Goal: Task Accomplishment & Management: Manage account settings

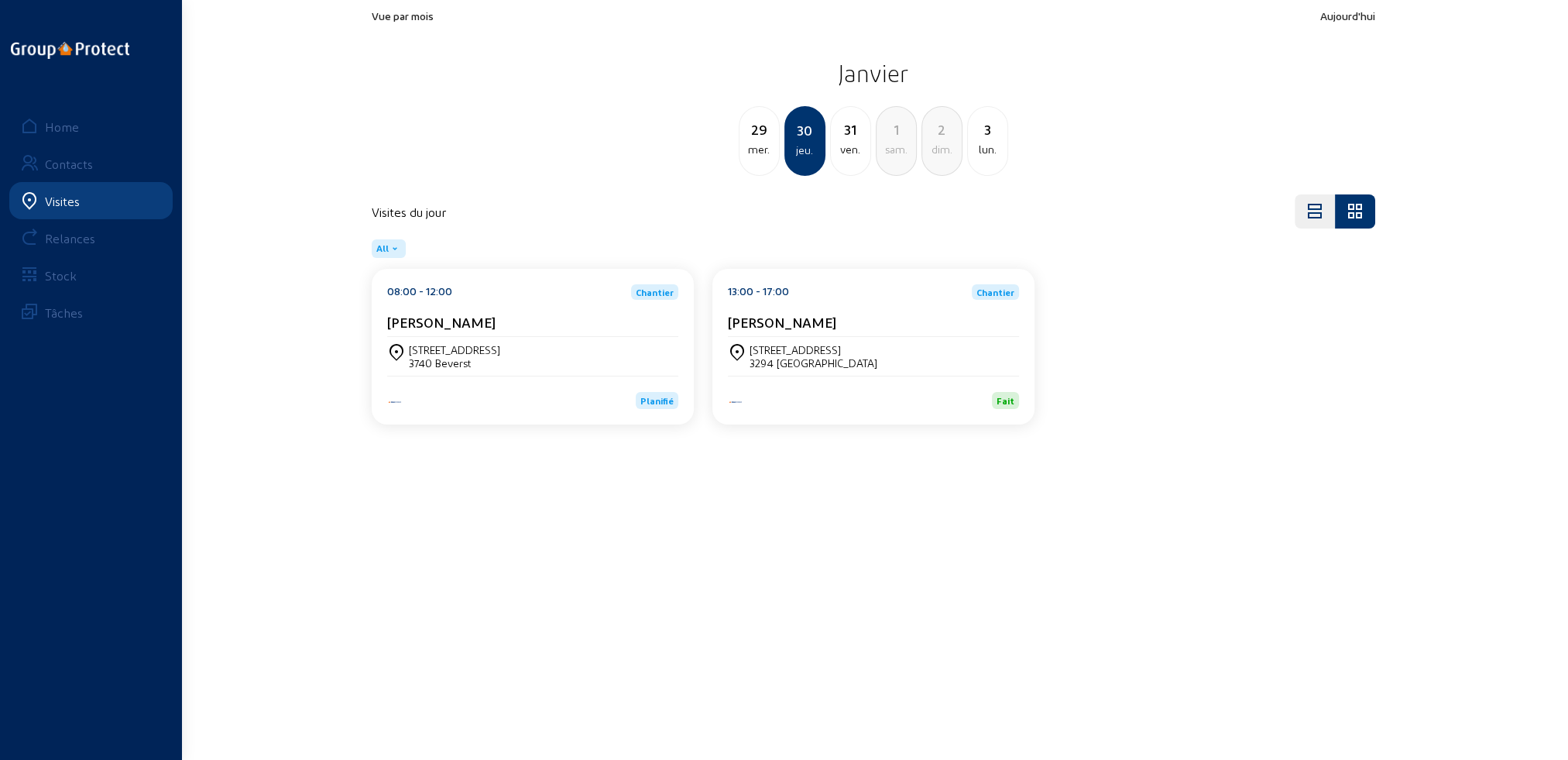
click at [62, 200] on div "Visites" at bounding box center [62, 200] width 35 height 15
click at [63, 129] on div "Home" at bounding box center [61, 127] width 34 height 15
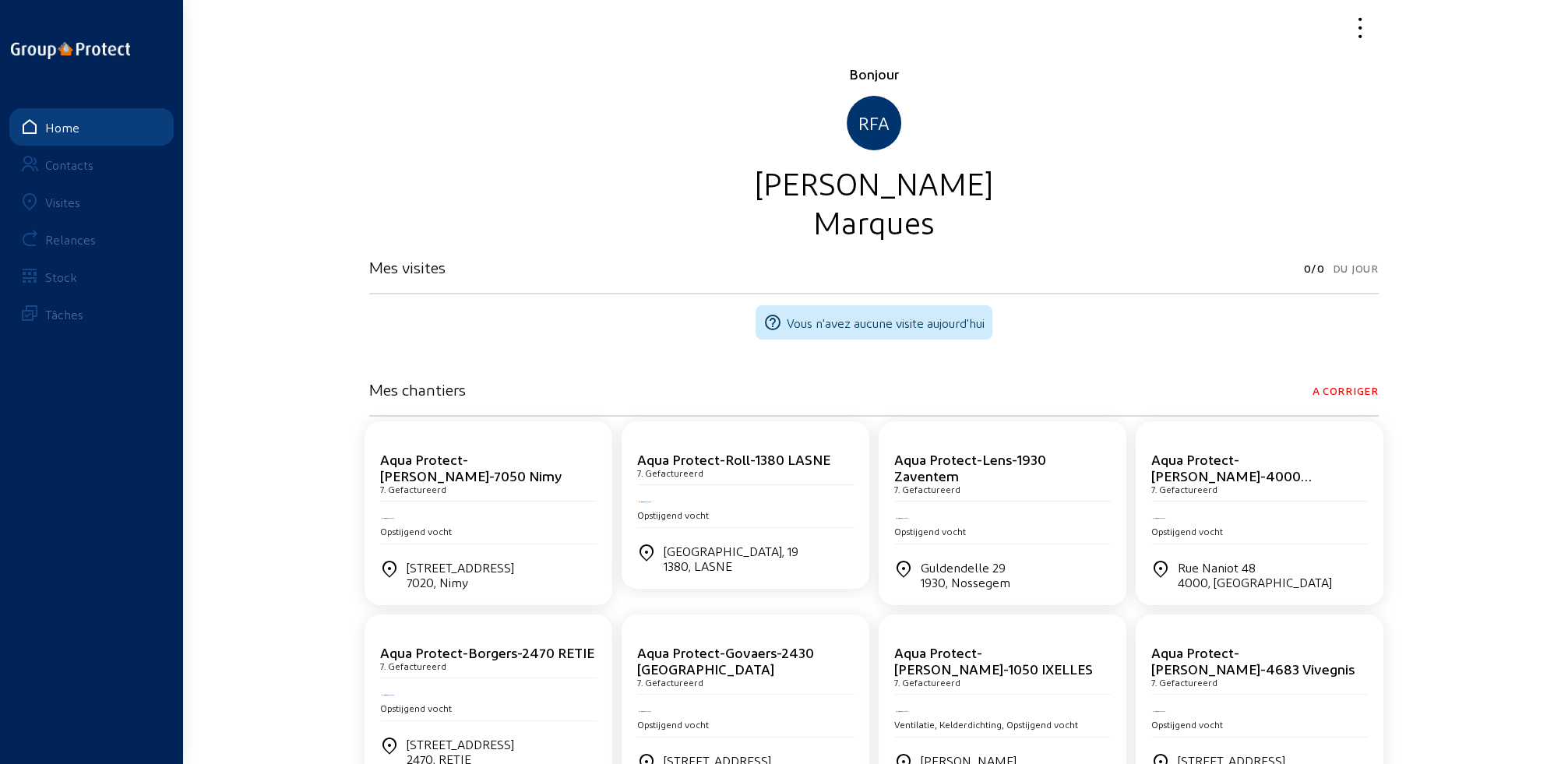
click at [71, 203] on div "Visites" at bounding box center [63, 202] width 35 height 15
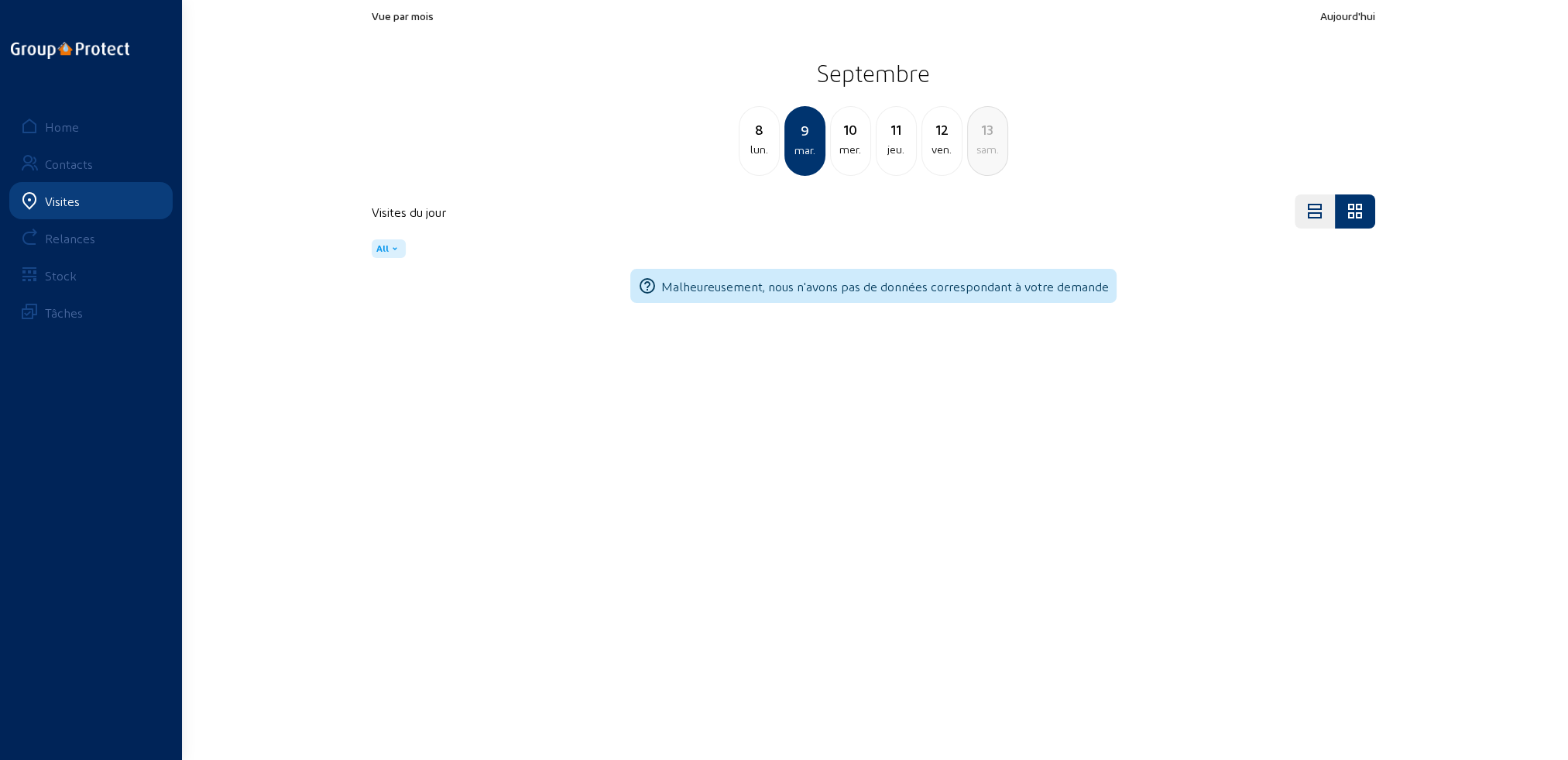
click at [752, 154] on div "lun." at bounding box center [759, 149] width 40 height 18
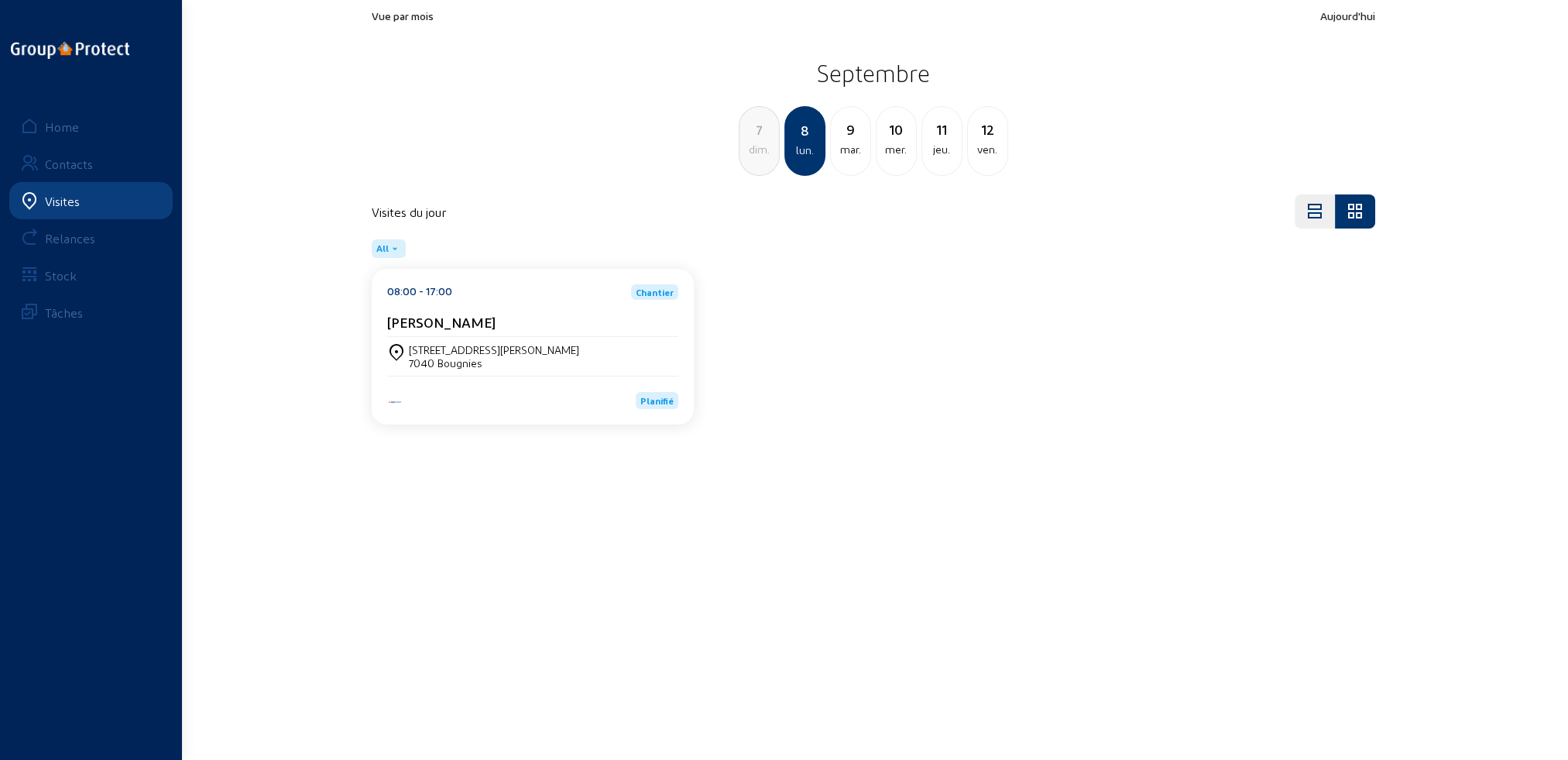
click at [437, 351] on div "[STREET_ADDRESS][PERSON_NAME]" at bounding box center [493, 349] width 170 height 14
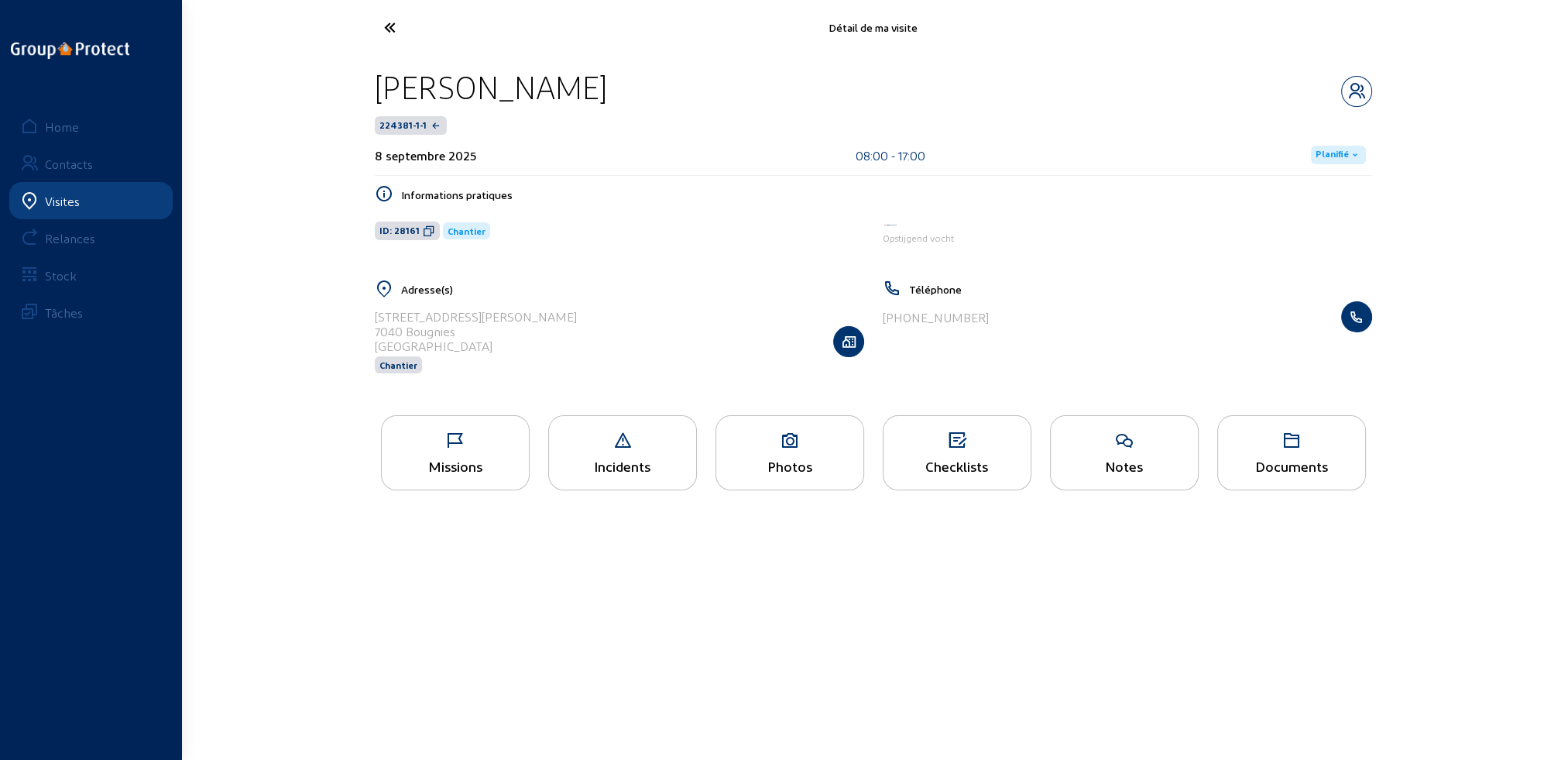
click at [439, 456] on div "Missions" at bounding box center [455, 452] width 149 height 75
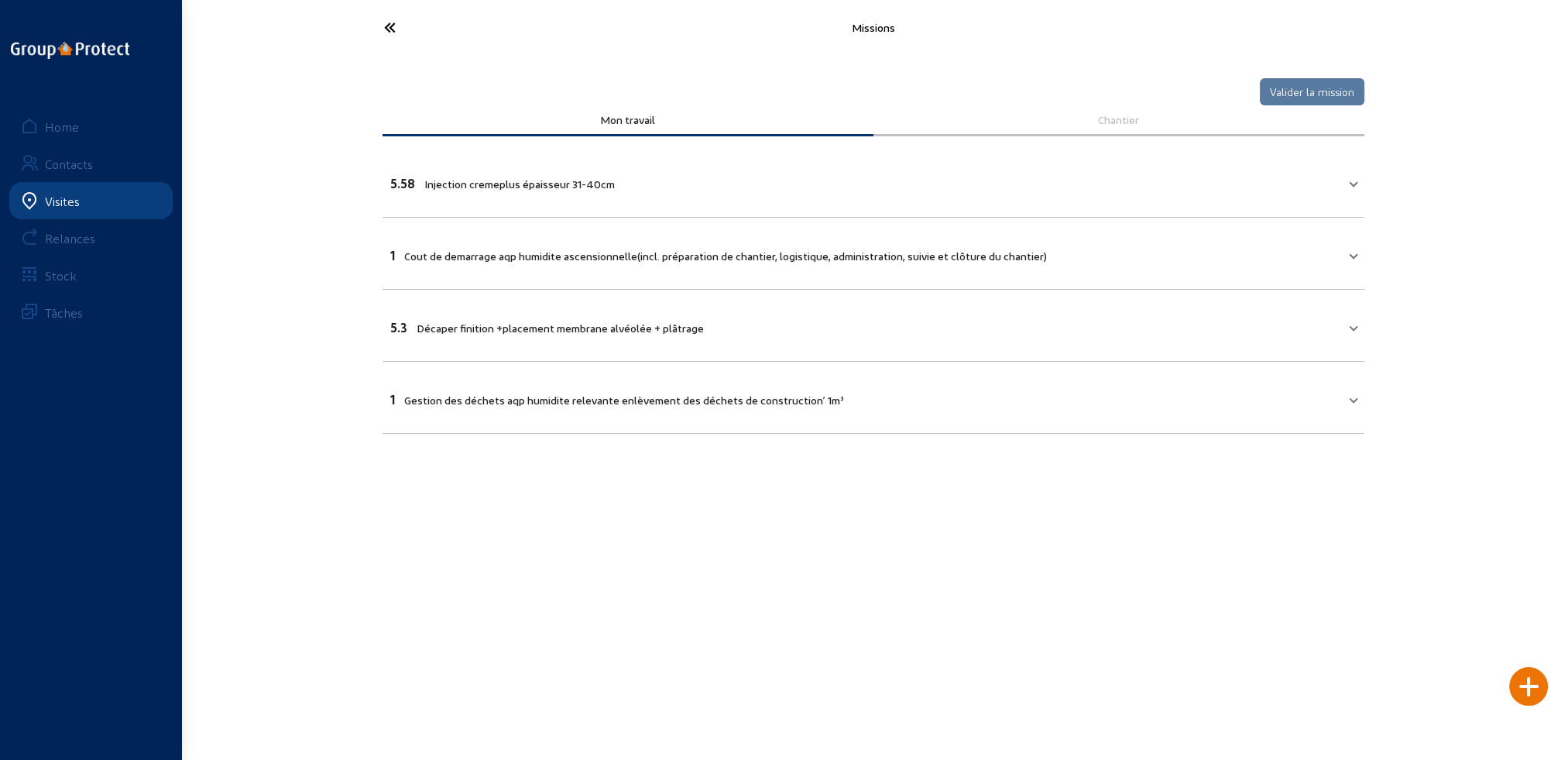
click at [453, 187] on span "Injection cremeplus épaisseur 31-40cm" at bounding box center [520, 184] width 191 height 14
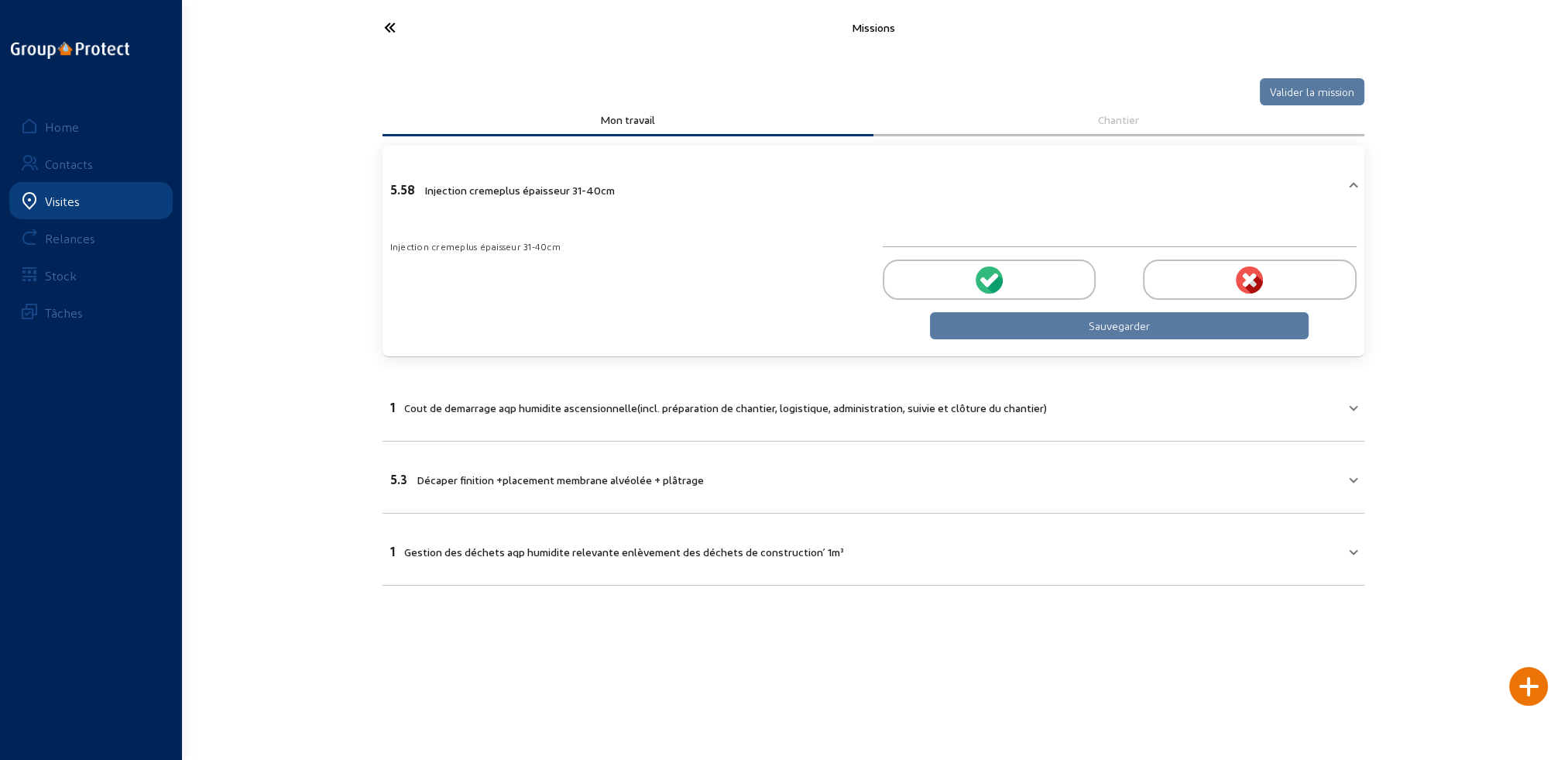
click at [1003, 280] on div at bounding box center [989, 279] width 213 height 40
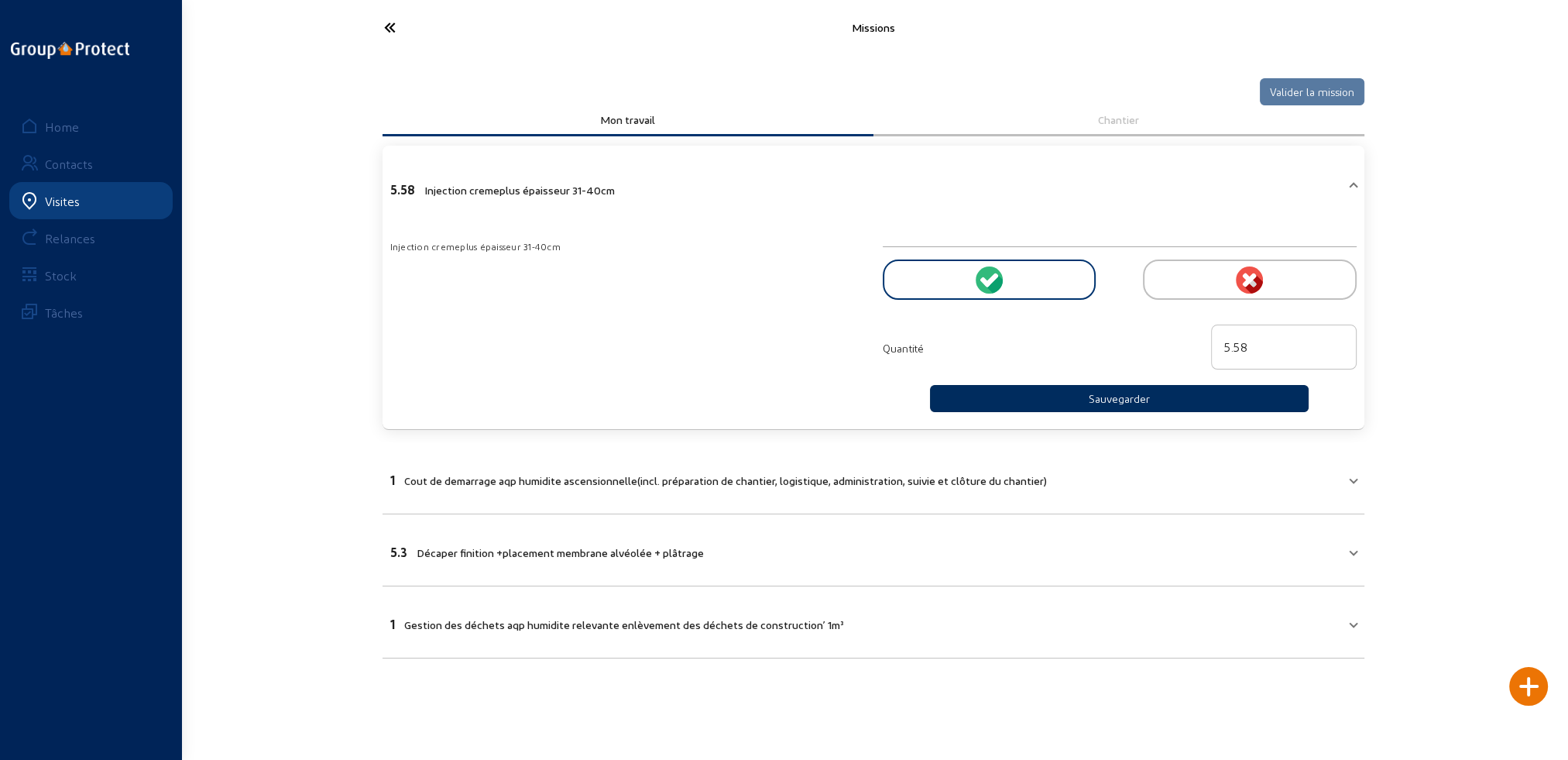
click at [1078, 392] on button "Sauvegarder" at bounding box center [1120, 398] width 380 height 27
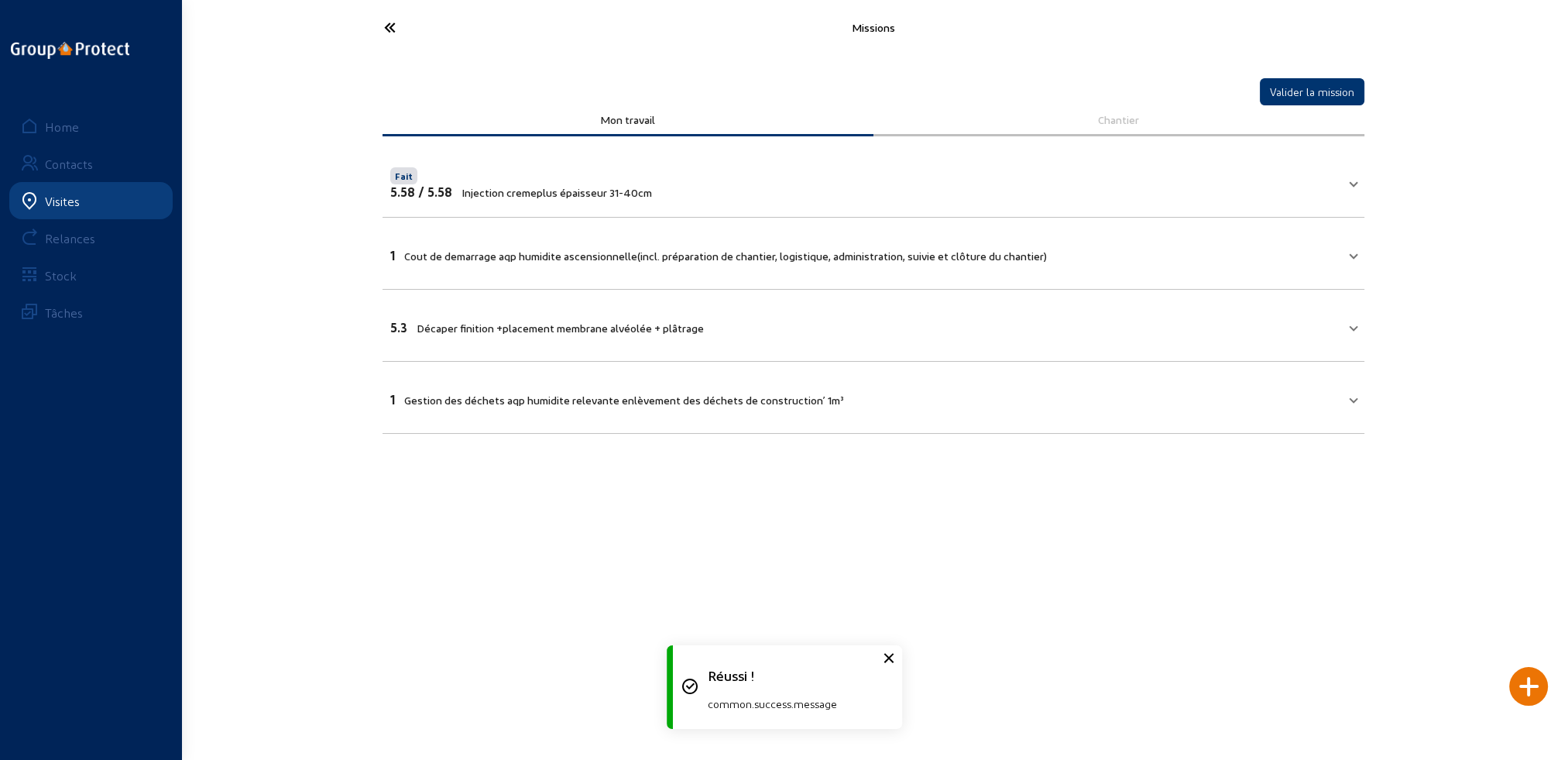
click at [459, 236] on mat-expansion-panel-header "1 Cout de demarrage aqp humidite ascensionnelle(incl. préparation de chantier, …" at bounding box center [873, 253] width 982 height 53
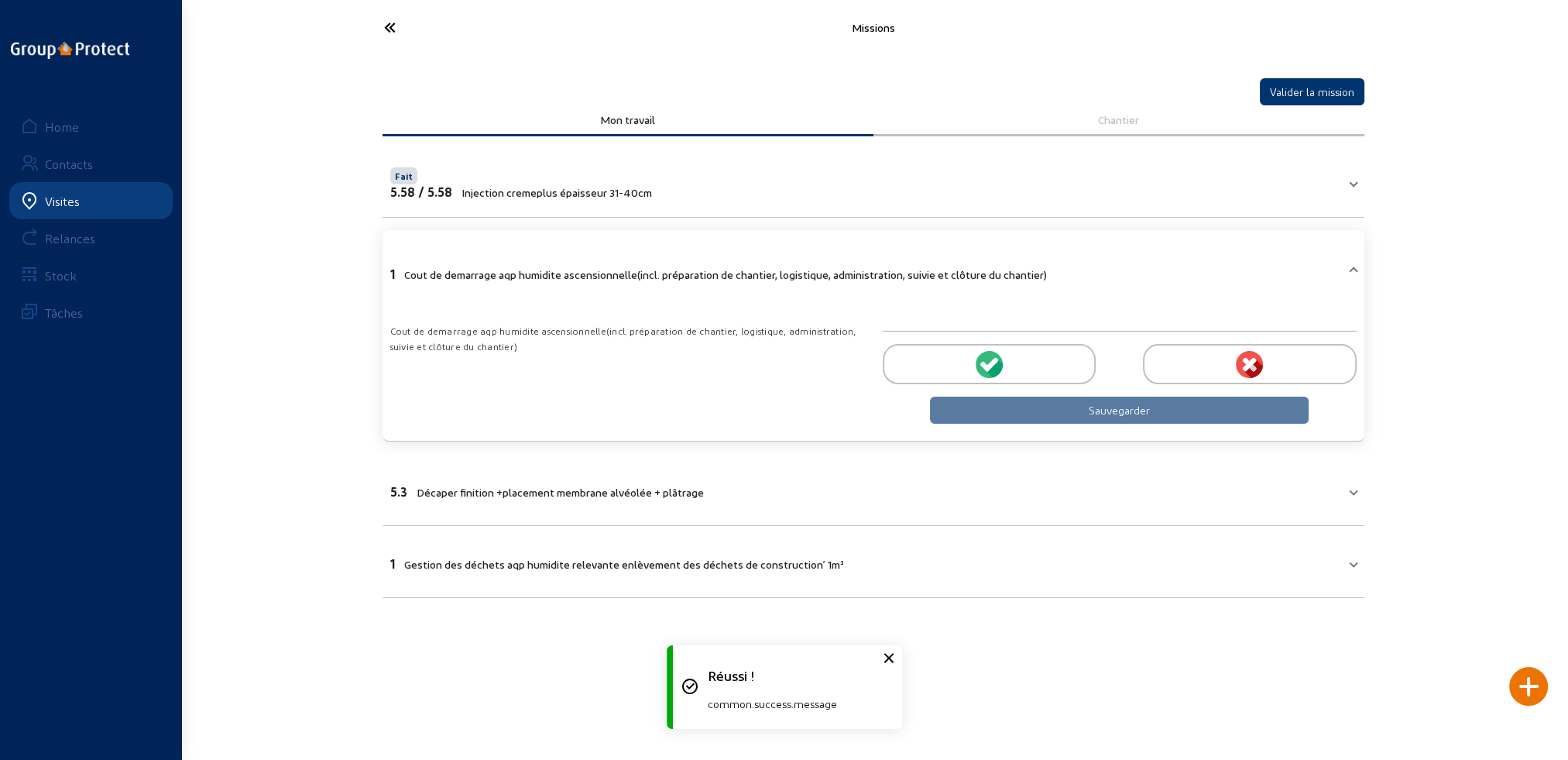
click at [1032, 368] on div at bounding box center [989, 363] width 213 height 40
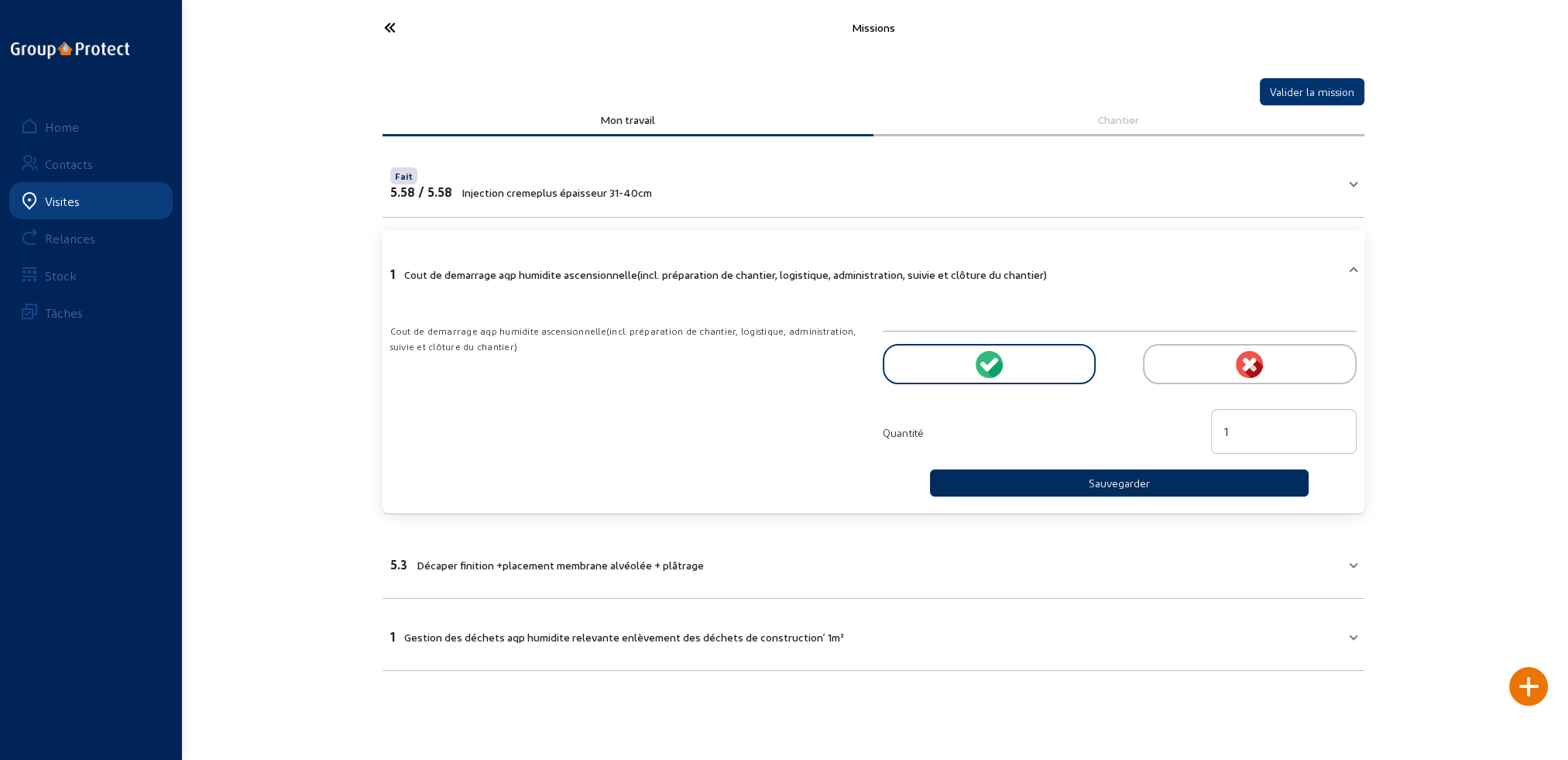
click at [1088, 484] on button "Sauvegarder" at bounding box center [1120, 483] width 380 height 27
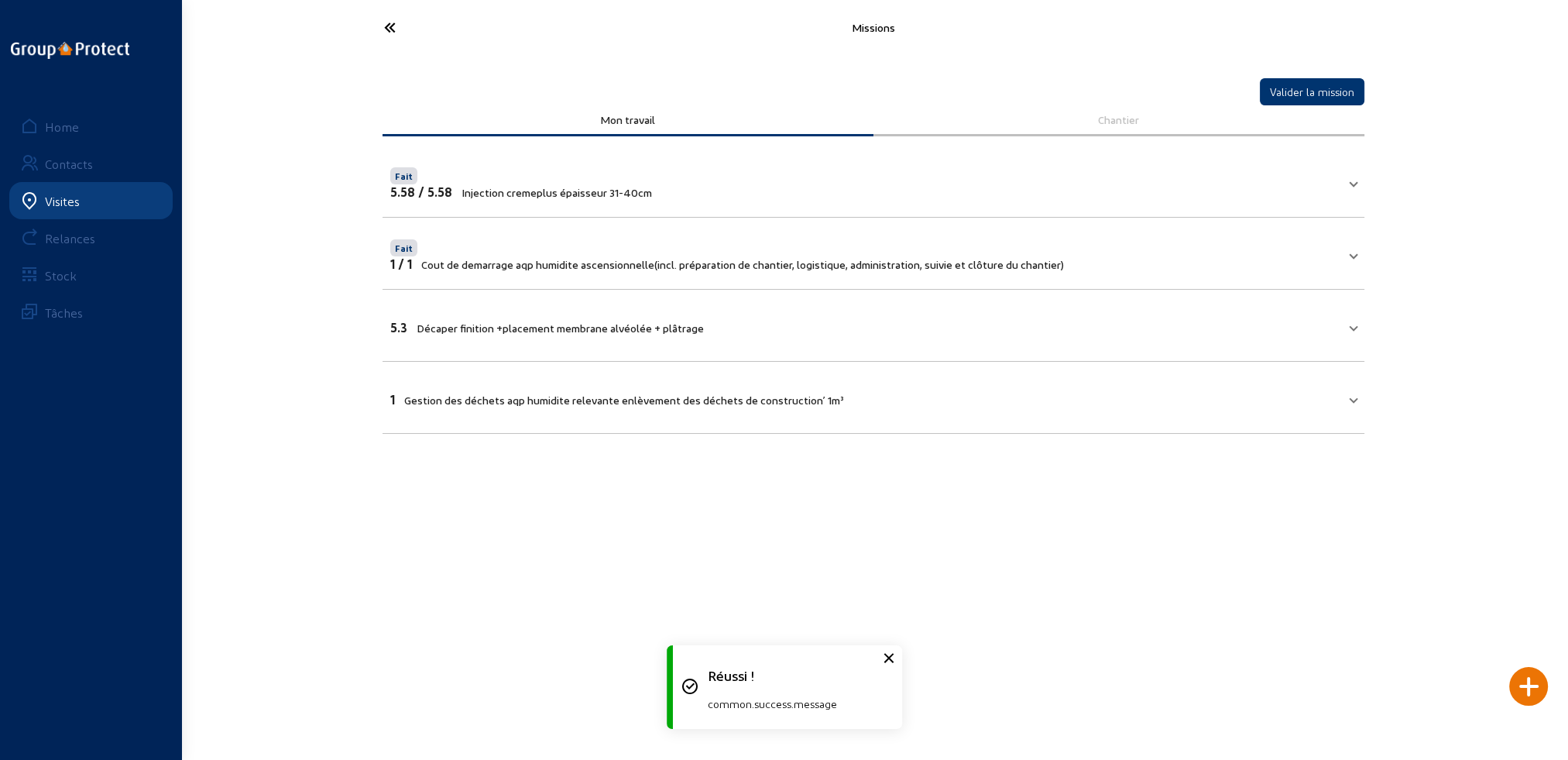
click at [529, 321] on span "Décaper finition +placement membrane alvéolée + plâtrage" at bounding box center [560, 328] width 287 height 14
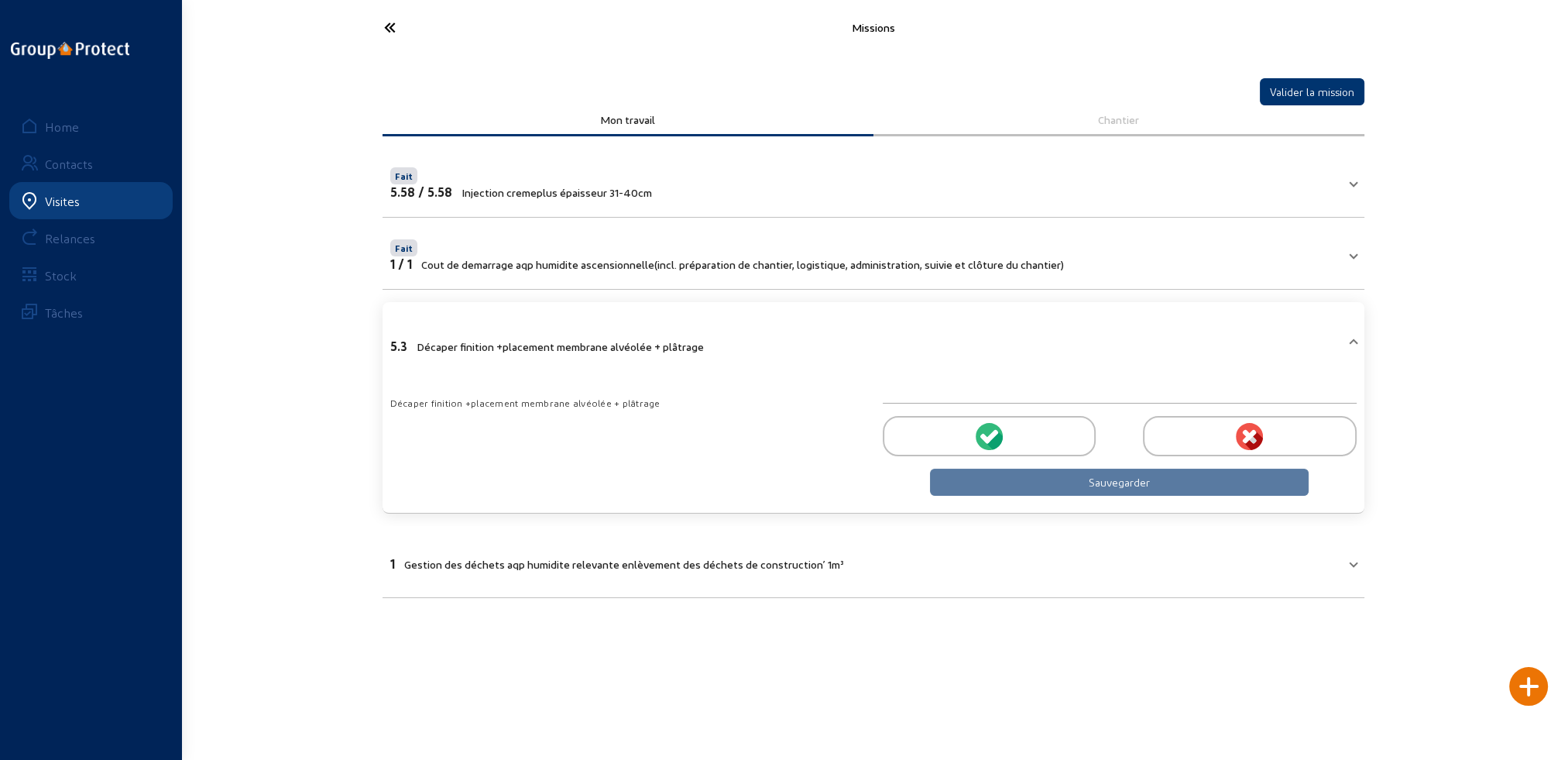
click at [999, 432] on icon at bounding box center [995, 439] width 18 height 18
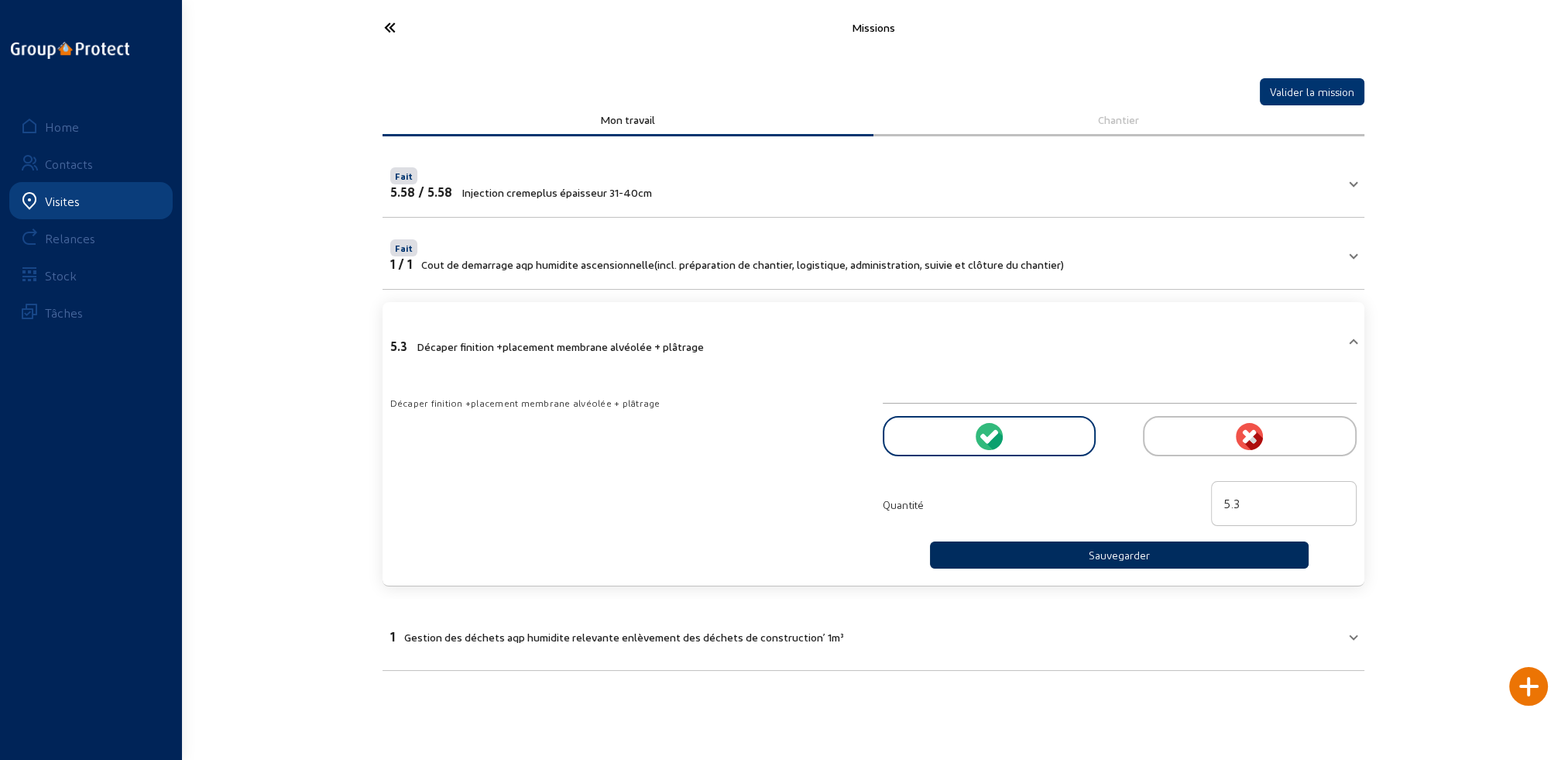
click at [1066, 553] on button "Sauvegarder" at bounding box center [1120, 555] width 380 height 27
click at [1069, 552] on button "Sauvegarder" at bounding box center [1120, 555] width 380 height 27
click at [1125, 554] on button "Sauvegarder" at bounding box center [1120, 555] width 380 height 27
click at [995, 439] on icon at bounding box center [995, 439] width 18 height 18
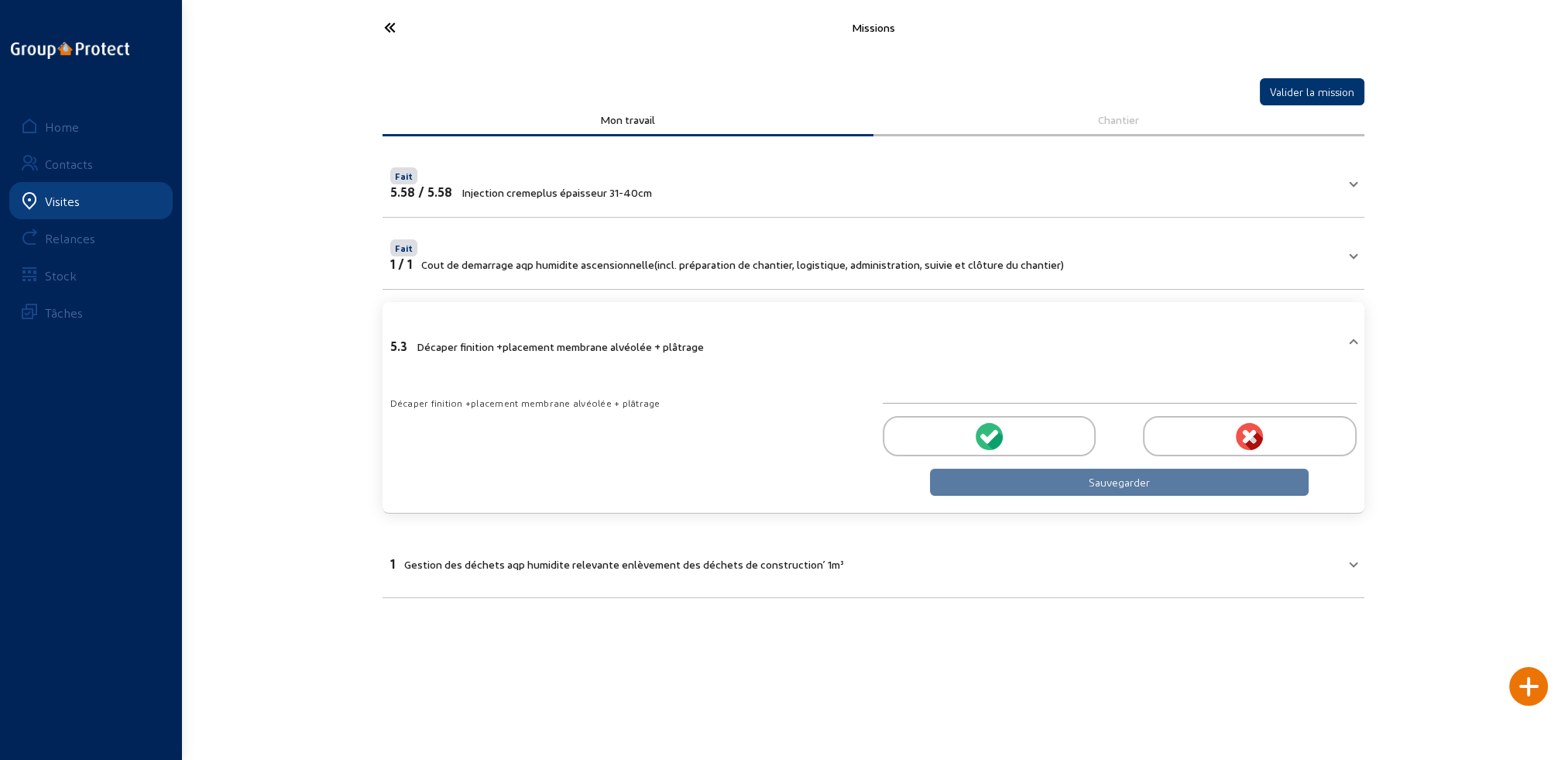
click at [1118, 483] on cam-button "Sauvegarder" at bounding box center [1120, 482] width 380 height 27
click at [1014, 438] on div at bounding box center [989, 435] width 213 height 40
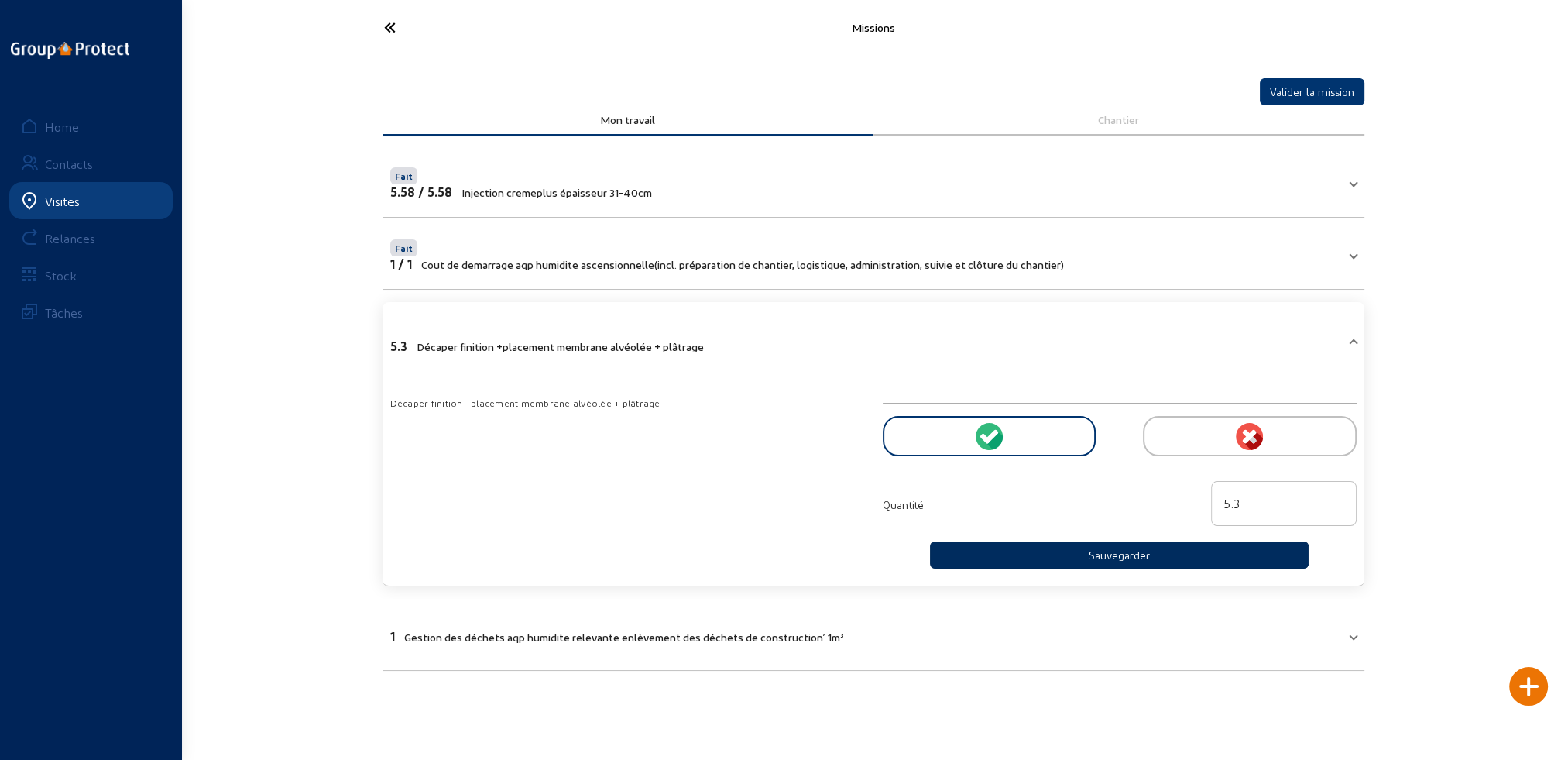
click at [1131, 548] on button "Sauvegarder" at bounding box center [1120, 555] width 380 height 27
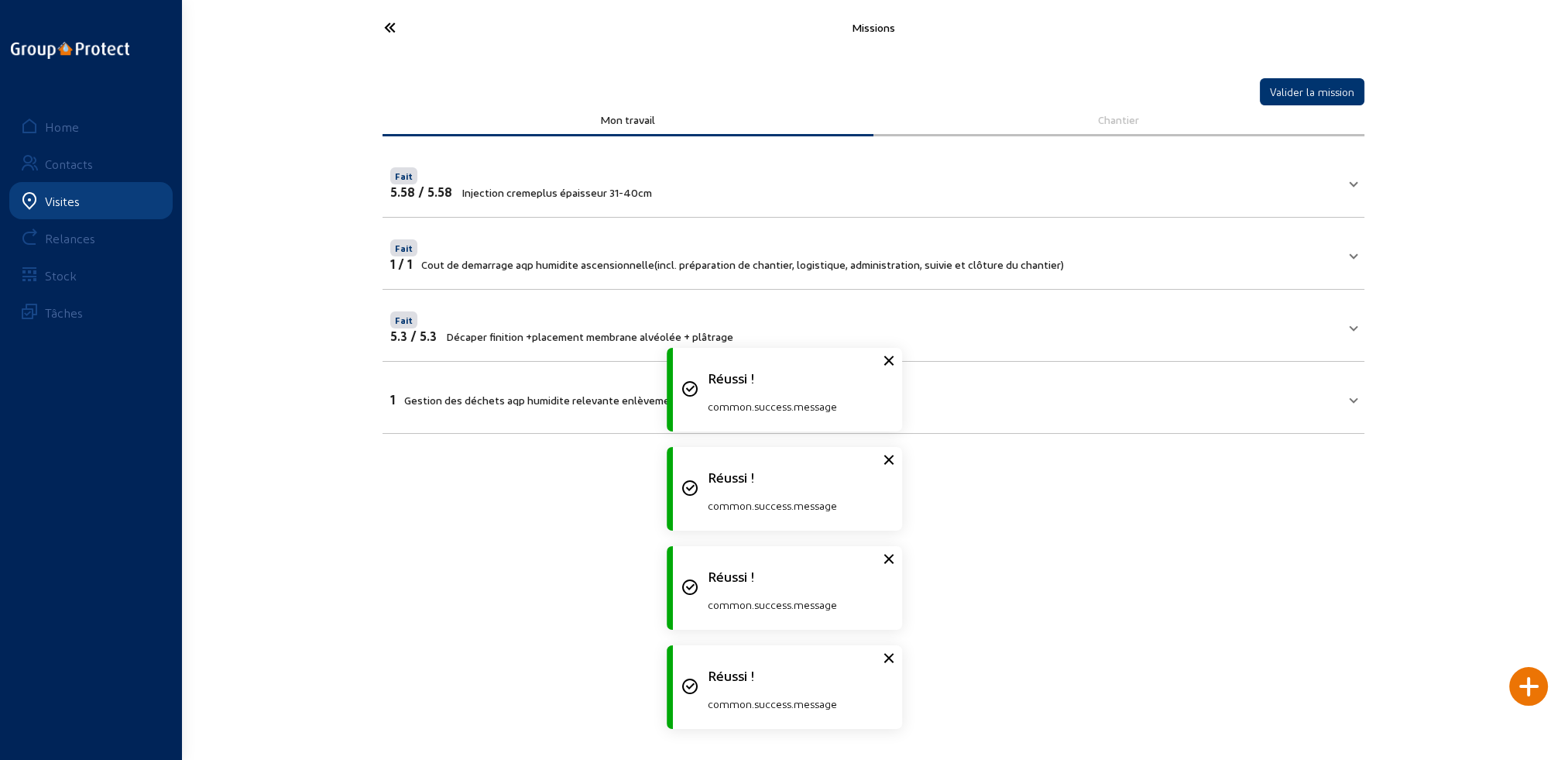
click at [510, 378] on mat-expansion-panel-header "1 Gestion des déchets aqp humidite relevante enlèvement des déchets de construc…" at bounding box center [873, 397] width 982 height 53
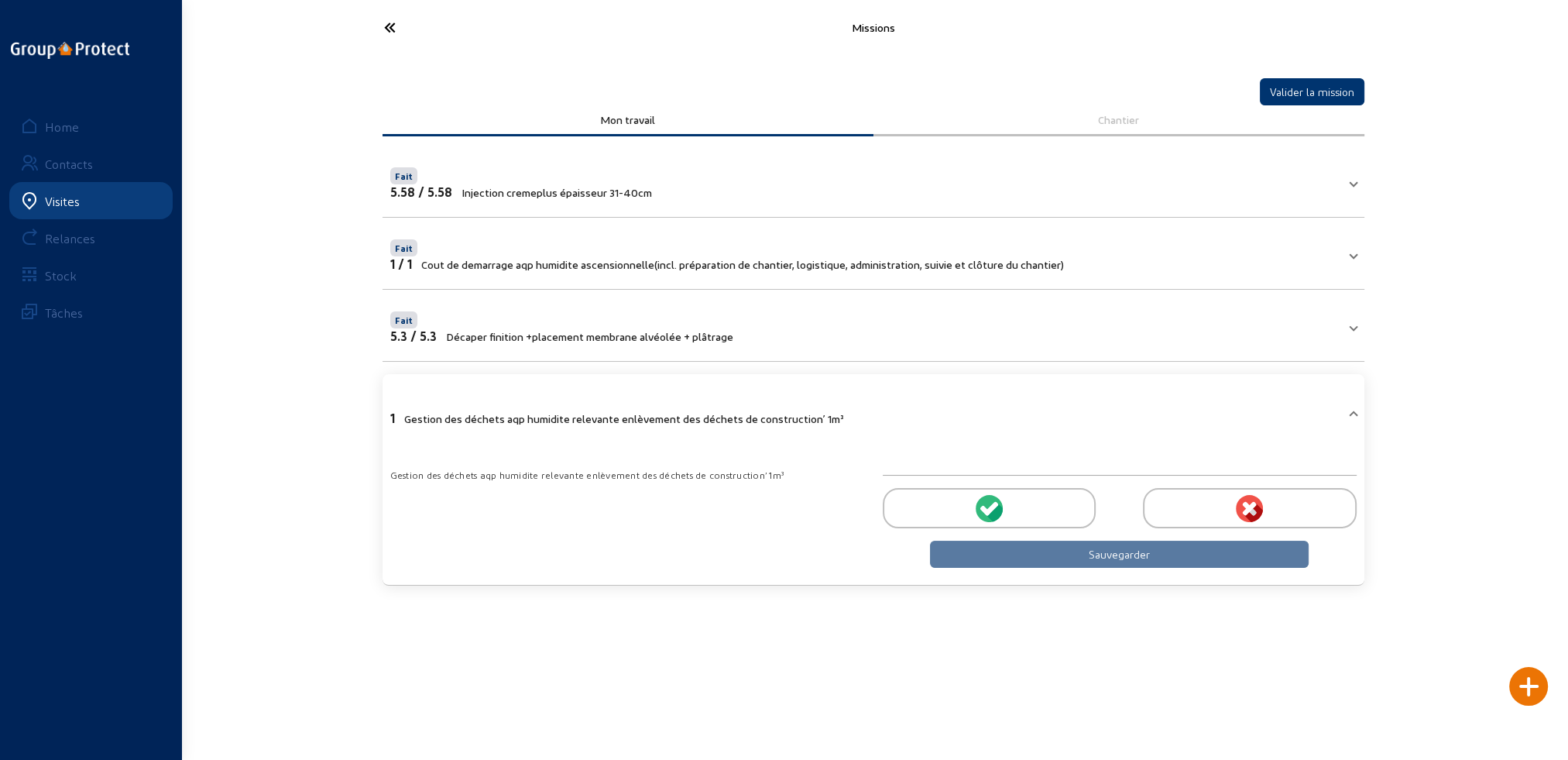
click at [995, 511] on icon at bounding box center [995, 511] width 18 height 18
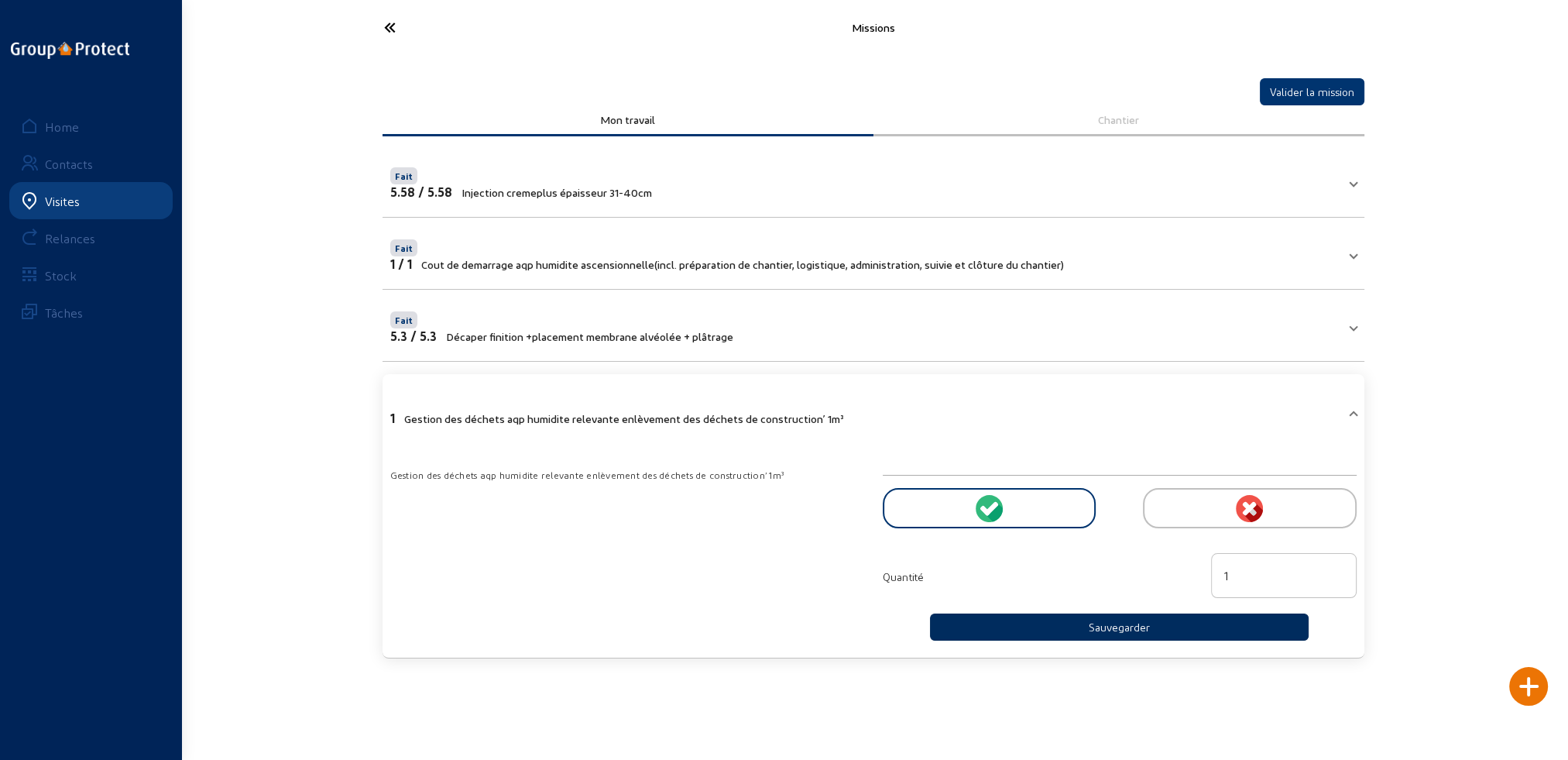
click at [1111, 629] on button "Sauvegarder" at bounding box center [1120, 627] width 380 height 27
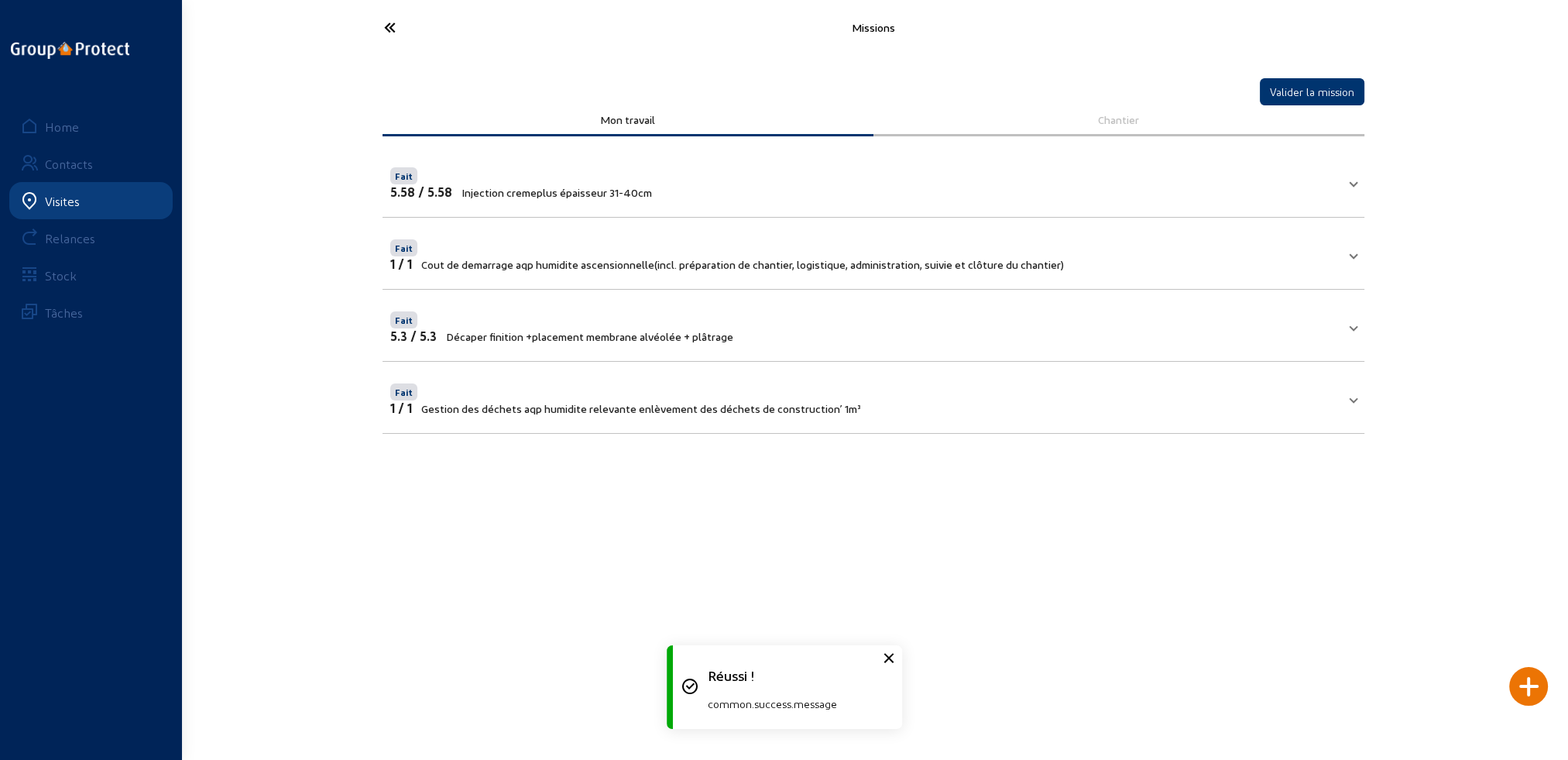
click at [1527, 691] on div at bounding box center [1529, 686] width 39 height 39
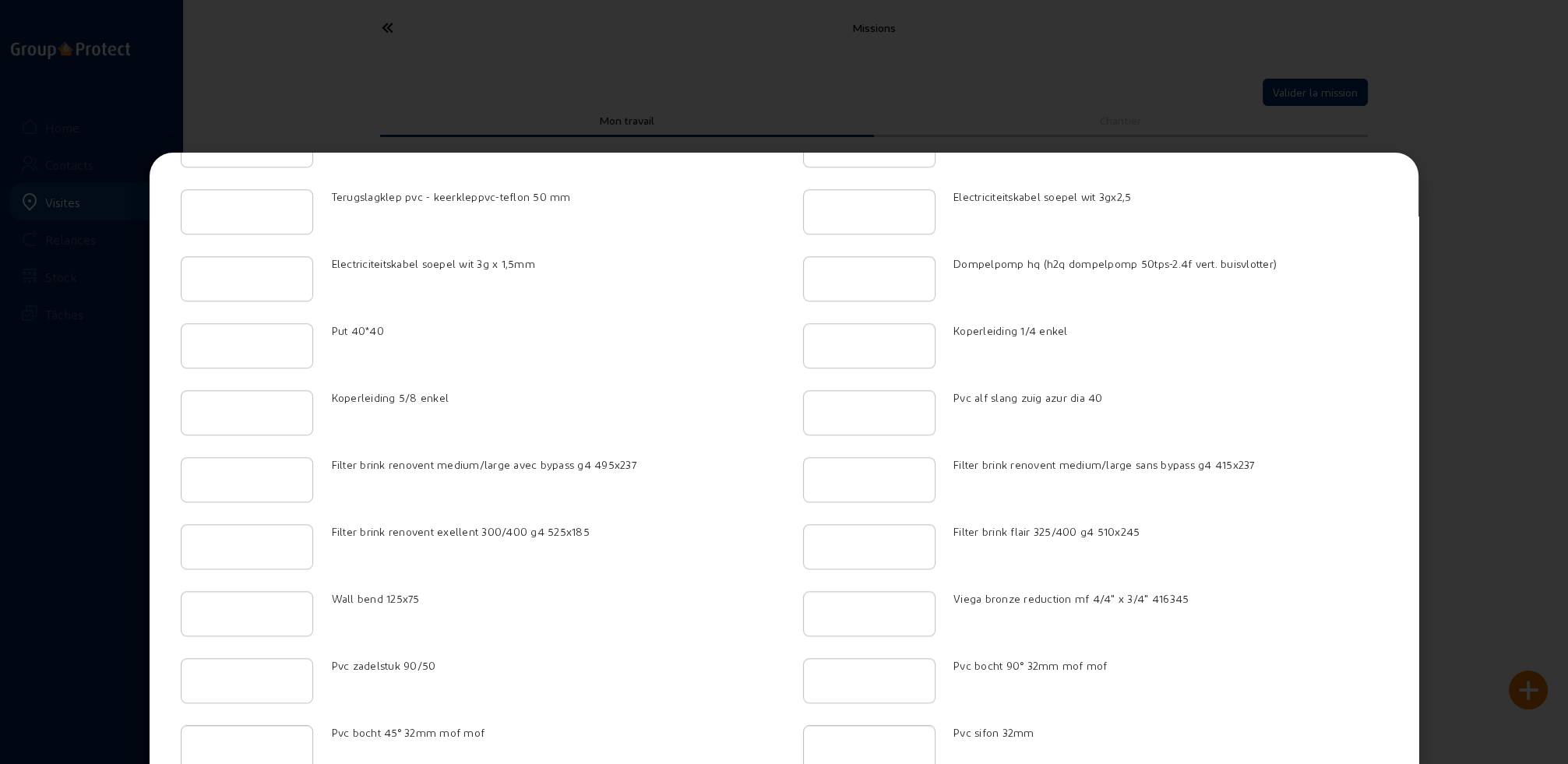
scroll to position [2366, 0]
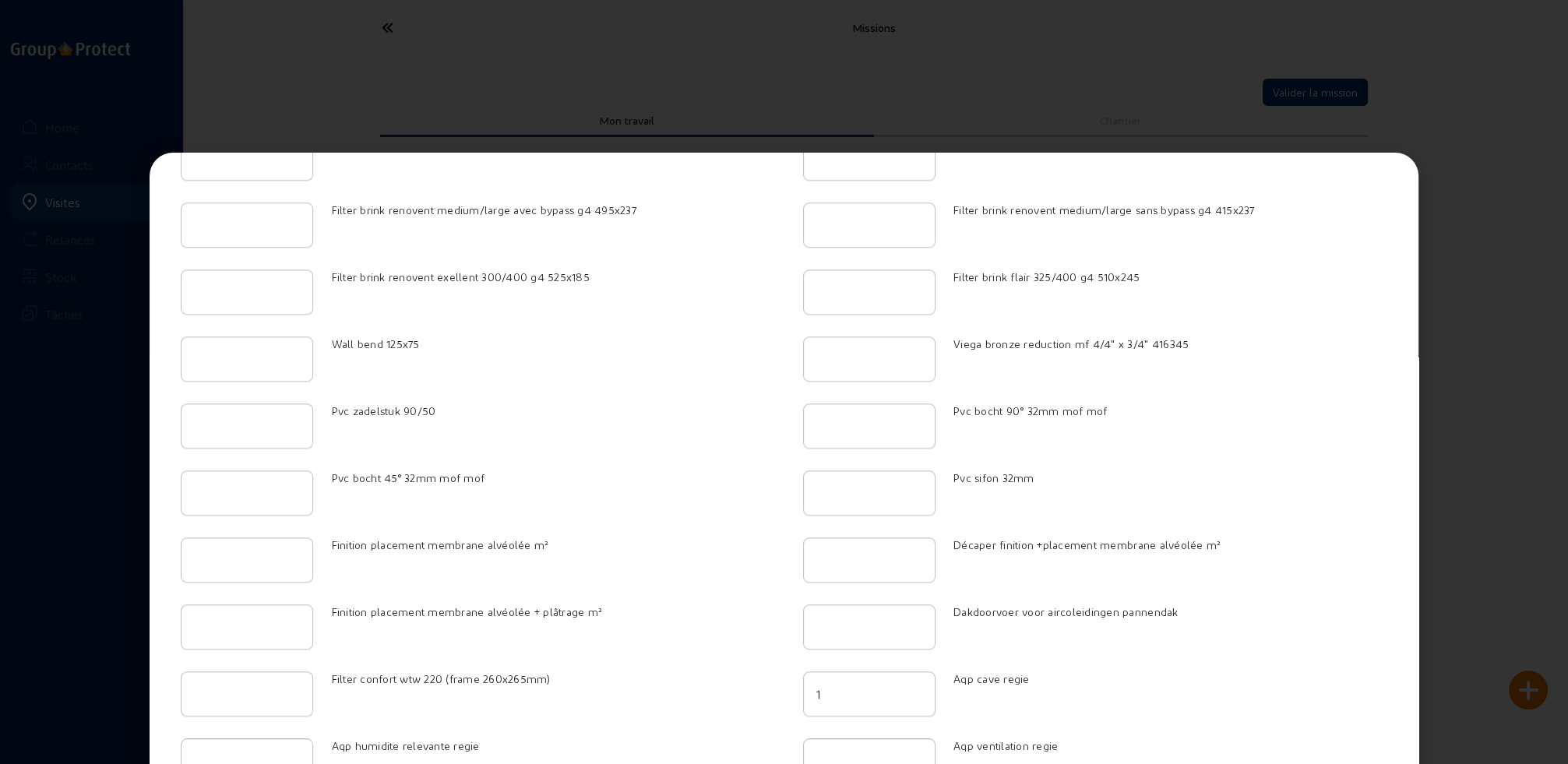
click at [909, 684] on input "1" at bounding box center [869, 693] width 106 height 19
click at [907, 684] on input "0" at bounding box center [869, 693] width 106 height 19
click at [907, 684] on input "-1" at bounding box center [869, 693] width 106 height 19
click at [909, 684] on input "0" at bounding box center [869, 693] width 106 height 19
click at [909, 684] on input "1" at bounding box center [869, 693] width 106 height 19
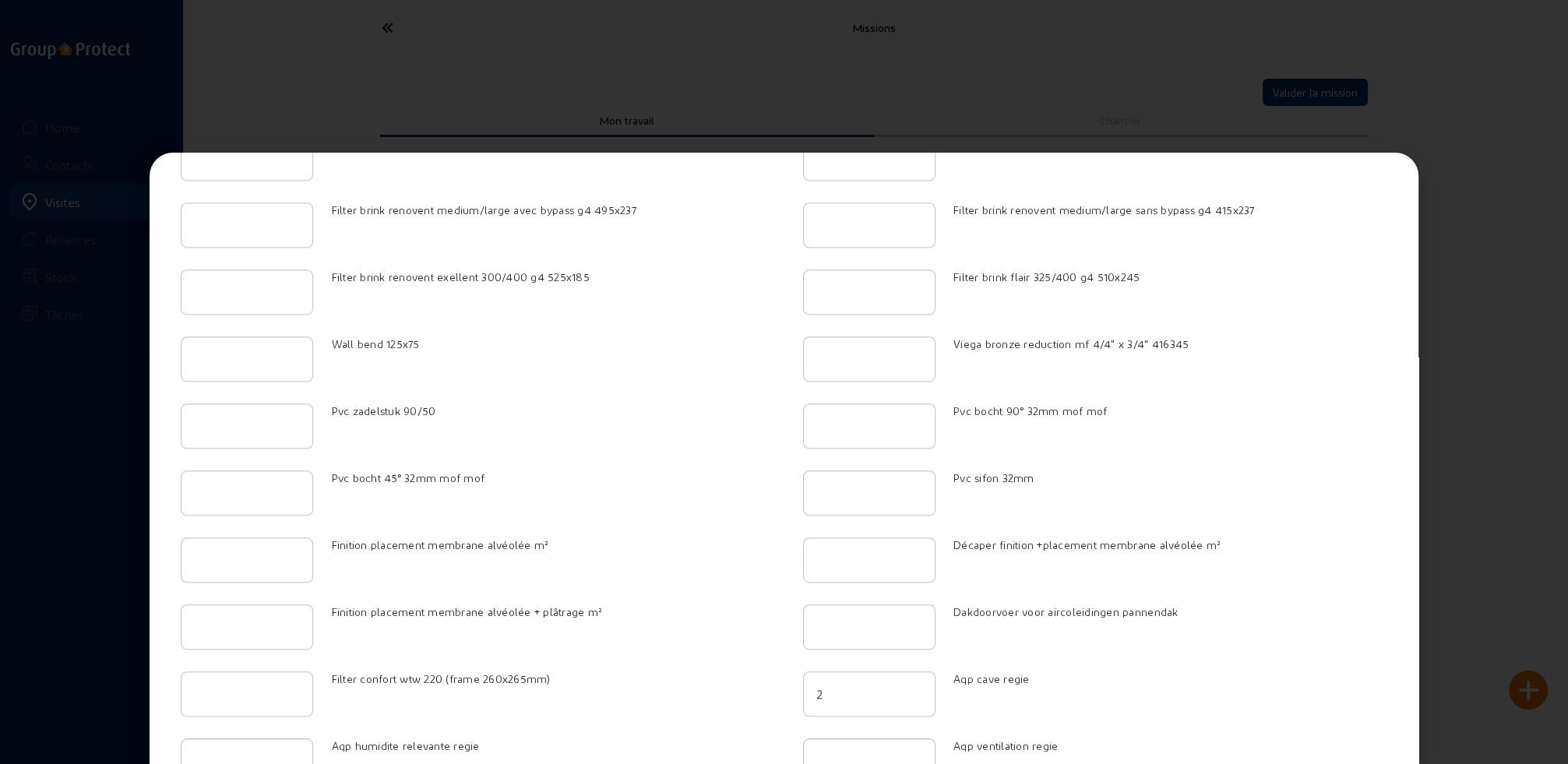
click at [909, 684] on input "2" at bounding box center [869, 693] width 106 height 19
click at [909, 684] on input "3" at bounding box center [869, 693] width 106 height 19
type input "4"
click at [909, 684] on input "4" at bounding box center [869, 693] width 106 height 19
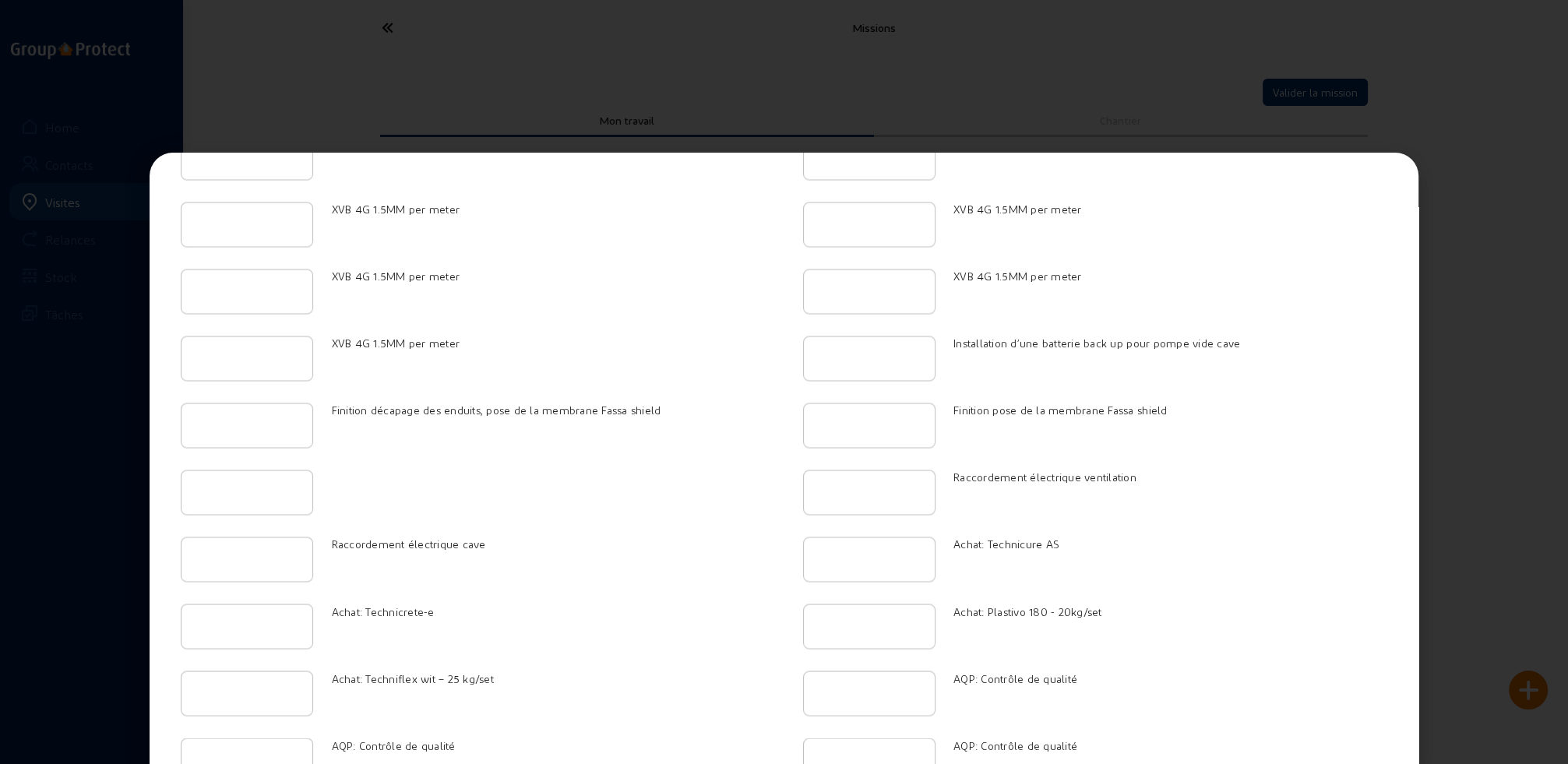
scroll to position [3827, 0]
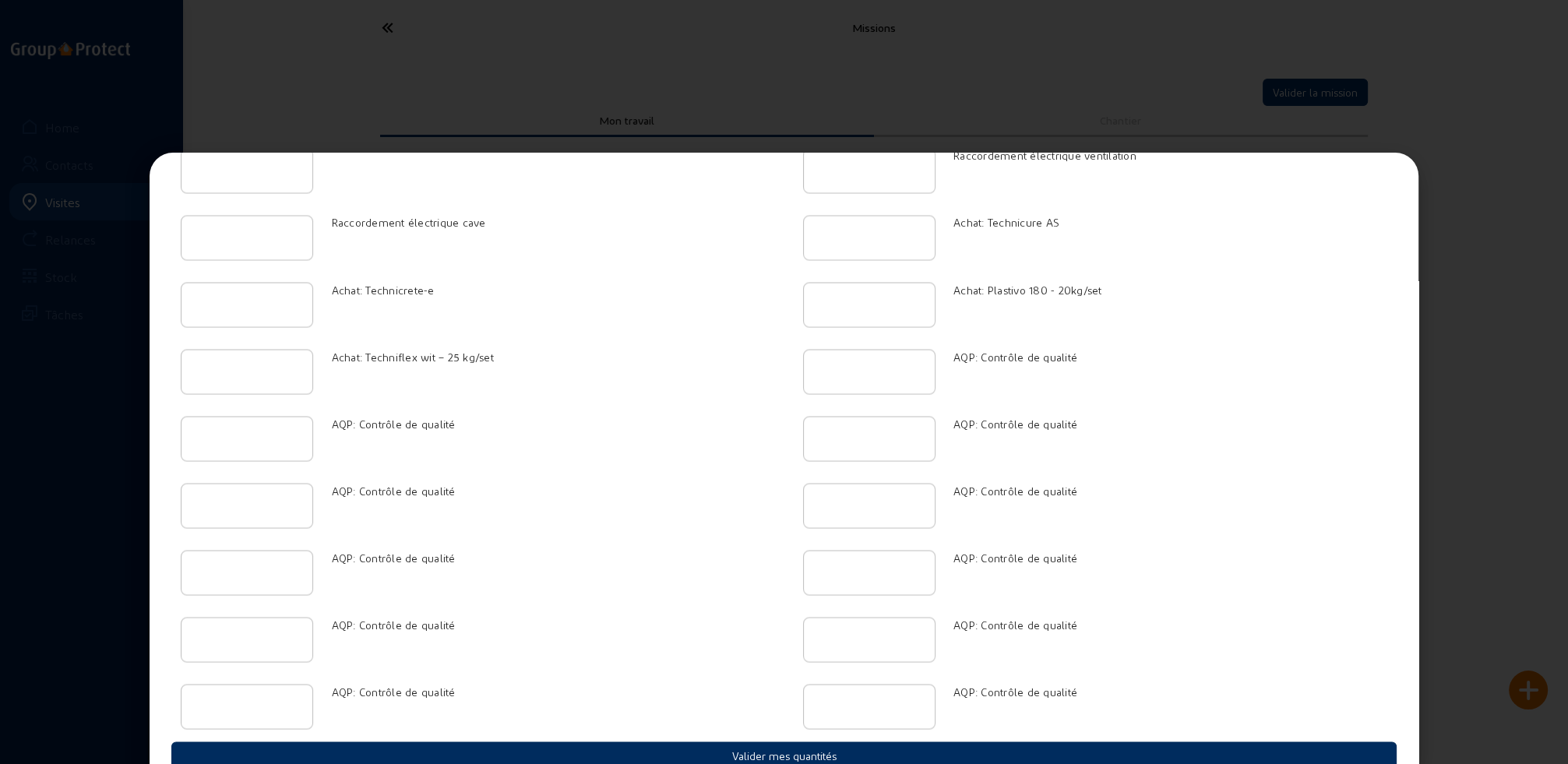
click at [782, 741] on button "Valider mes quantités" at bounding box center [784, 754] width 1225 height 27
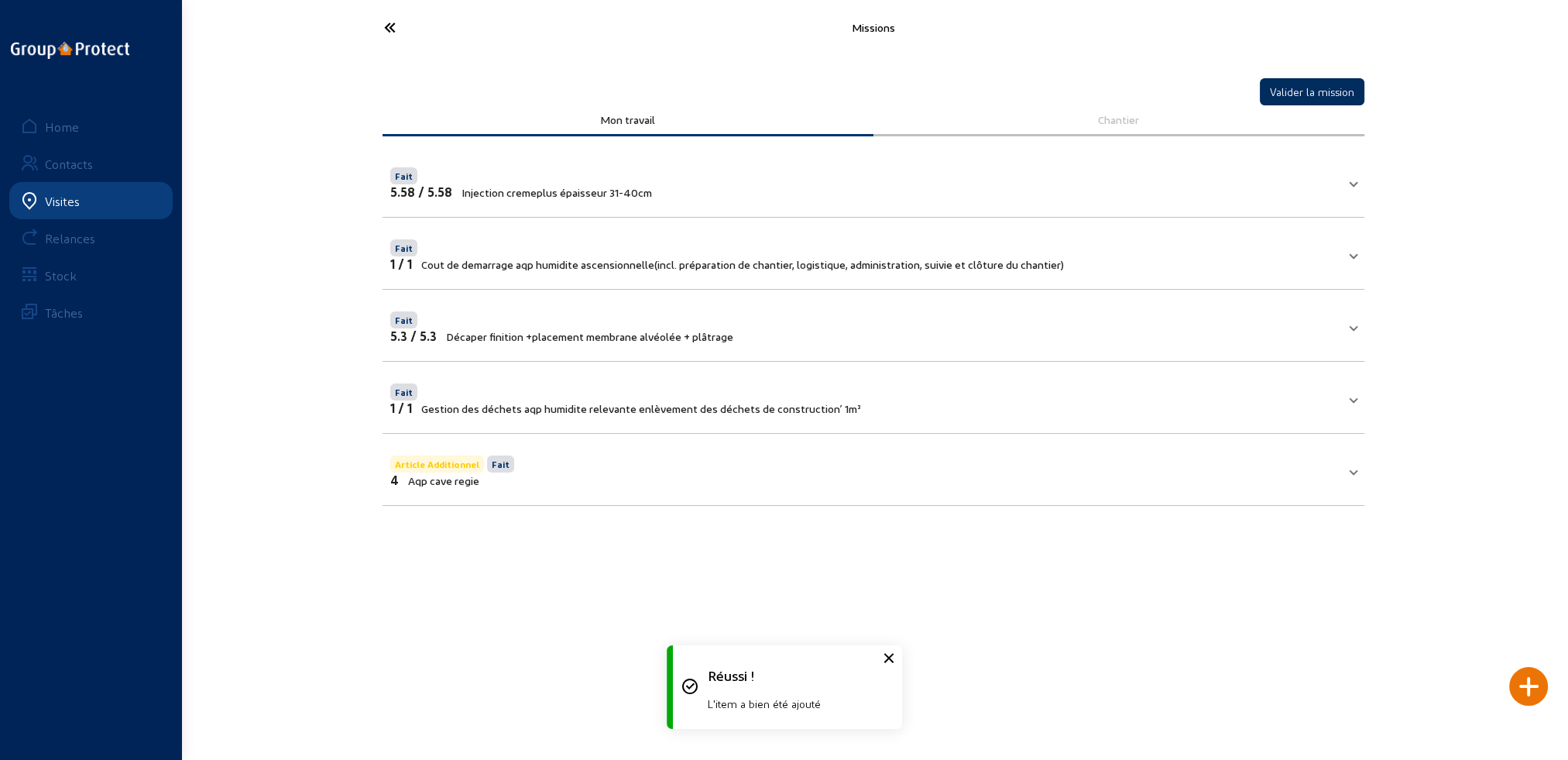
click at [1317, 90] on button "Valider la mission" at bounding box center [1312, 91] width 104 height 27
click at [390, 28] on icon at bounding box center [448, 27] width 142 height 27
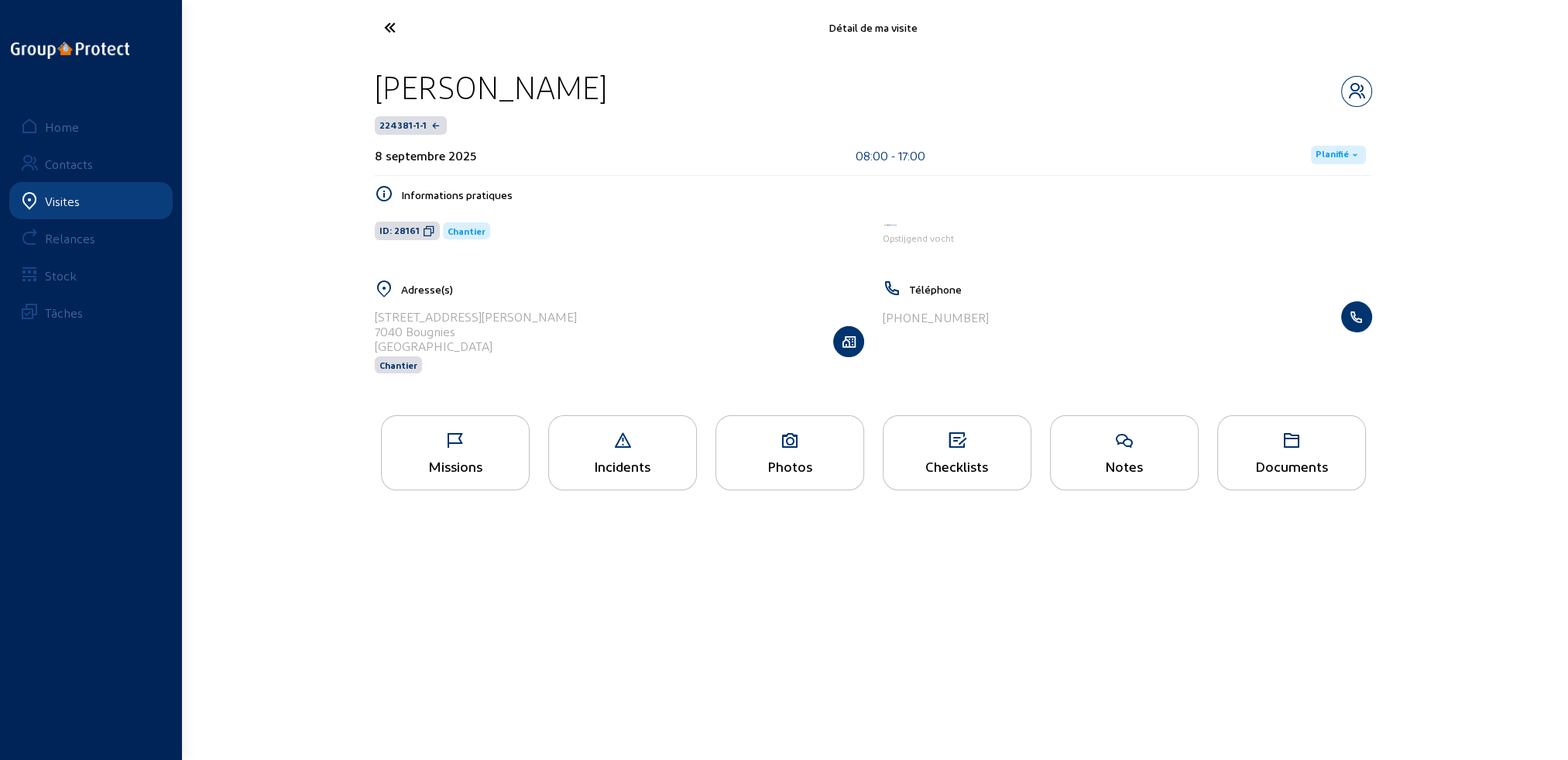
click at [1329, 158] on span "Planifié" at bounding box center [1332, 155] width 33 height 13
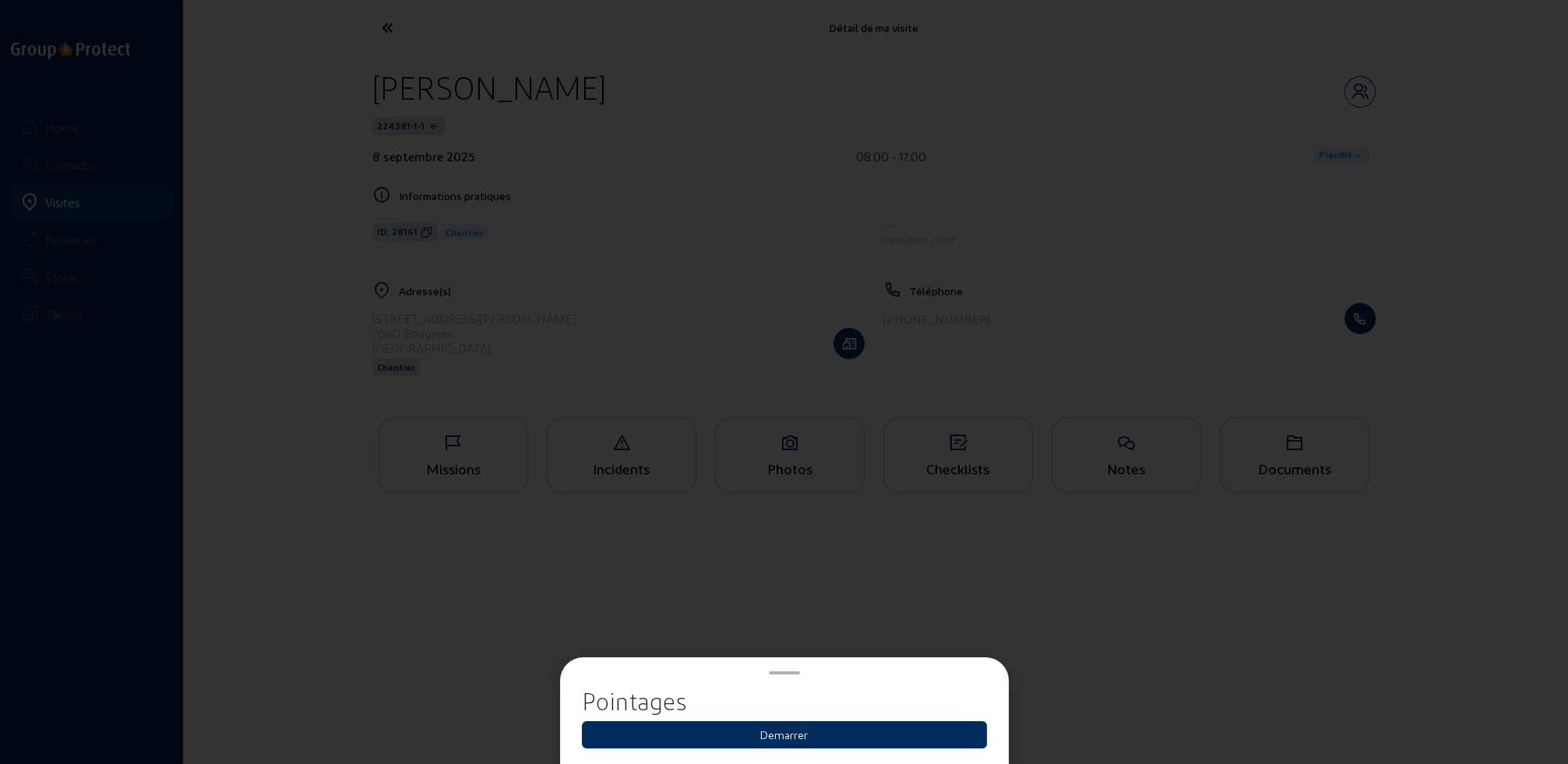
click at [794, 734] on button "Demarrer" at bounding box center [784, 735] width 405 height 27
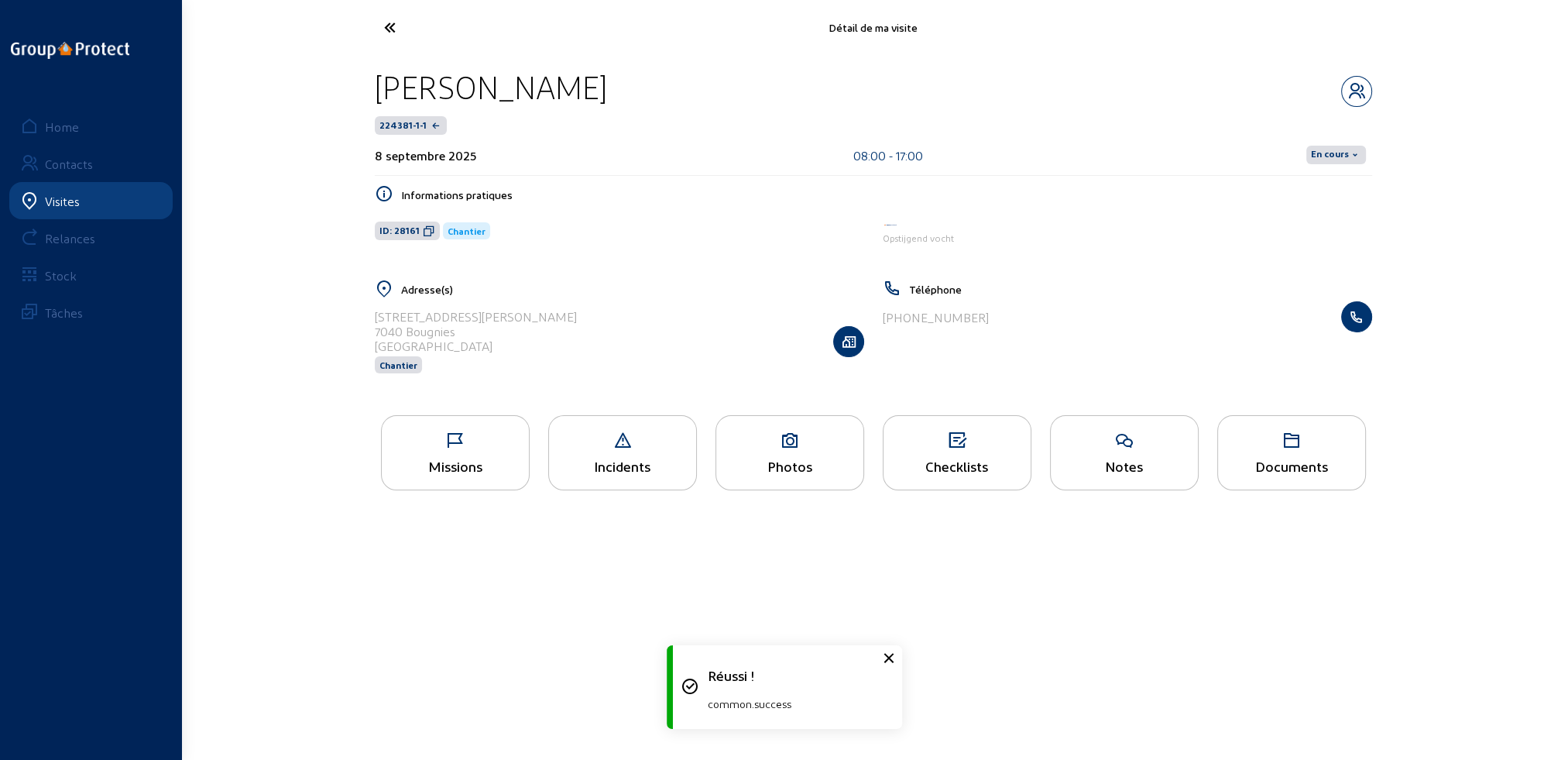
click at [1332, 150] on span "En cours" at bounding box center [1330, 155] width 38 height 13
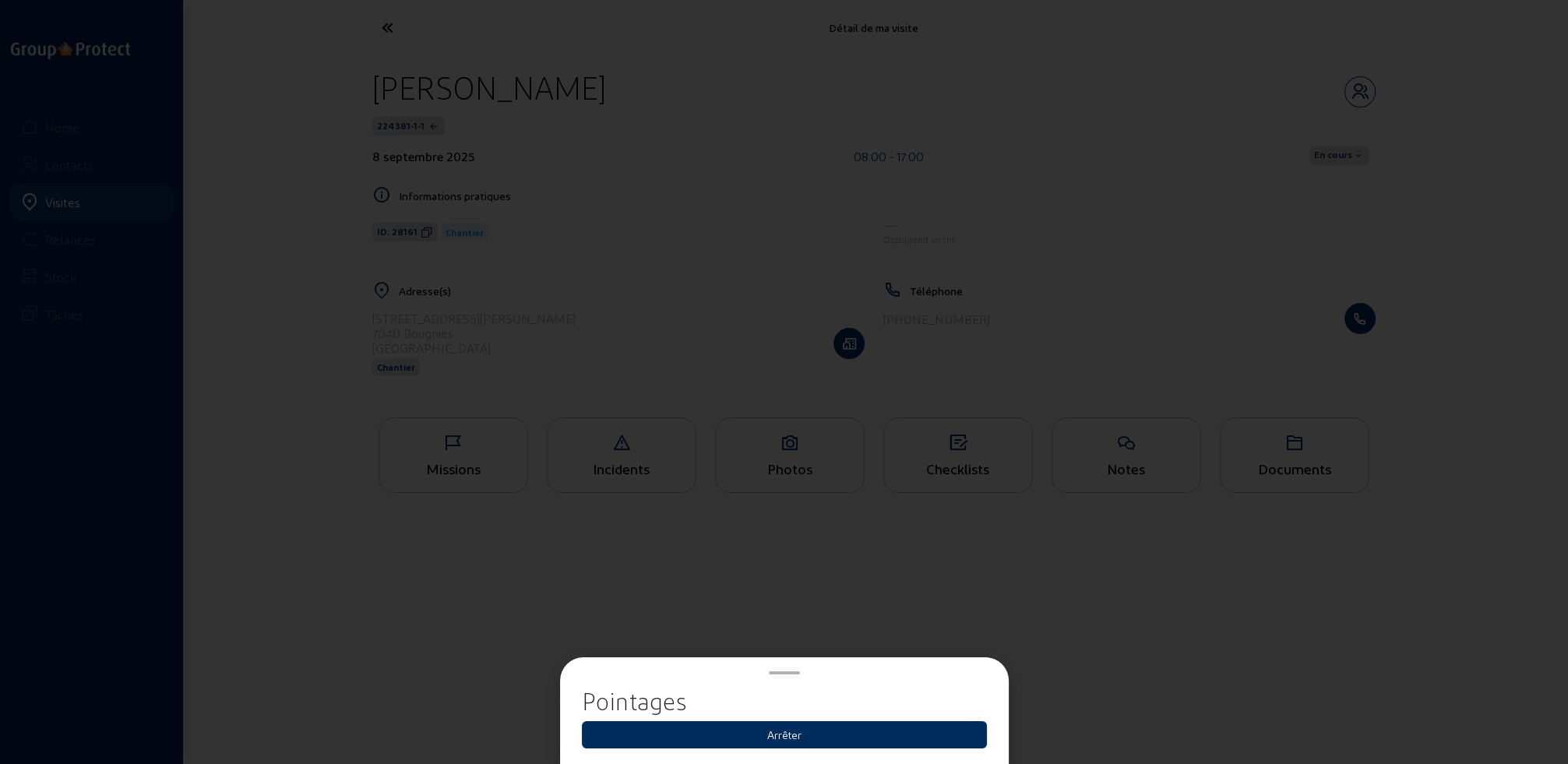
click at [791, 735] on button "Arrêter" at bounding box center [784, 735] width 405 height 27
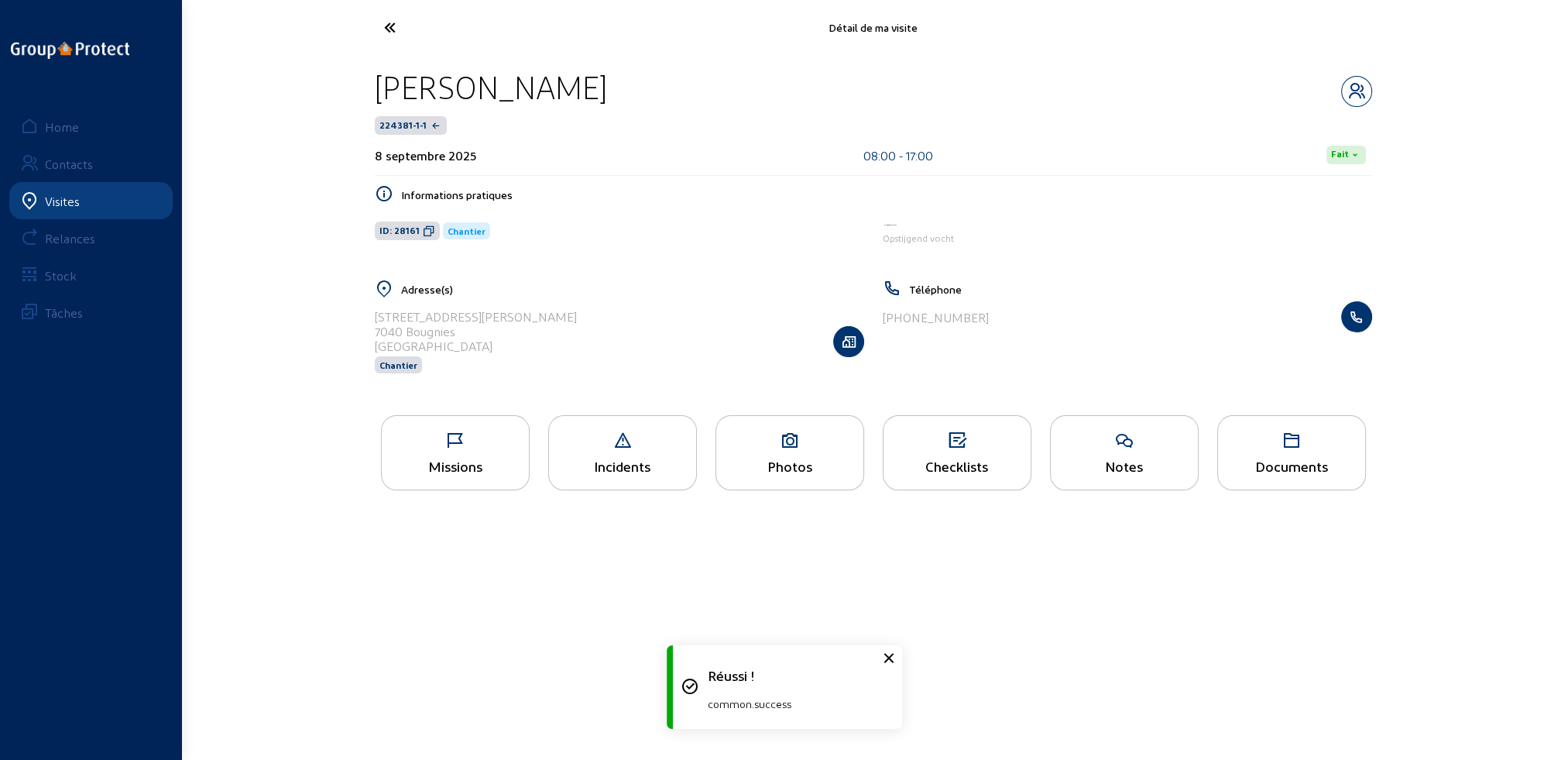
click at [392, 25] on icon at bounding box center [448, 27] width 142 height 27
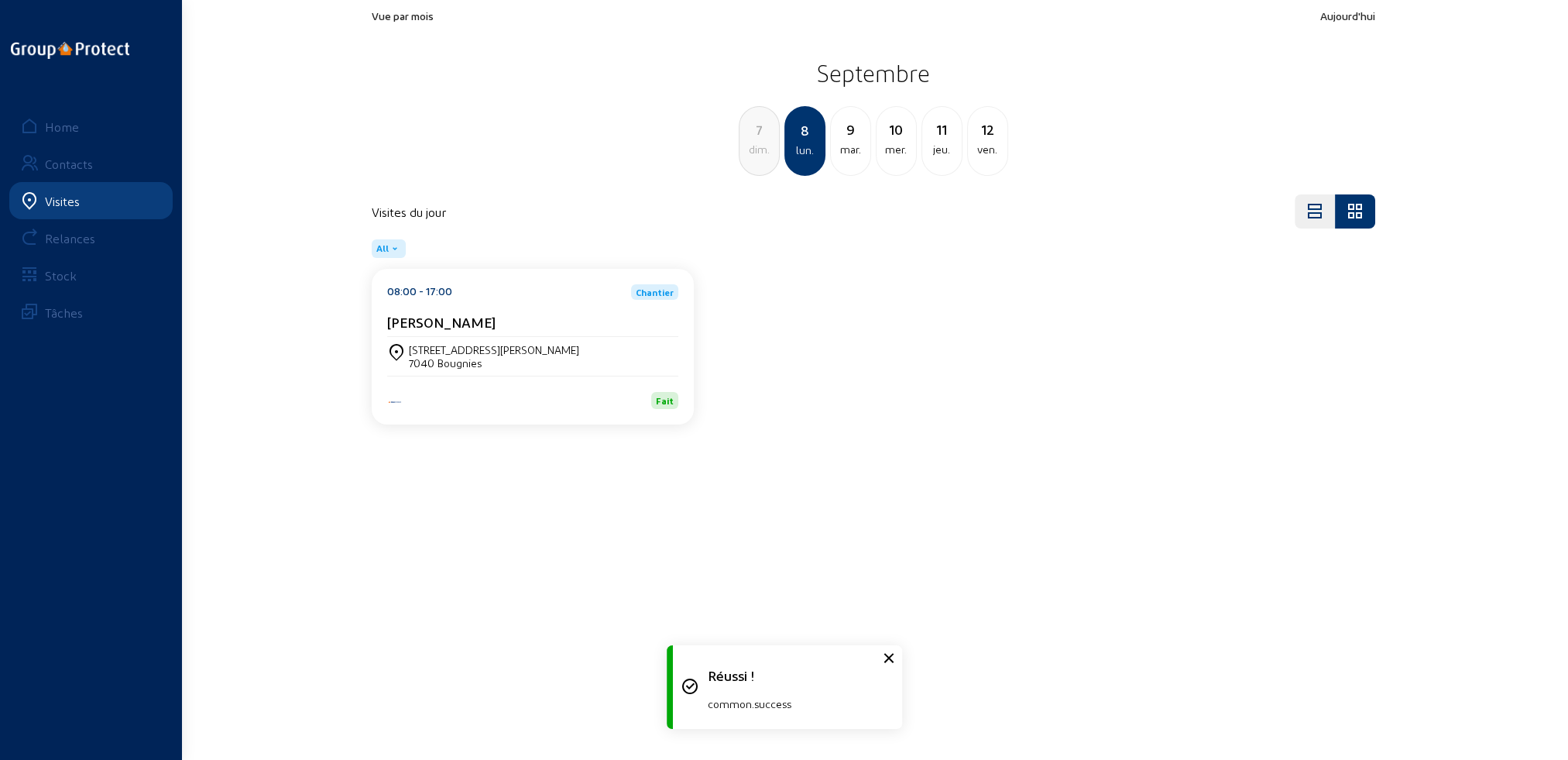
click at [768, 155] on div "dim." at bounding box center [759, 149] width 40 height 18
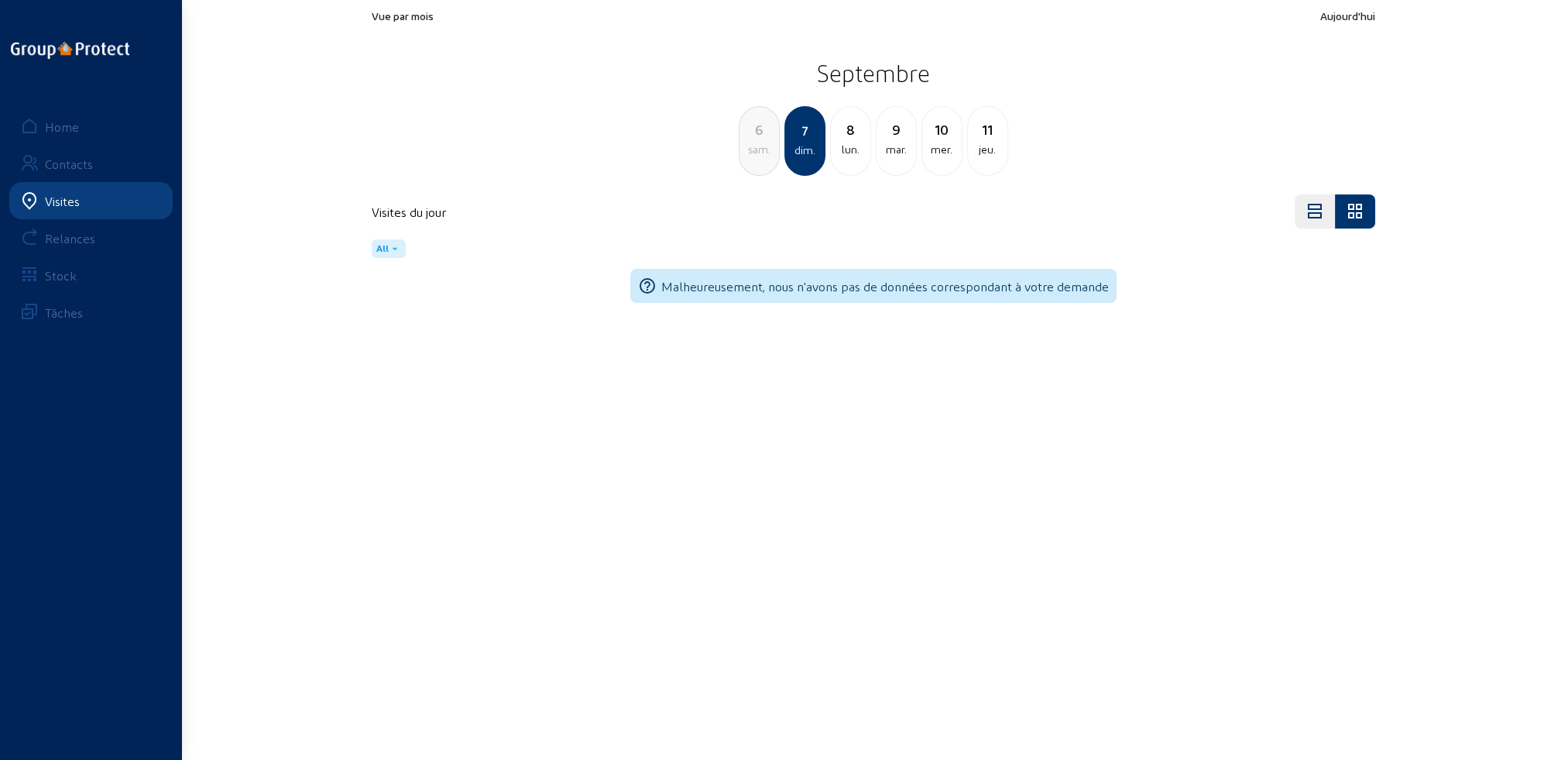
click at [767, 155] on div "sam." at bounding box center [759, 149] width 40 height 18
click at [767, 155] on div "ven." at bounding box center [759, 149] width 40 height 18
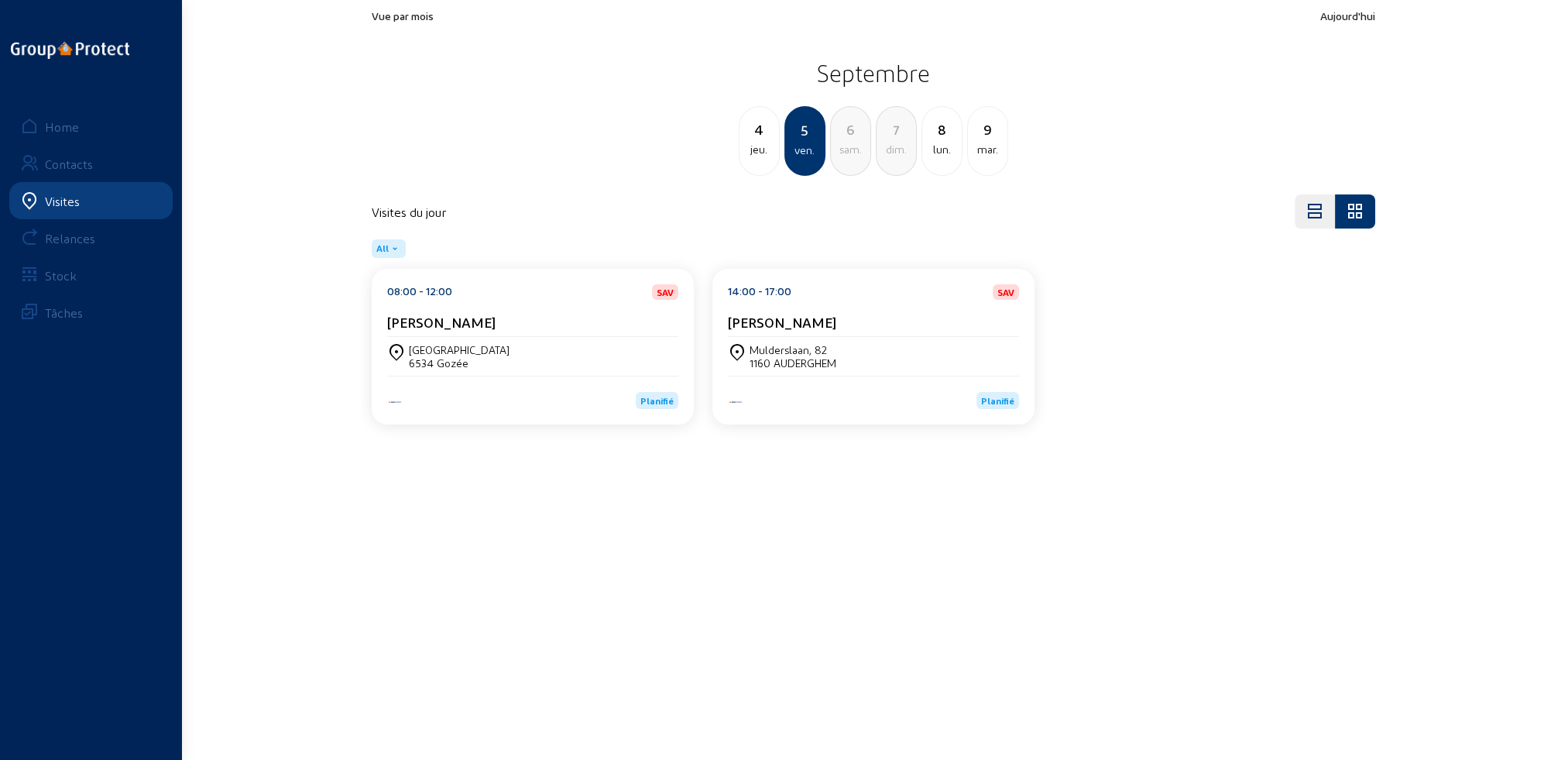
click at [835, 356] on div "1160 AUDERGHEM" at bounding box center [792, 363] width 87 height 14
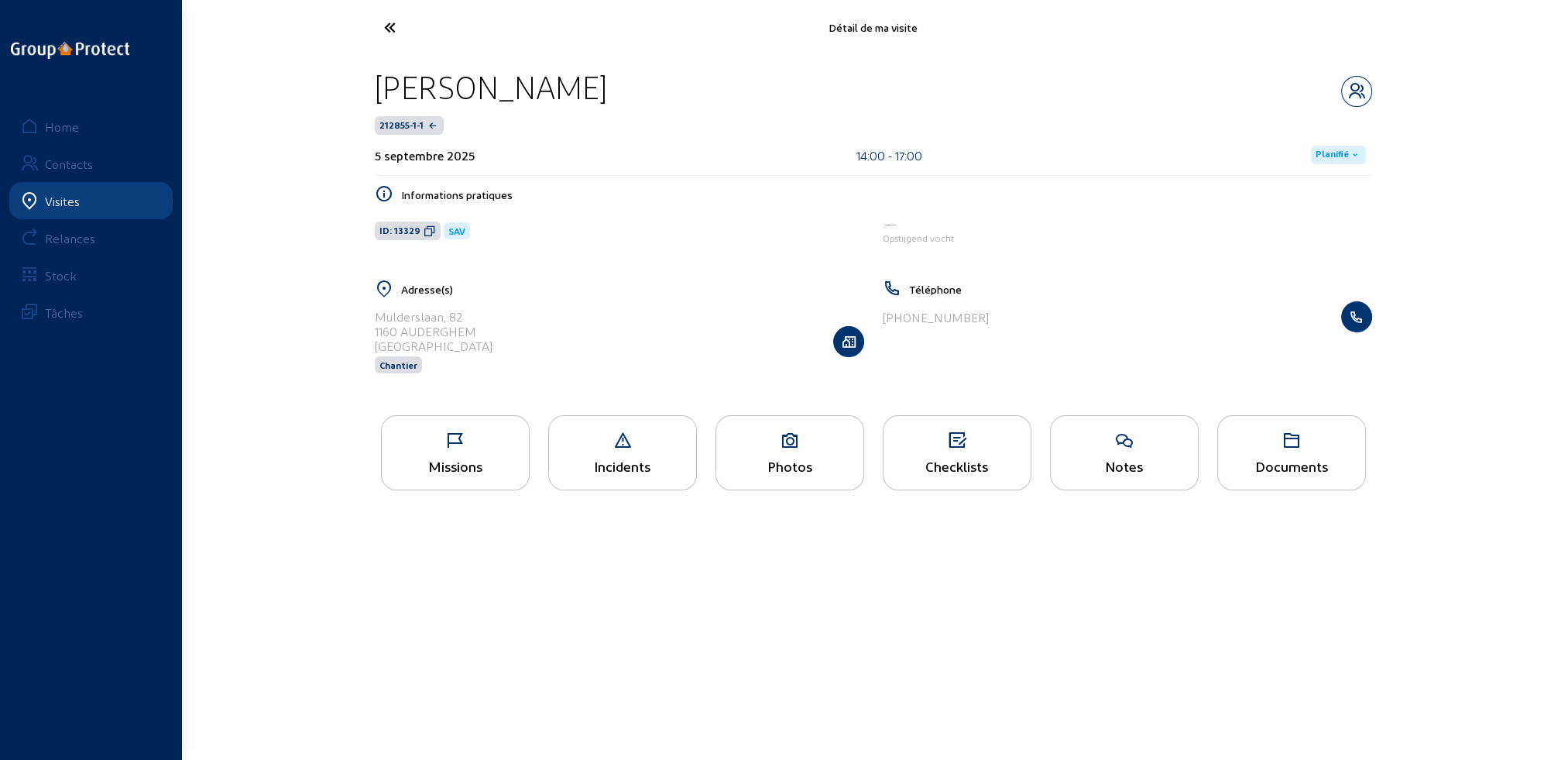
click at [456, 470] on div "Missions" at bounding box center [455, 465] width 147 height 17
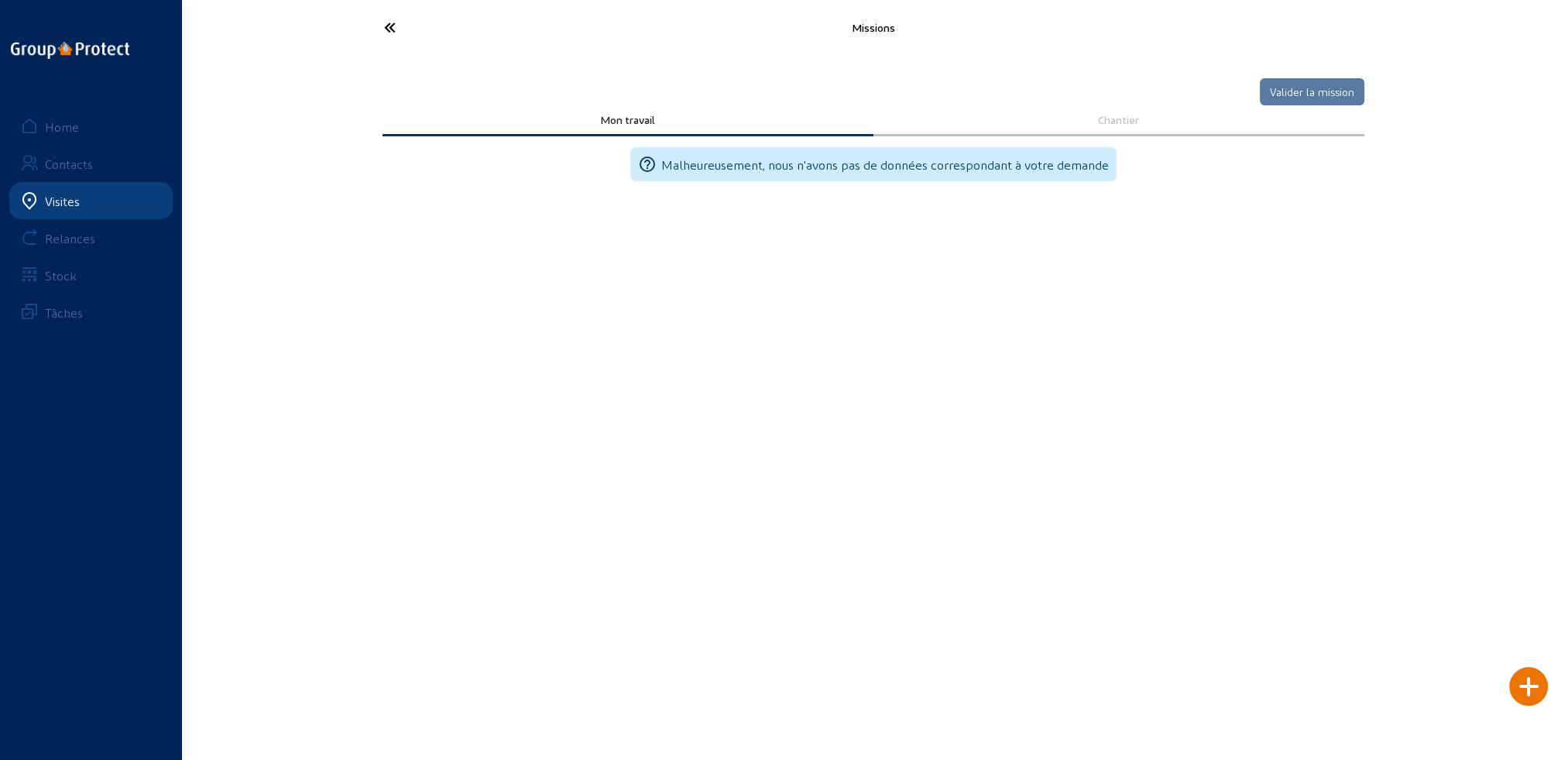
click at [1520, 683] on div at bounding box center [1529, 686] width 39 height 39
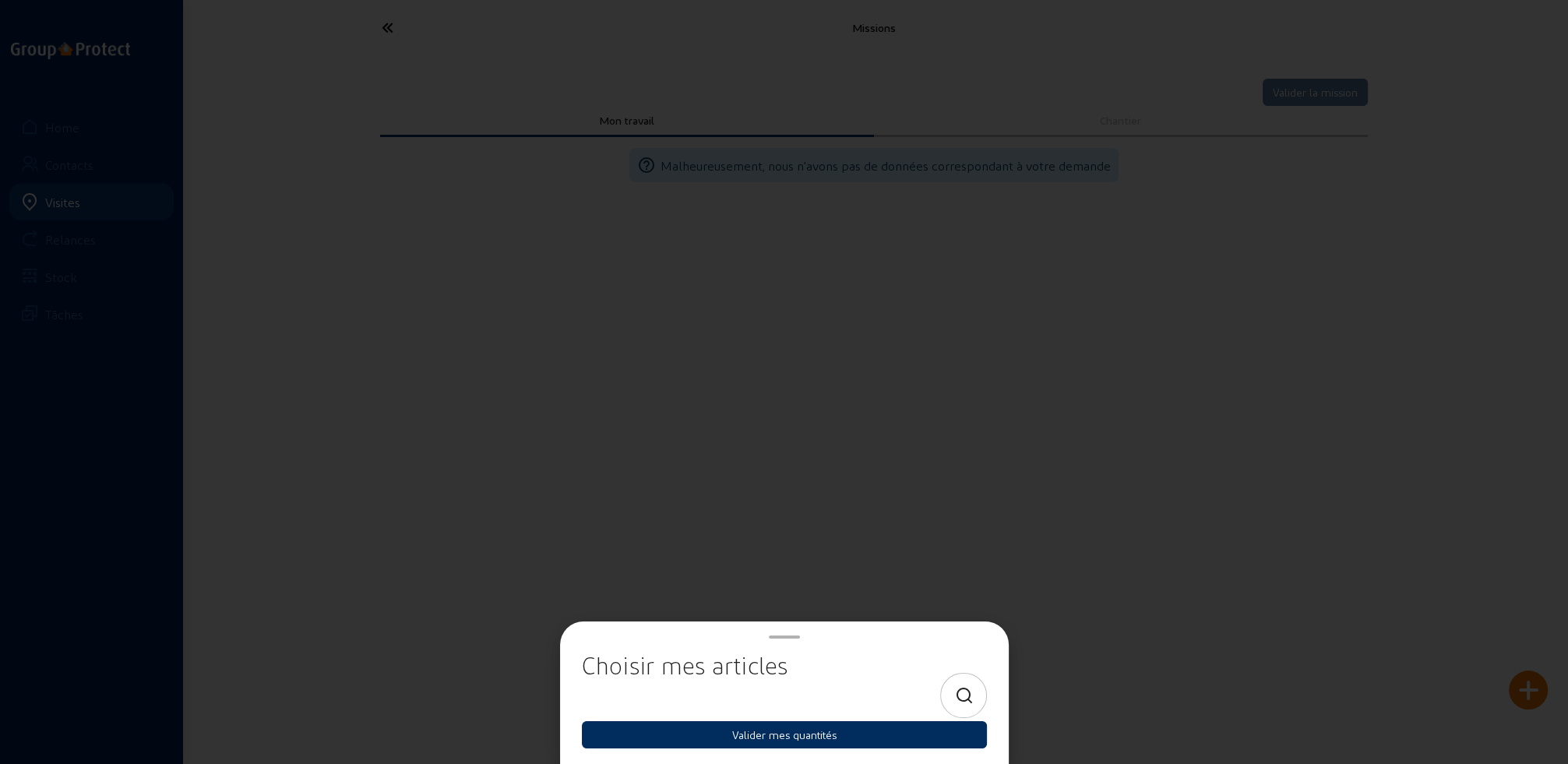
click at [759, 737] on button "Valider mes quantités" at bounding box center [784, 735] width 405 height 27
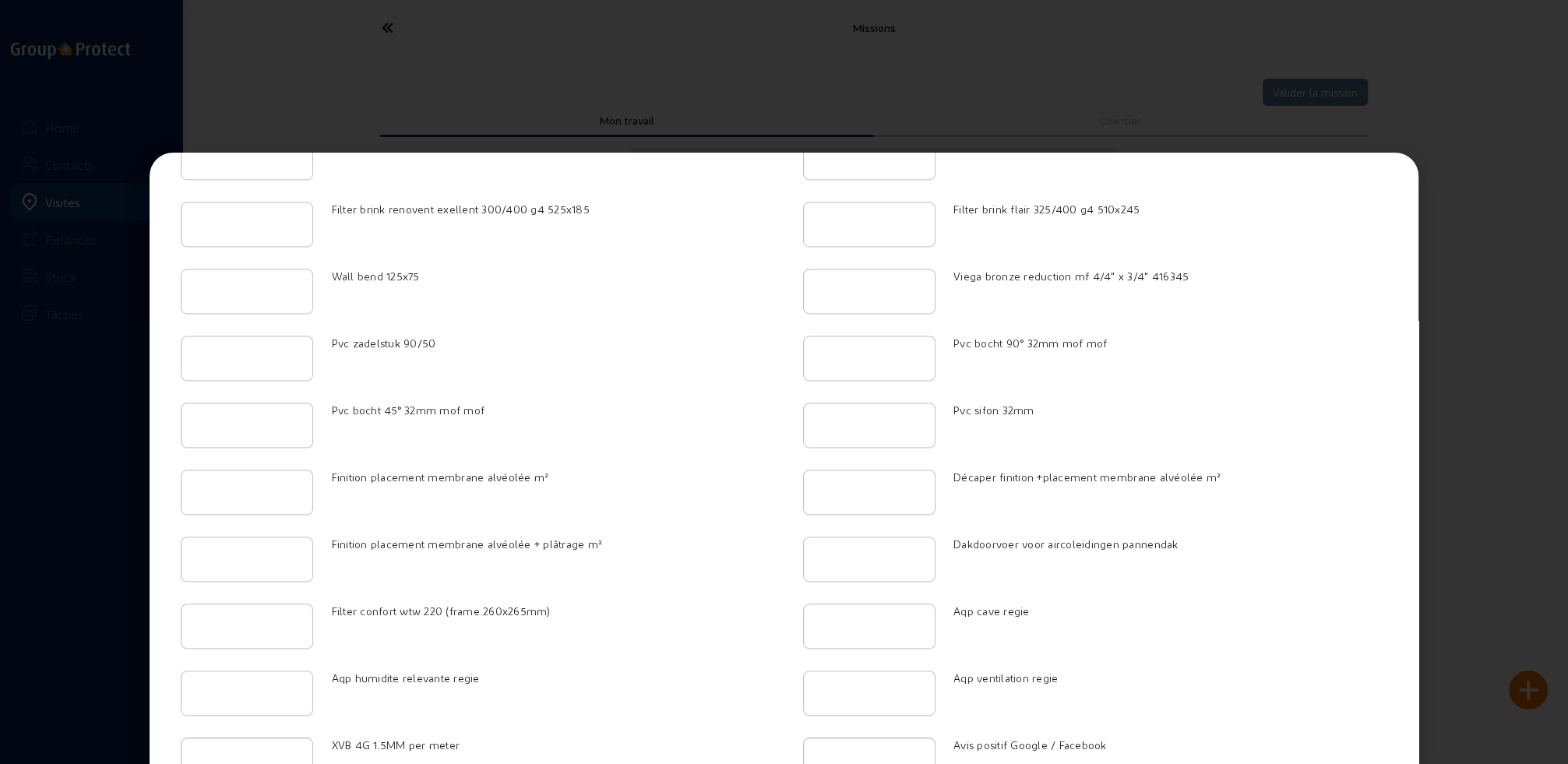
scroll to position [2499, 0]
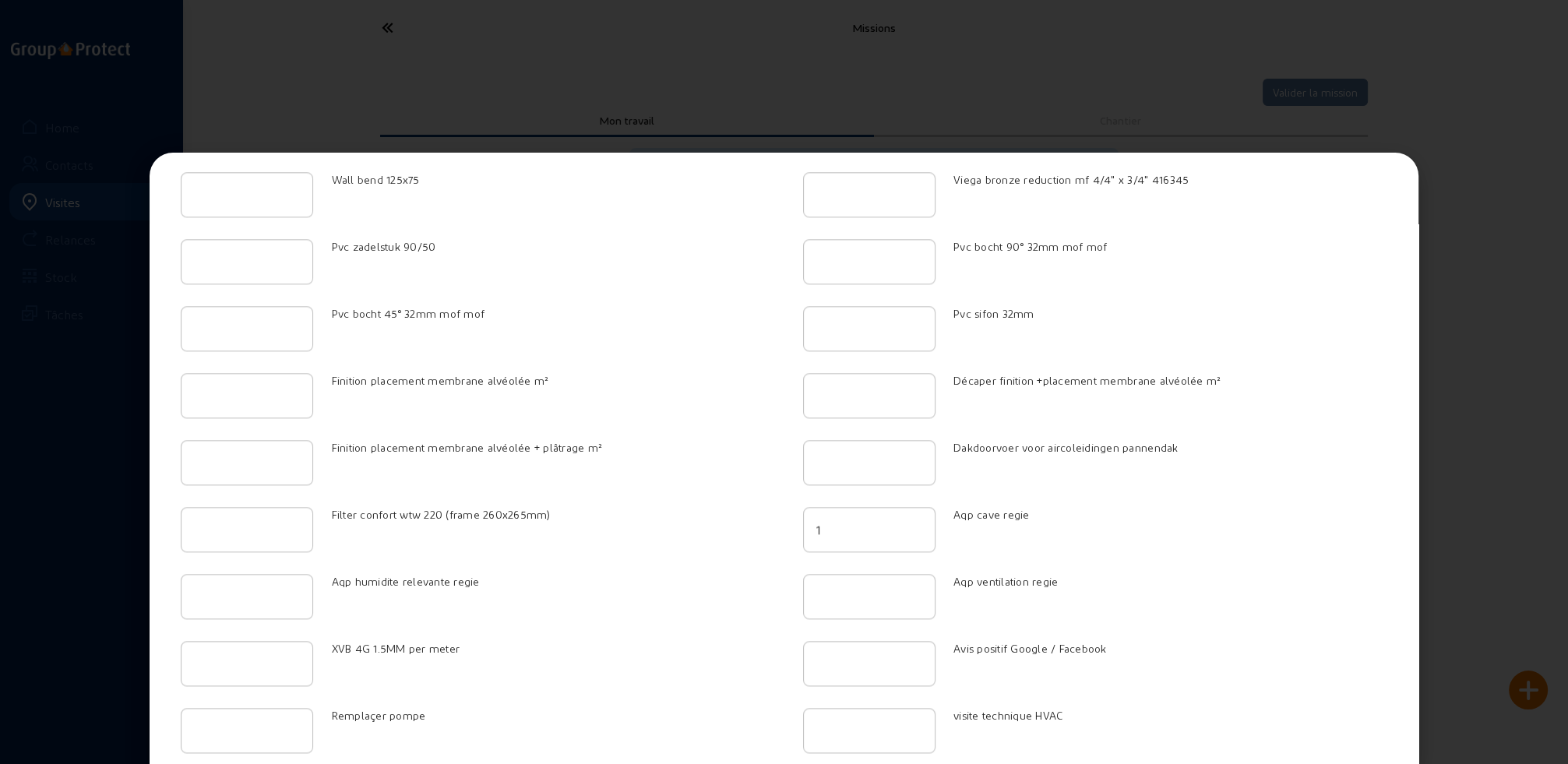
click at [909, 520] on input "1" at bounding box center [869, 529] width 106 height 19
click at [909, 520] on input "2" at bounding box center [869, 529] width 106 height 19
click at [909, 520] on input "3" at bounding box center [869, 529] width 106 height 19
click at [909, 520] on input "4" at bounding box center [869, 529] width 106 height 19
click at [909, 520] on input "5" at bounding box center [869, 529] width 106 height 19
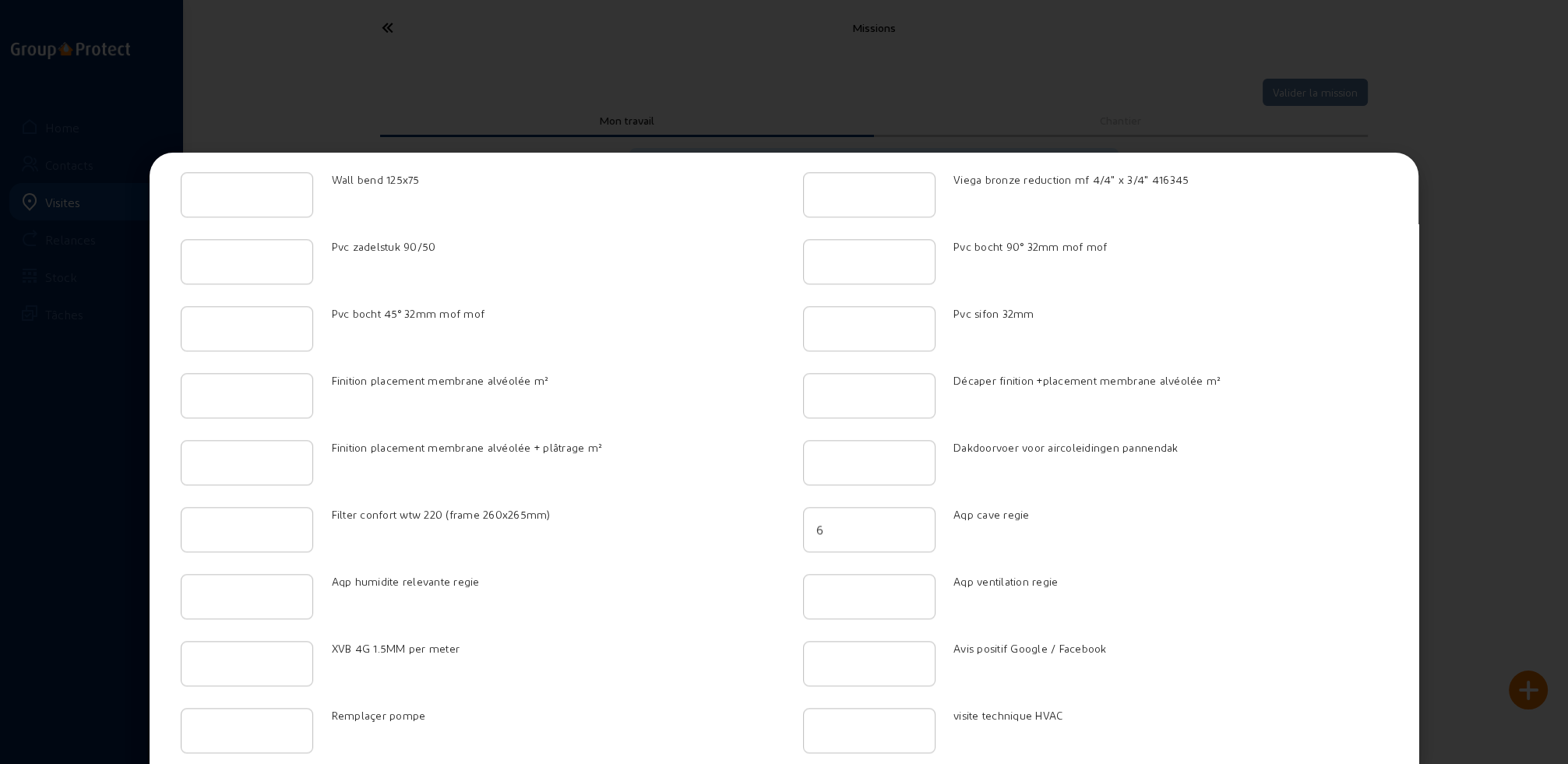
click at [909, 520] on input "6" at bounding box center [869, 529] width 106 height 19
click at [909, 520] on input "7" at bounding box center [869, 529] width 106 height 19
click at [906, 520] on input "8" at bounding box center [869, 529] width 106 height 19
click at [906, 517] on input "7" at bounding box center [869, 526] width 106 height 19
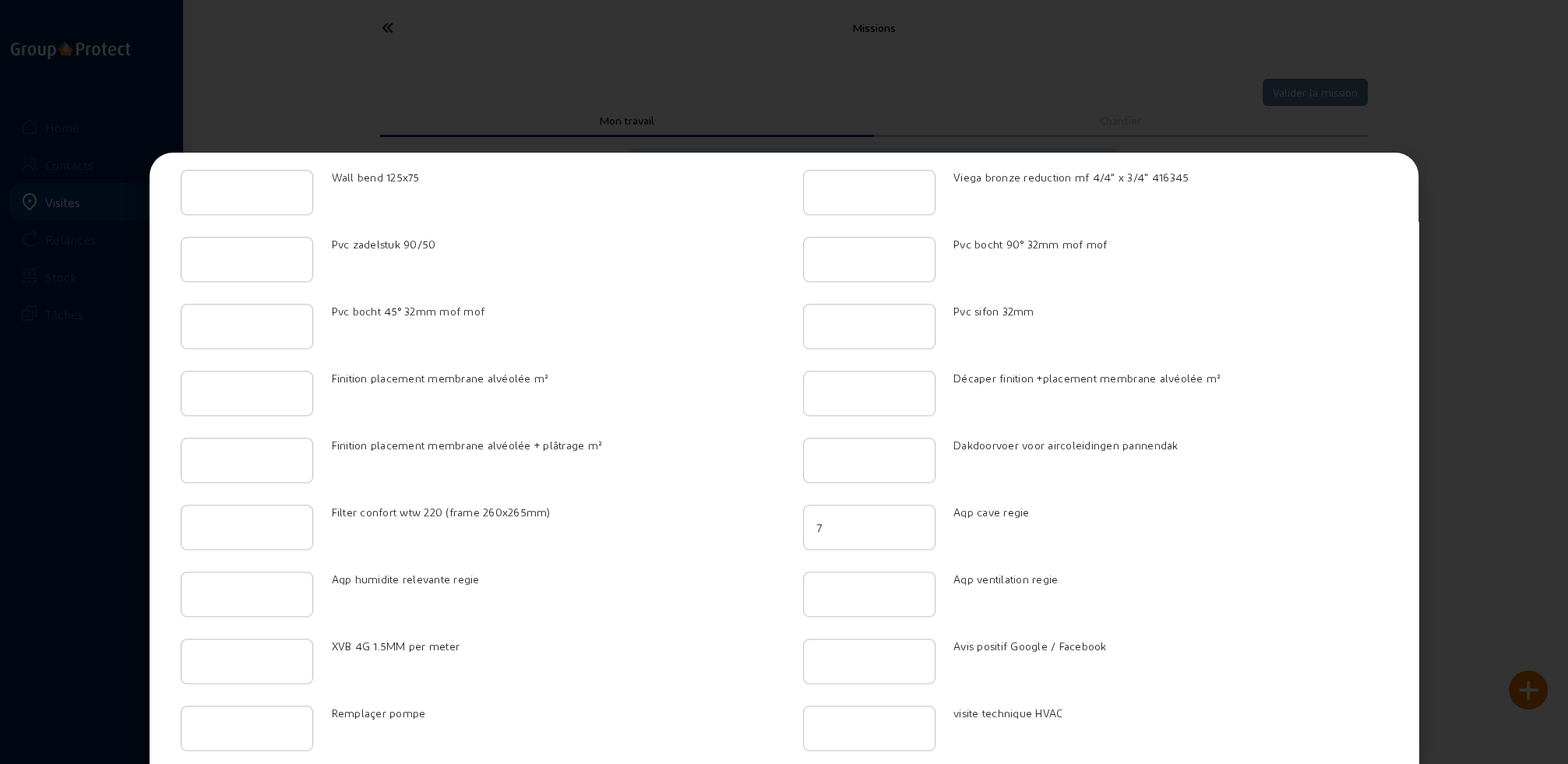
type input "6"
click at [906, 517] on input "6" at bounding box center [869, 526] width 106 height 19
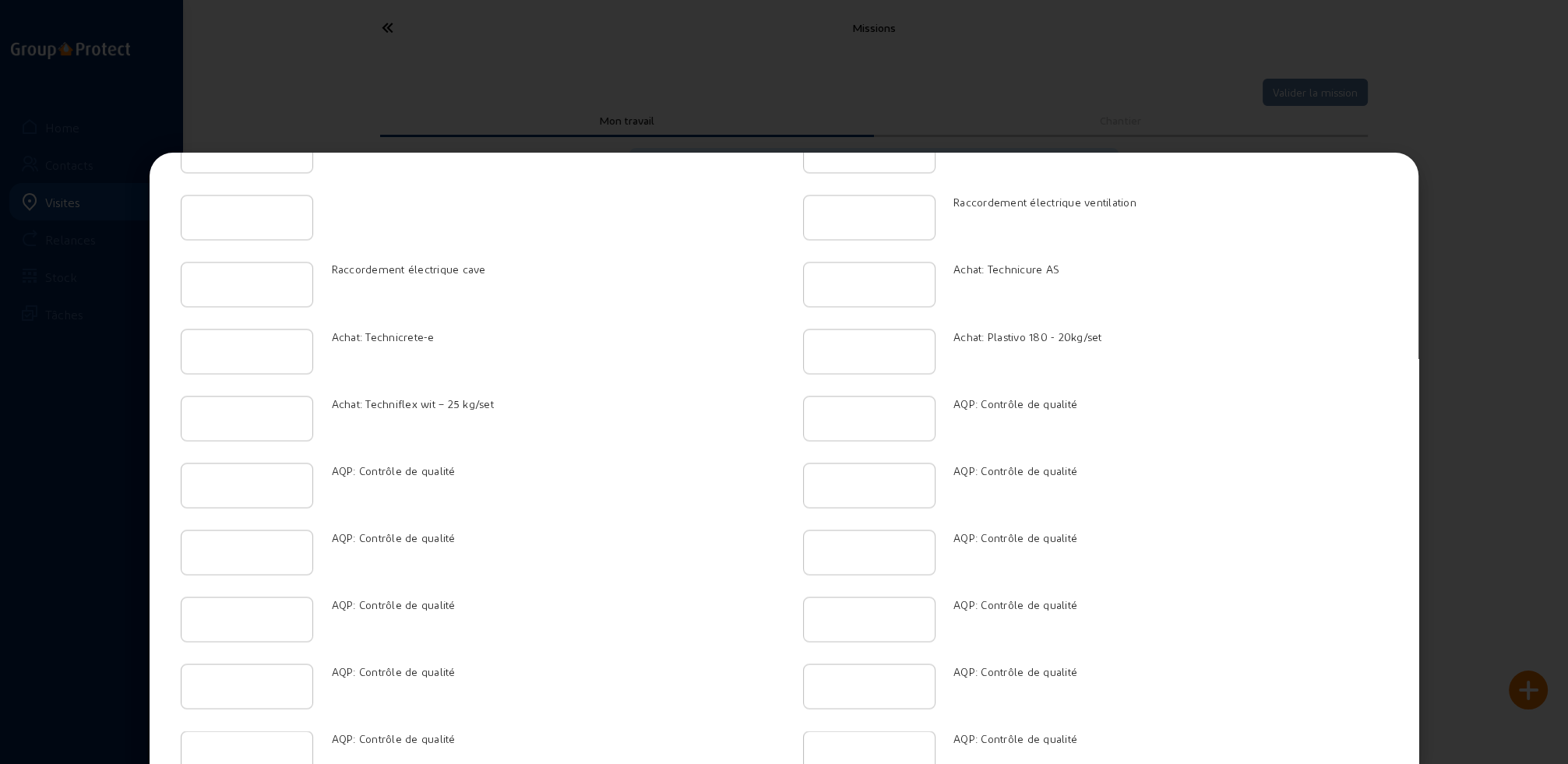
scroll to position [3796, 0]
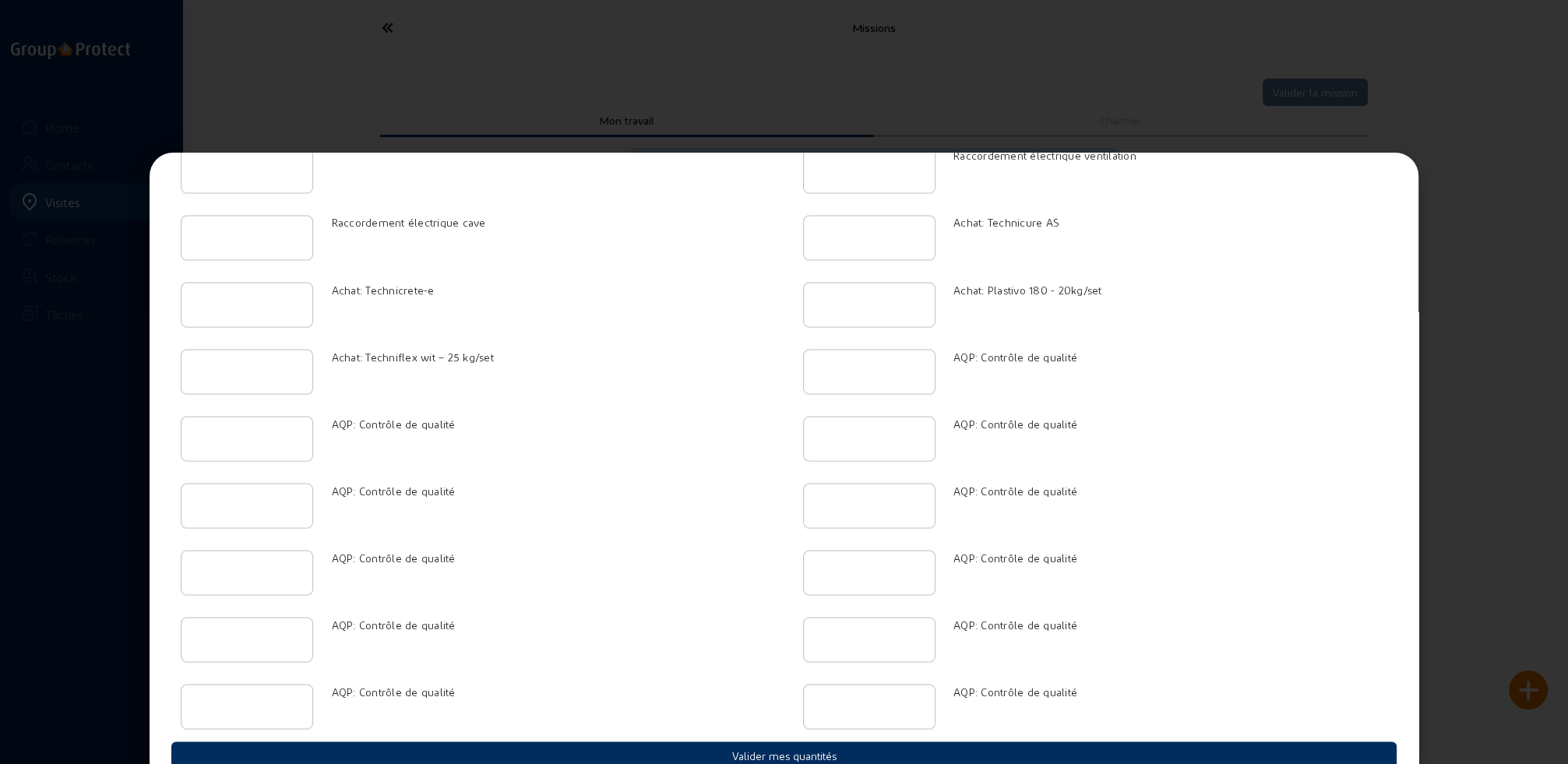
click at [773, 741] on button "Valider mes quantités" at bounding box center [784, 754] width 1225 height 27
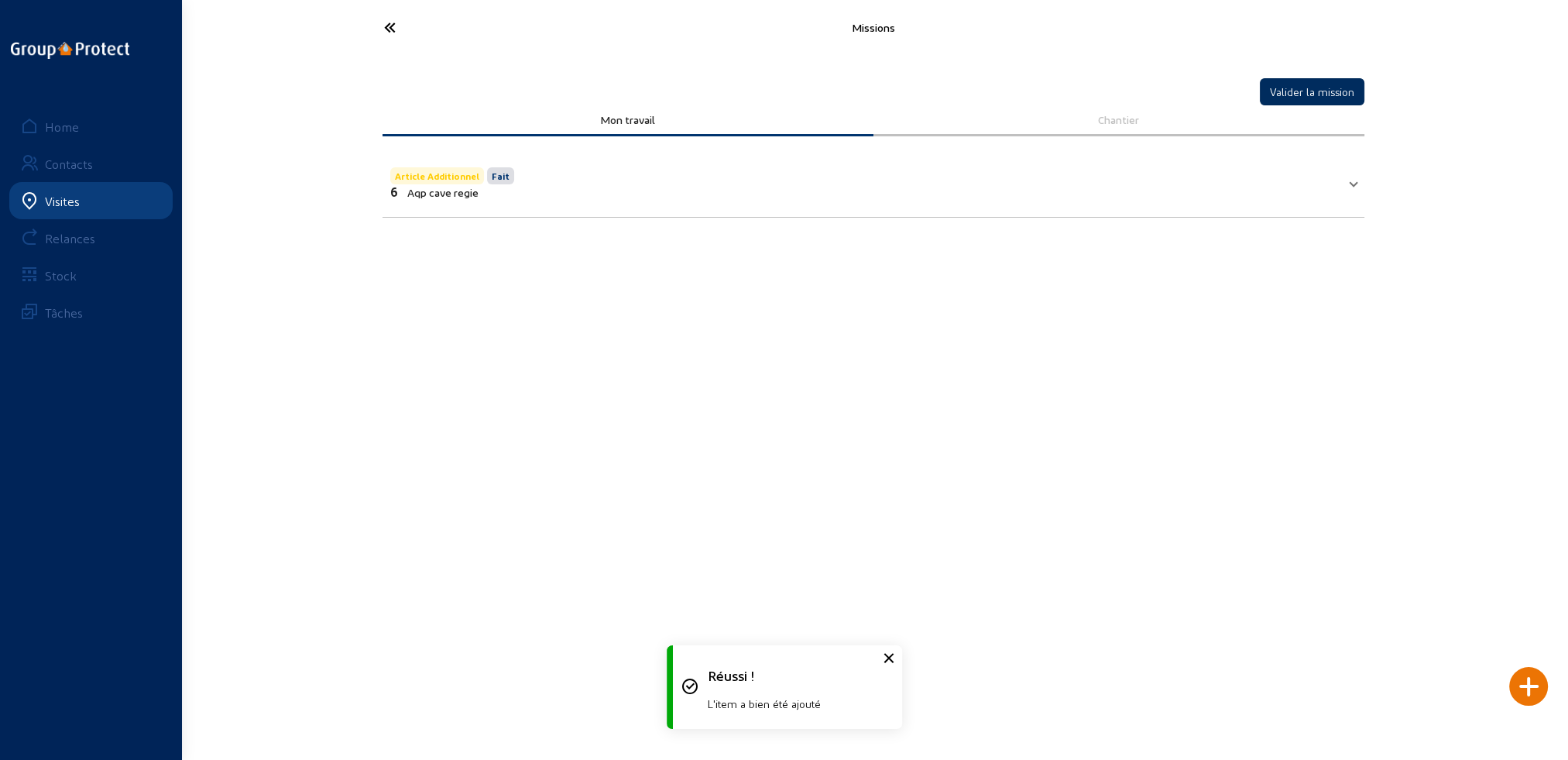
click at [1281, 87] on button "Valider la mission" at bounding box center [1312, 91] width 104 height 27
click at [386, 27] on icon at bounding box center [448, 27] width 142 height 27
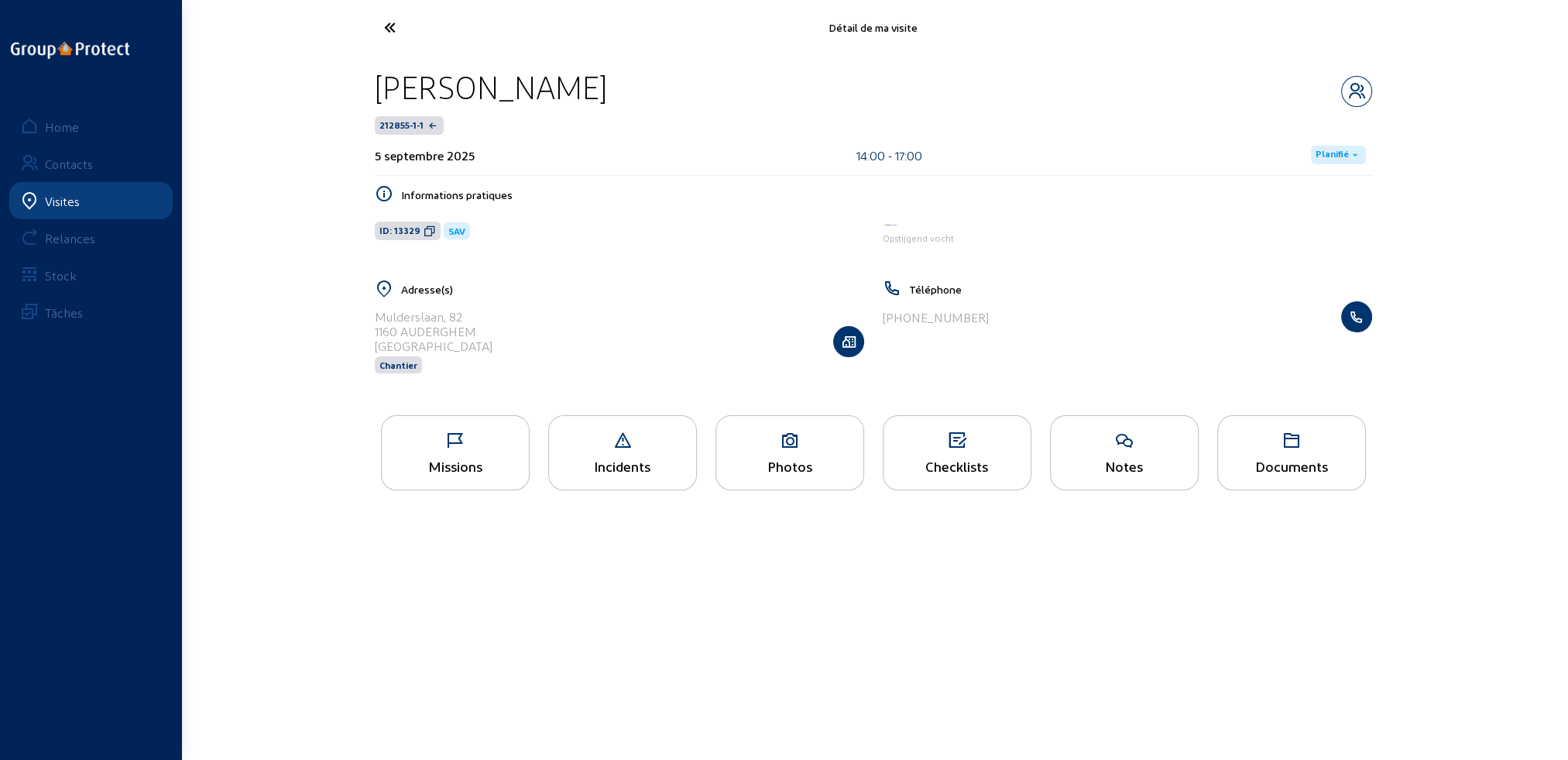
click at [1321, 158] on span "Planifié" at bounding box center [1332, 155] width 33 height 13
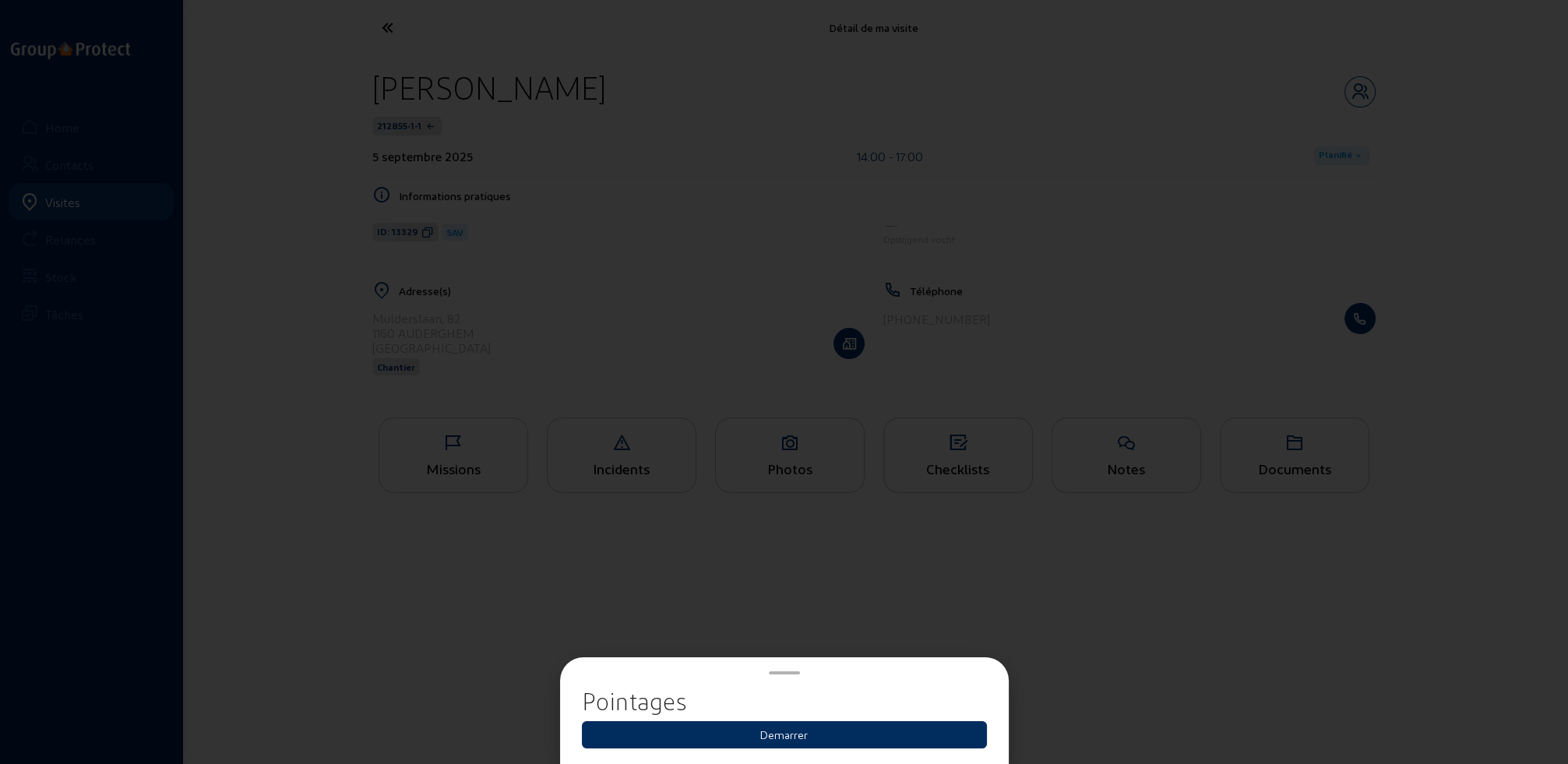
click at [782, 739] on button "Demarrer" at bounding box center [784, 735] width 405 height 27
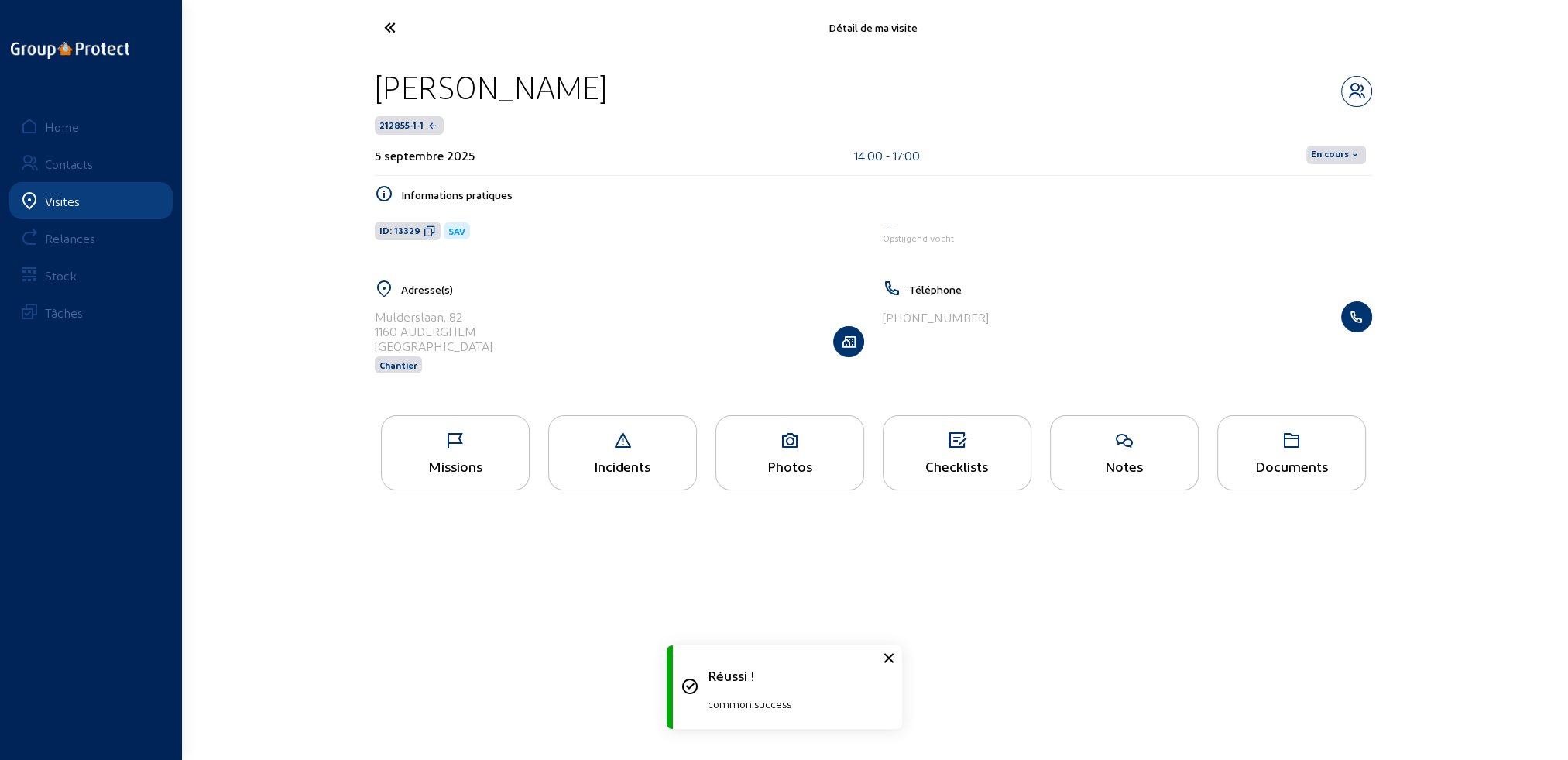
click at [1341, 154] on span "En cours" at bounding box center [1330, 155] width 38 height 13
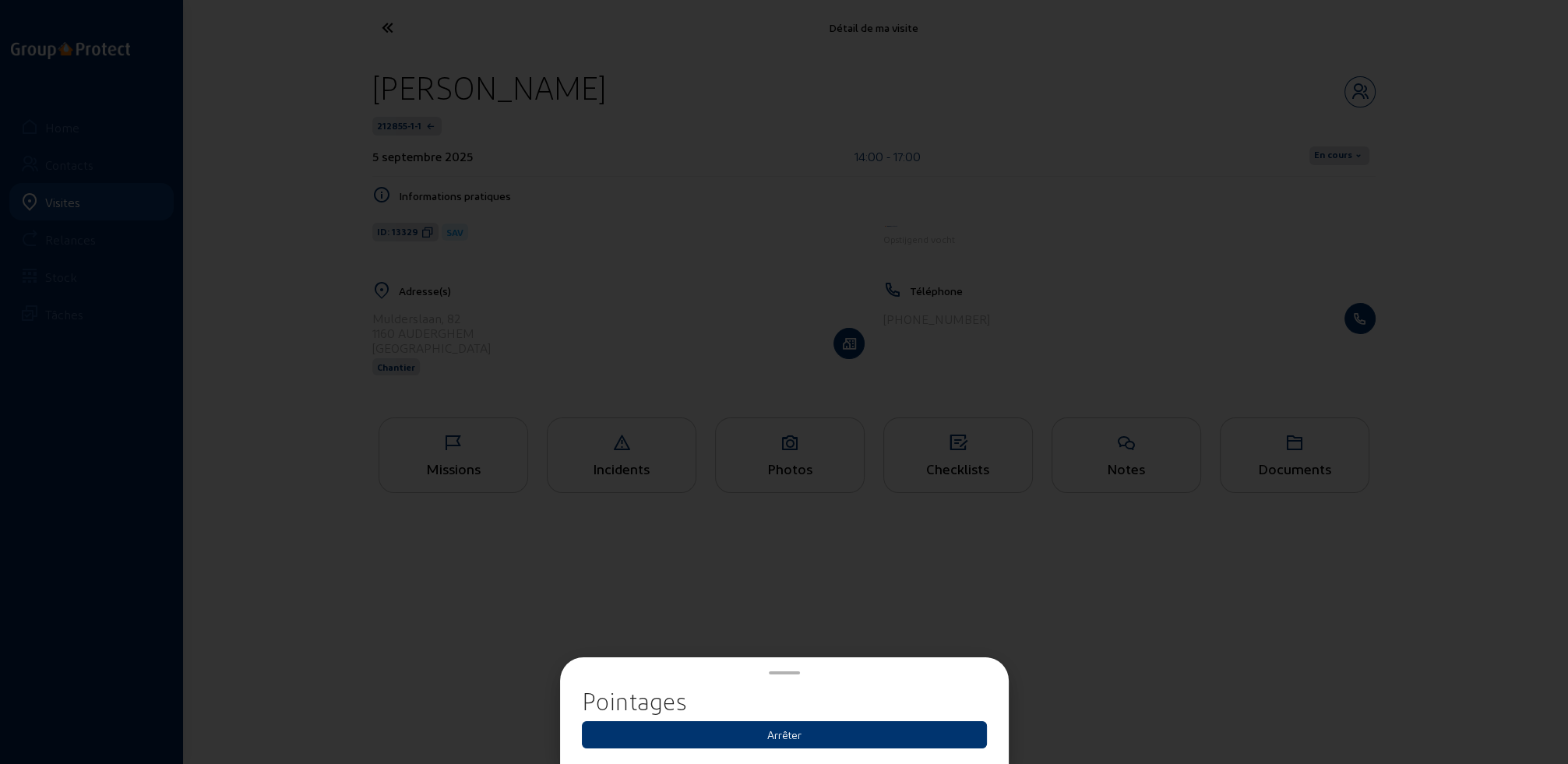
click at [785, 738] on button "Arrêter" at bounding box center [784, 735] width 405 height 27
click at [787, 737] on button "Arrêter" at bounding box center [784, 735] width 405 height 27
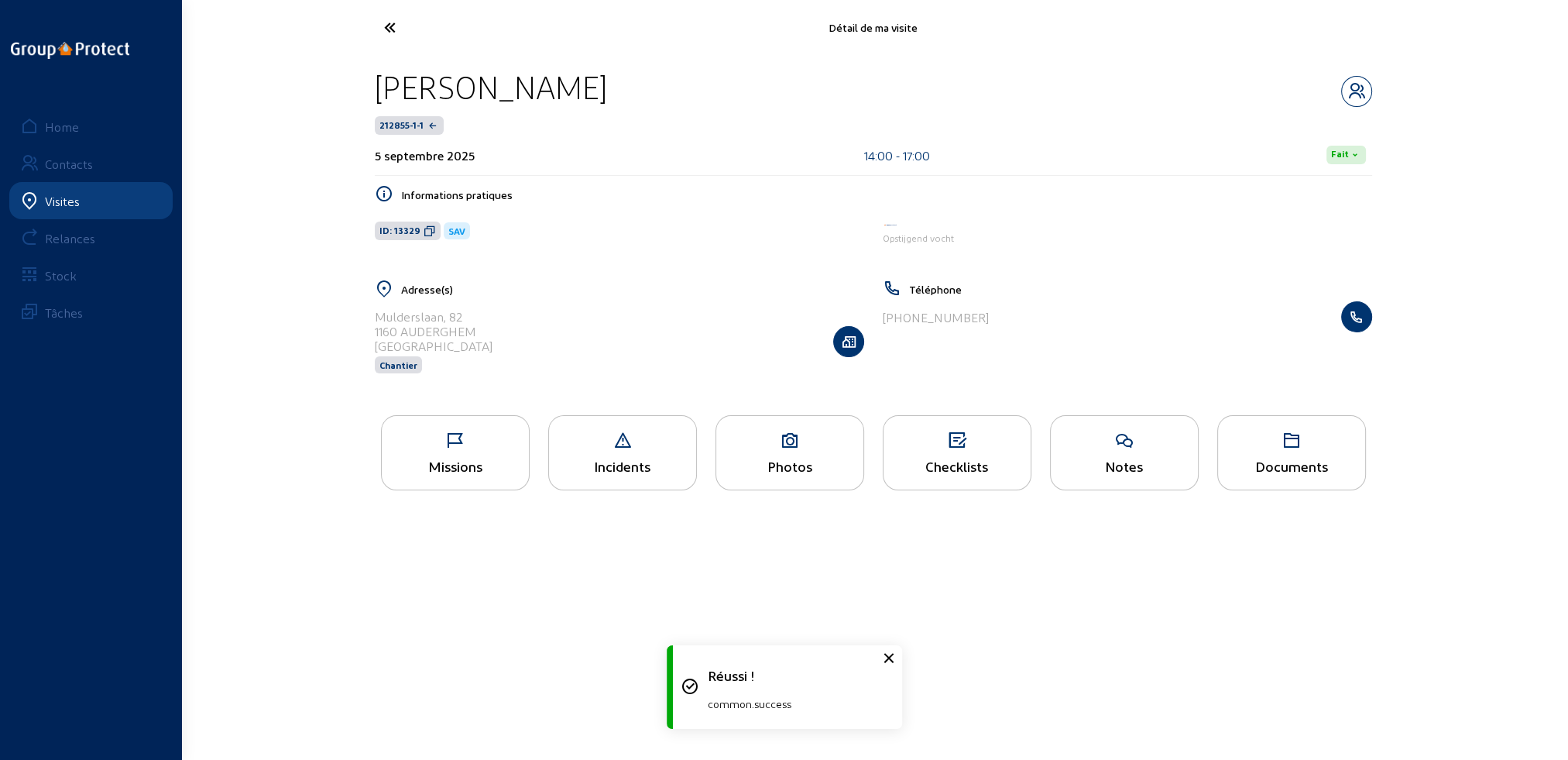
click at [393, 27] on icon at bounding box center [448, 27] width 142 height 27
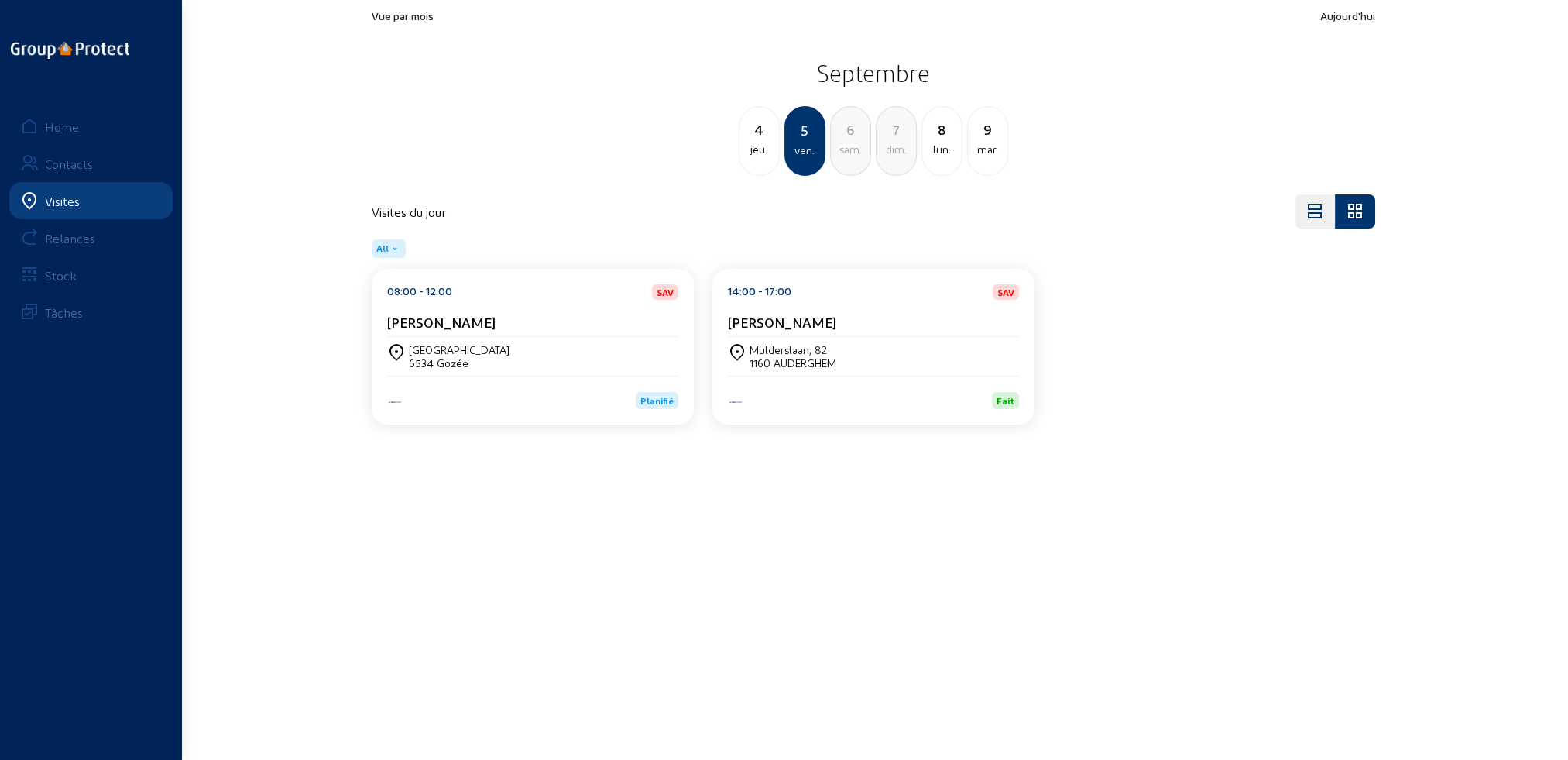
click at [605, 354] on div "rue de beaumont 24 6534 Gozée" at bounding box center [532, 355] width 291 height 26
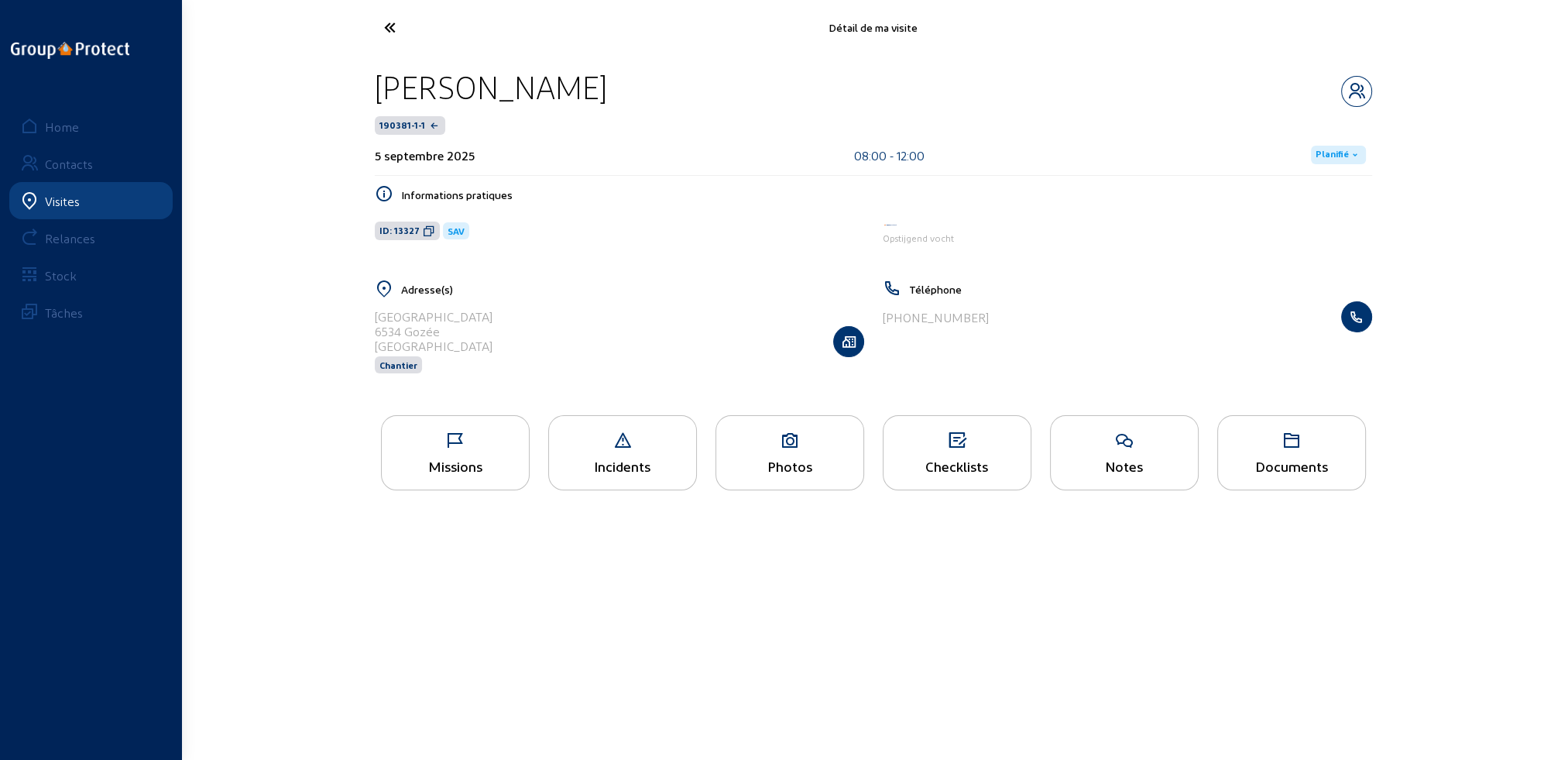
click at [493, 464] on div "Missions" at bounding box center [455, 465] width 147 height 17
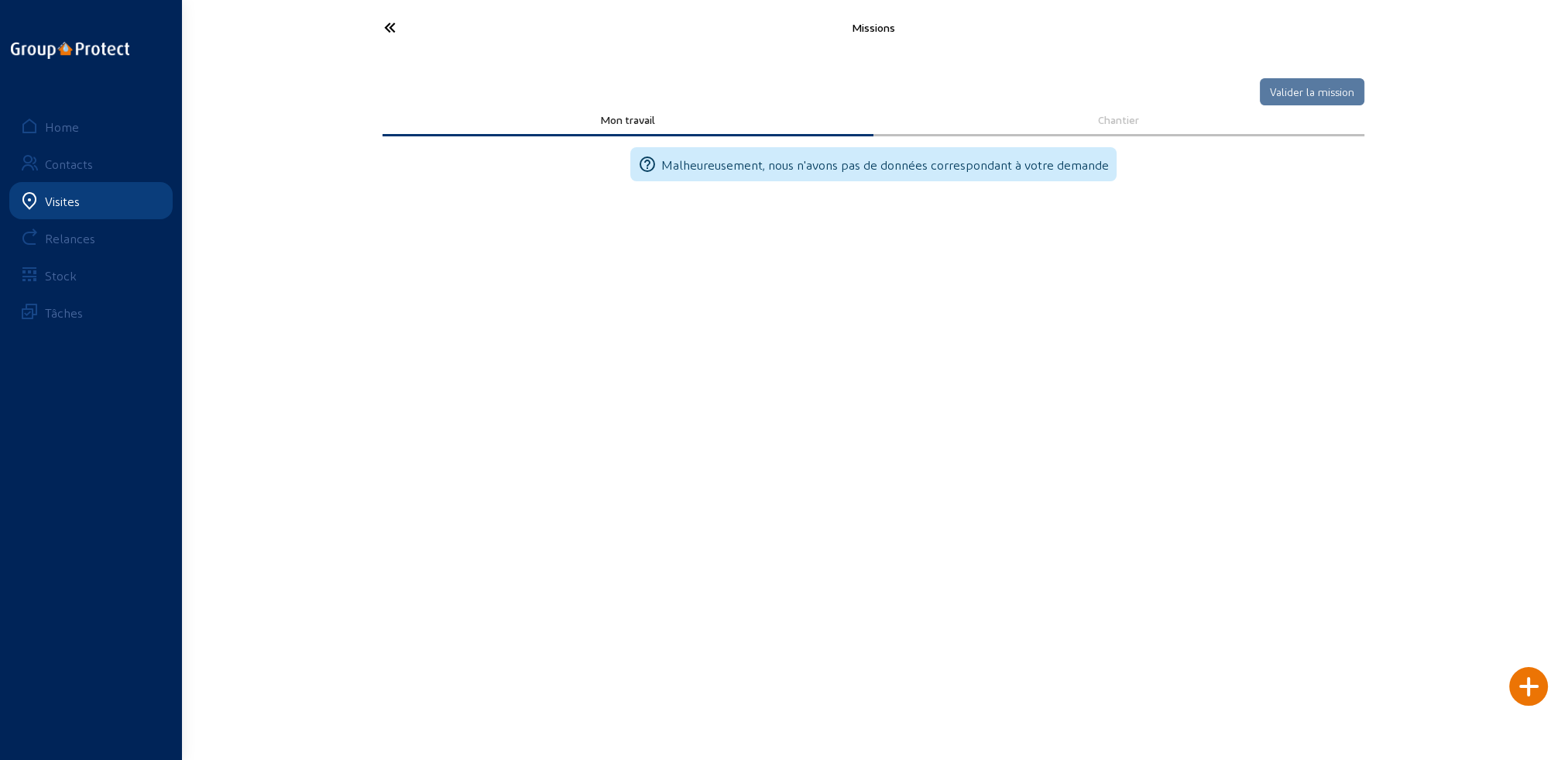
click at [1529, 691] on div at bounding box center [1529, 686] width 39 height 39
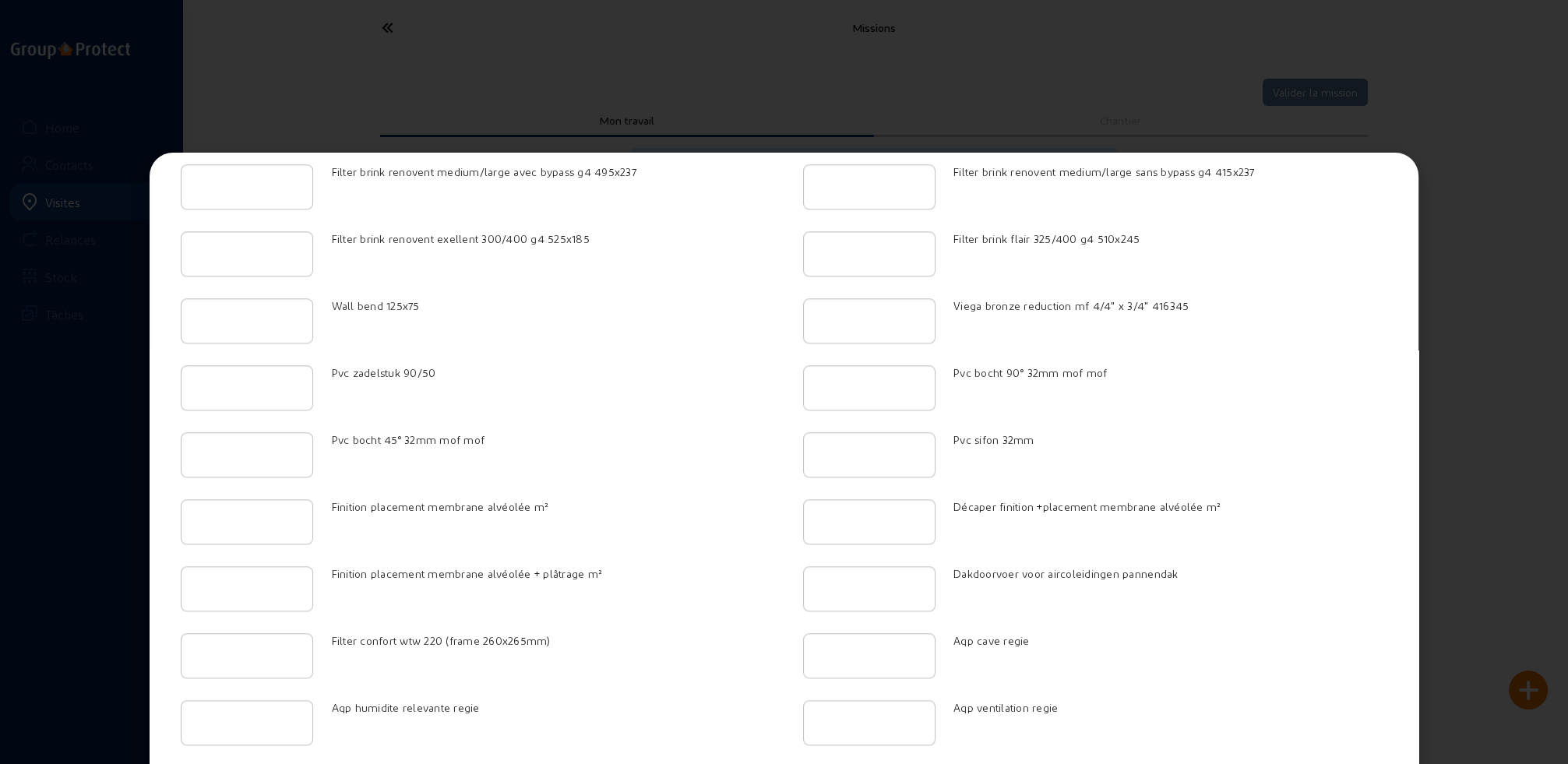
scroll to position [2466, 0]
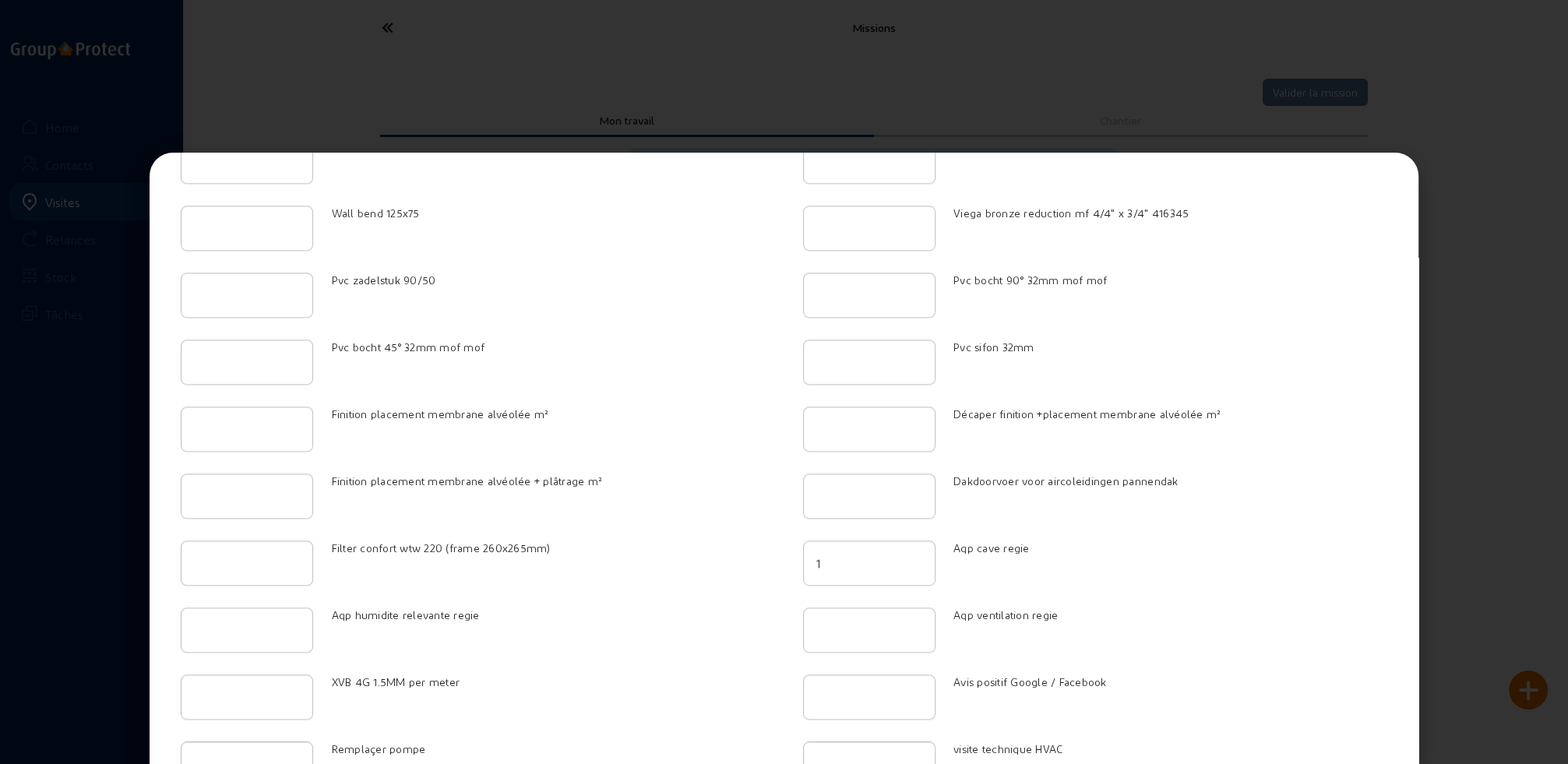
click at [910, 554] on input "1" at bounding box center [869, 562] width 106 height 19
click at [910, 554] on input "2" at bounding box center [869, 562] width 106 height 19
click at [910, 554] on input "3" at bounding box center [869, 562] width 106 height 19
click at [910, 554] on input "4" at bounding box center [869, 562] width 106 height 19
click at [910, 554] on input "5" at bounding box center [869, 562] width 106 height 19
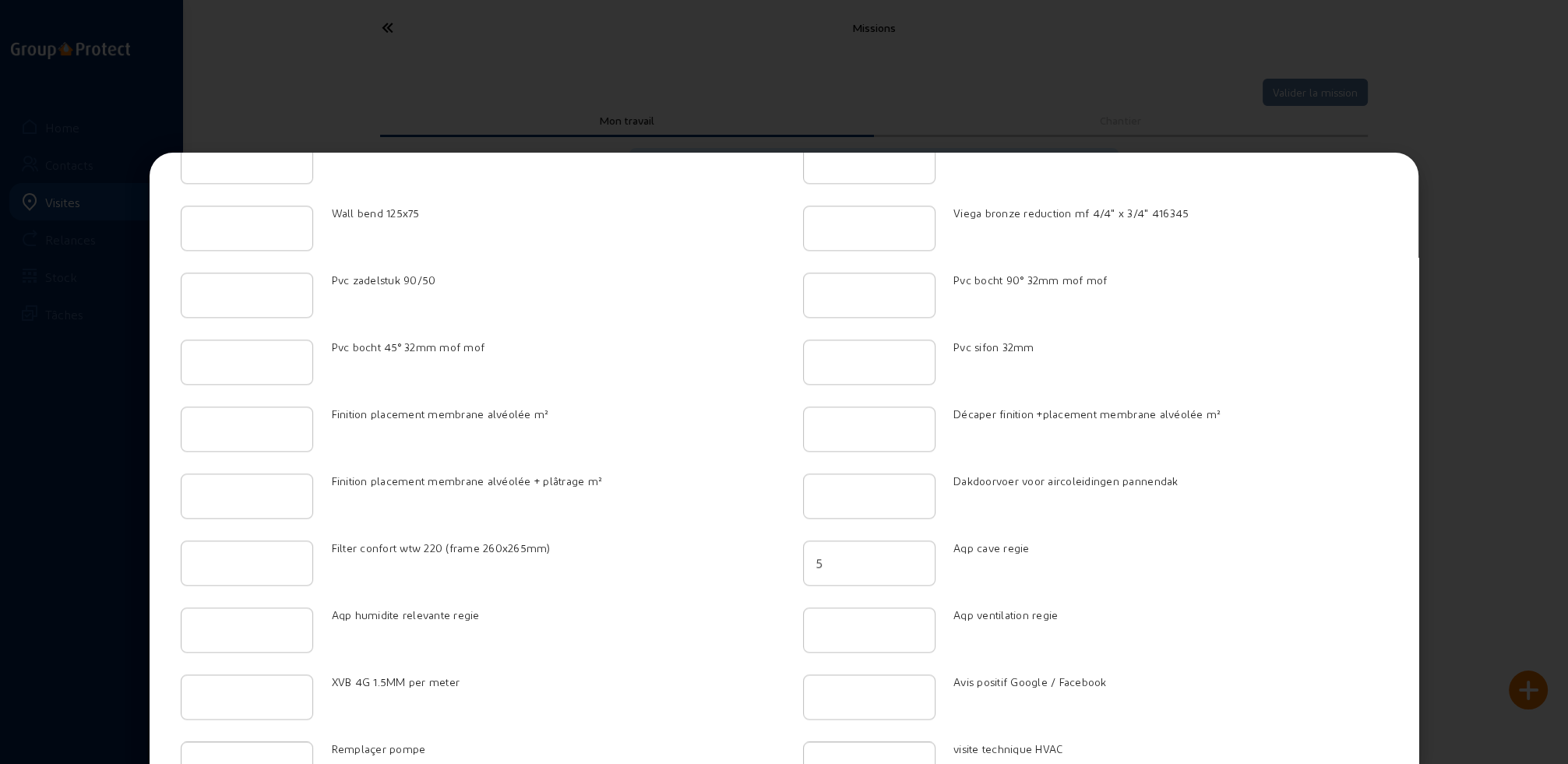
type input "6"
click at [910, 554] on input "6" at bounding box center [869, 562] width 106 height 19
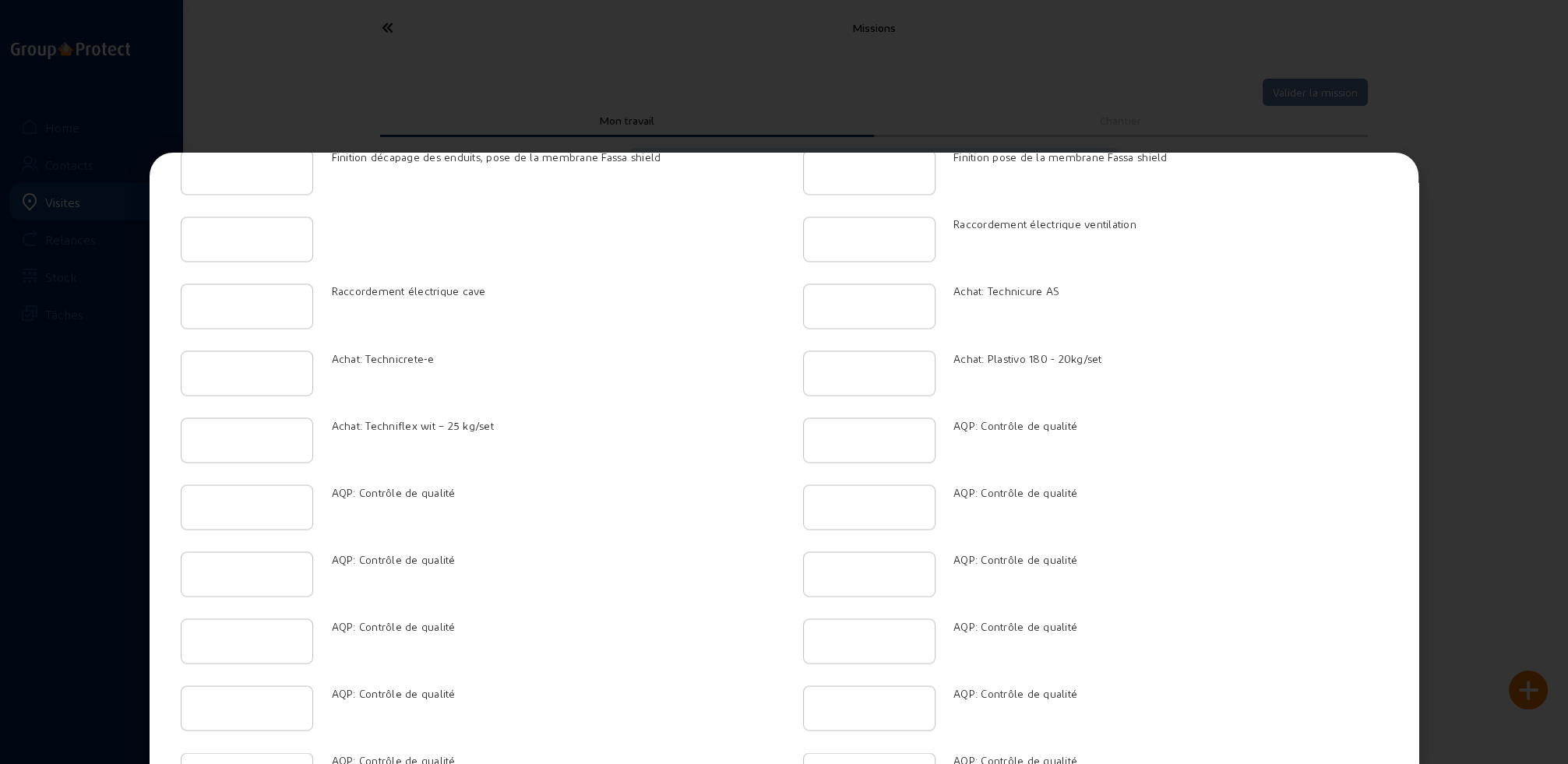
scroll to position [3796, 0]
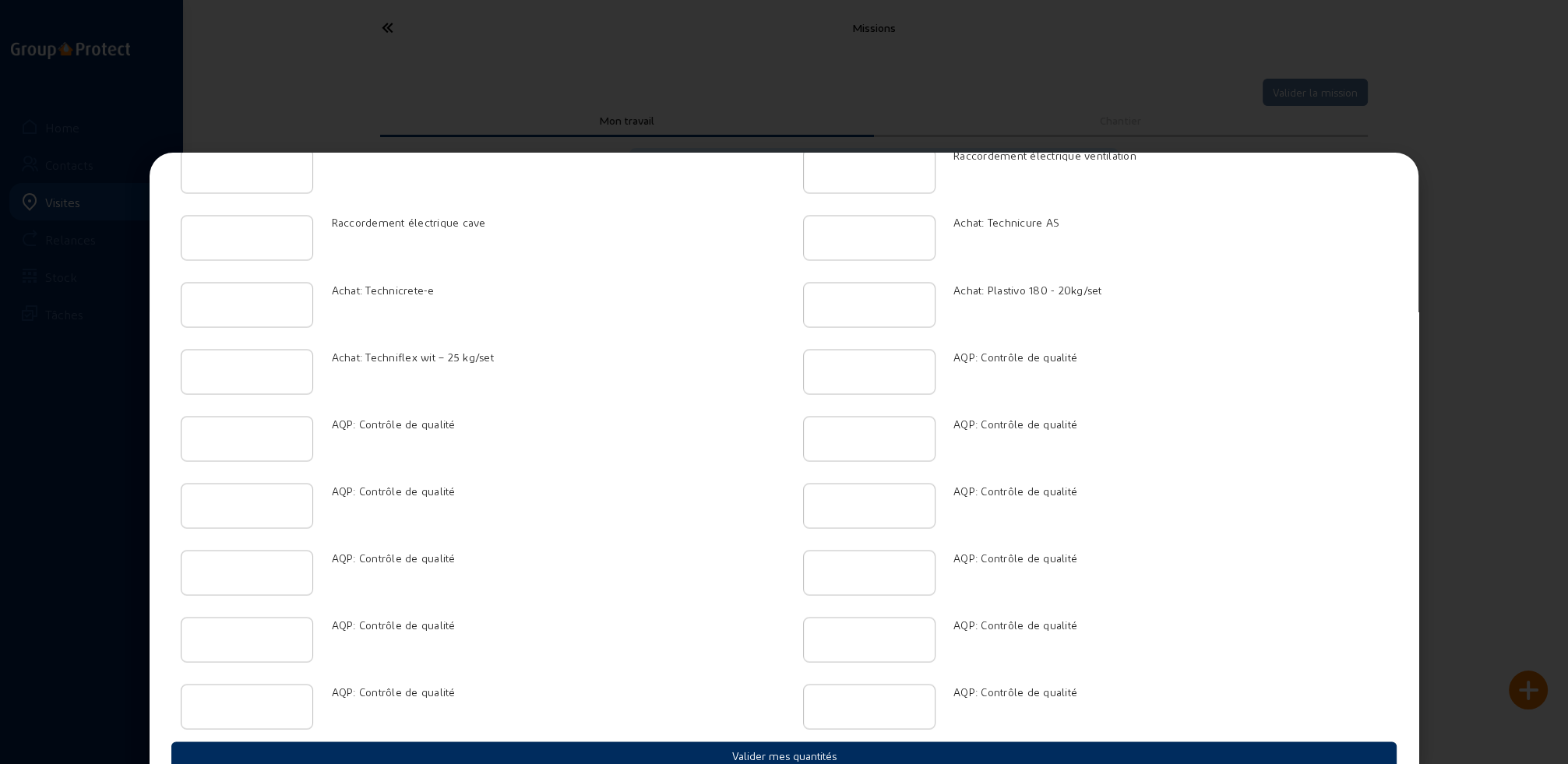
click at [794, 741] on button "Valider mes quantités" at bounding box center [784, 754] width 1225 height 27
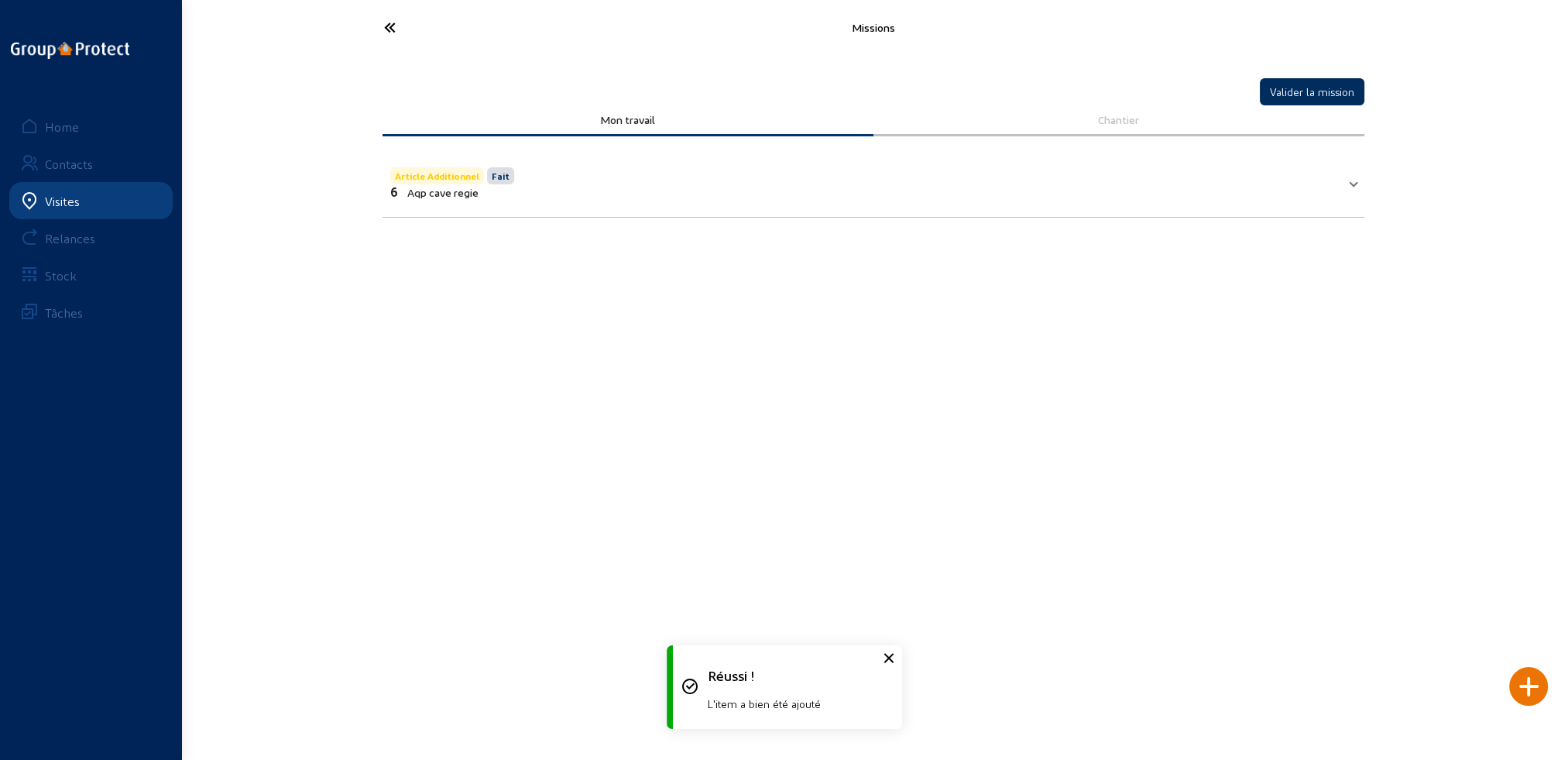
click at [1336, 96] on button "Valider la mission" at bounding box center [1312, 91] width 104 height 27
click at [393, 28] on icon at bounding box center [448, 27] width 142 height 27
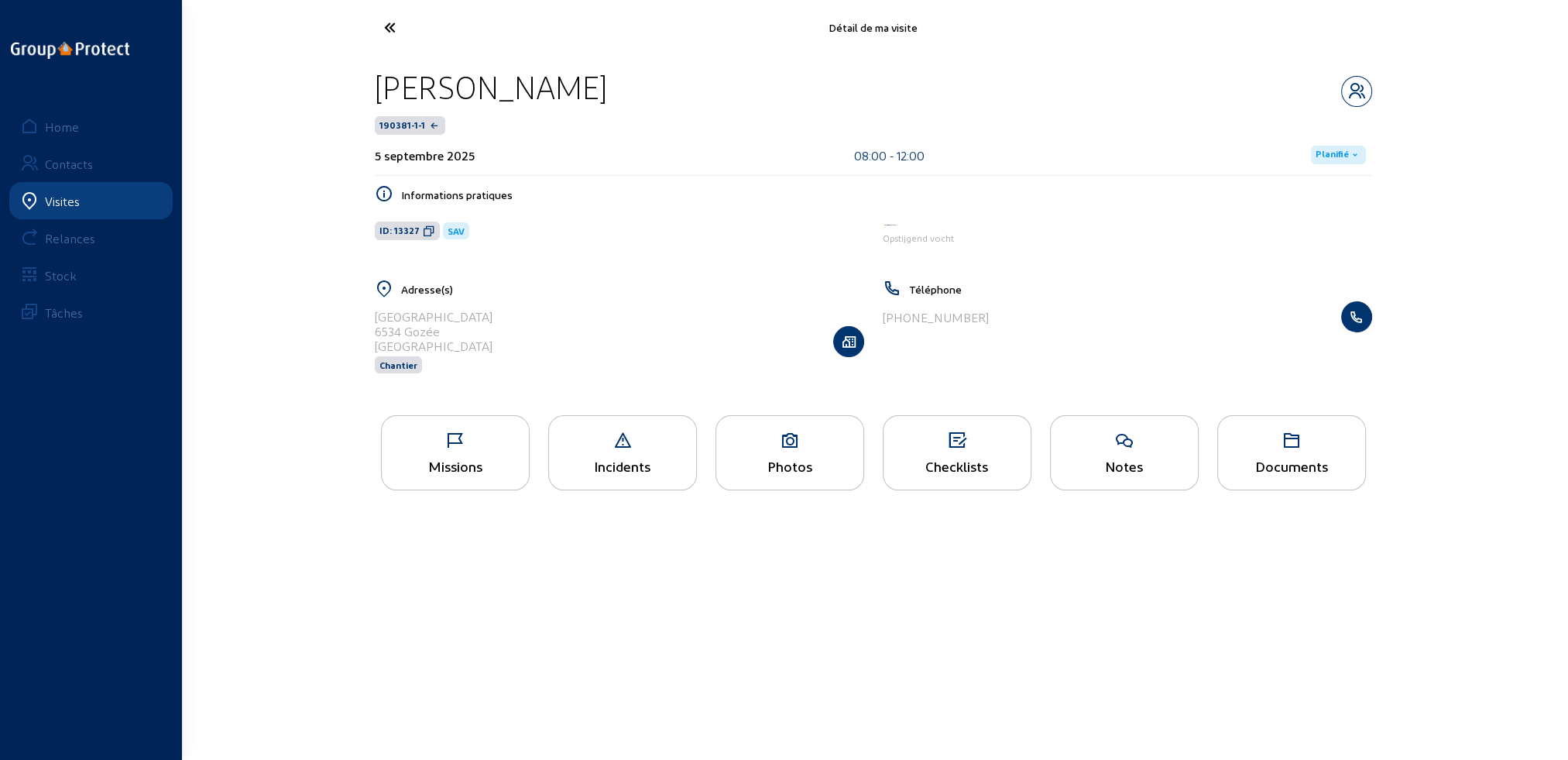
click at [1335, 155] on span "Planifié" at bounding box center [1332, 155] width 33 height 13
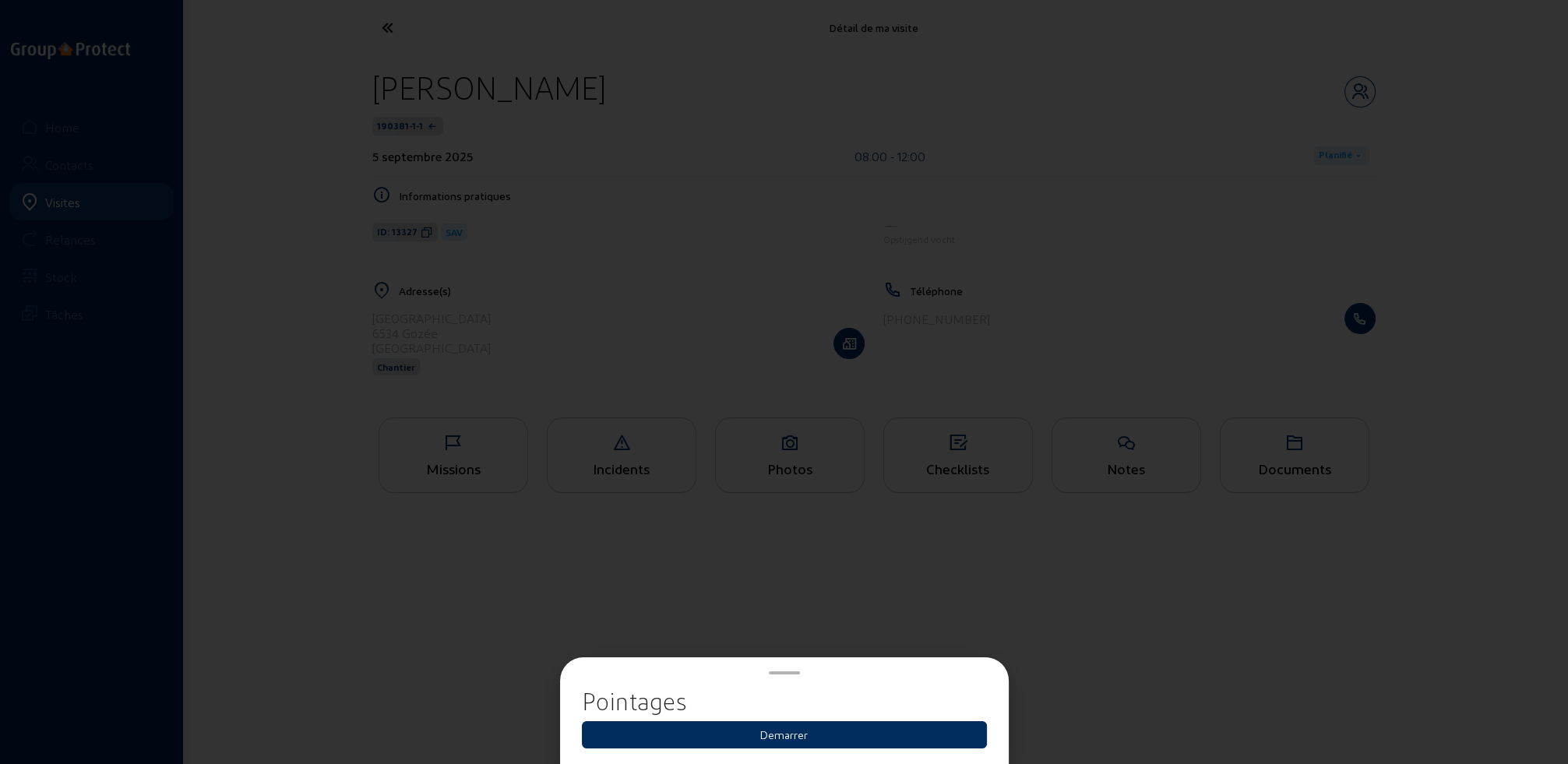
click at [796, 741] on button "Demarrer" at bounding box center [784, 735] width 405 height 27
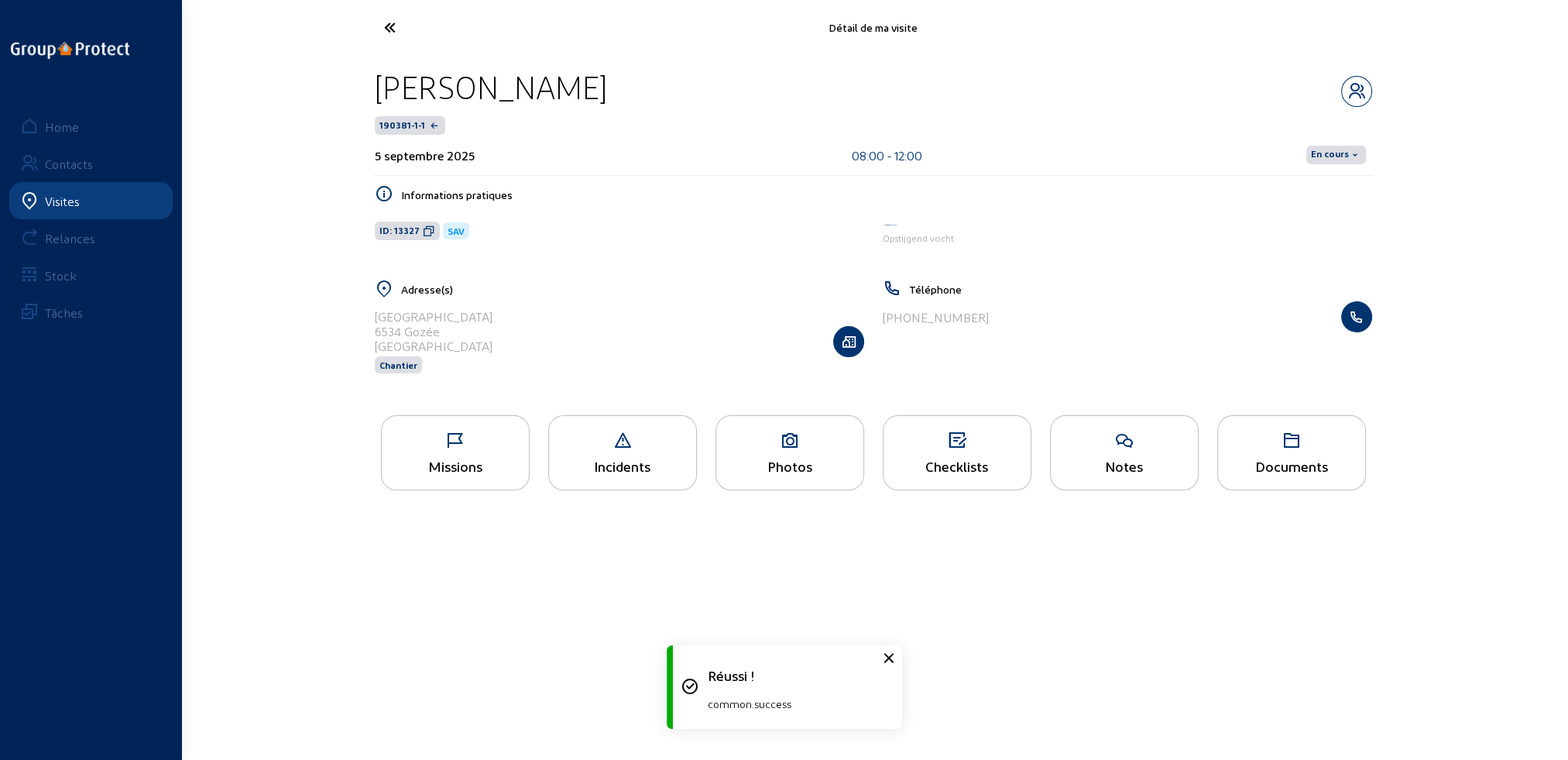
click at [1326, 158] on span "En cours" at bounding box center [1330, 155] width 38 height 13
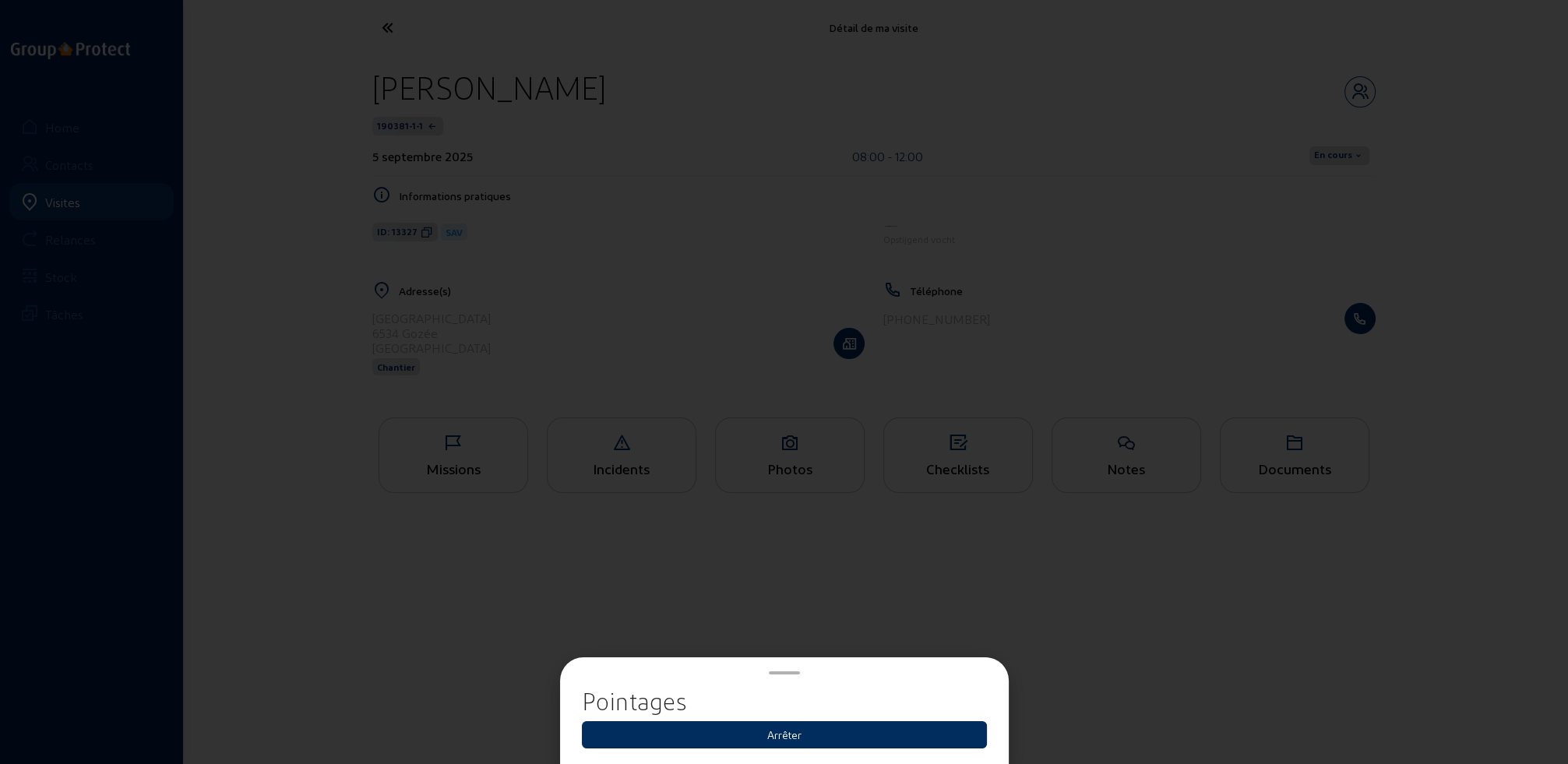
click at [786, 737] on button "Arrêter" at bounding box center [784, 735] width 405 height 27
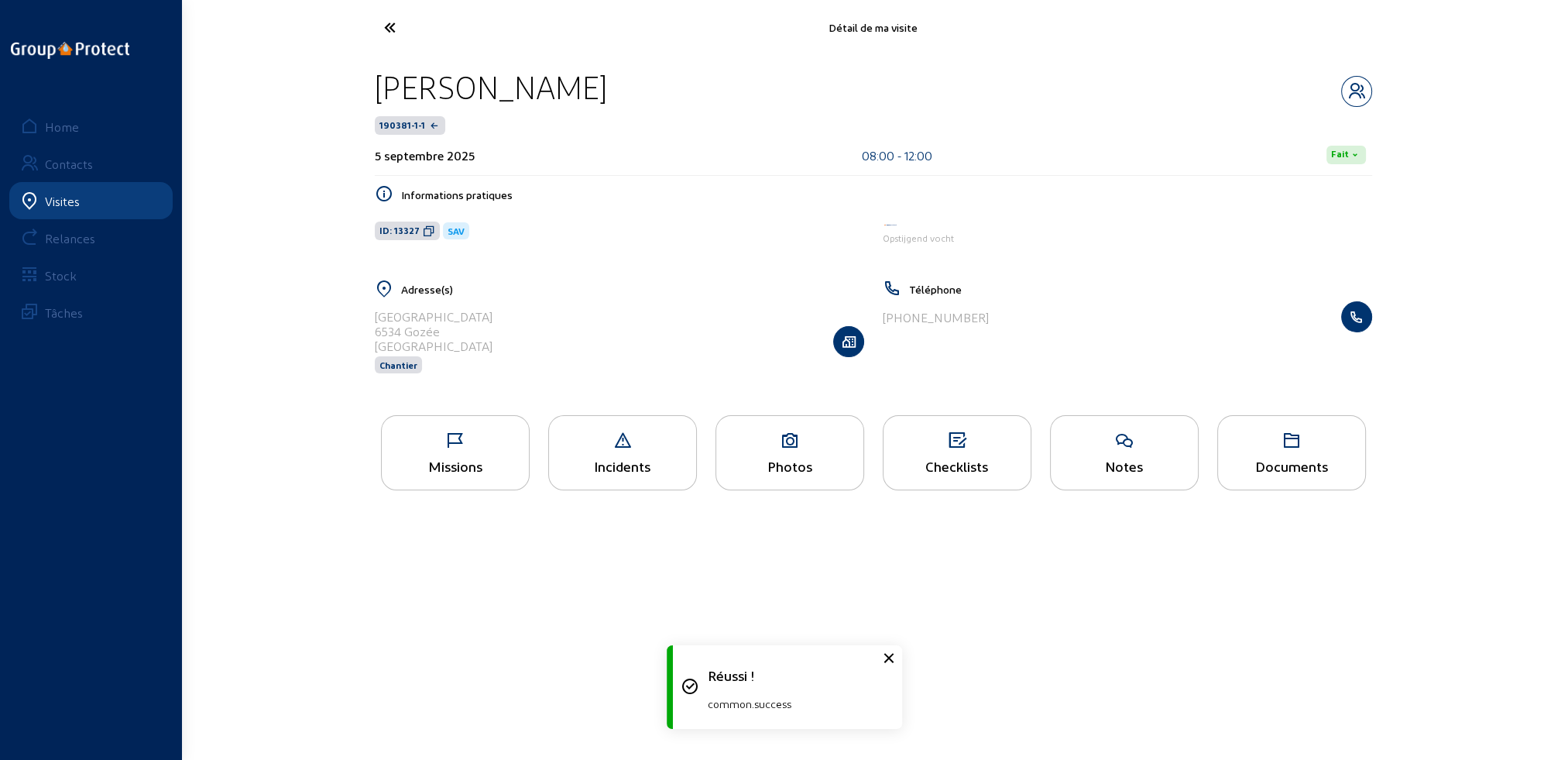
click at [385, 28] on icon at bounding box center [448, 27] width 142 height 27
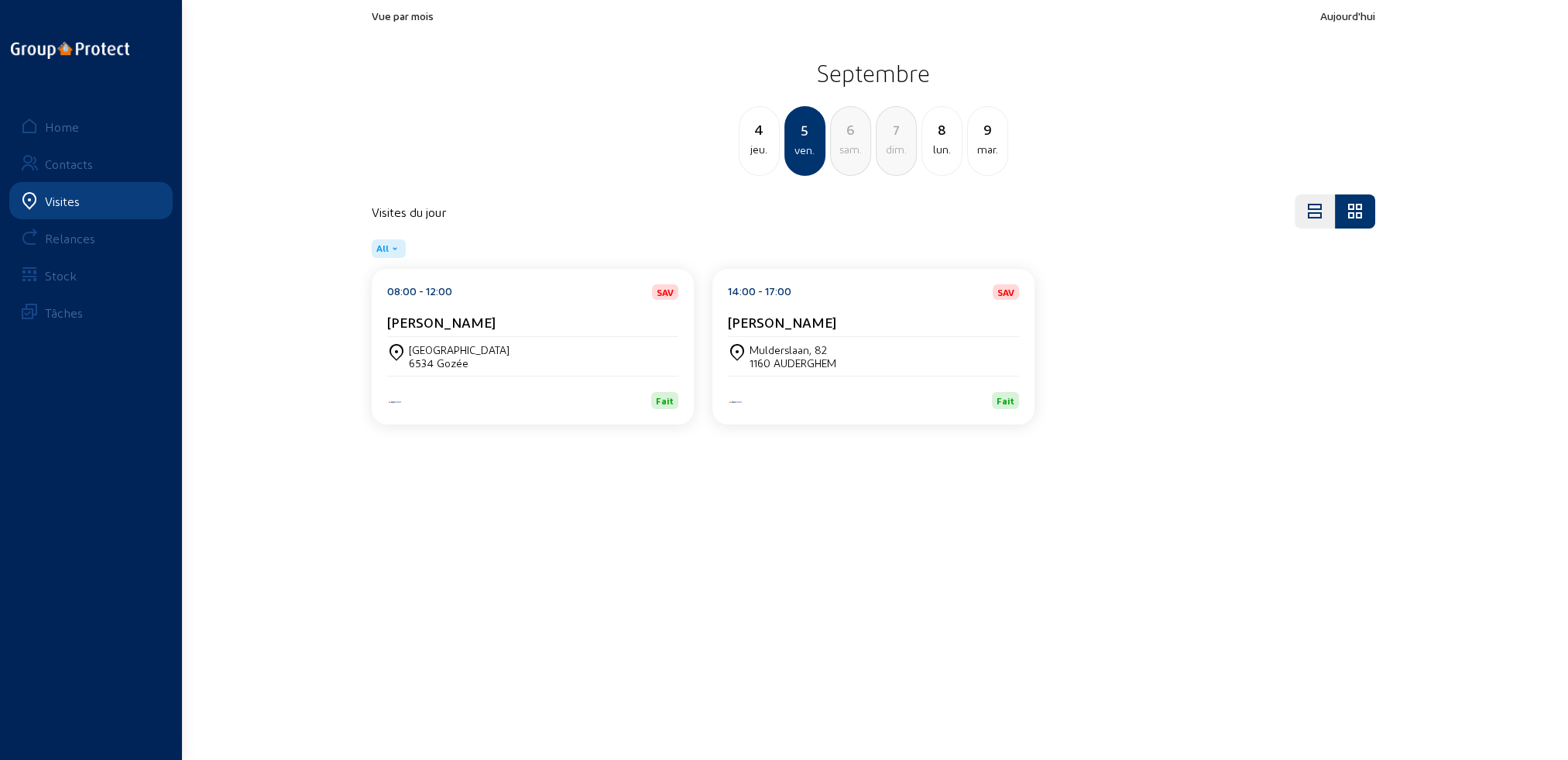
click at [764, 158] on div "jeu." at bounding box center [759, 149] width 40 height 18
click at [477, 346] on div "Docteur André 102" at bounding box center [479, 349] width 140 height 14
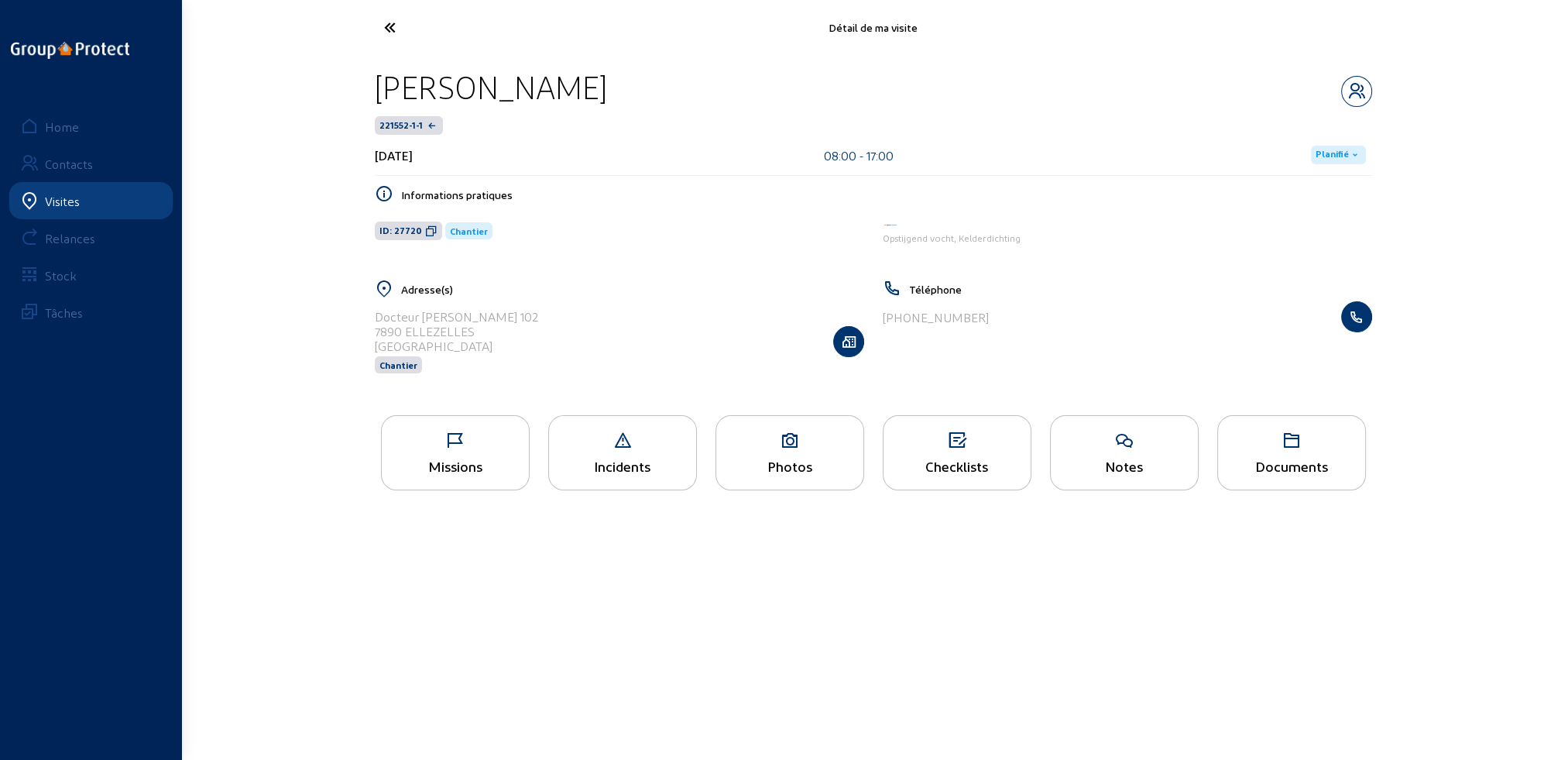
click at [478, 432] on icon at bounding box center [455, 440] width 147 height 18
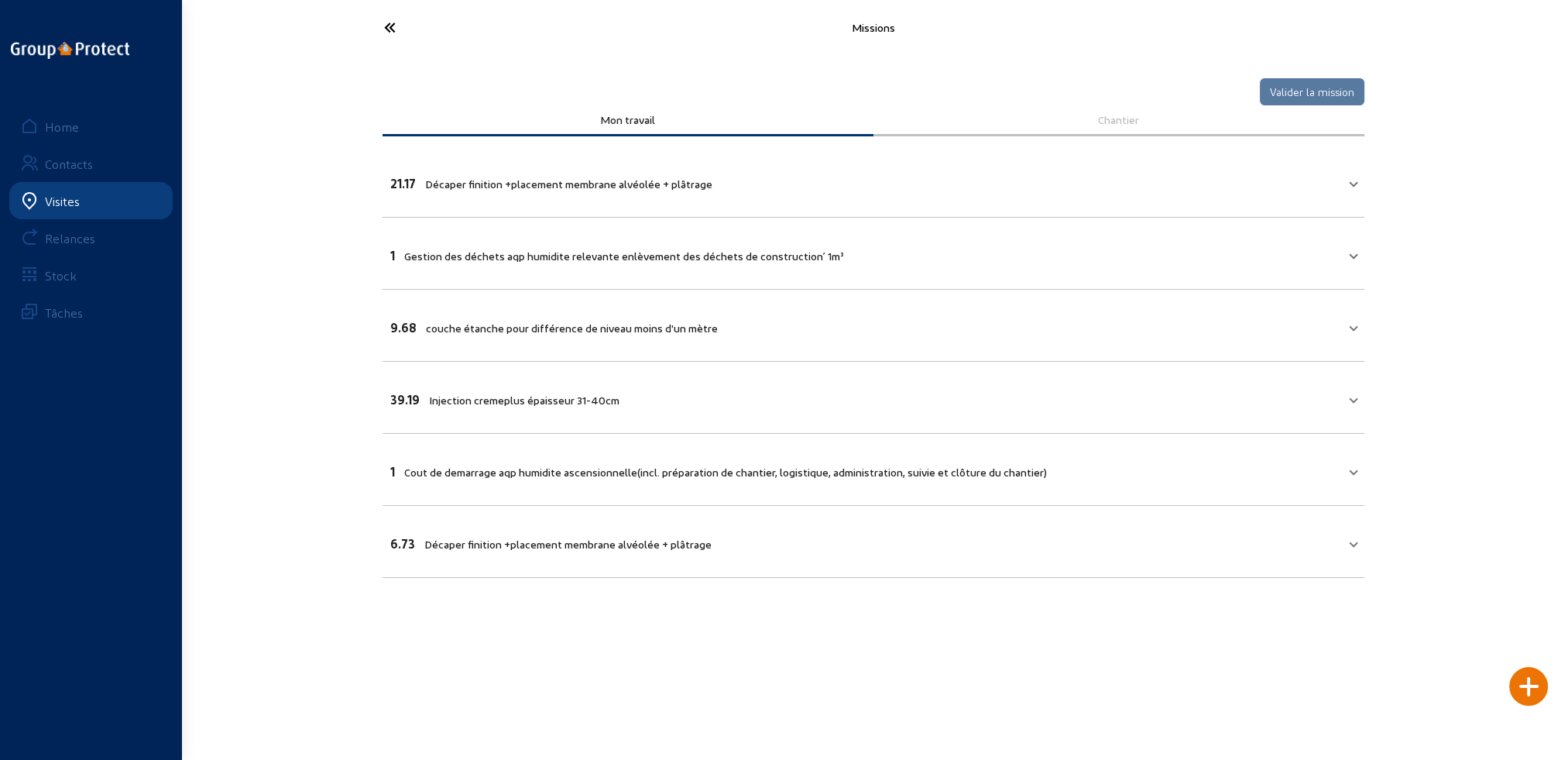
click at [1169, 193] on mat-expansion-panel-header "21.17 Décaper finition +placement membrane alvéolée + plâtrage" at bounding box center [873, 181] width 982 height 53
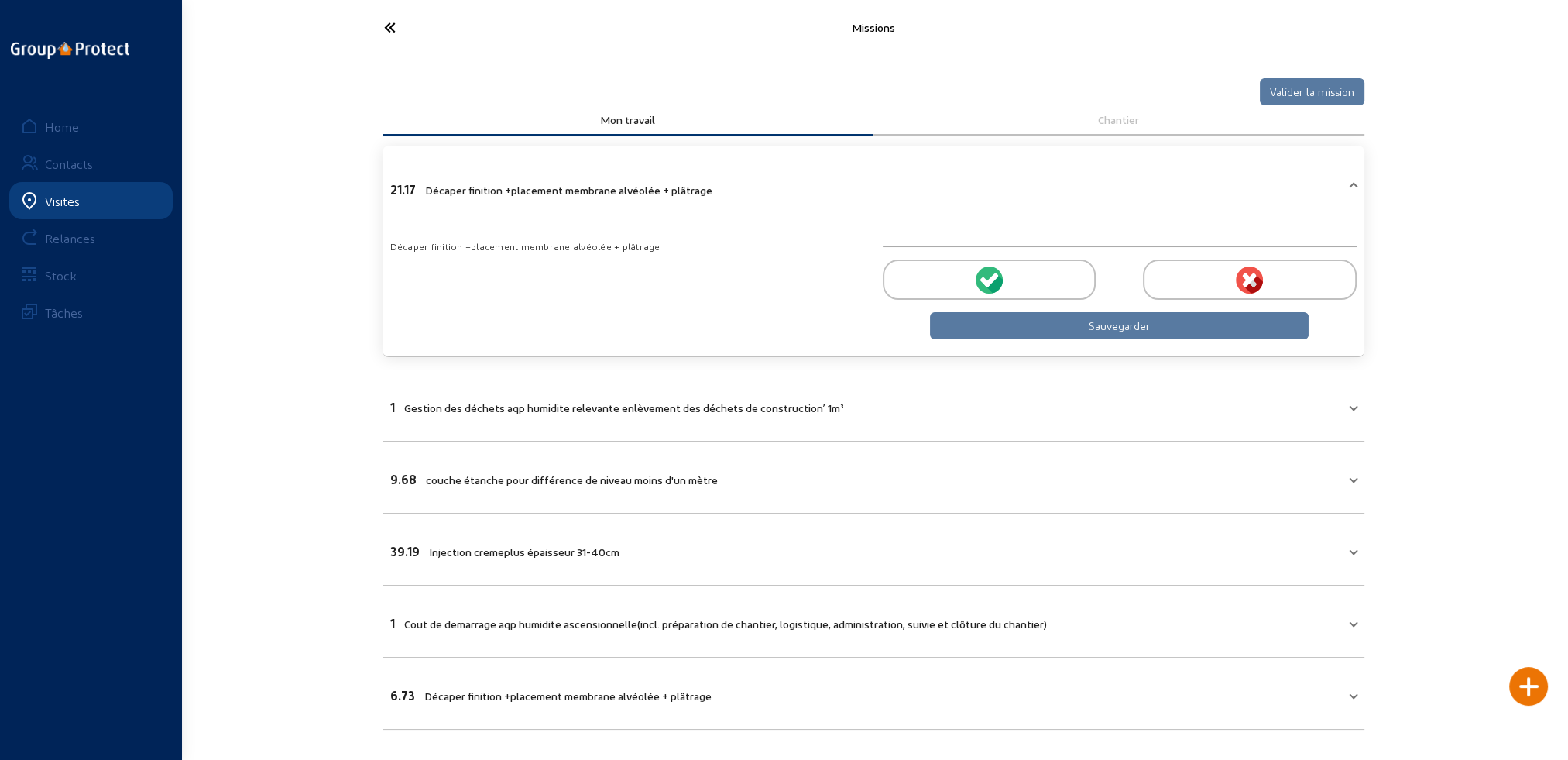
click at [987, 278] on icon at bounding box center [991, 279] width 14 height 14
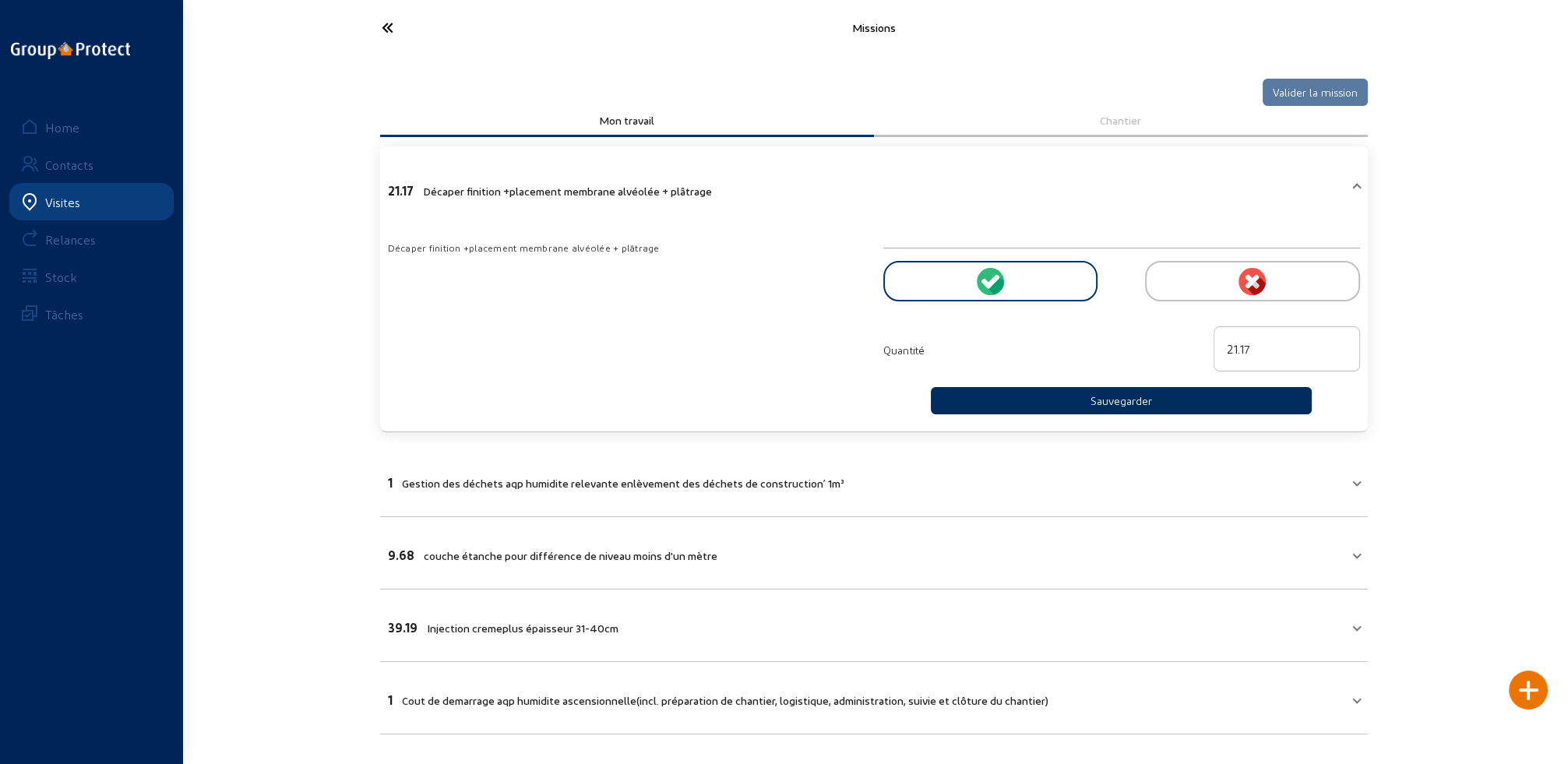
click at [1125, 398] on button "Sauvegarder" at bounding box center [1122, 400] width 382 height 27
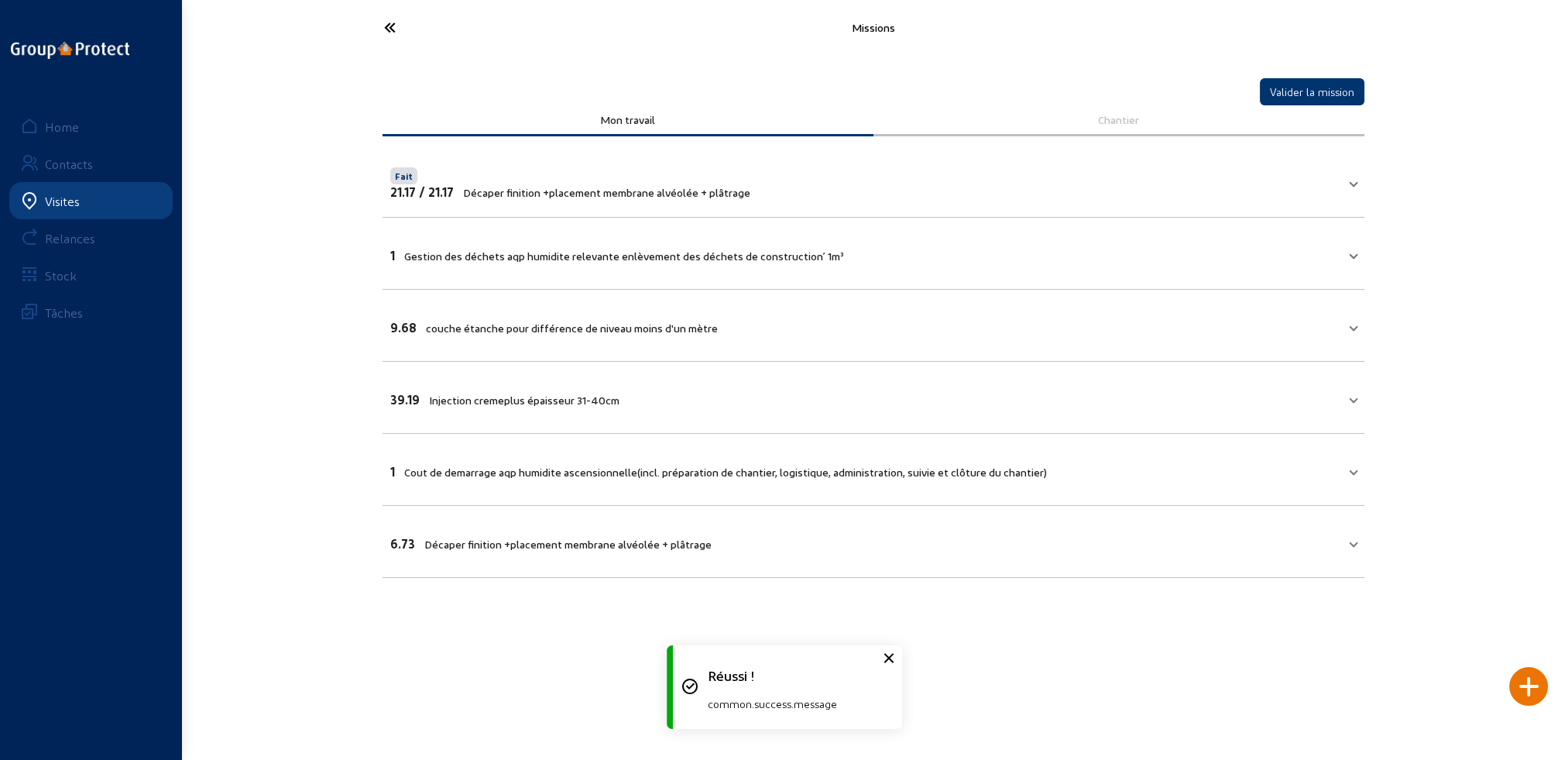
click at [561, 262] on mat-expansion-panel-header "1 Gestion des déchets aqp humidite relevante enlèvement des déchets de construc…" at bounding box center [873, 253] width 982 height 53
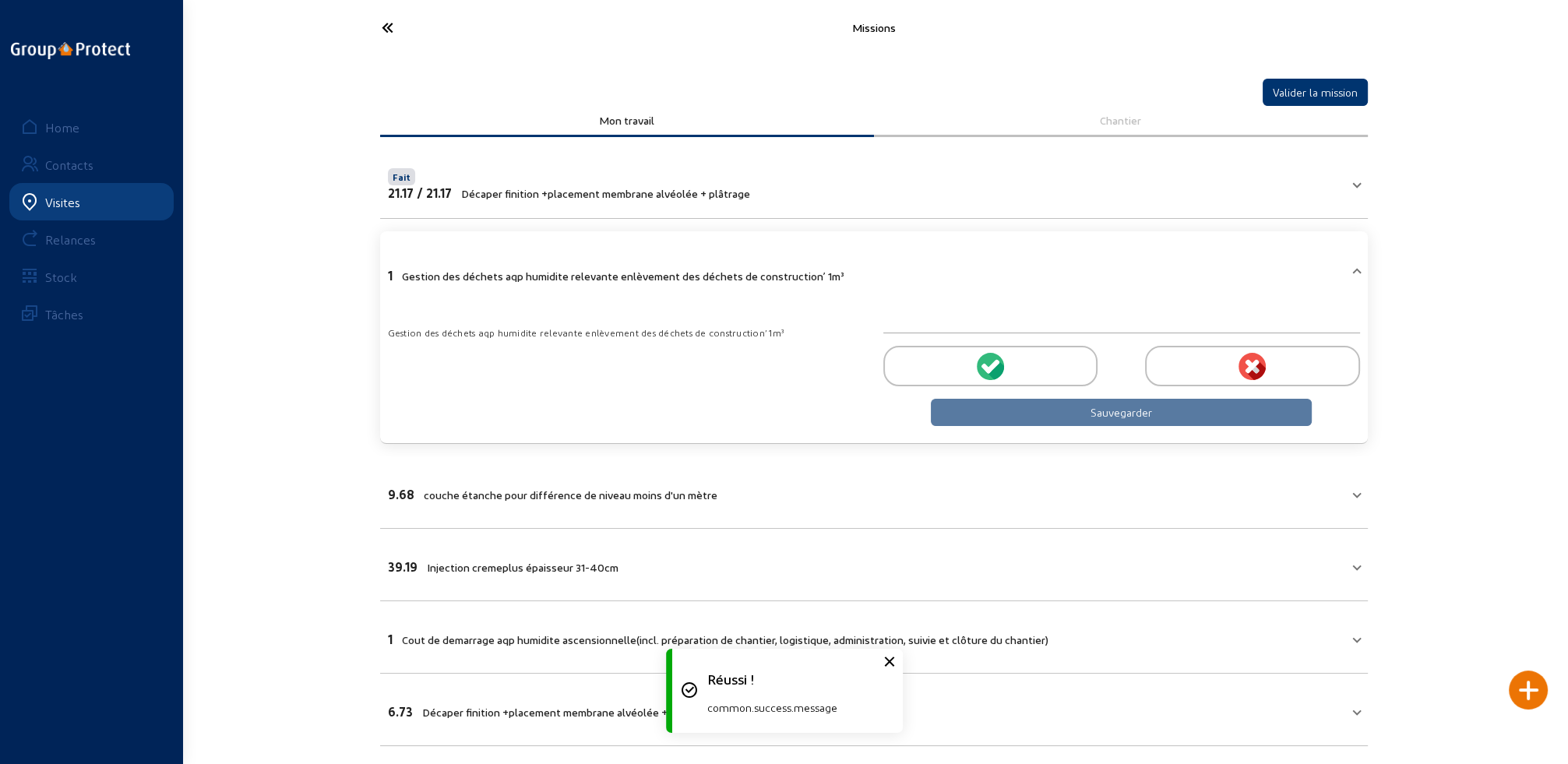
click at [1011, 363] on div at bounding box center [990, 365] width 214 height 40
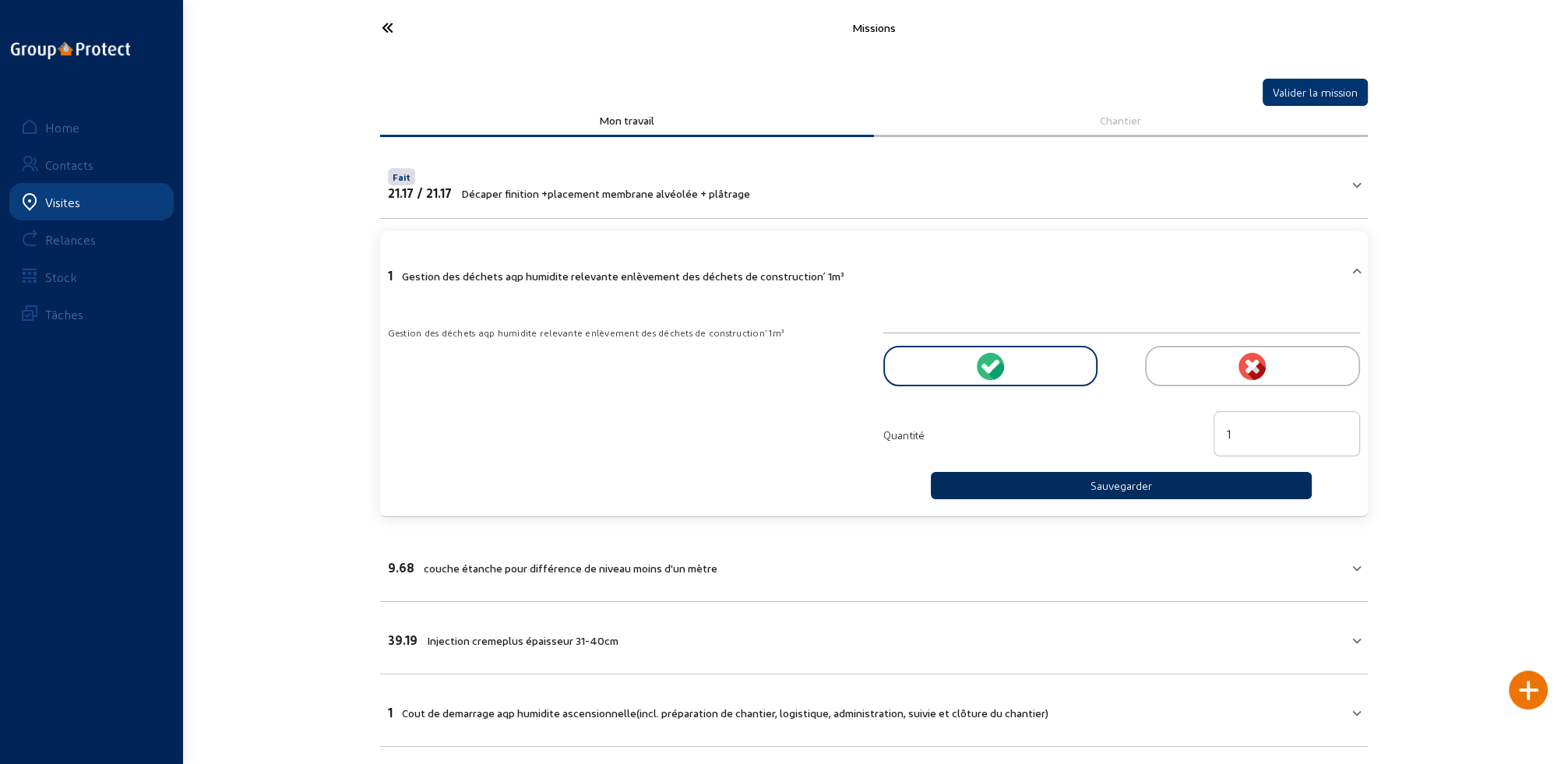
click at [1112, 484] on button "Sauvegarder" at bounding box center [1122, 485] width 382 height 27
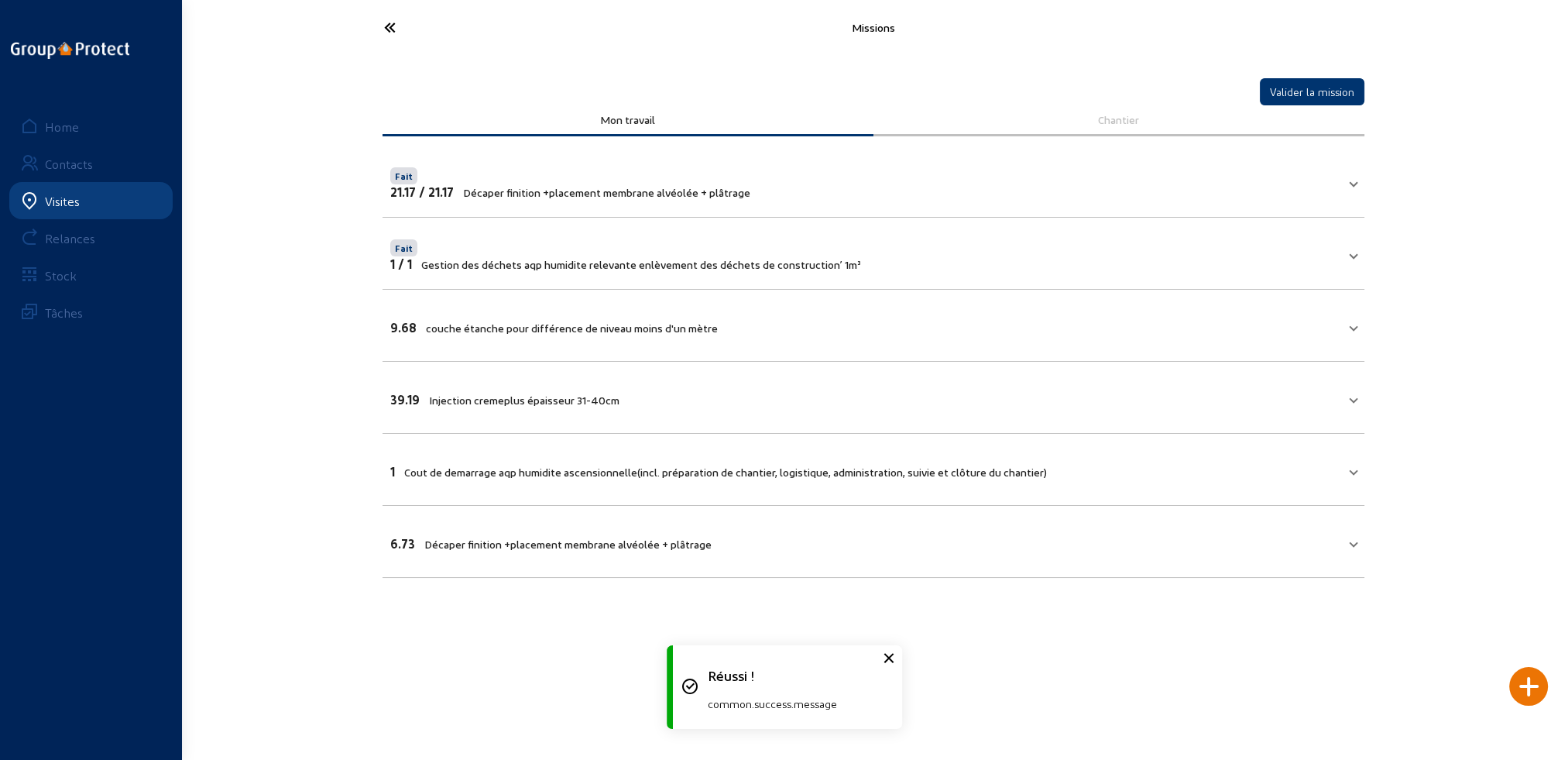
click at [512, 332] on div "9.68 couche étanche pour différence de niveau moins d'un mètre" at bounding box center [554, 327] width 328 height 15
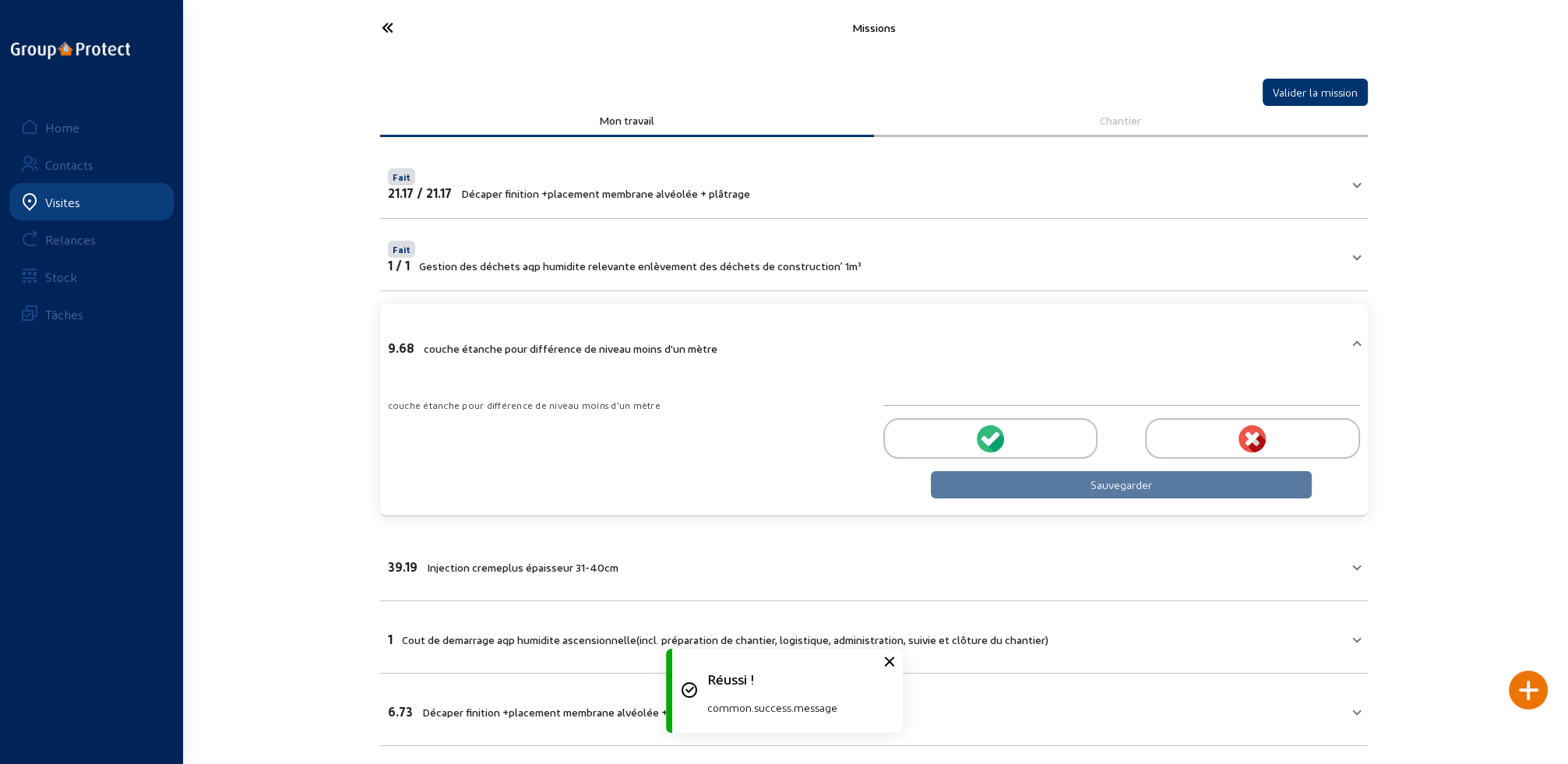
click at [962, 418] on div at bounding box center [990, 437] width 214 height 40
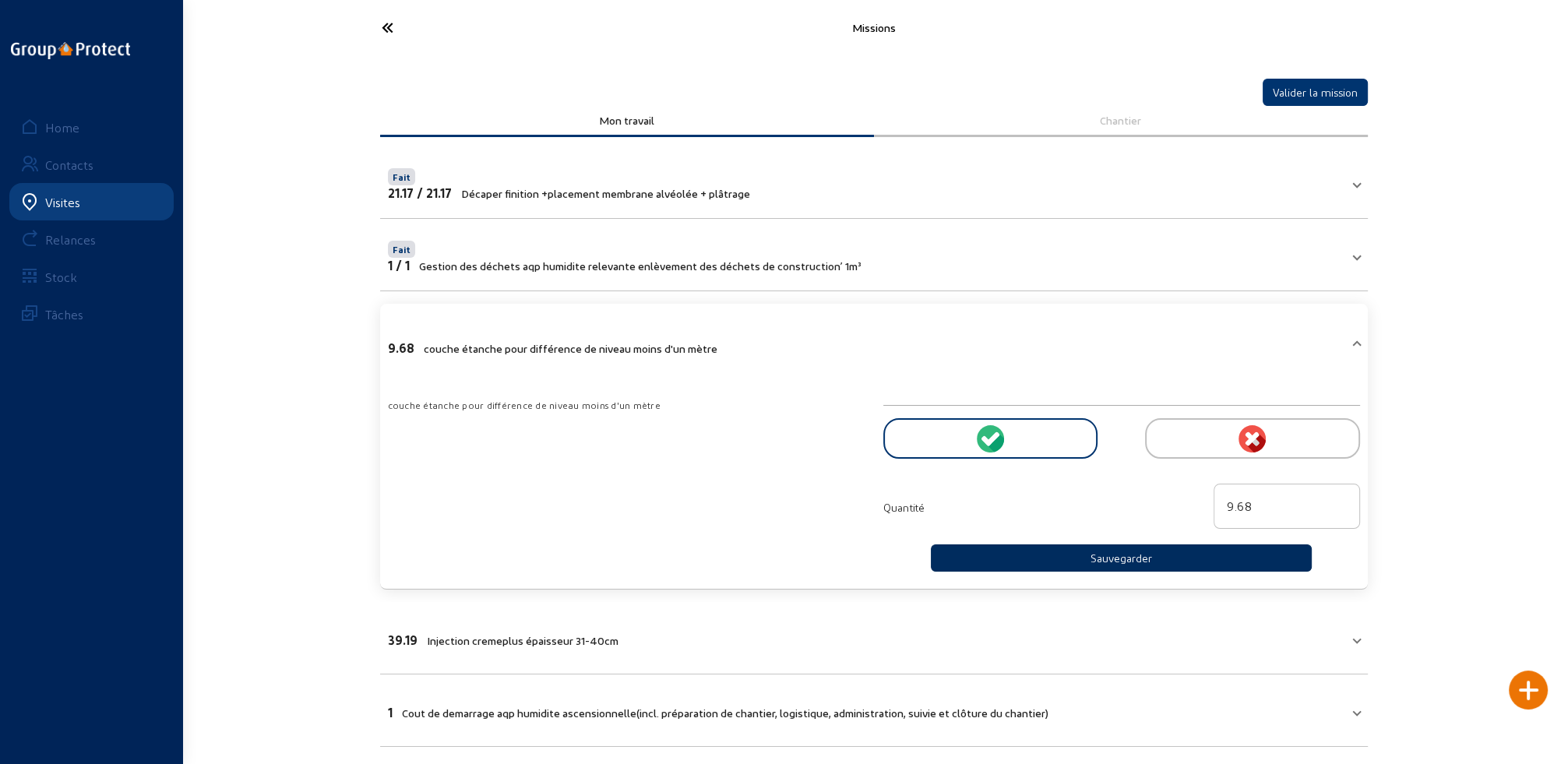
click at [1089, 552] on button "Sauvegarder" at bounding box center [1122, 558] width 382 height 27
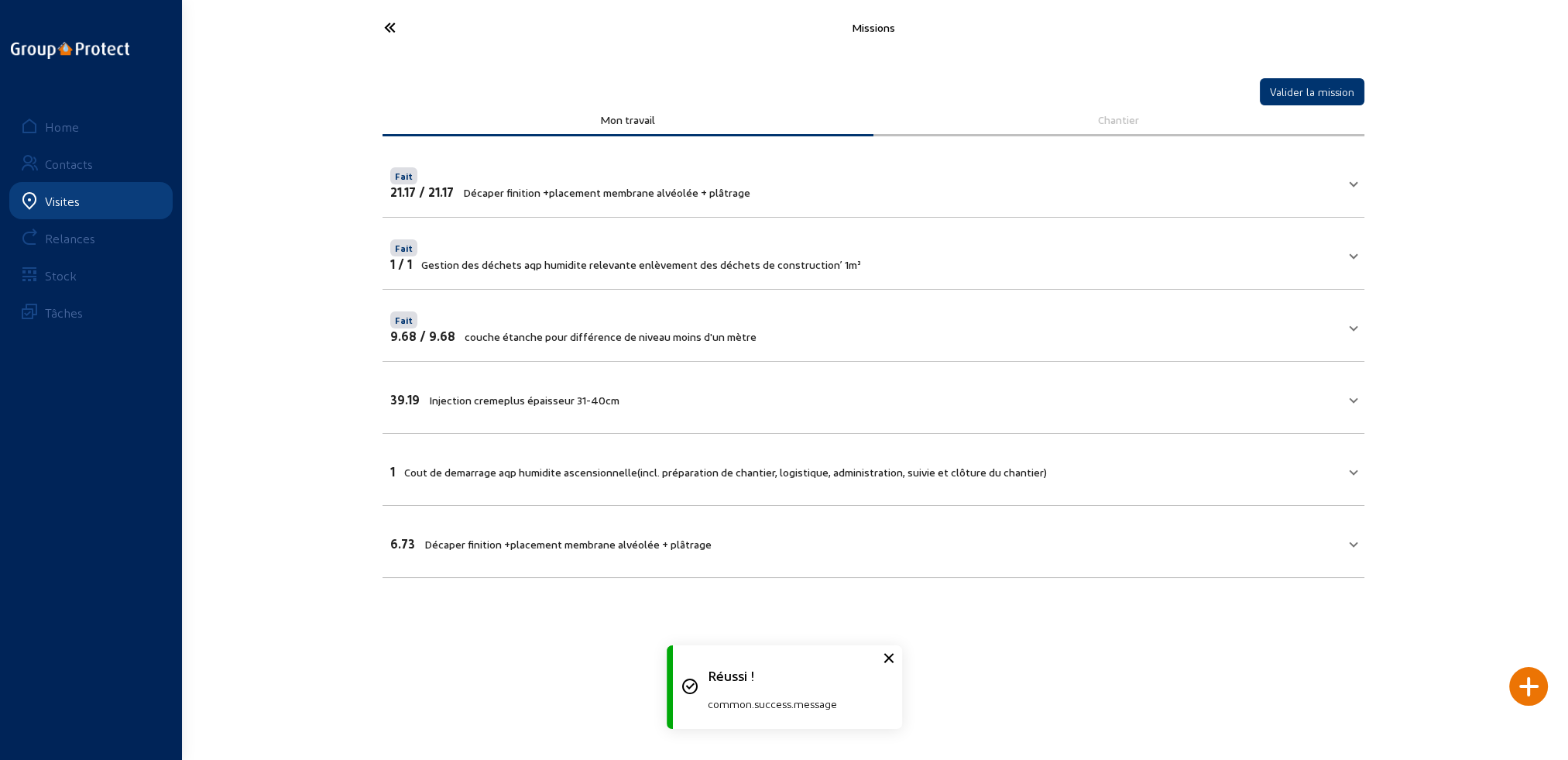
click at [544, 404] on mat-expansion-panel-header "39.19 Injection cremeplus épaisseur 31-40cm" at bounding box center [873, 397] width 982 height 53
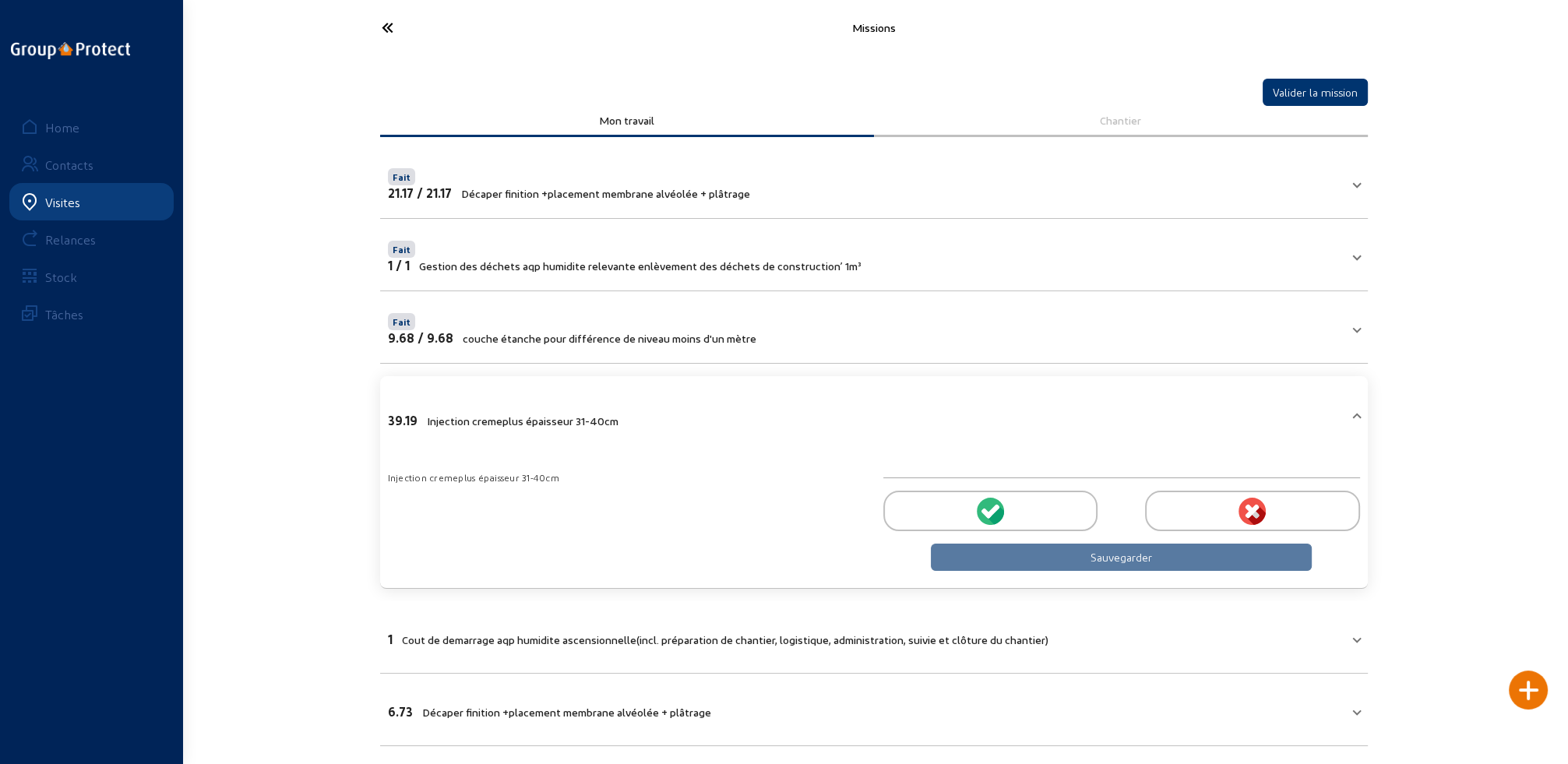
click at [995, 511] on icon at bounding box center [995, 514] width 18 height 19
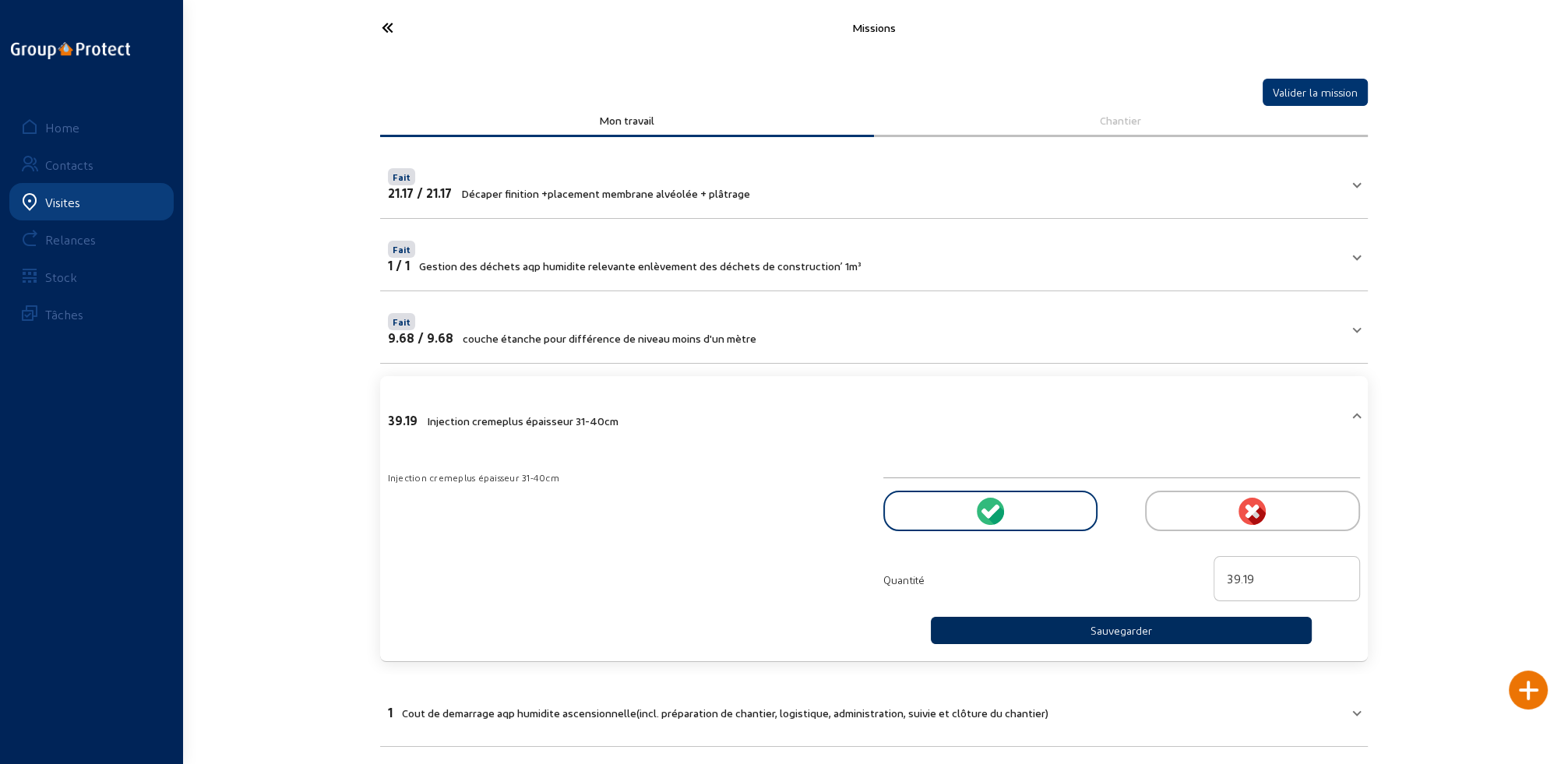
click at [1112, 630] on button "Sauvegarder" at bounding box center [1122, 630] width 382 height 27
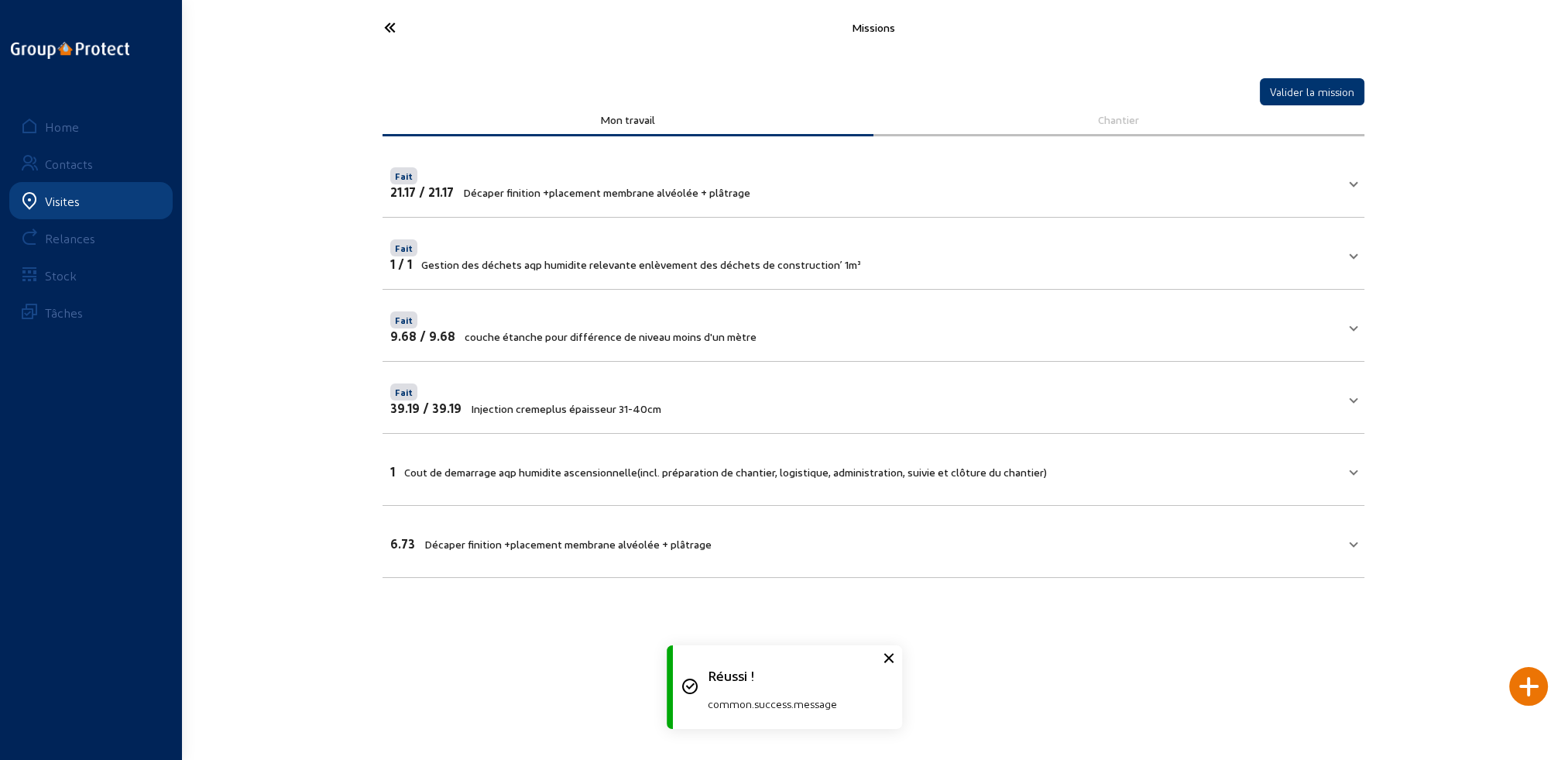
click at [654, 480] on mat-expansion-panel-header "1 Cout de demarrage aqp humidite ascensionnelle(incl. préparation de chantier, …" at bounding box center [873, 469] width 982 height 53
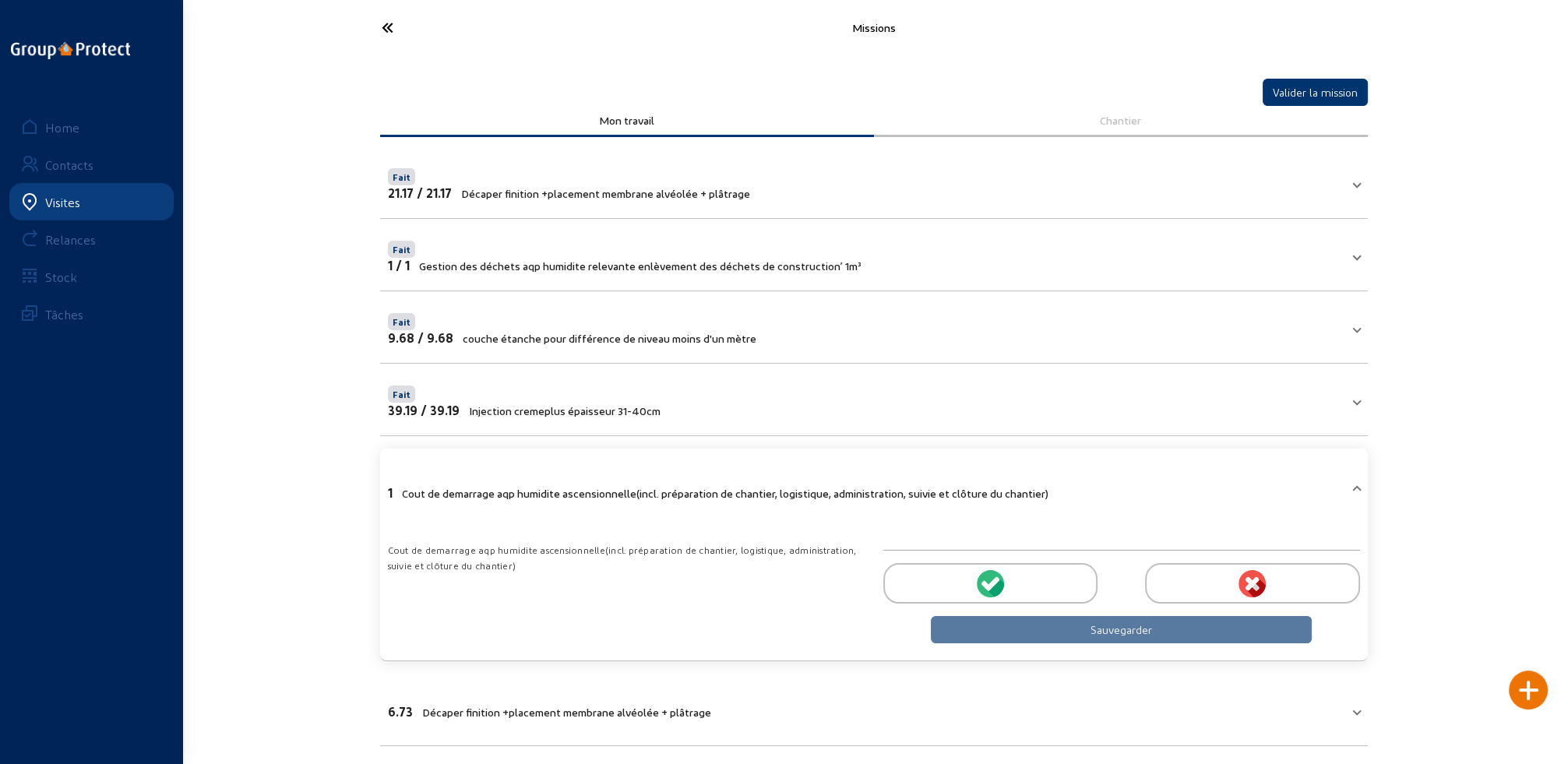
click at [991, 579] on icon at bounding box center [992, 583] width 14 height 14
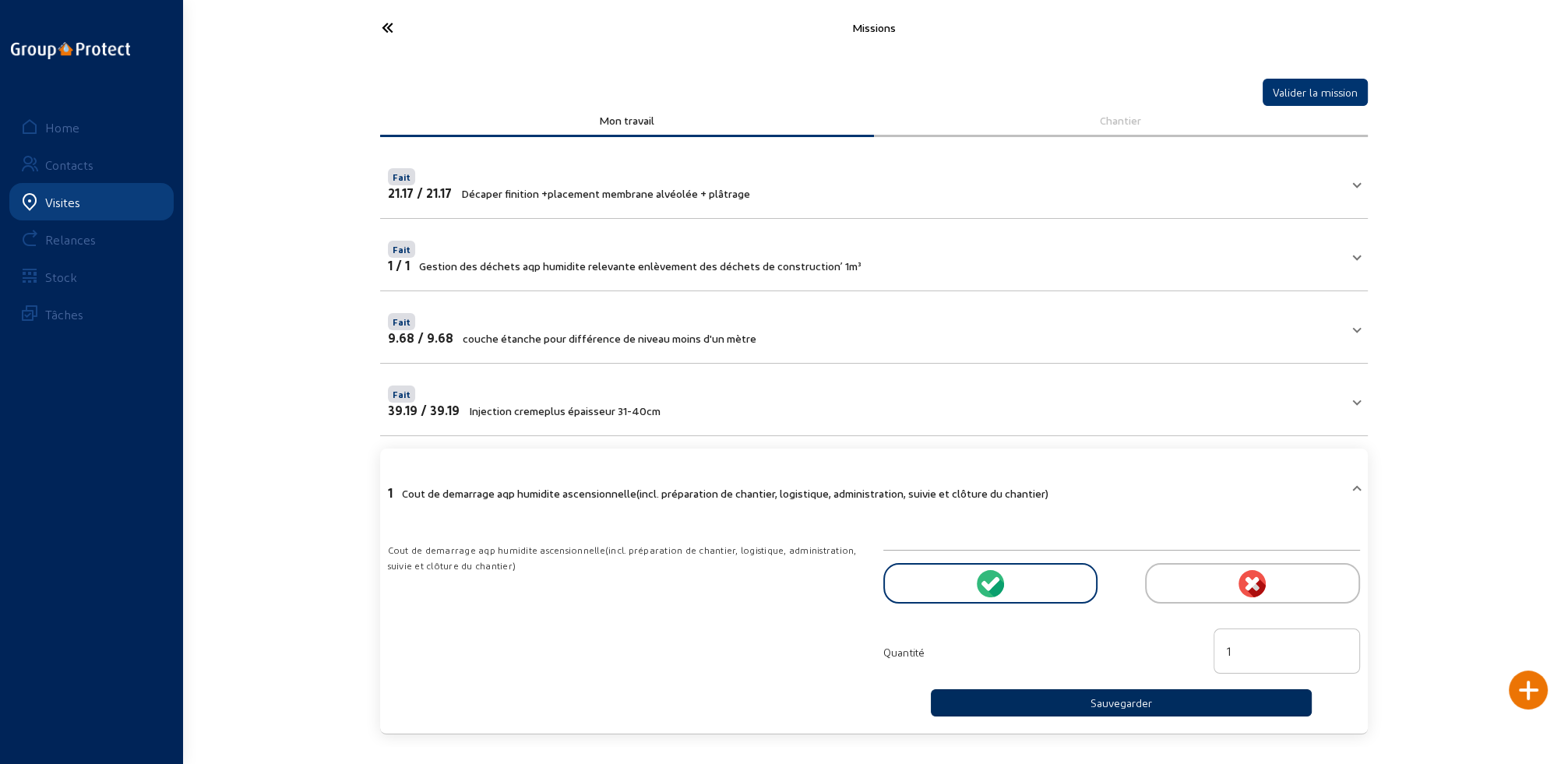
click at [1106, 702] on button "Sauvegarder" at bounding box center [1122, 702] width 382 height 27
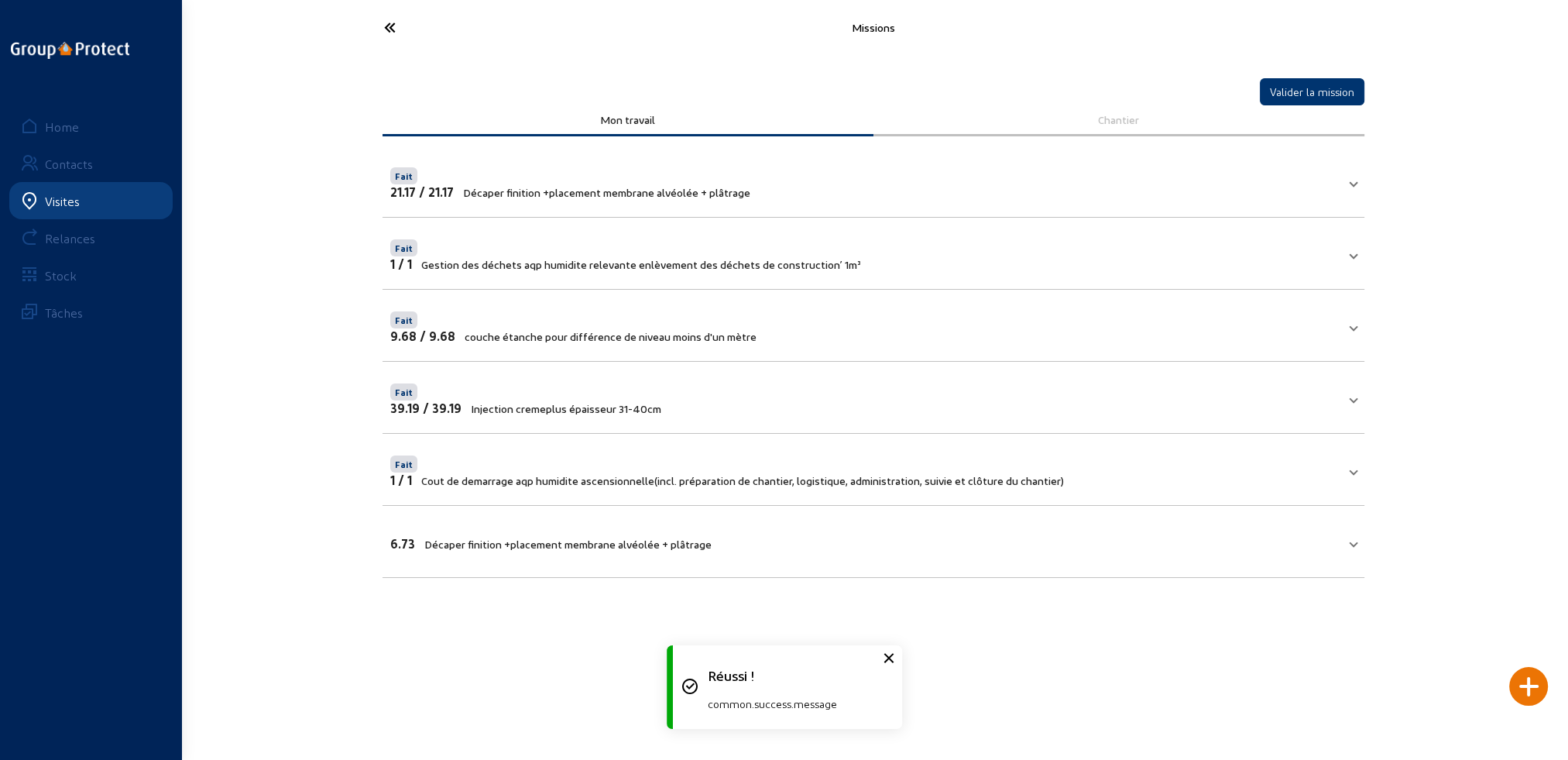
click at [495, 537] on span "Décaper finition +placement membrane alvéolée + plâtrage" at bounding box center [567, 544] width 287 height 14
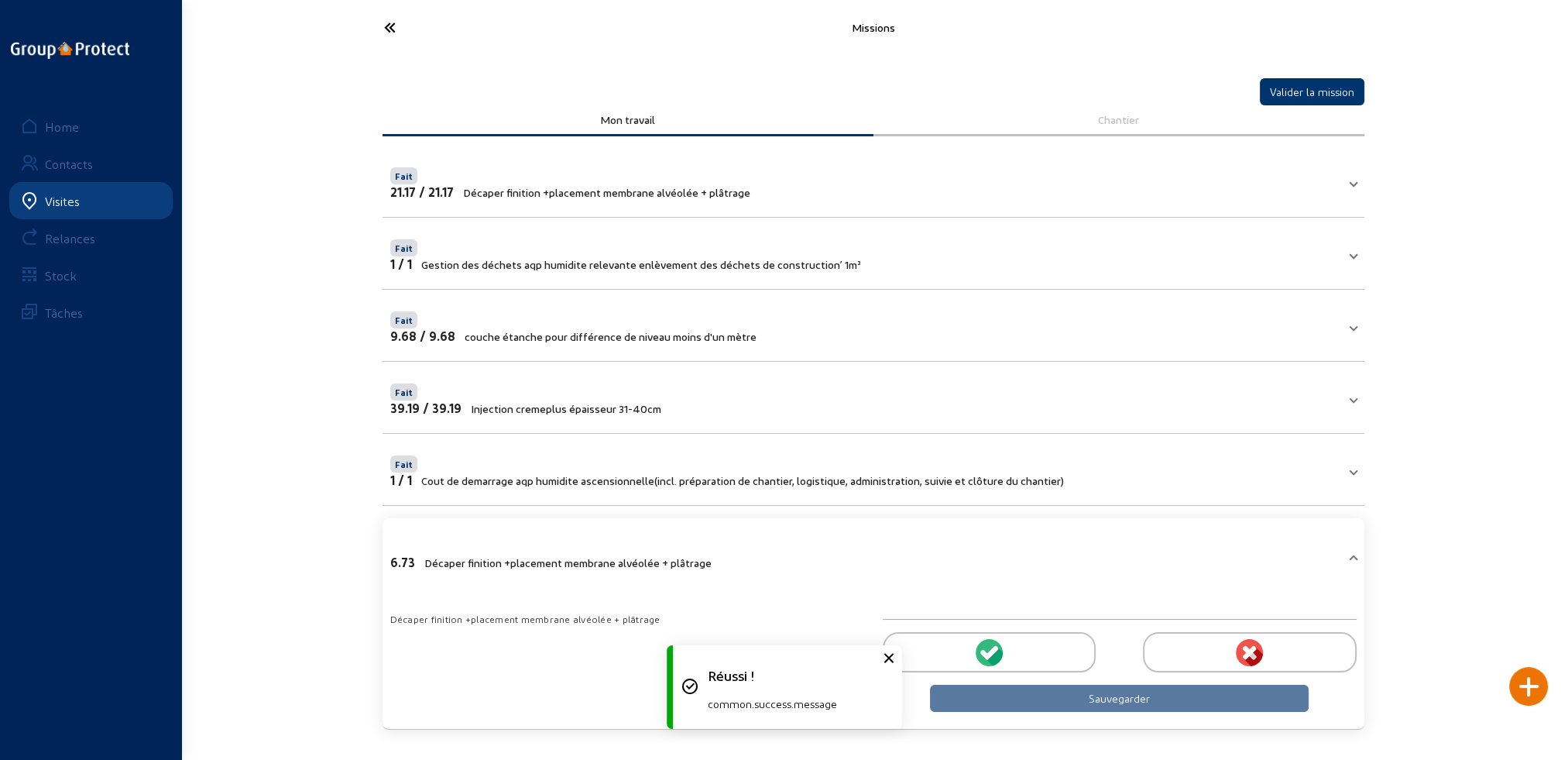
click at [991, 647] on icon at bounding box center [991, 652] width 14 height 14
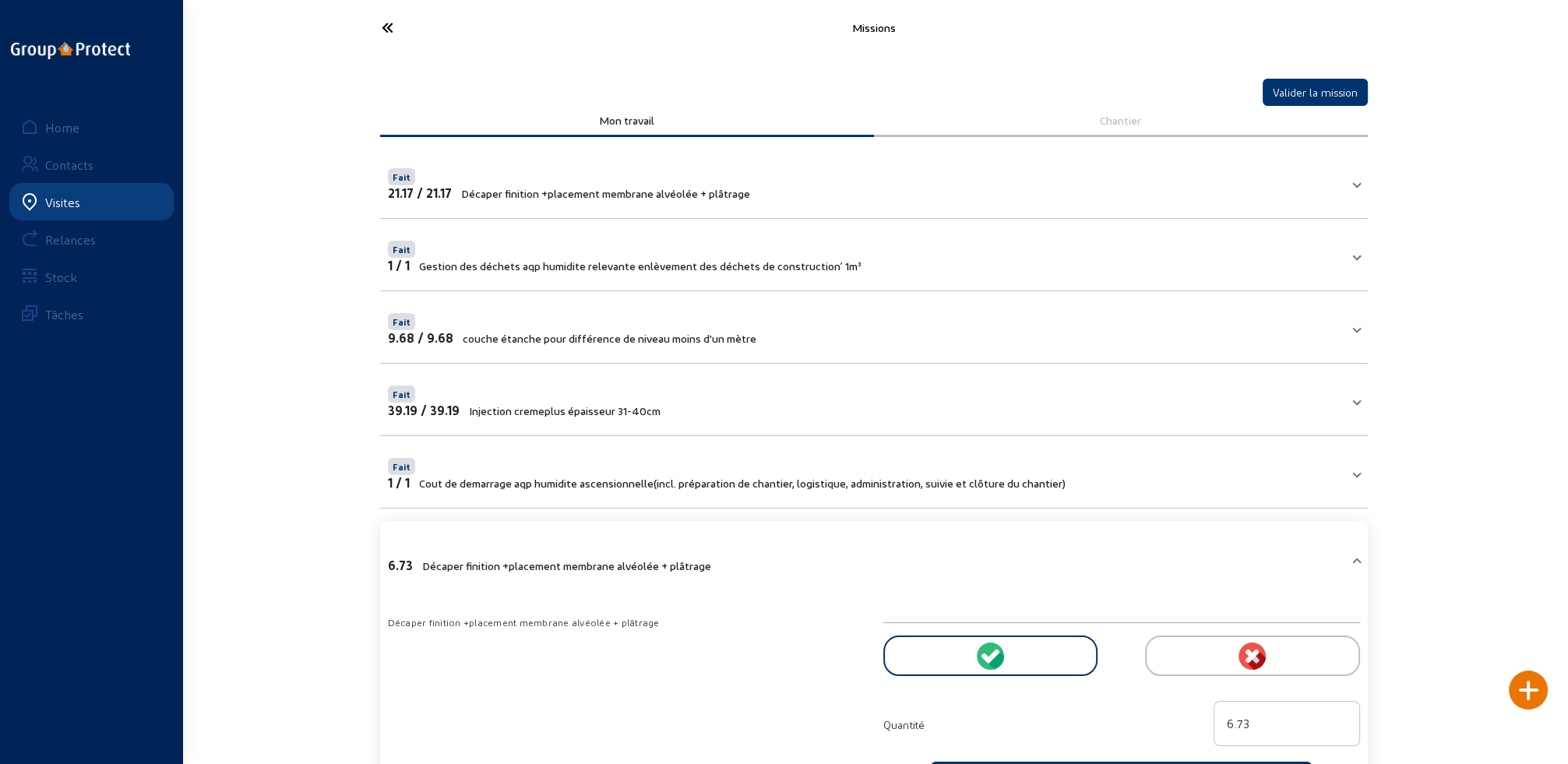
scroll to position [70, 0]
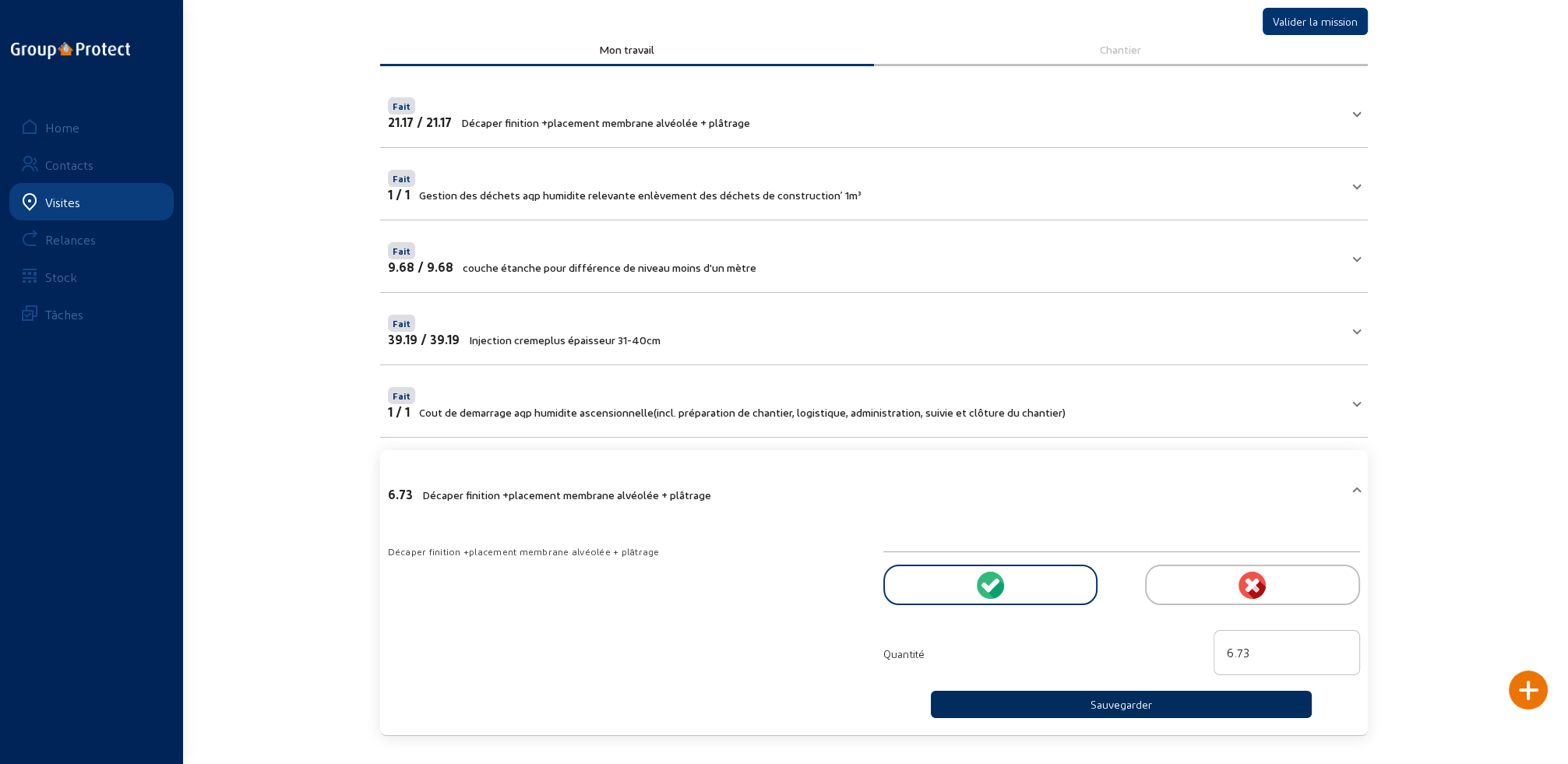
click at [1101, 706] on button "Sauvegarder" at bounding box center [1122, 704] width 382 height 27
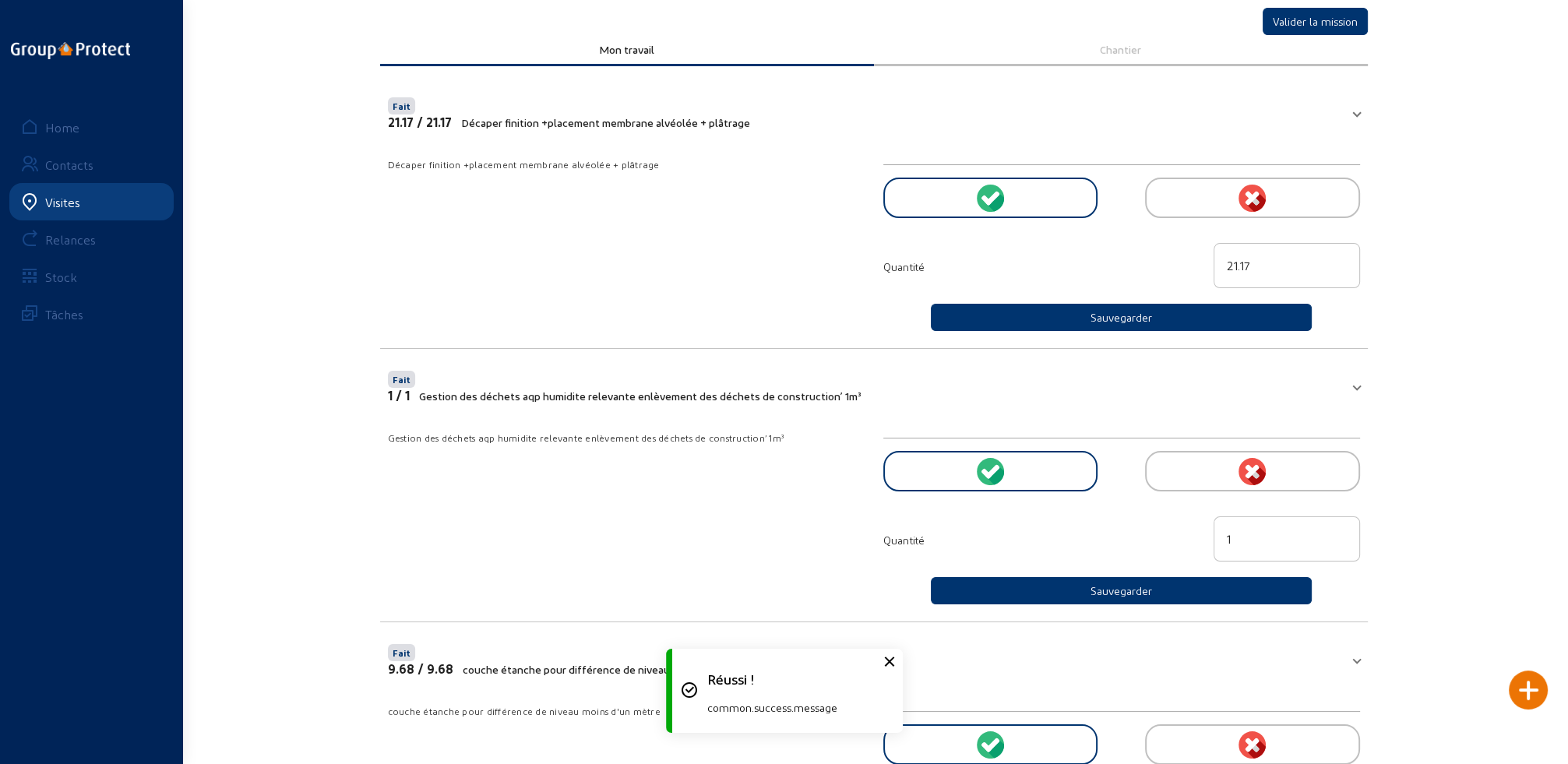
scroll to position [0, 0]
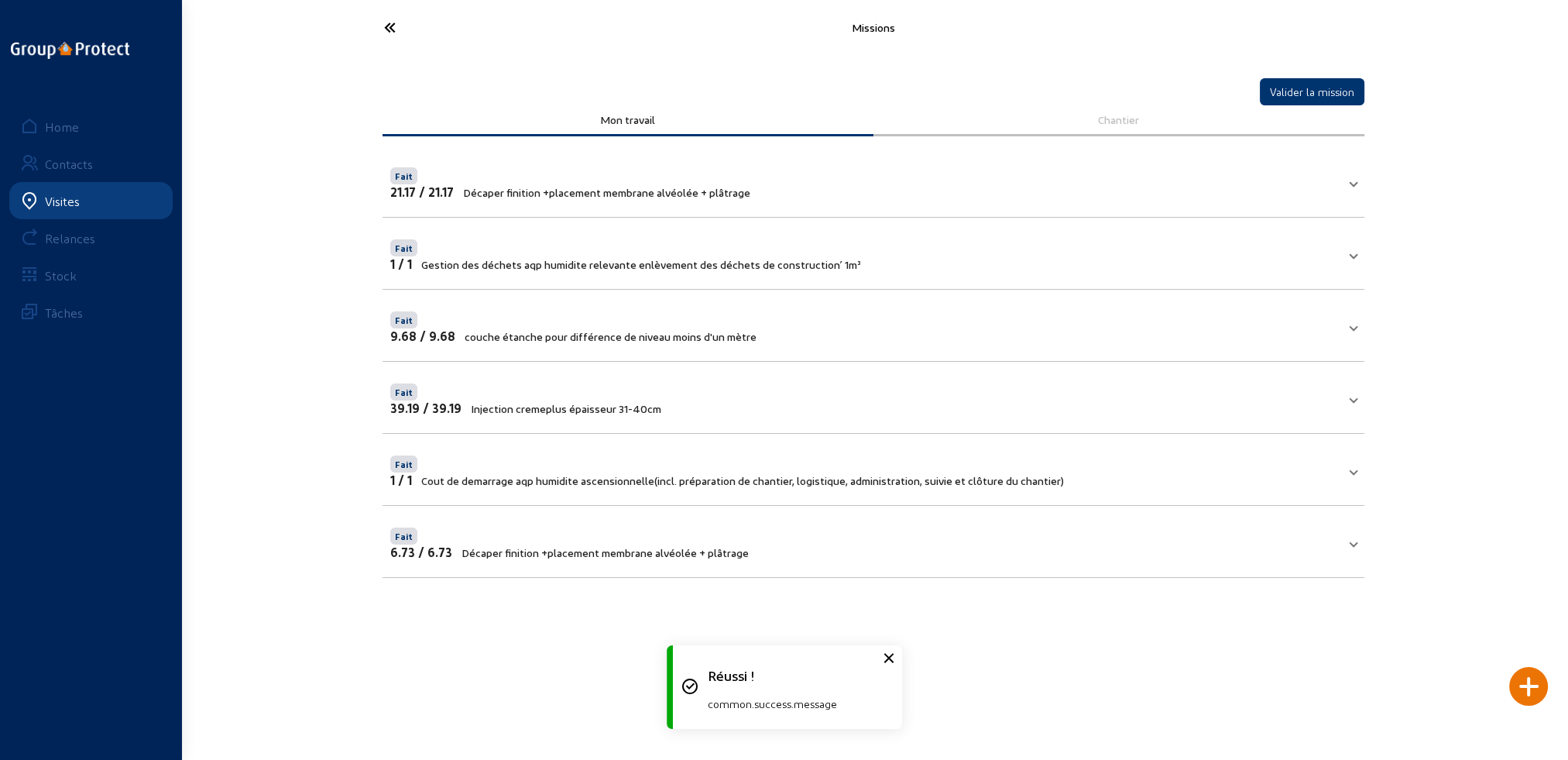
click at [389, 26] on icon at bounding box center [448, 27] width 142 height 27
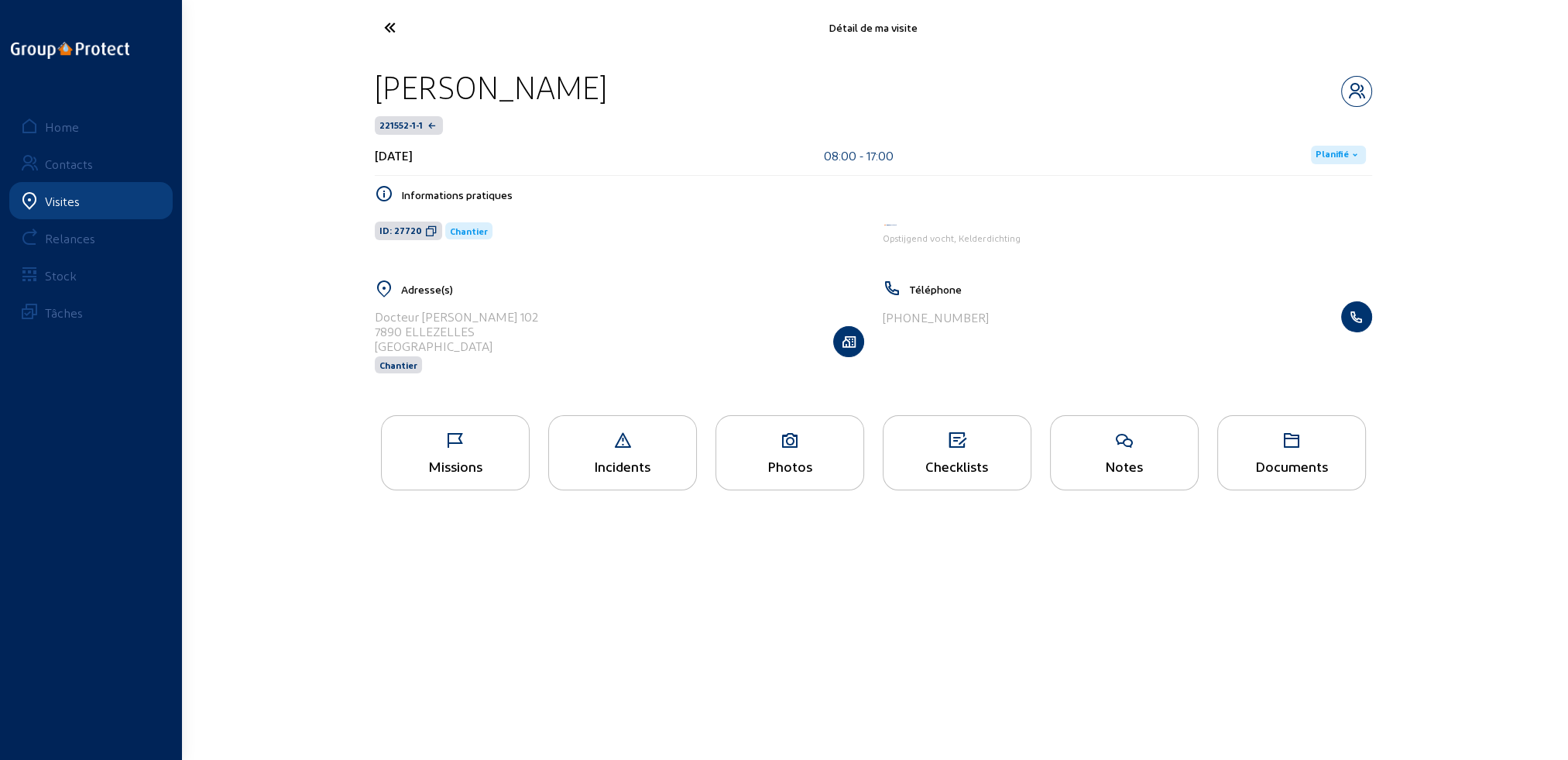
click at [456, 453] on div "Missions" at bounding box center [455, 452] width 149 height 75
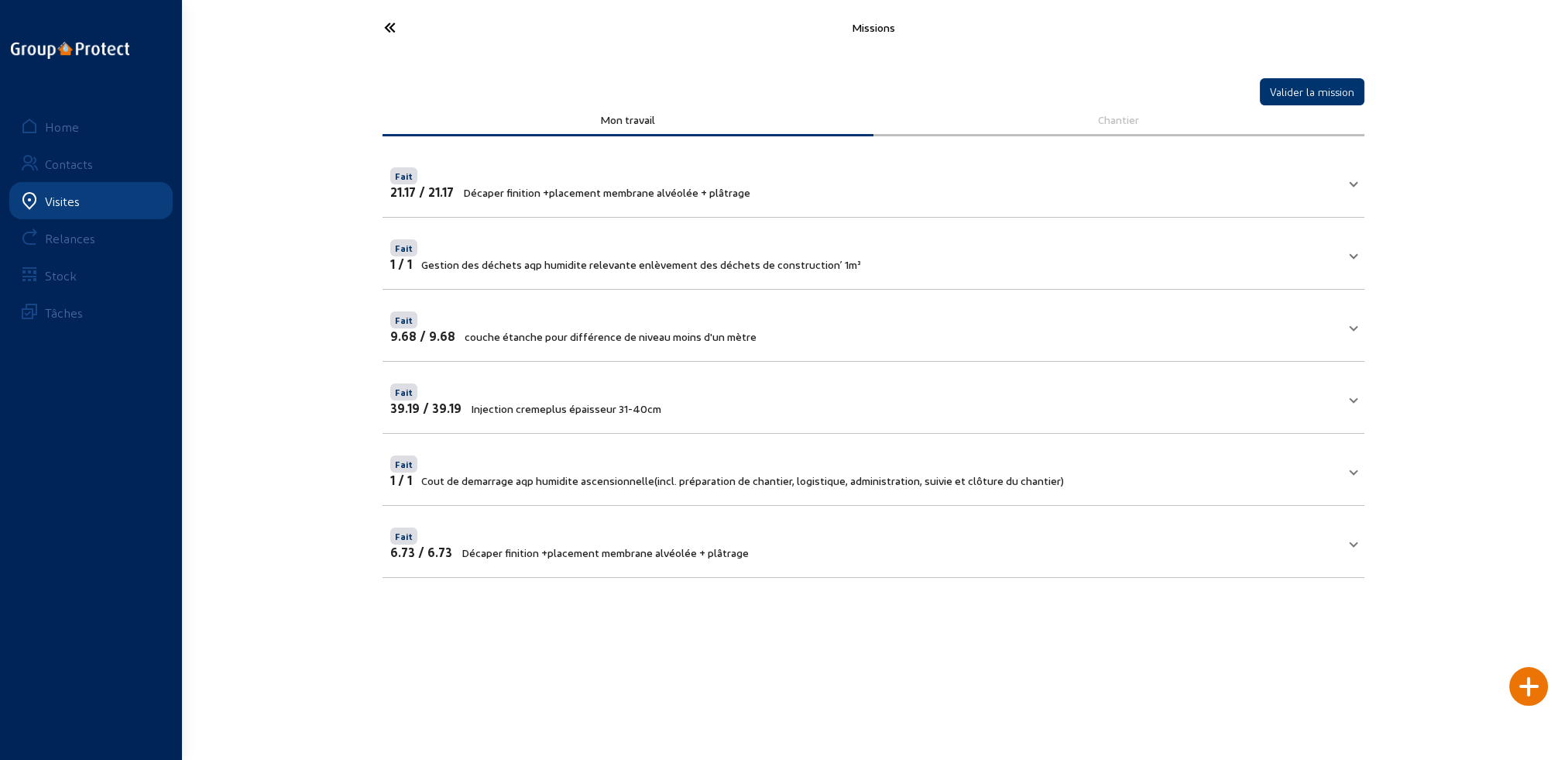
click at [1533, 691] on div at bounding box center [1529, 686] width 39 height 39
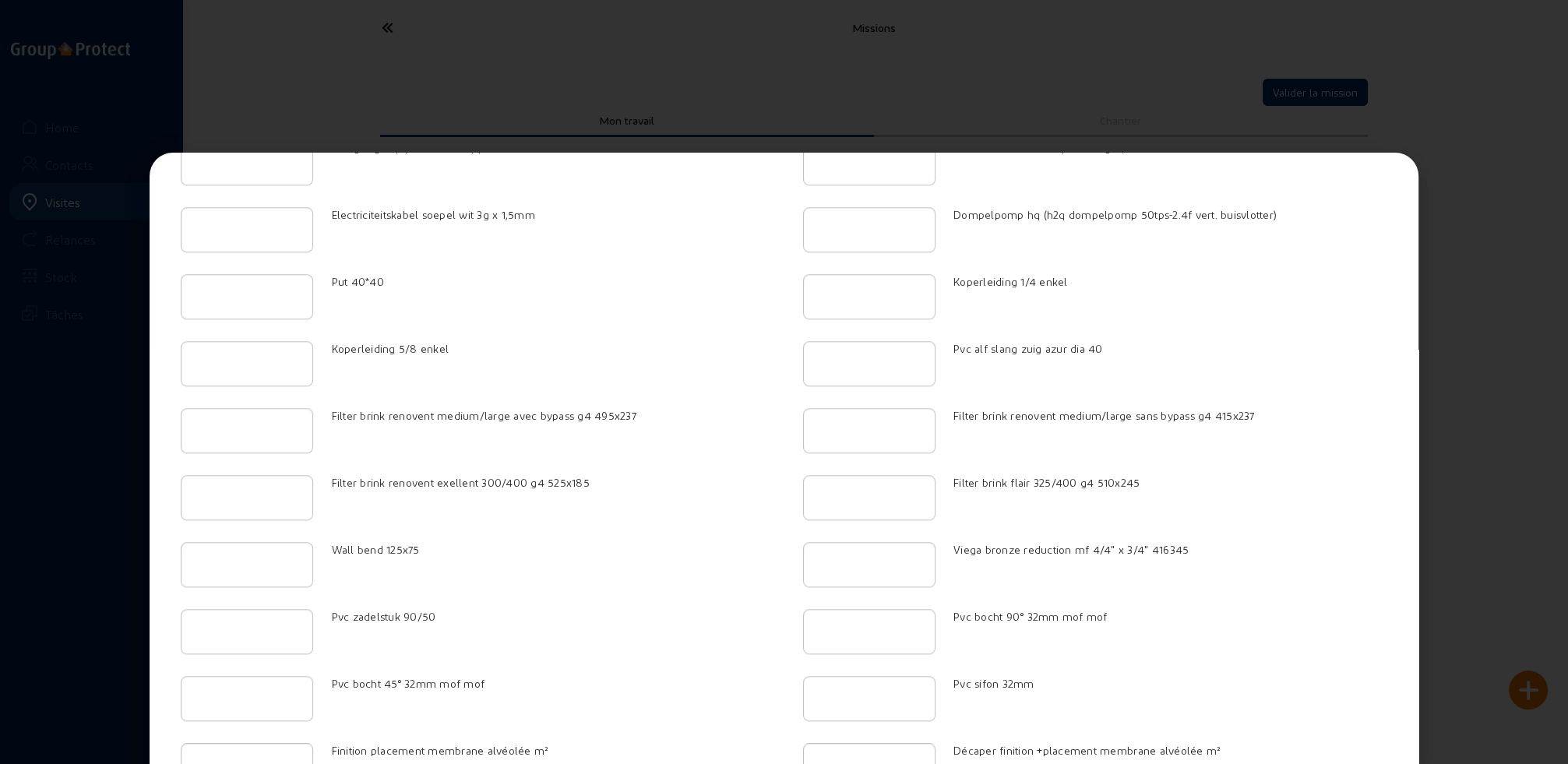
scroll to position [2435, 0]
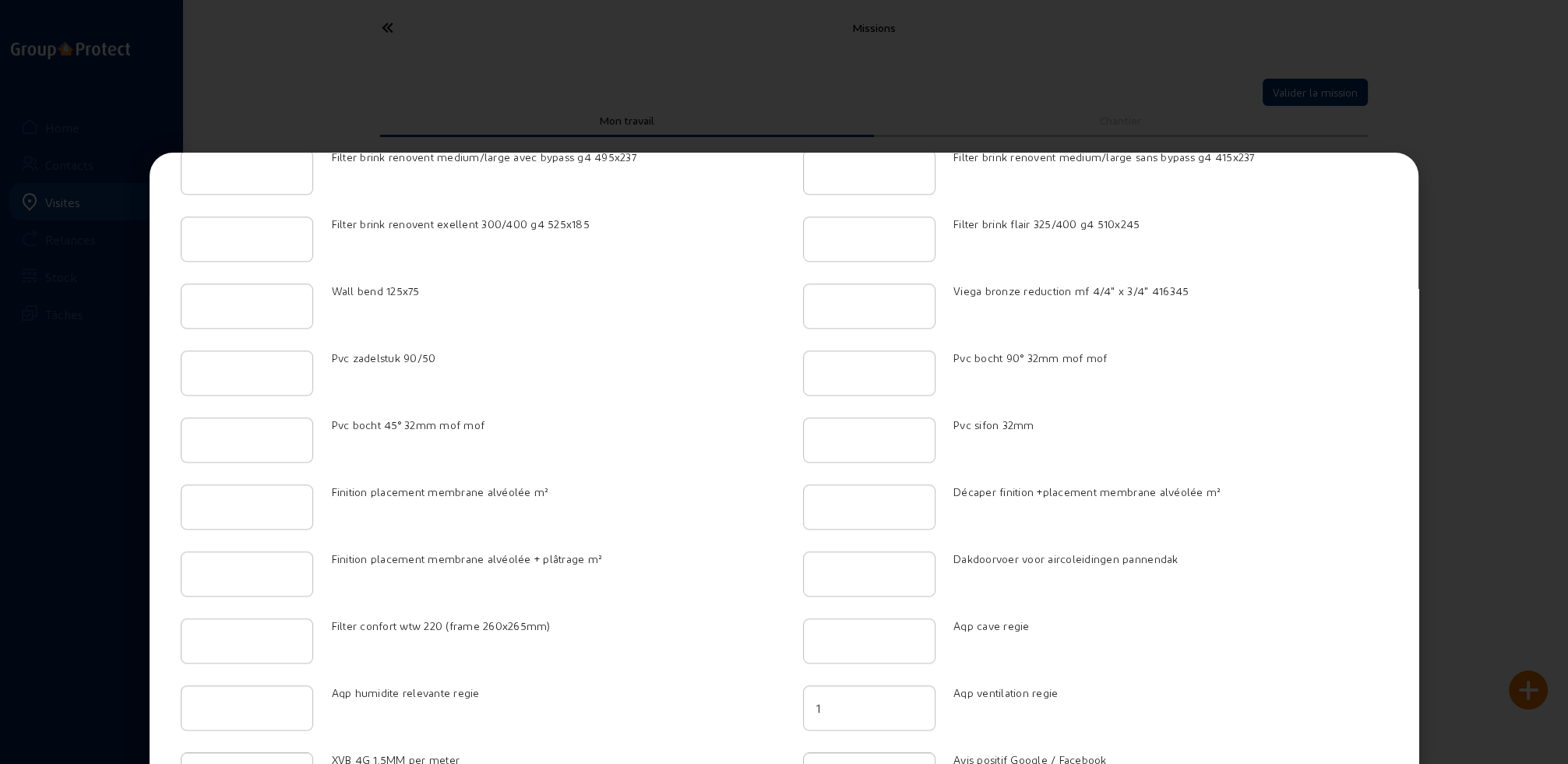
click at [909, 698] on input "1" at bounding box center [869, 707] width 106 height 19
click at [909, 698] on input "2" at bounding box center [869, 707] width 106 height 19
click at [909, 698] on input "3" at bounding box center [869, 707] width 106 height 19
click at [909, 698] on input "4" at bounding box center [869, 707] width 106 height 19
type input "5"
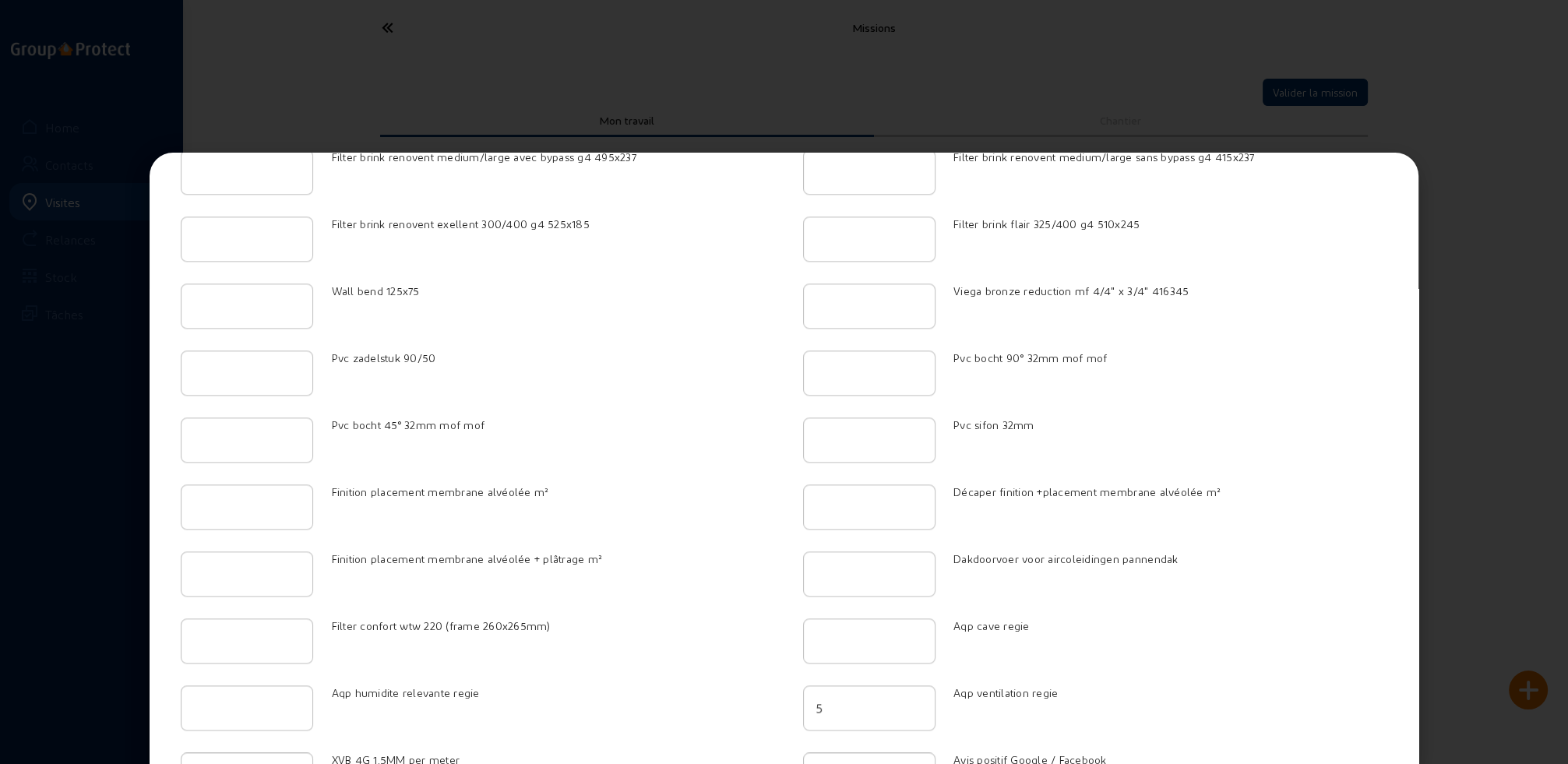
click at [909, 698] on input "5" at bounding box center [869, 707] width 106 height 19
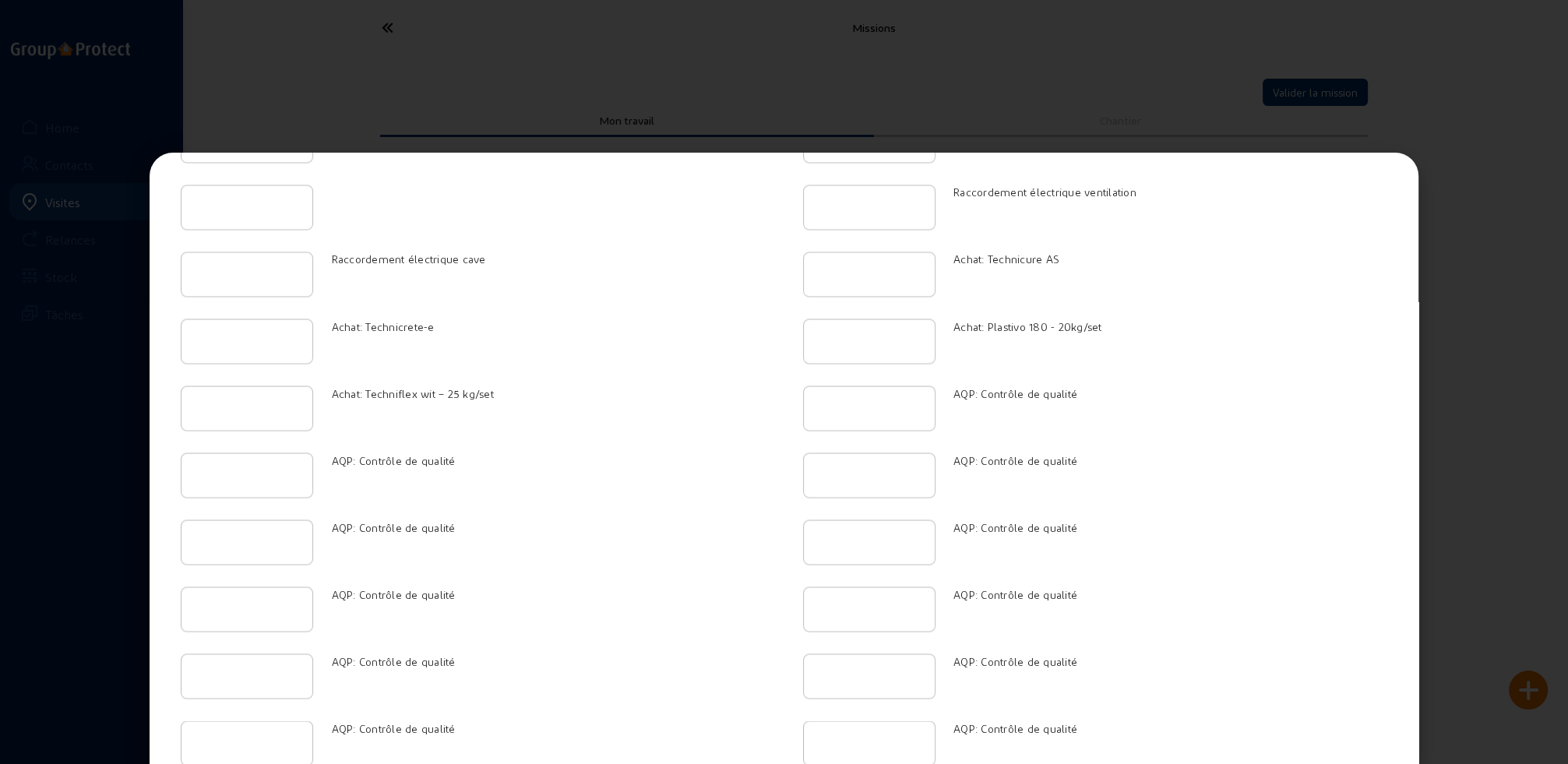
scroll to position [3842, 0]
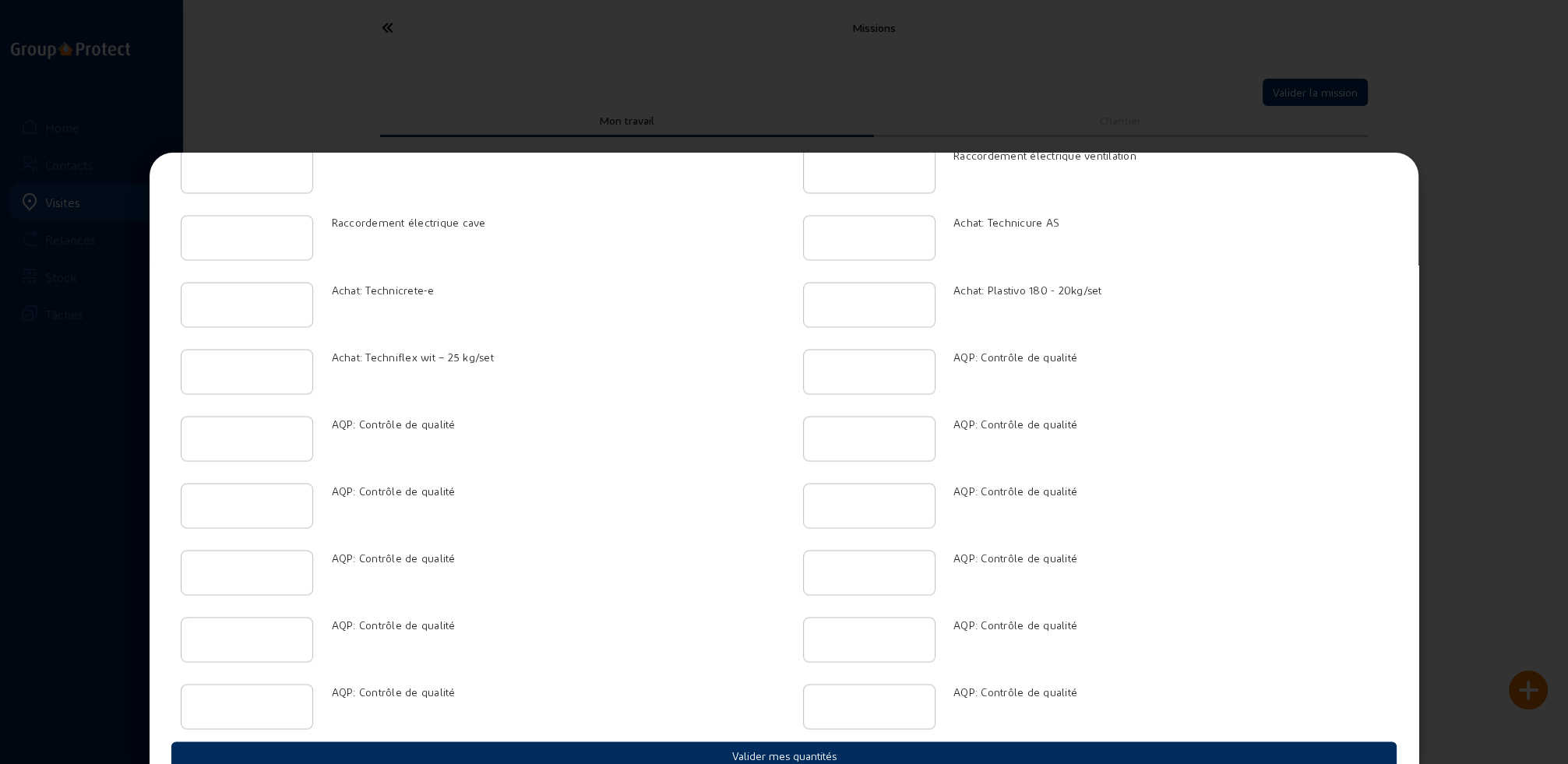
click at [768, 741] on button "Valider mes quantités" at bounding box center [784, 754] width 1225 height 27
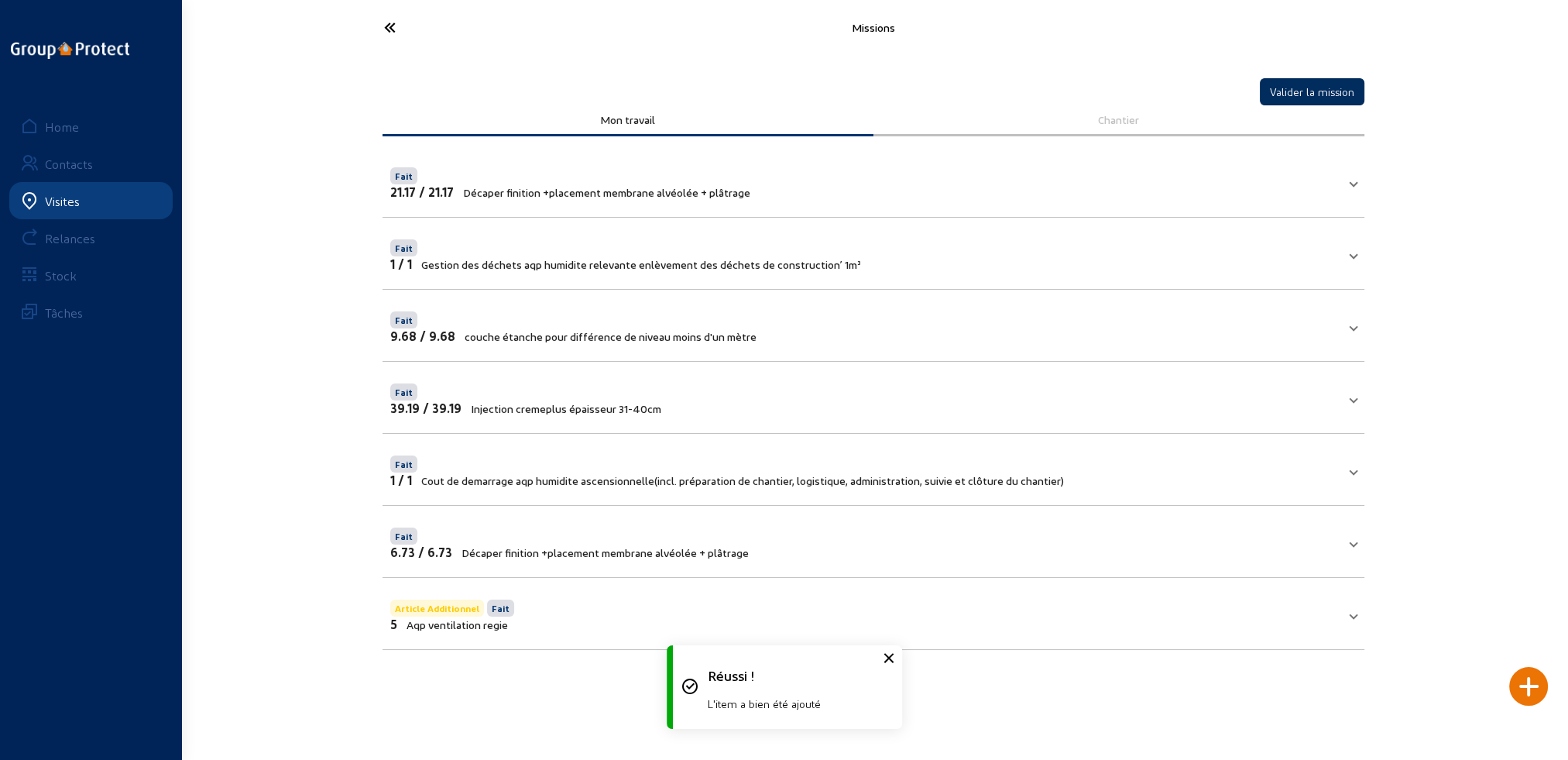
click at [1316, 93] on button "Valider la mission" at bounding box center [1312, 91] width 104 height 27
click at [390, 22] on icon at bounding box center [448, 27] width 142 height 27
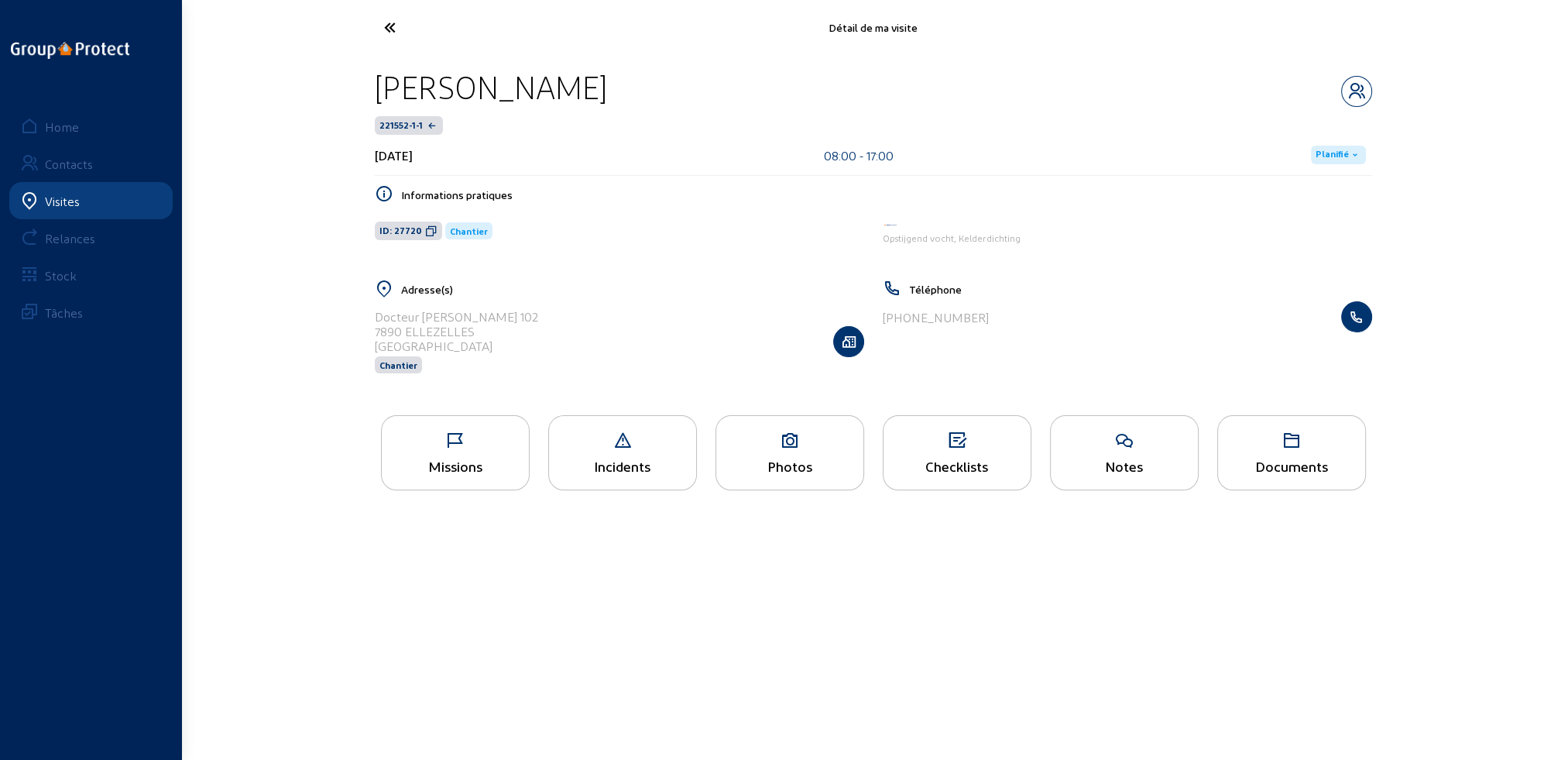
click at [1335, 155] on span "Planifié" at bounding box center [1332, 155] width 33 height 13
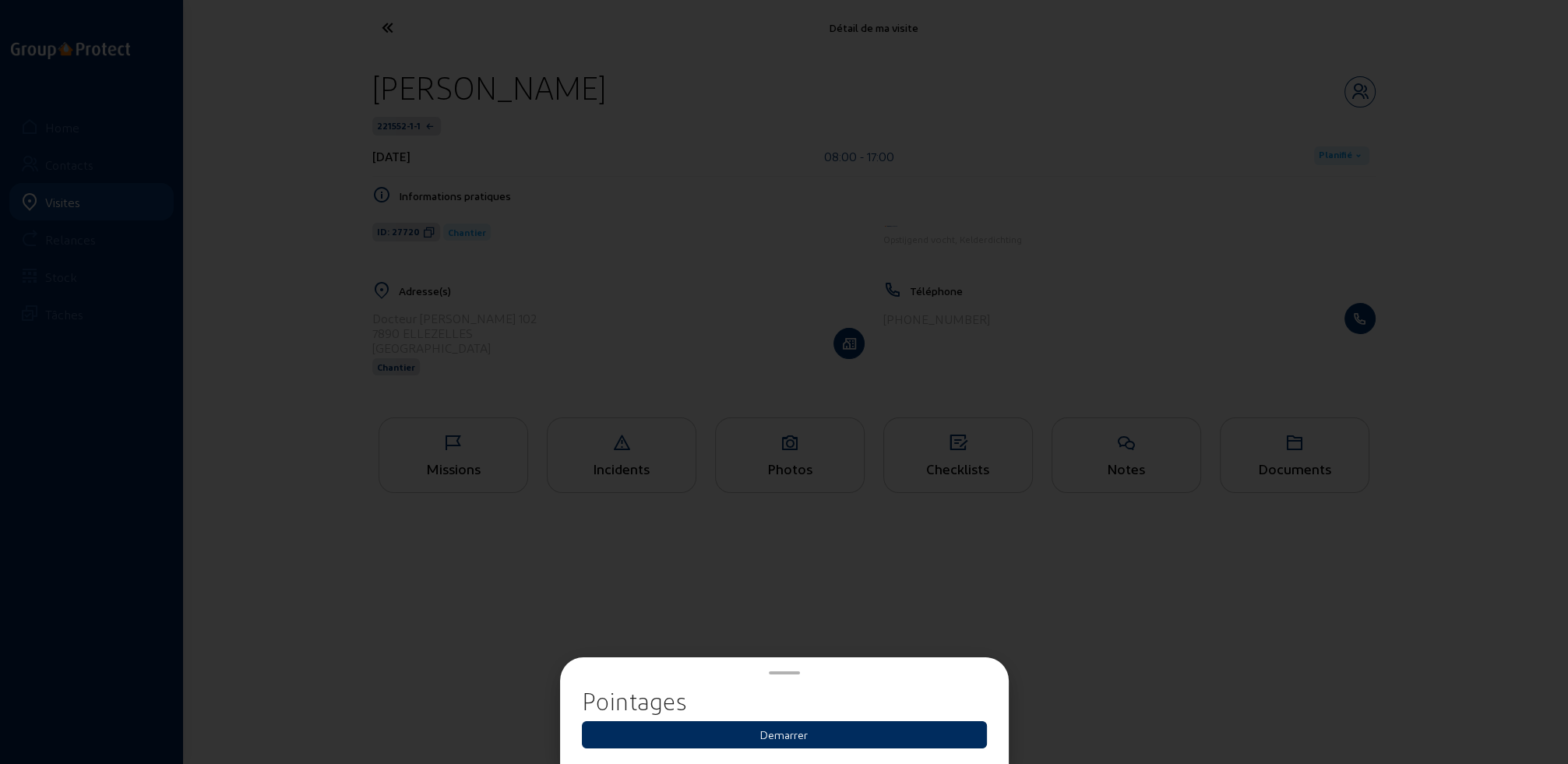
click at [780, 738] on button "Demarrer" at bounding box center [784, 735] width 405 height 27
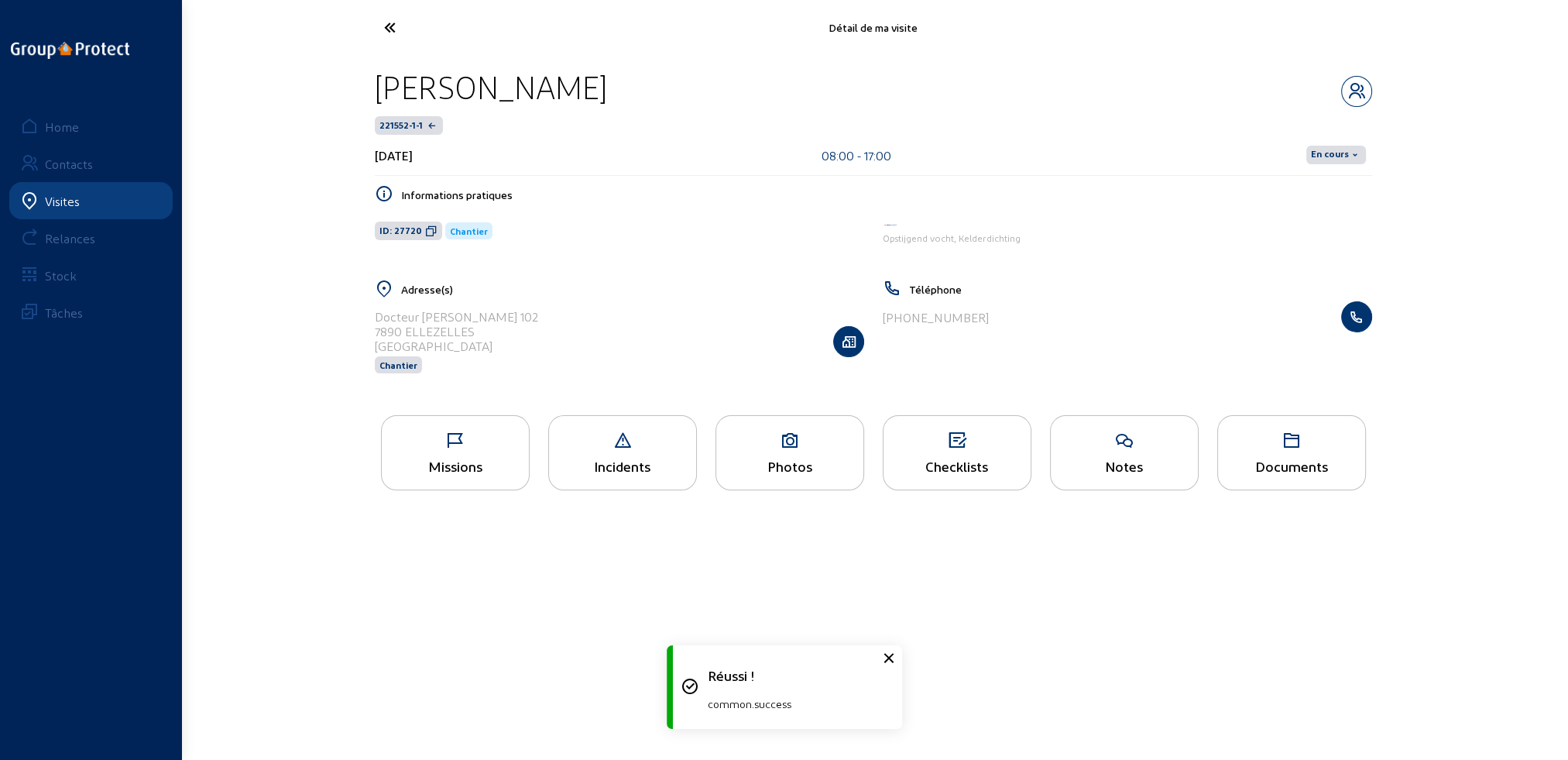
click at [1336, 152] on span "En cours" at bounding box center [1330, 155] width 38 height 13
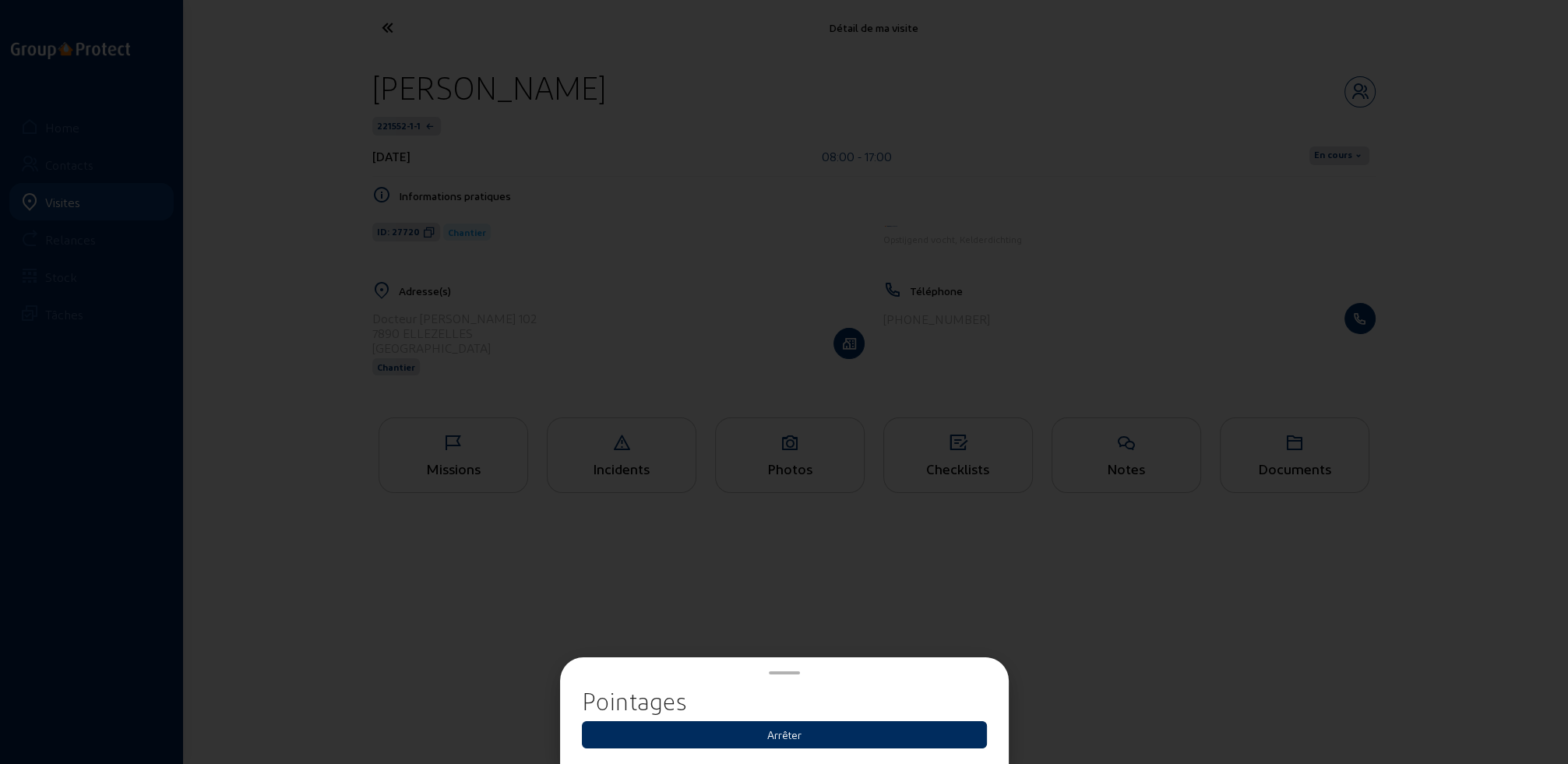
click at [786, 737] on button "Arrêter" at bounding box center [784, 735] width 405 height 27
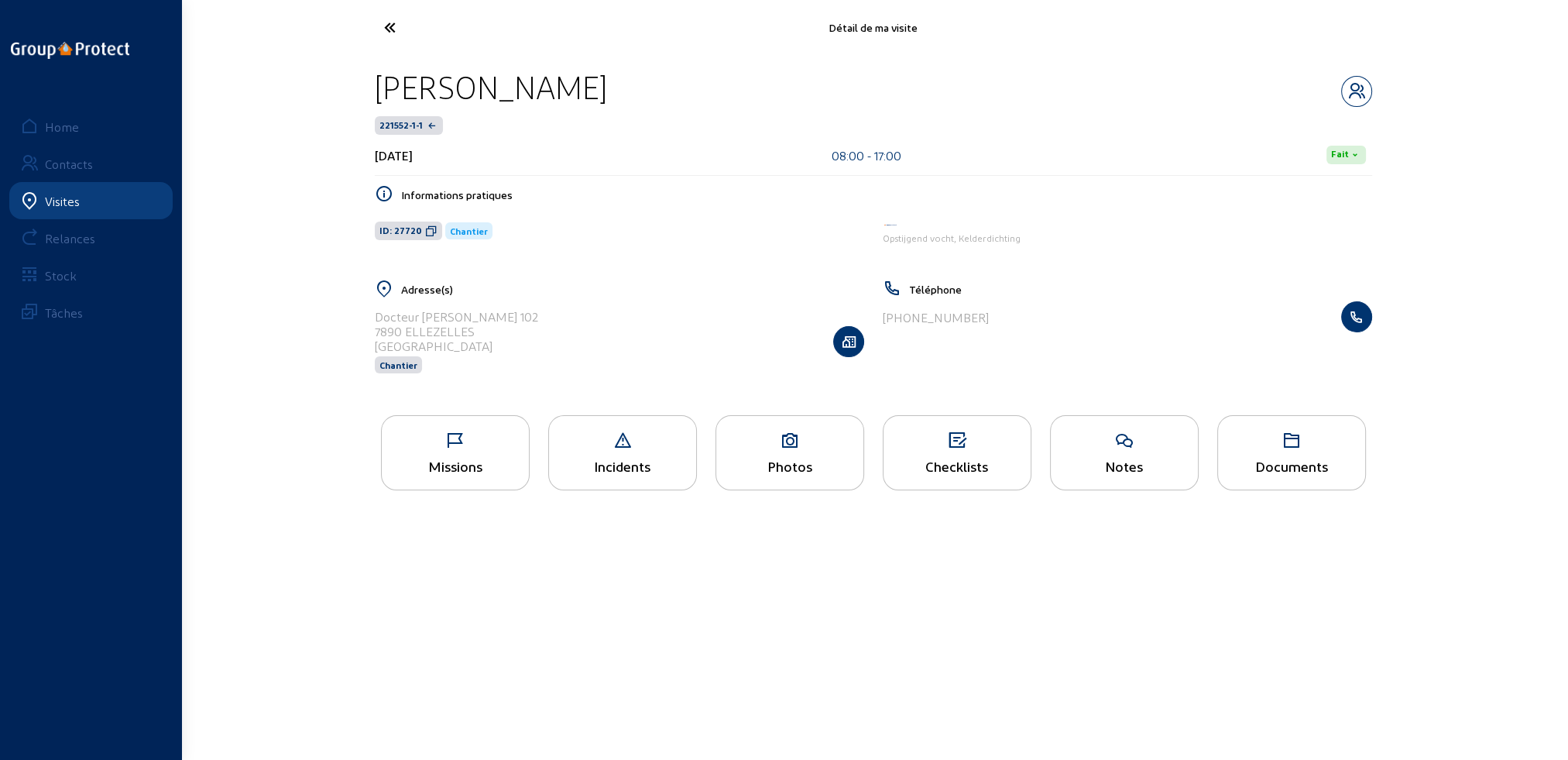
click at [389, 24] on icon at bounding box center [448, 27] width 142 height 27
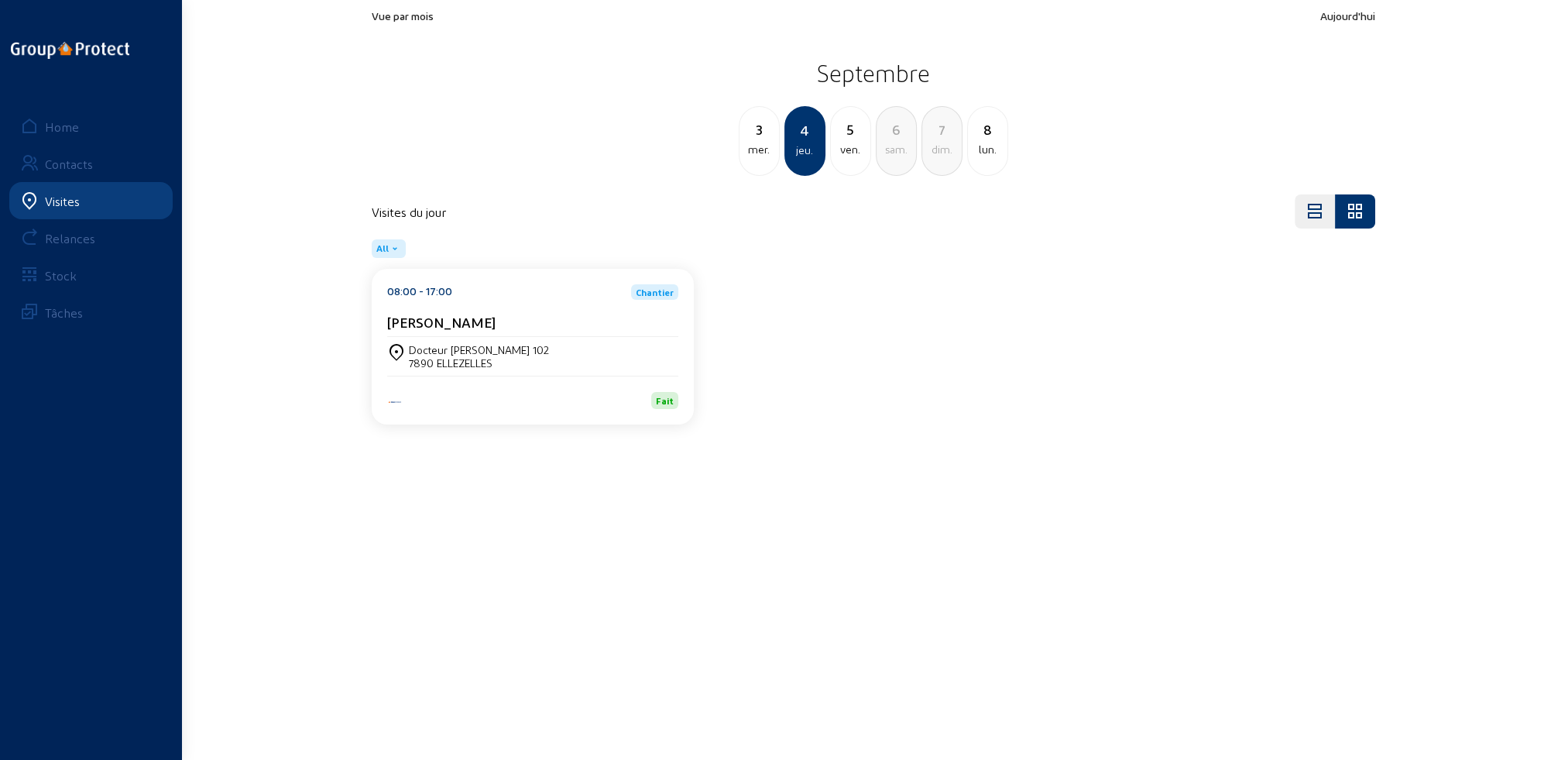
click at [759, 160] on div "3 mer." at bounding box center [759, 141] width 41 height 70
click at [563, 358] on div "Docteur André 102 7890 ELLEZELLES" at bounding box center [532, 355] width 291 height 26
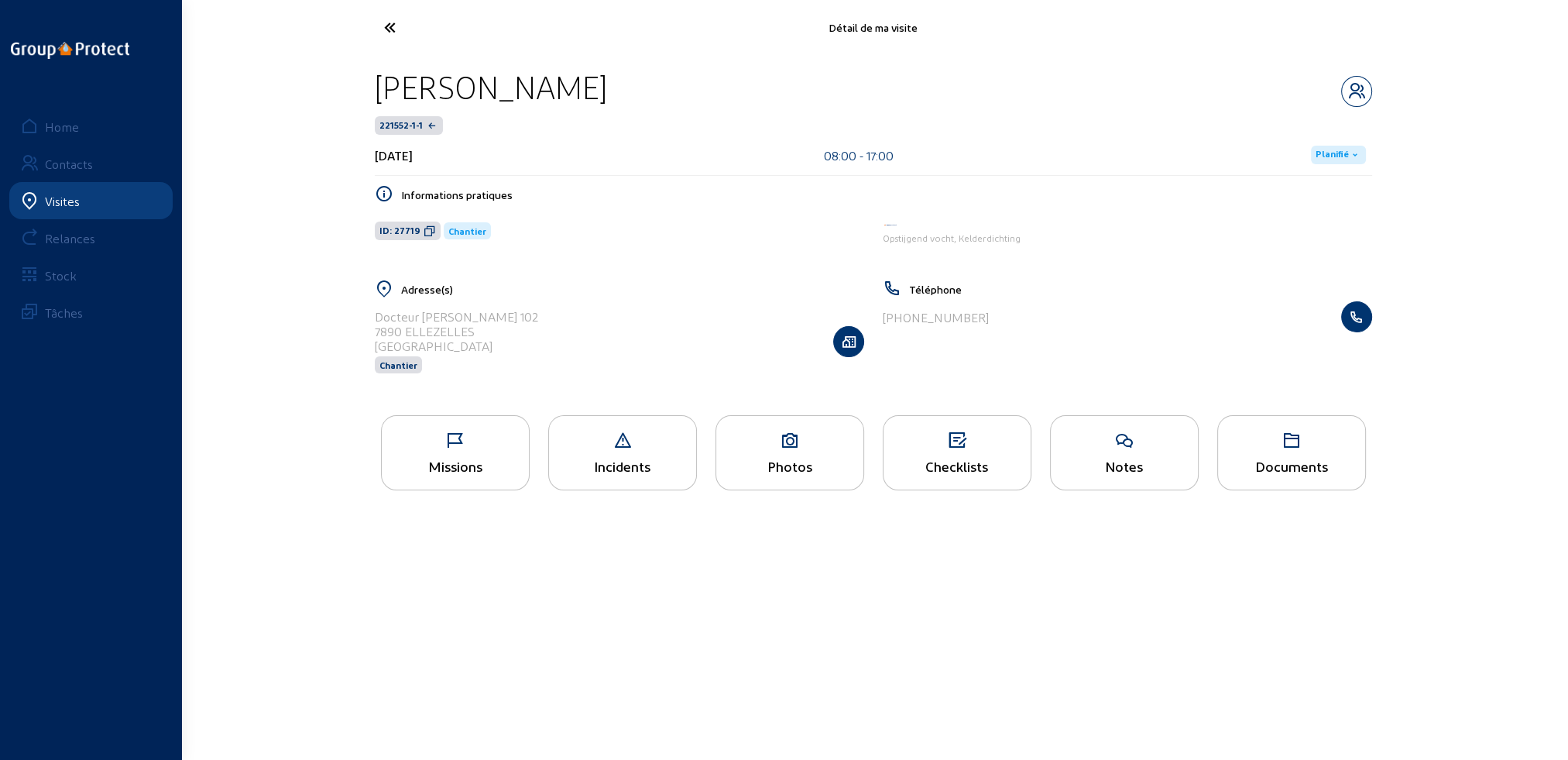
click at [1343, 158] on span "Planifié" at bounding box center [1332, 155] width 33 height 13
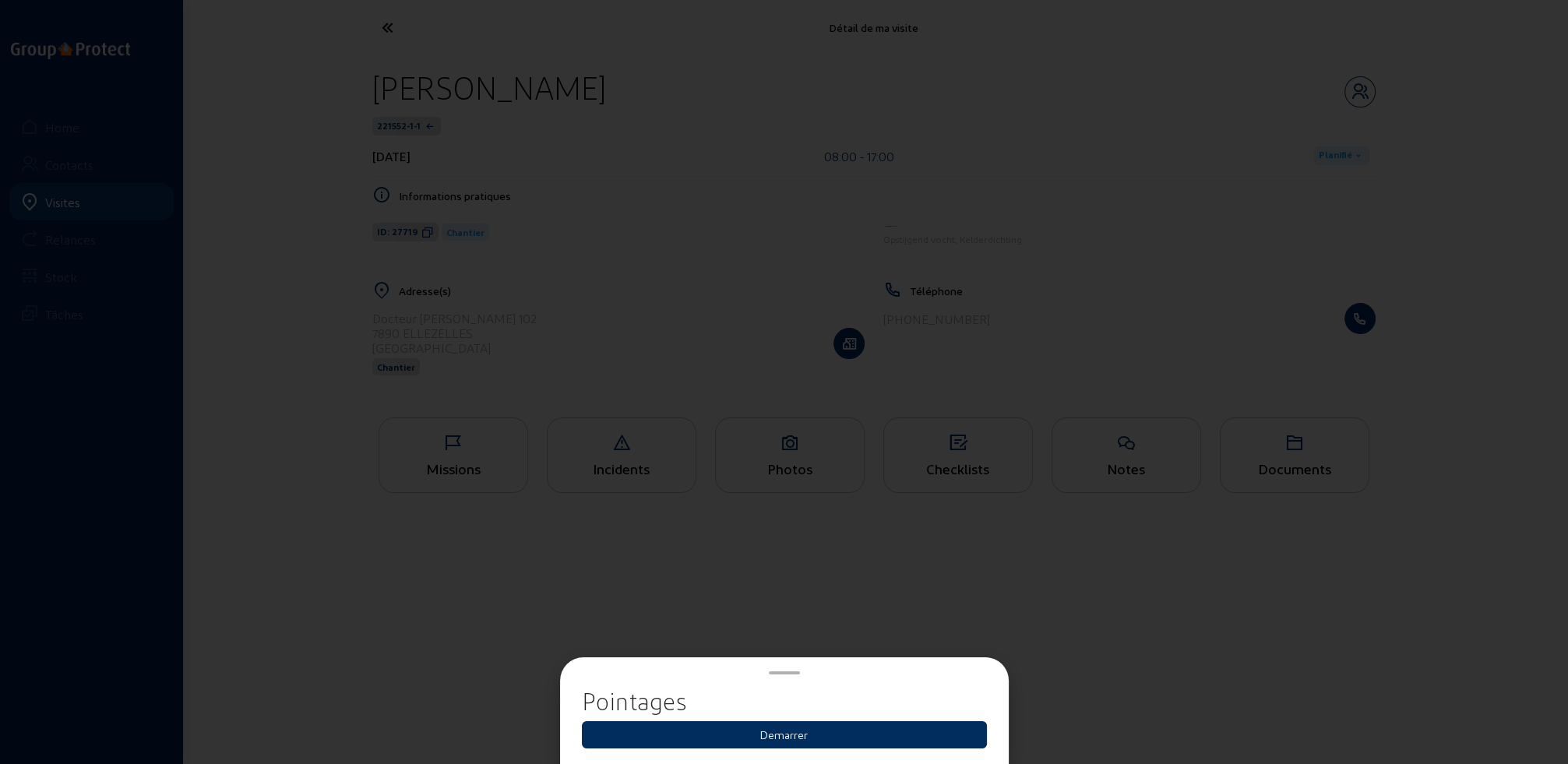
click at [822, 732] on button "Demarrer" at bounding box center [784, 735] width 405 height 27
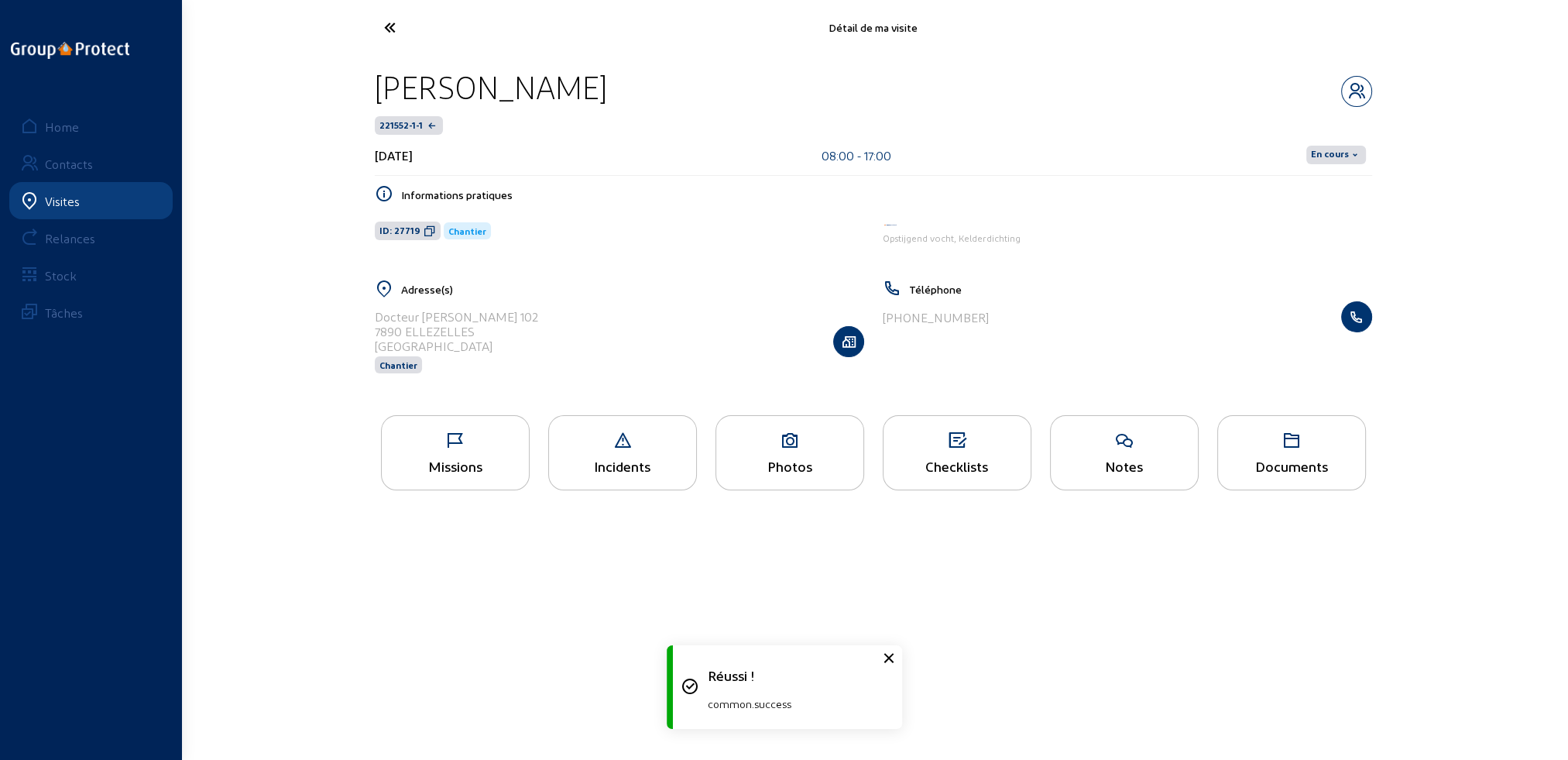
click at [1334, 154] on span "En cours" at bounding box center [1330, 155] width 38 height 13
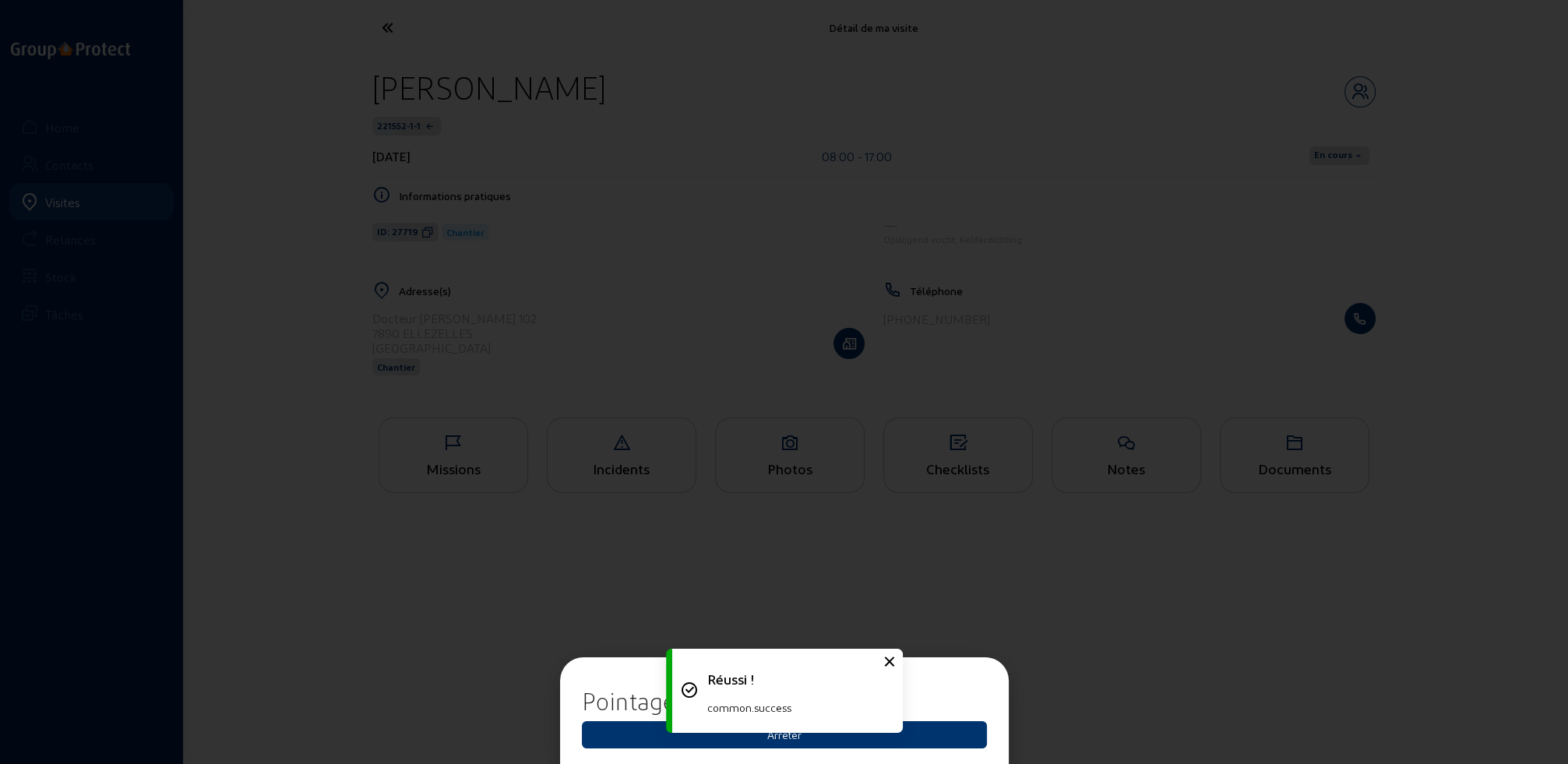
click at [821, 739] on div "Réussi ! common.success" at bounding box center [784, 691] width 234 height 100
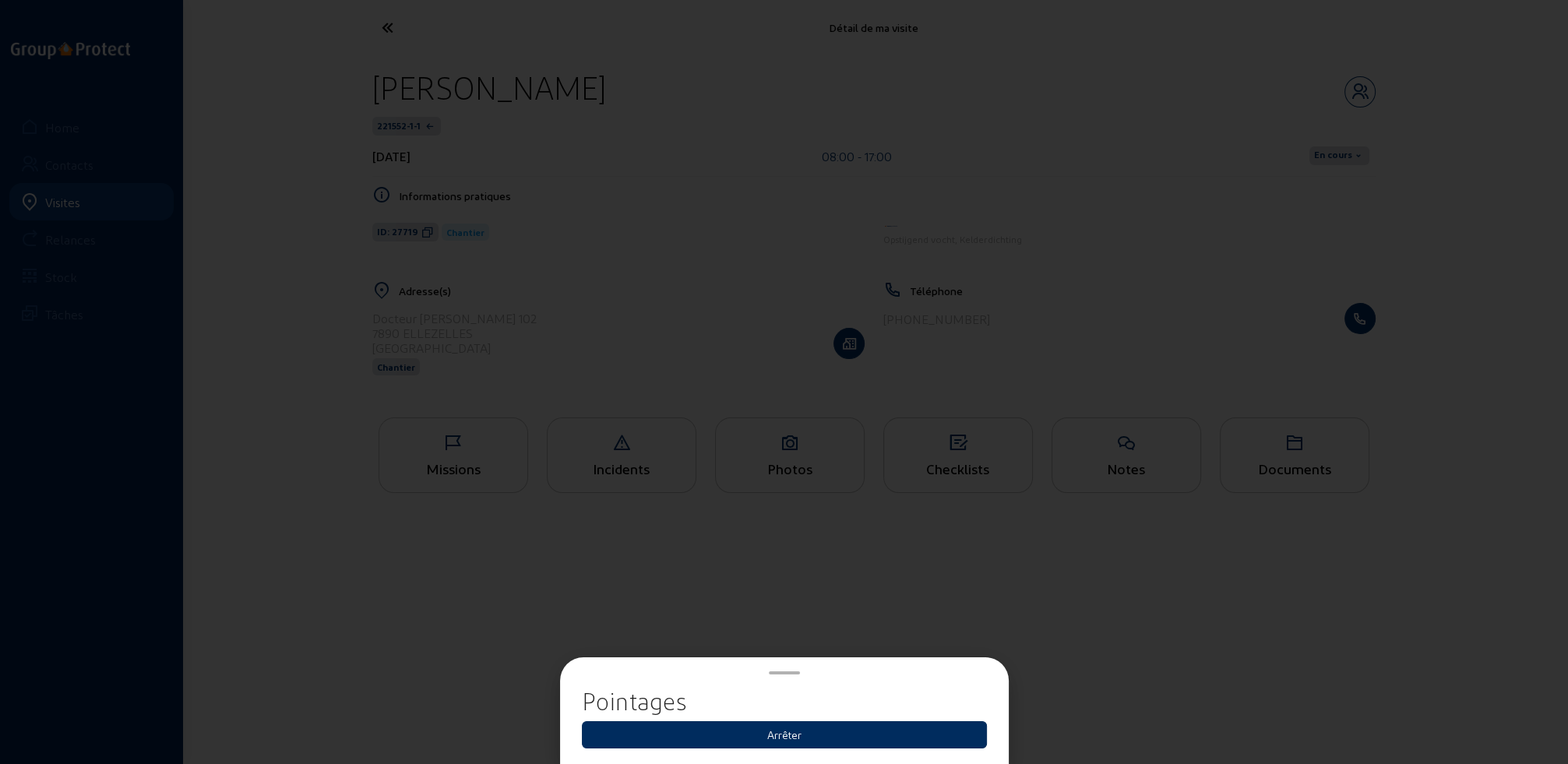
click at [798, 737] on button "Arrêter" at bounding box center [784, 735] width 405 height 27
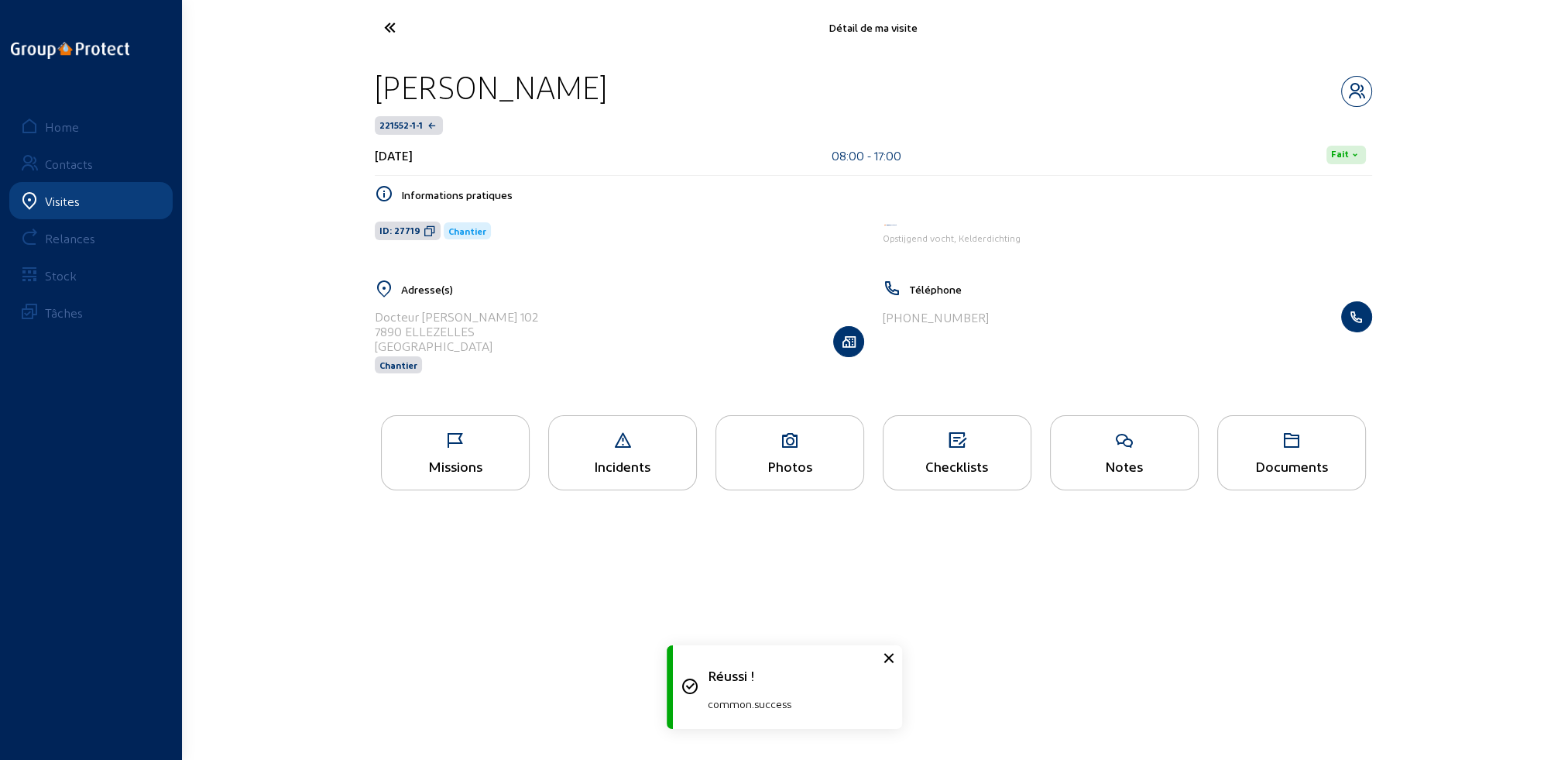
click at [393, 26] on icon at bounding box center [448, 27] width 142 height 27
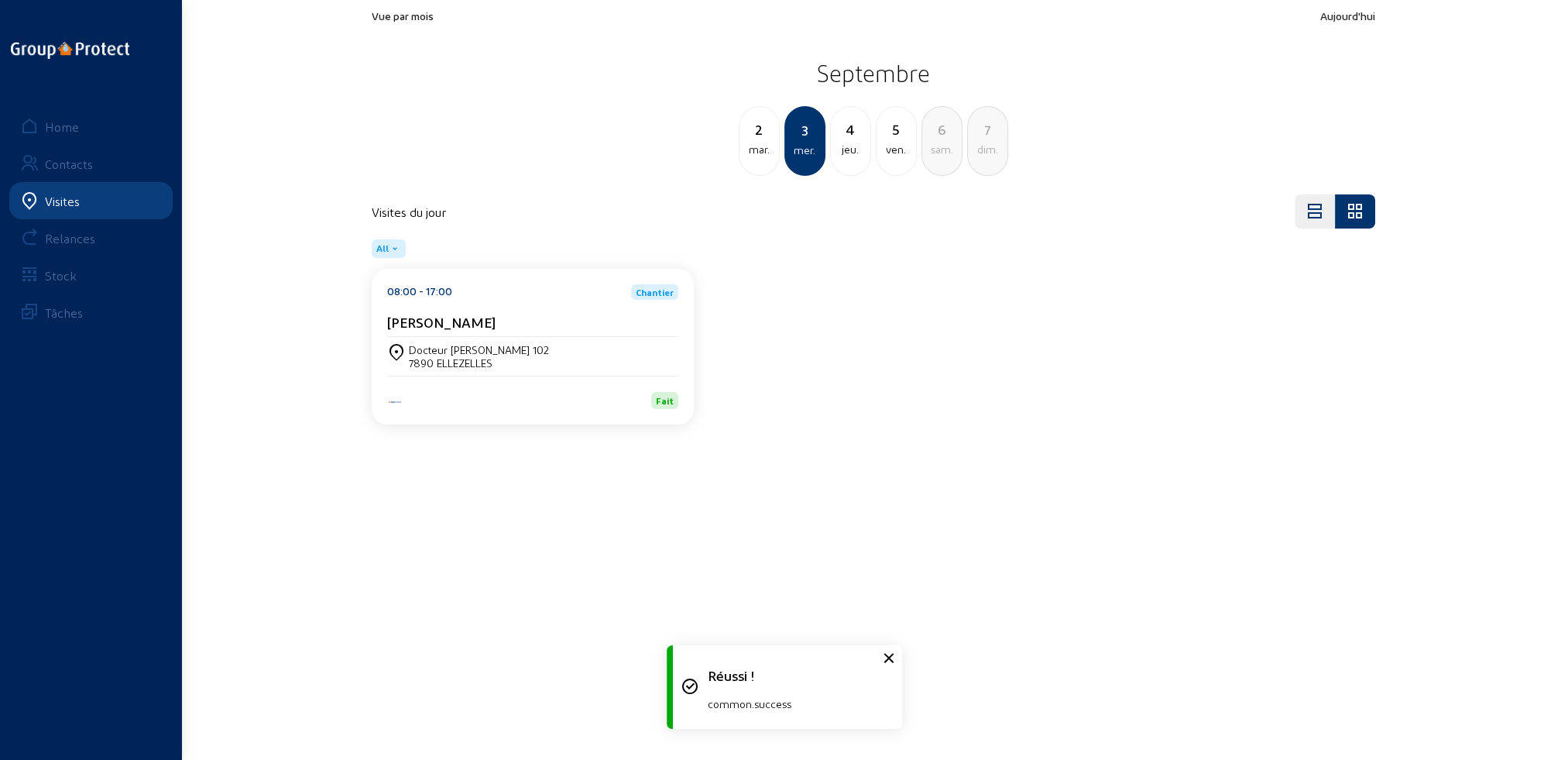
click at [768, 144] on div "mar." at bounding box center [759, 149] width 40 height 18
click at [481, 323] on cam-card-title "Anna Maria Urbanski" at bounding box center [441, 321] width 108 height 17
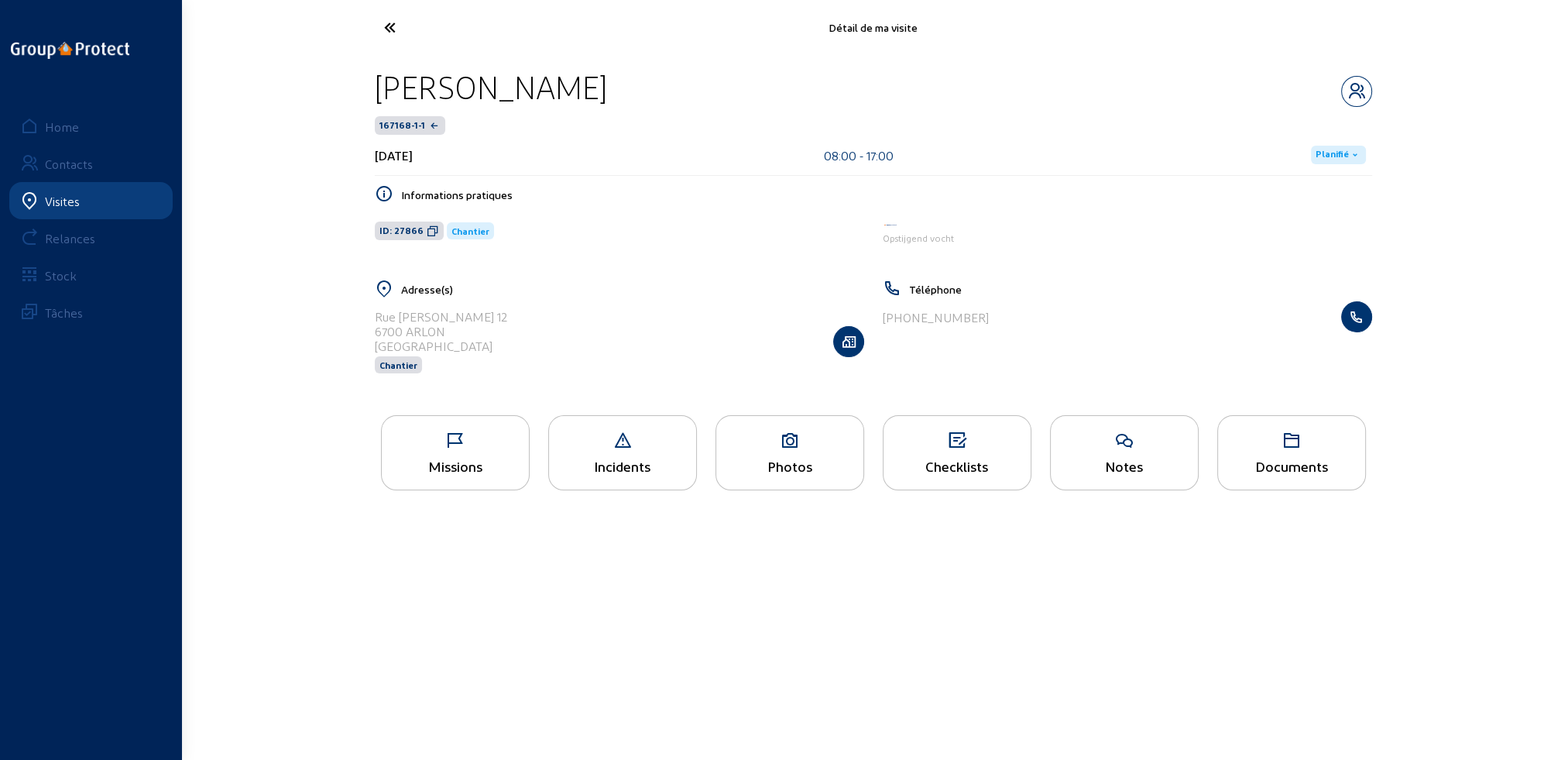
click at [487, 449] on icon at bounding box center [455, 440] width 147 height 18
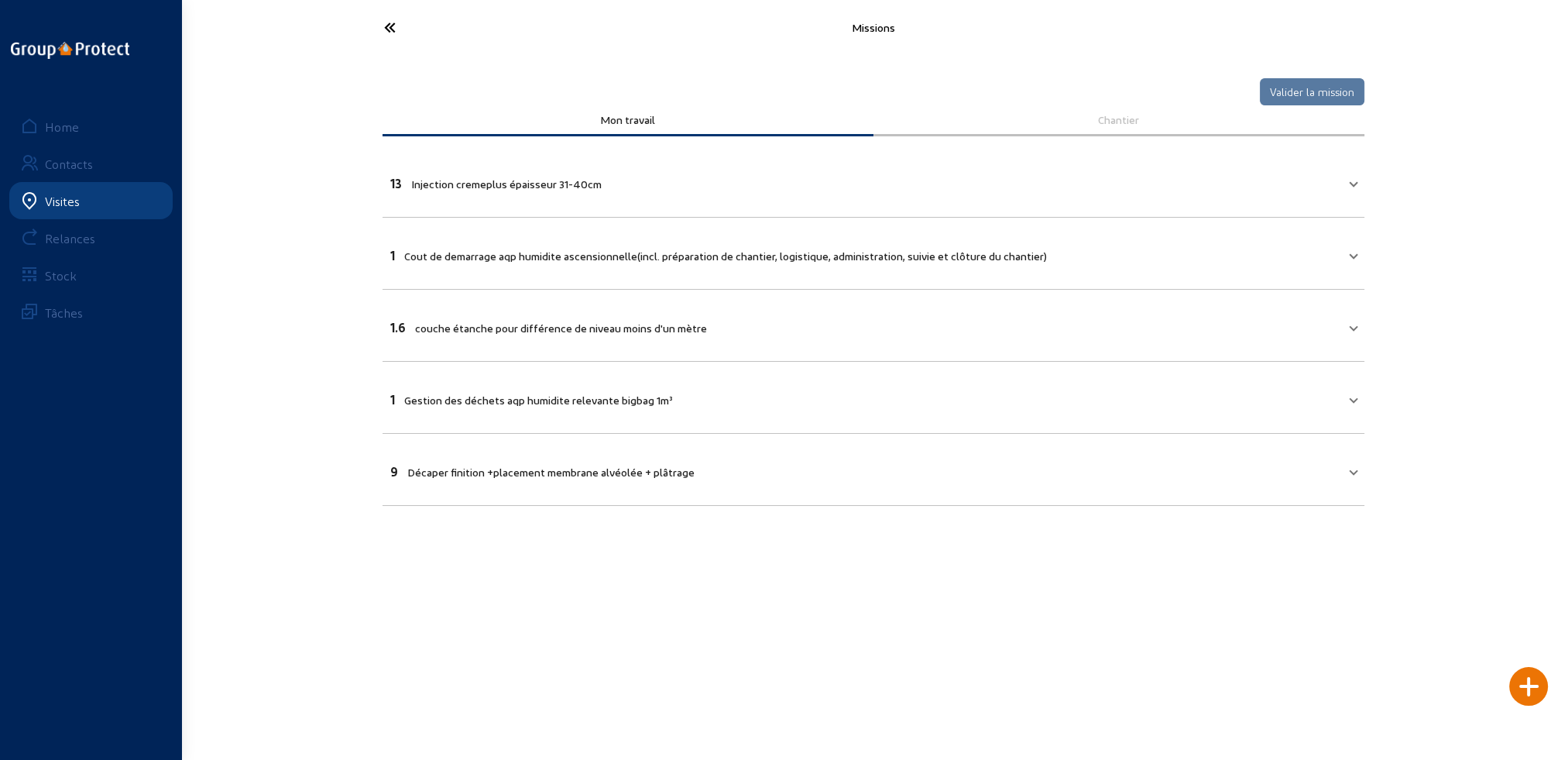
click at [549, 165] on mat-expansion-panel-header "13 Injection cremeplus épaisseur 31-40cm" at bounding box center [873, 181] width 982 height 53
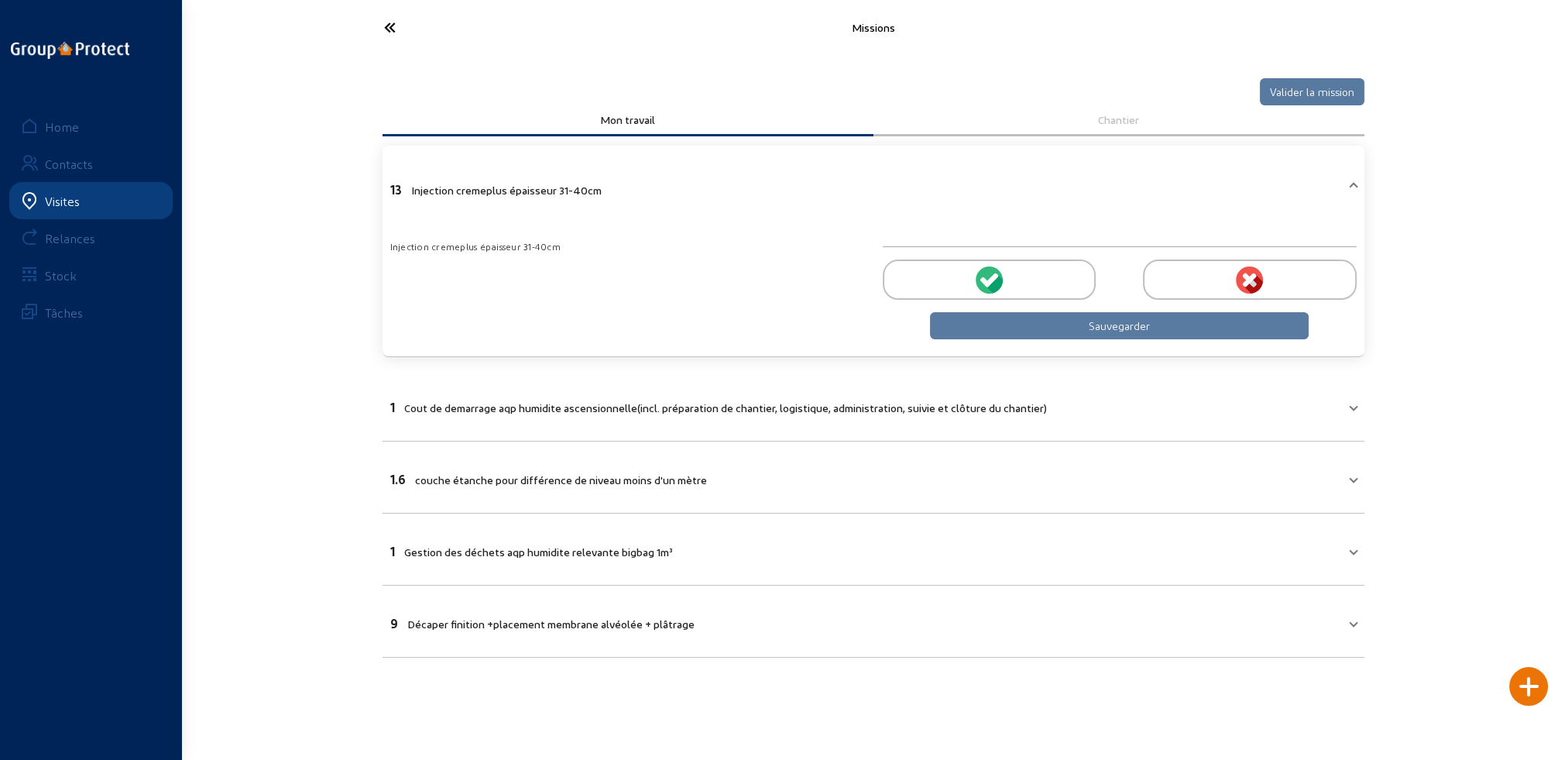
click at [991, 282] on icon at bounding box center [995, 283] width 18 height 18
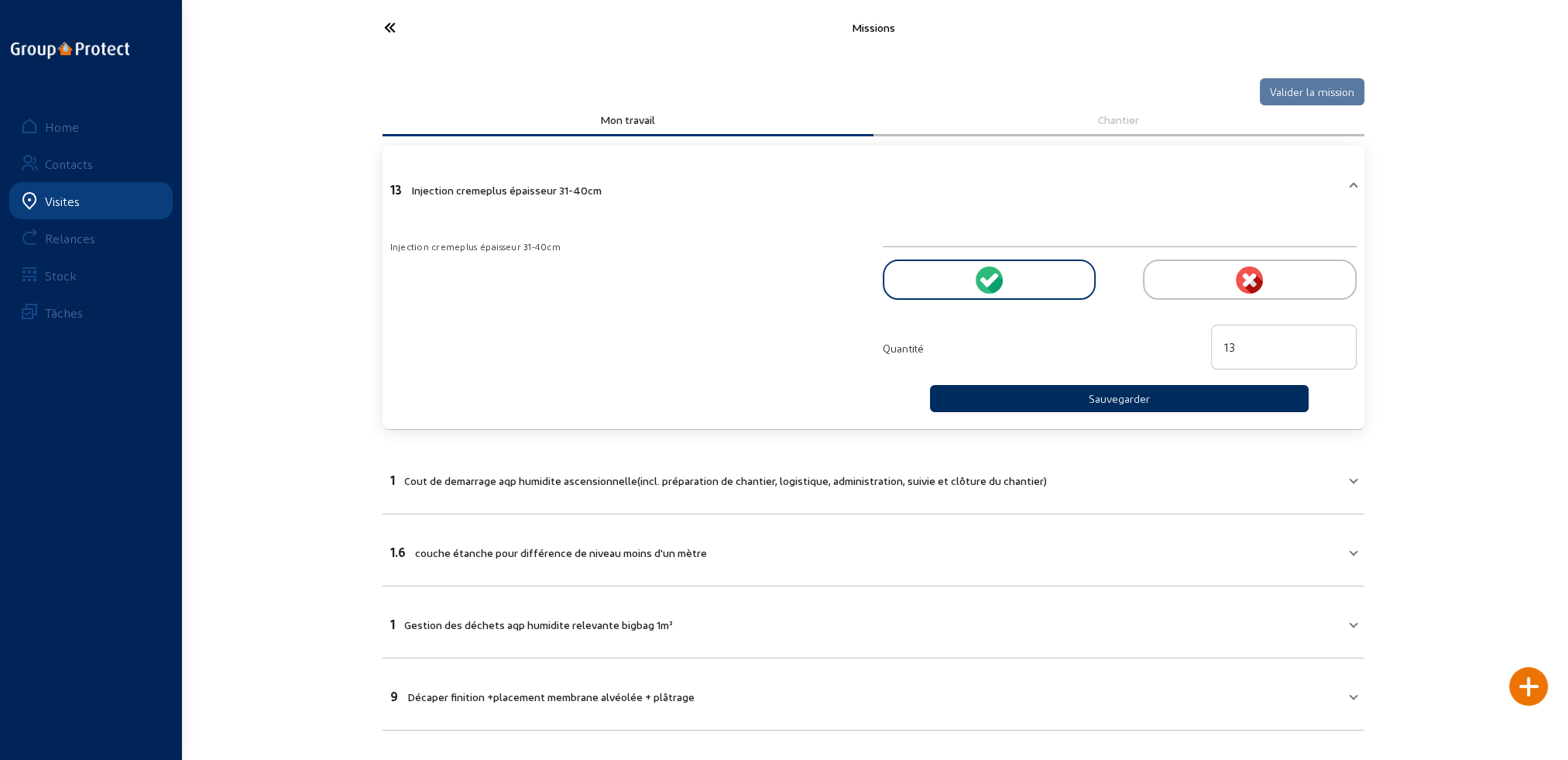
click at [1083, 403] on button "Sauvegarder" at bounding box center [1120, 398] width 380 height 27
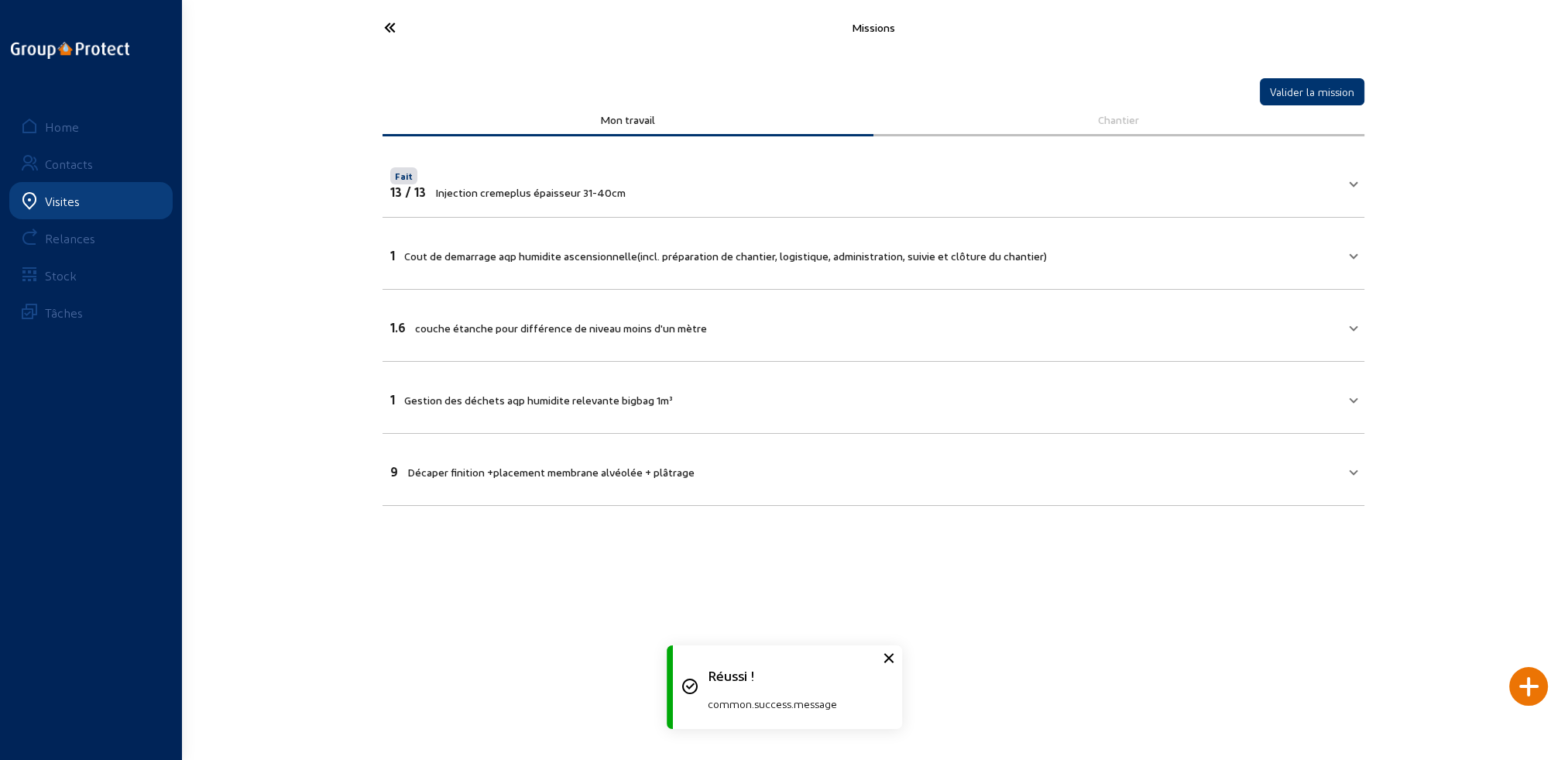
click at [532, 266] on mat-expansion-panel-header "1 Cout de demarrage aqp humidite ascensionnelle(incl. préparation de chantier, …" at bounding box center [873, 253] width 982 height 53
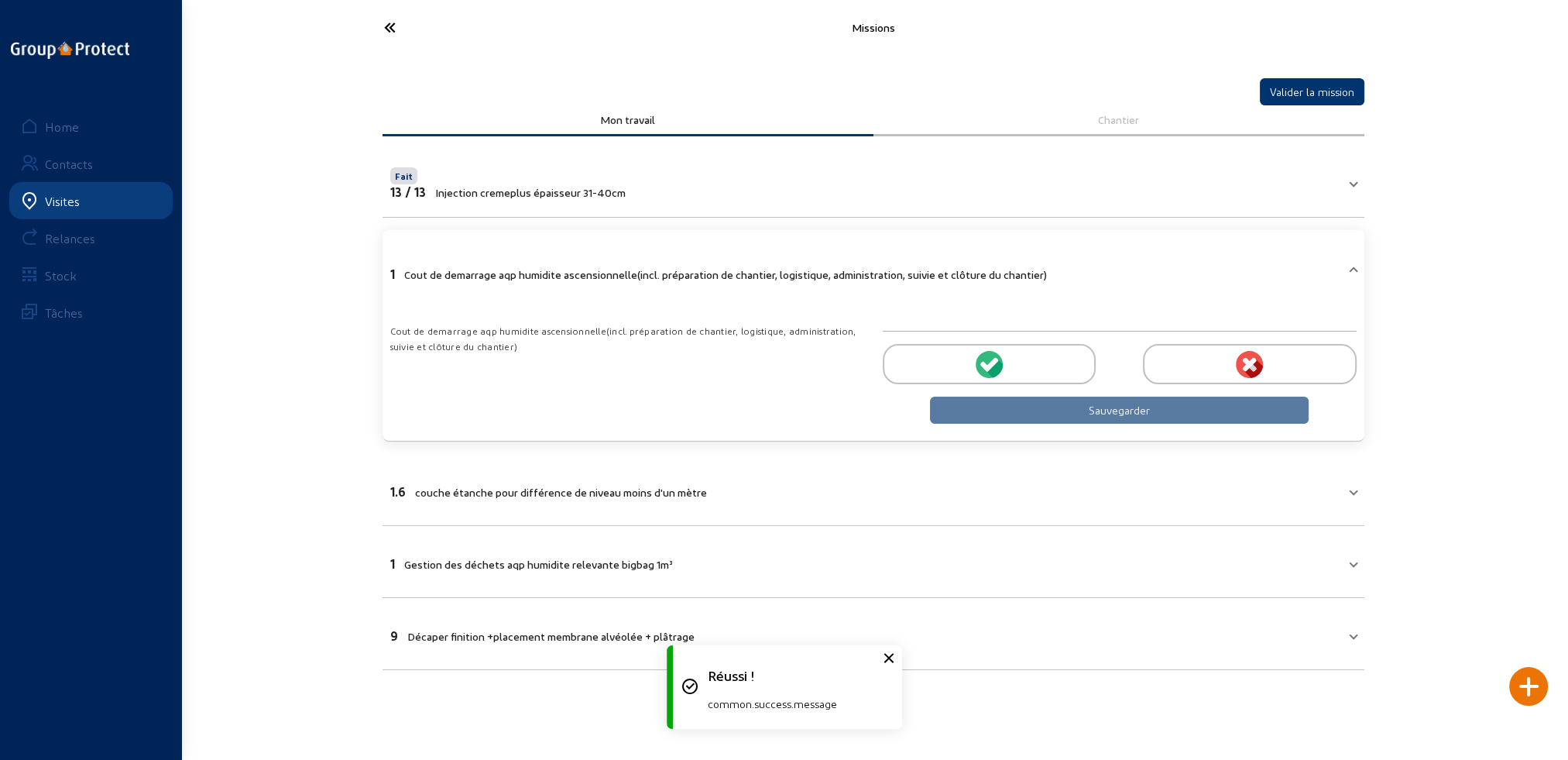
click at [994, 364] on icon at bounding box center [995, 367] width 18 height 18
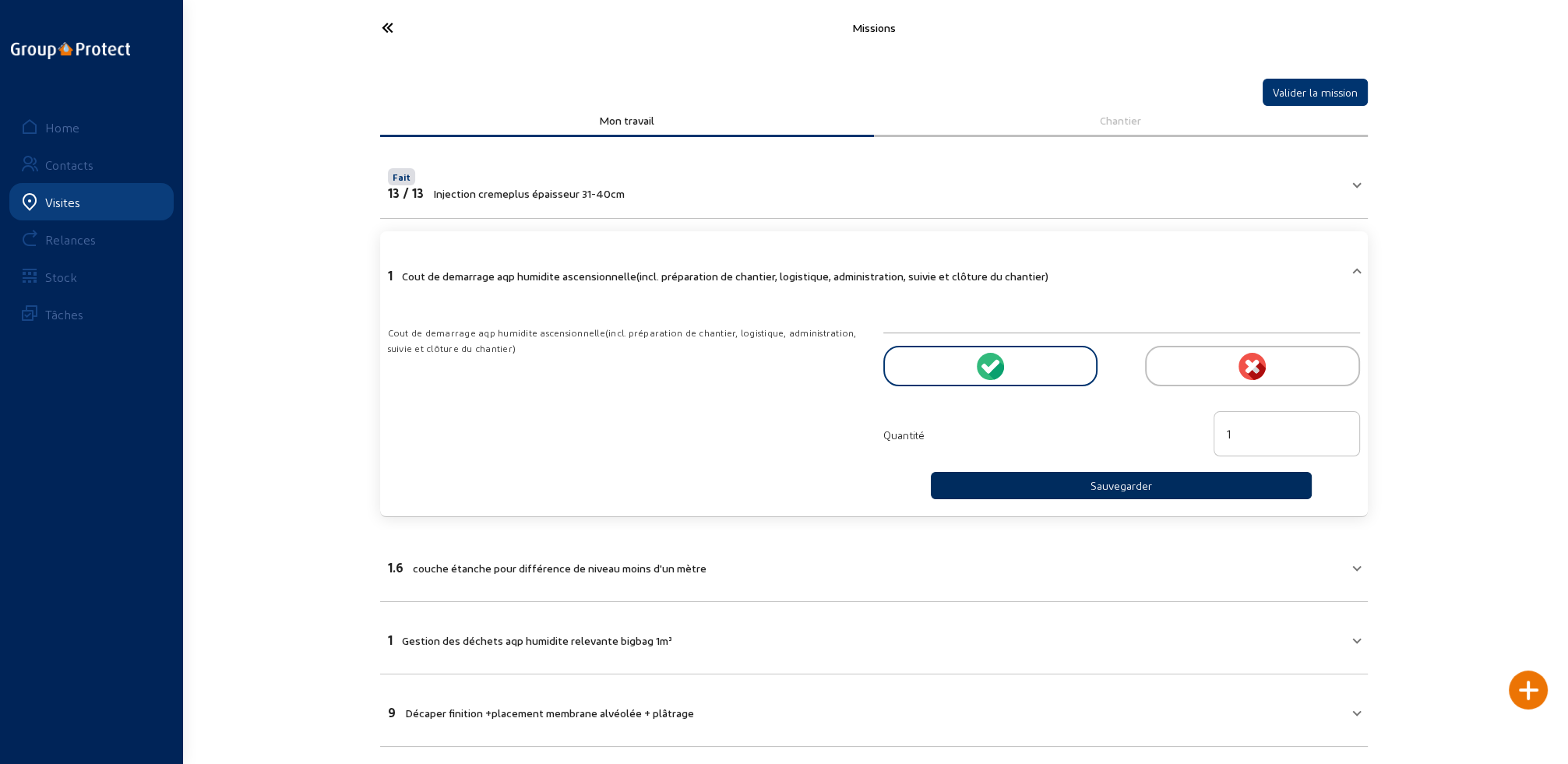
click at [1102, 490] on button "Sauvegarder" at bounding box center [1122, 485] width 382 height 27
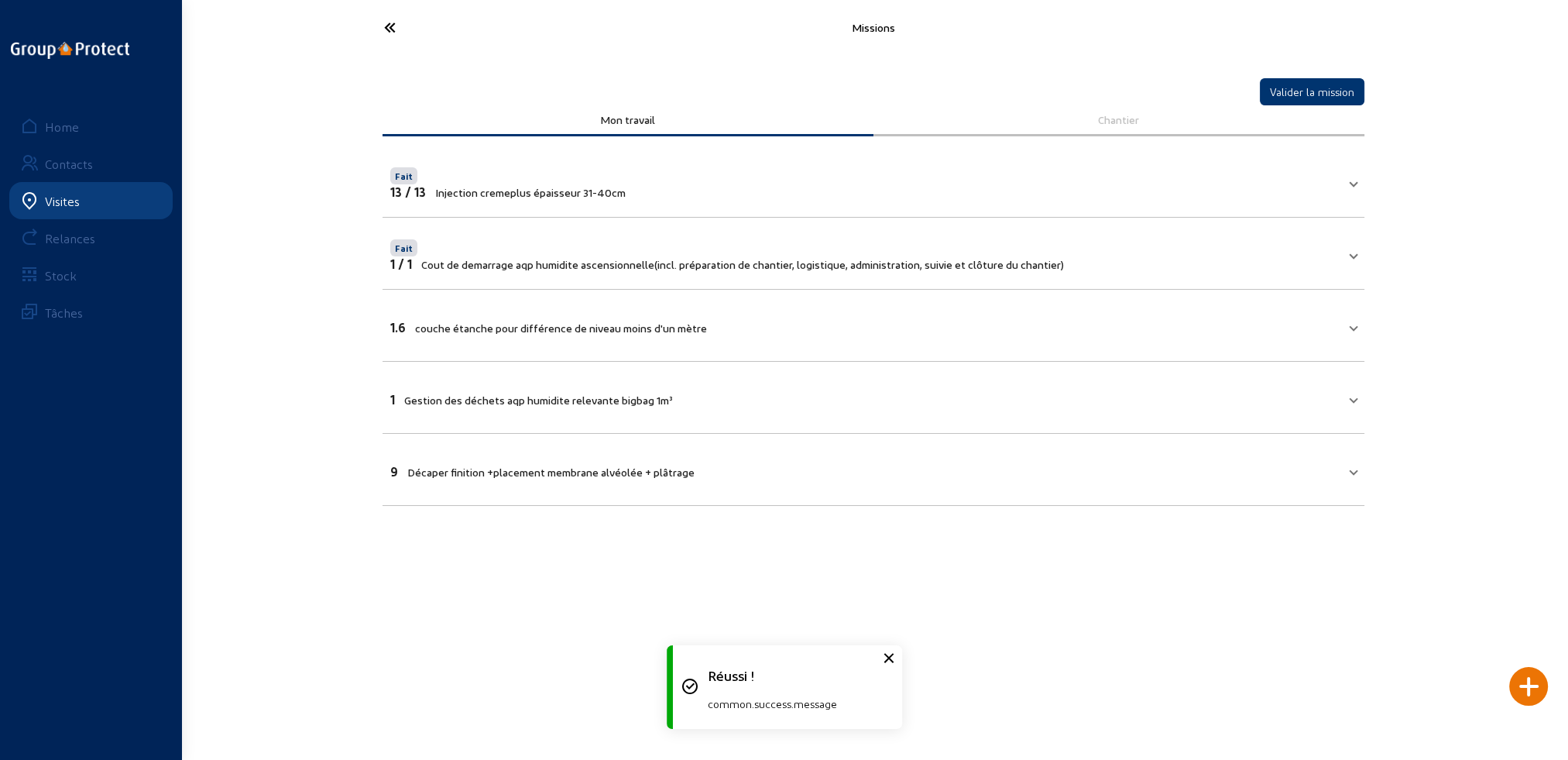
click at [576, 304] on mat-expansion-panel-header "1.6 couche étanche pour différence de niveau moins d'un mètre" at bounding box center [873, 325] width 982 height 53
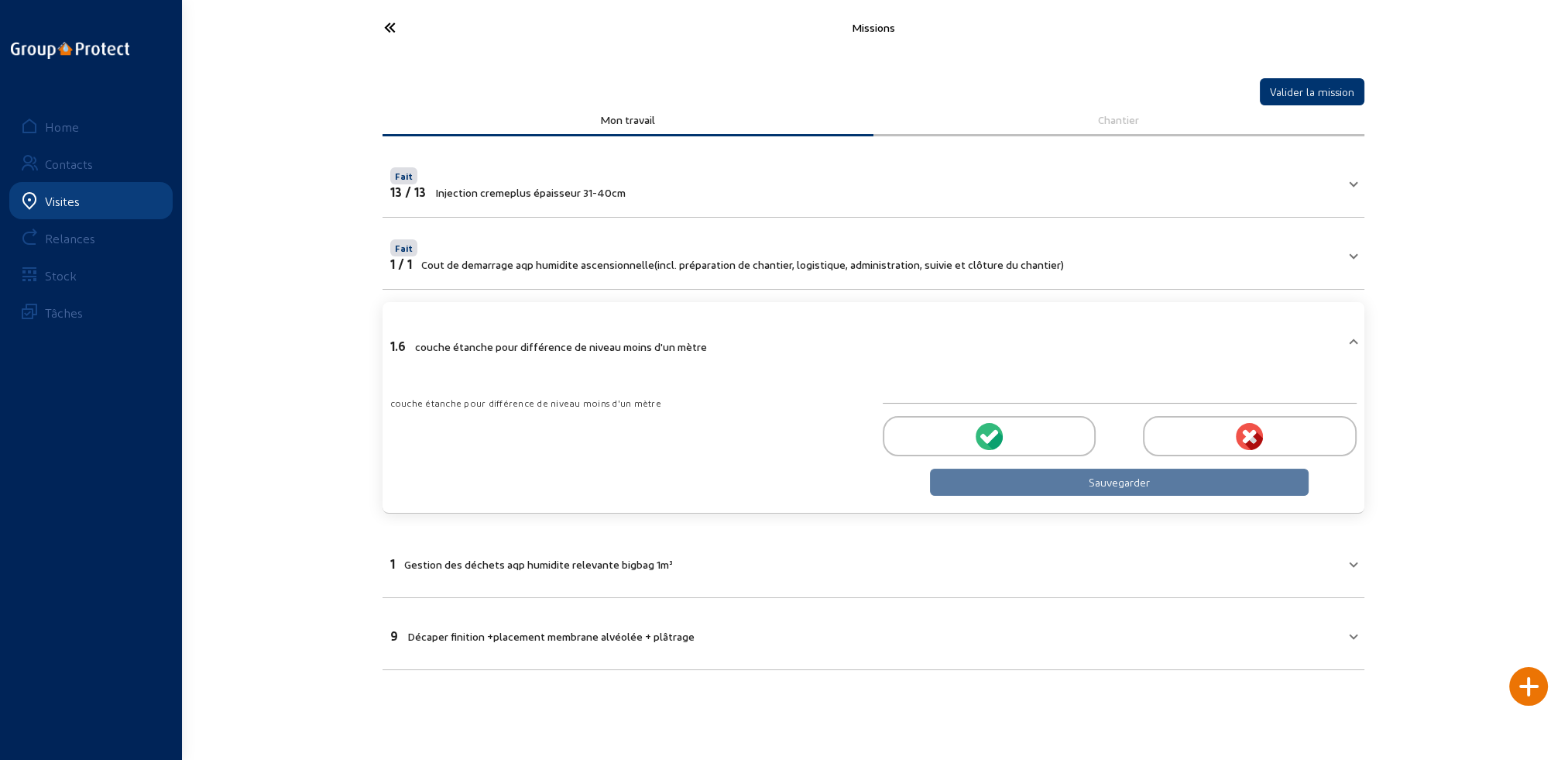
click at [1002, 430] on circle at bounding box center [990, 436] width 27 height 27
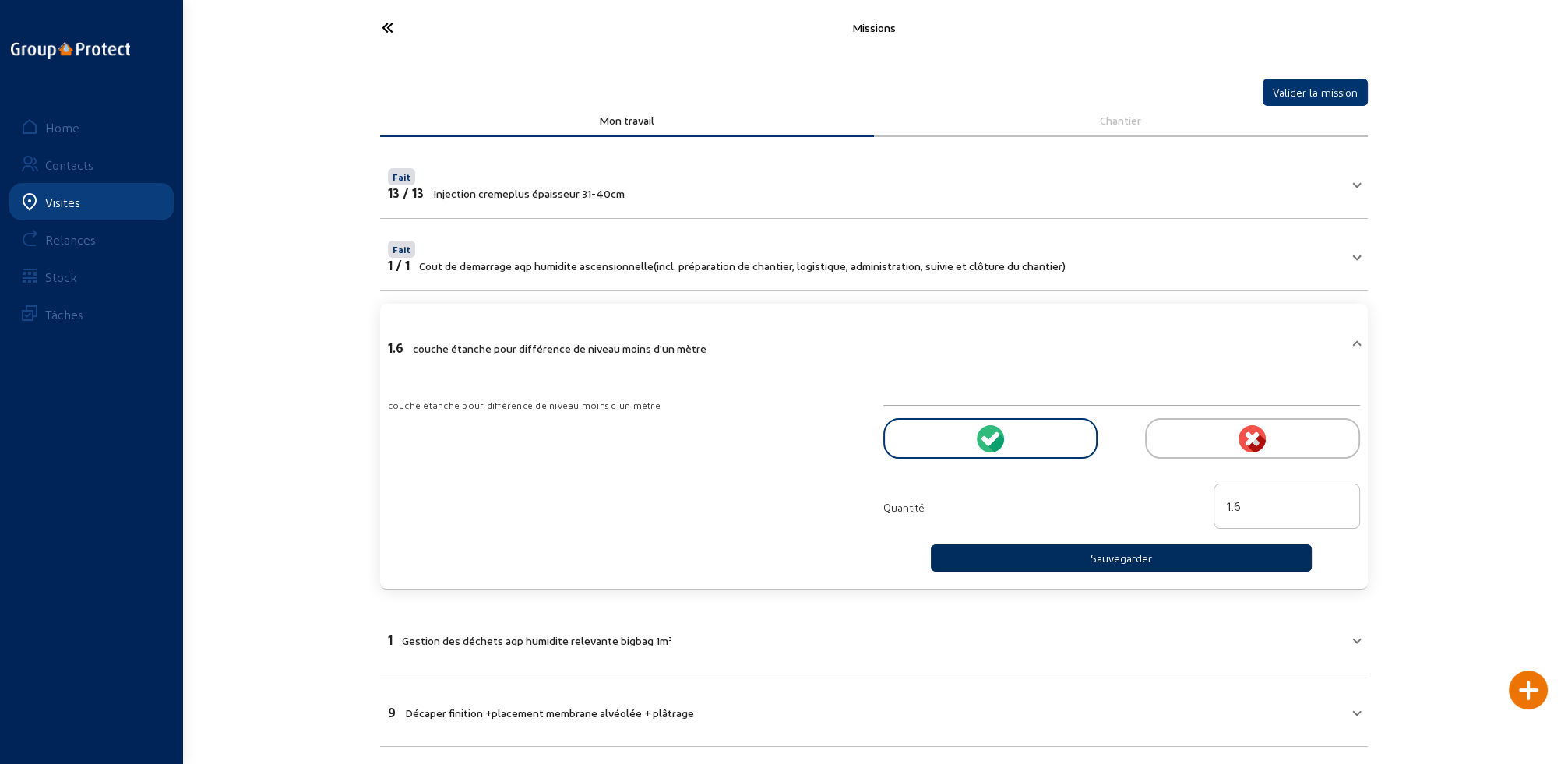
click at [1119, 561] on button "Sauvegarder" at bounding box center [1122, 558] width 382 height 27
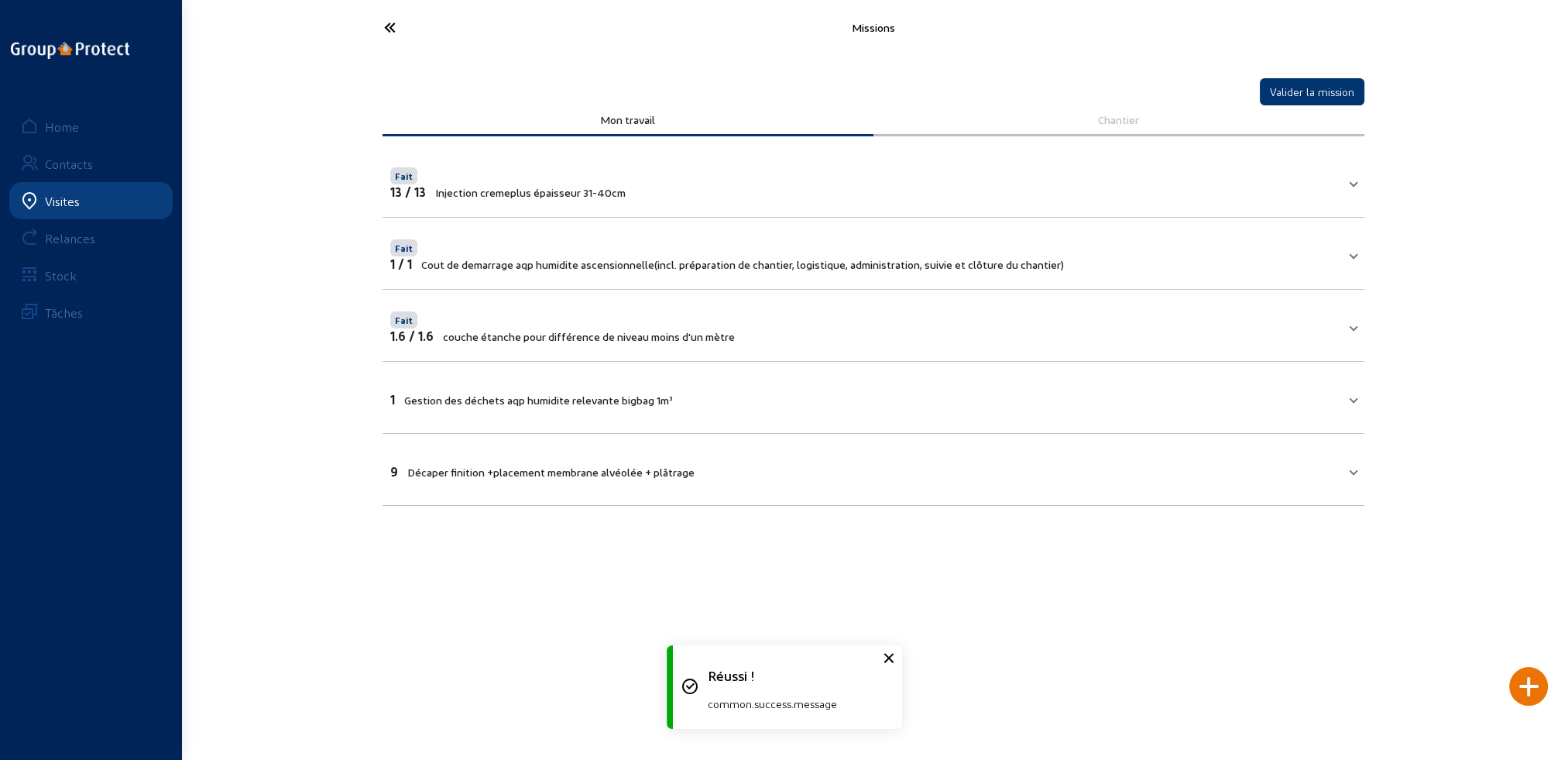
click at [599, 409] on mat-expansion-panel-header "1 Gestion des déchets aqp humidite relevante bigbag 1m³" at bounding box center [873, 397] width 982 height 53
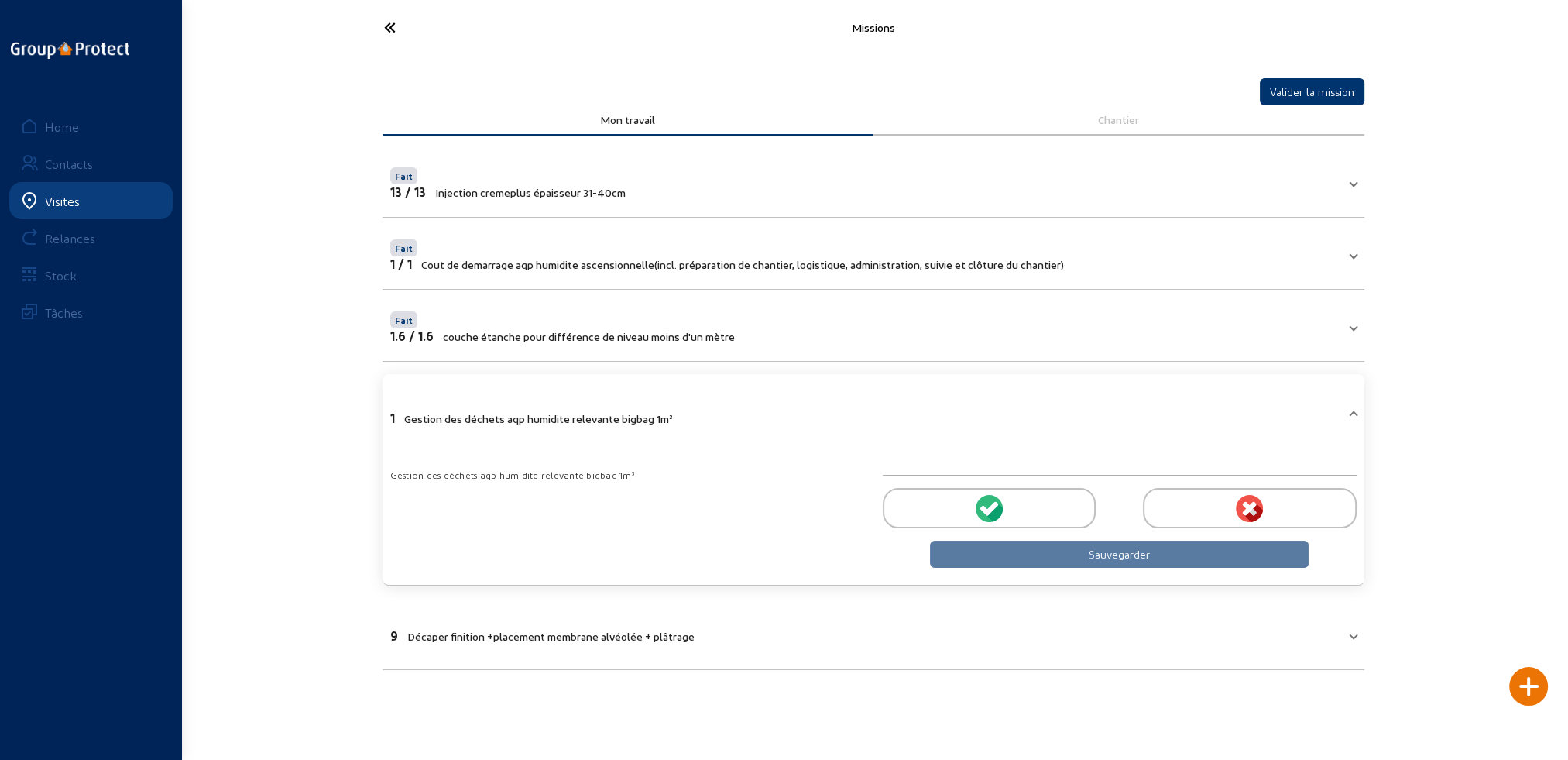
click at [987, 510] on icon at bounding box center [991, 508] width 14 height 14
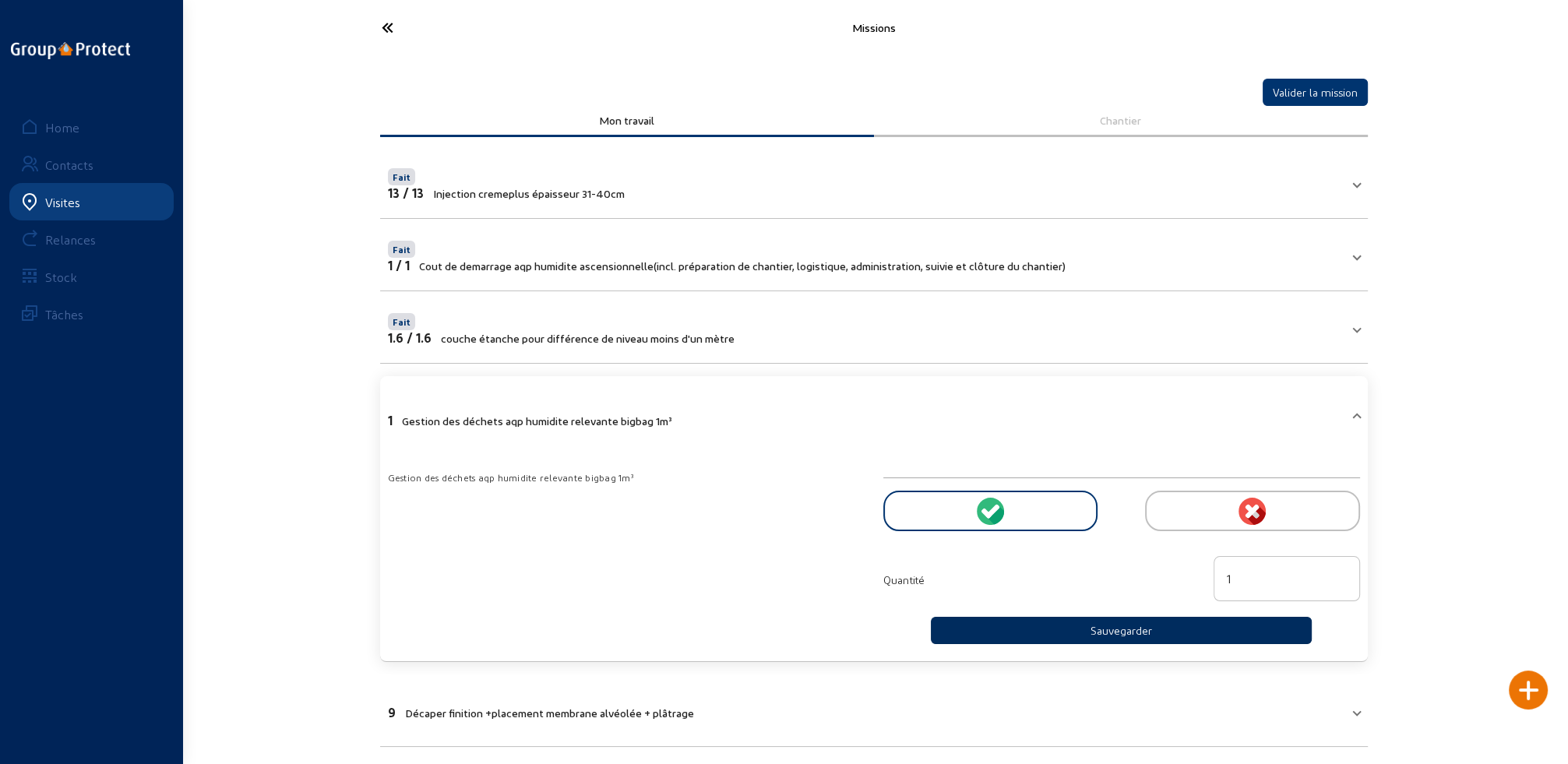
click at [1107, 629] on button "Sauvegarder" at bounding box center [1122, 630] width 382 height 27
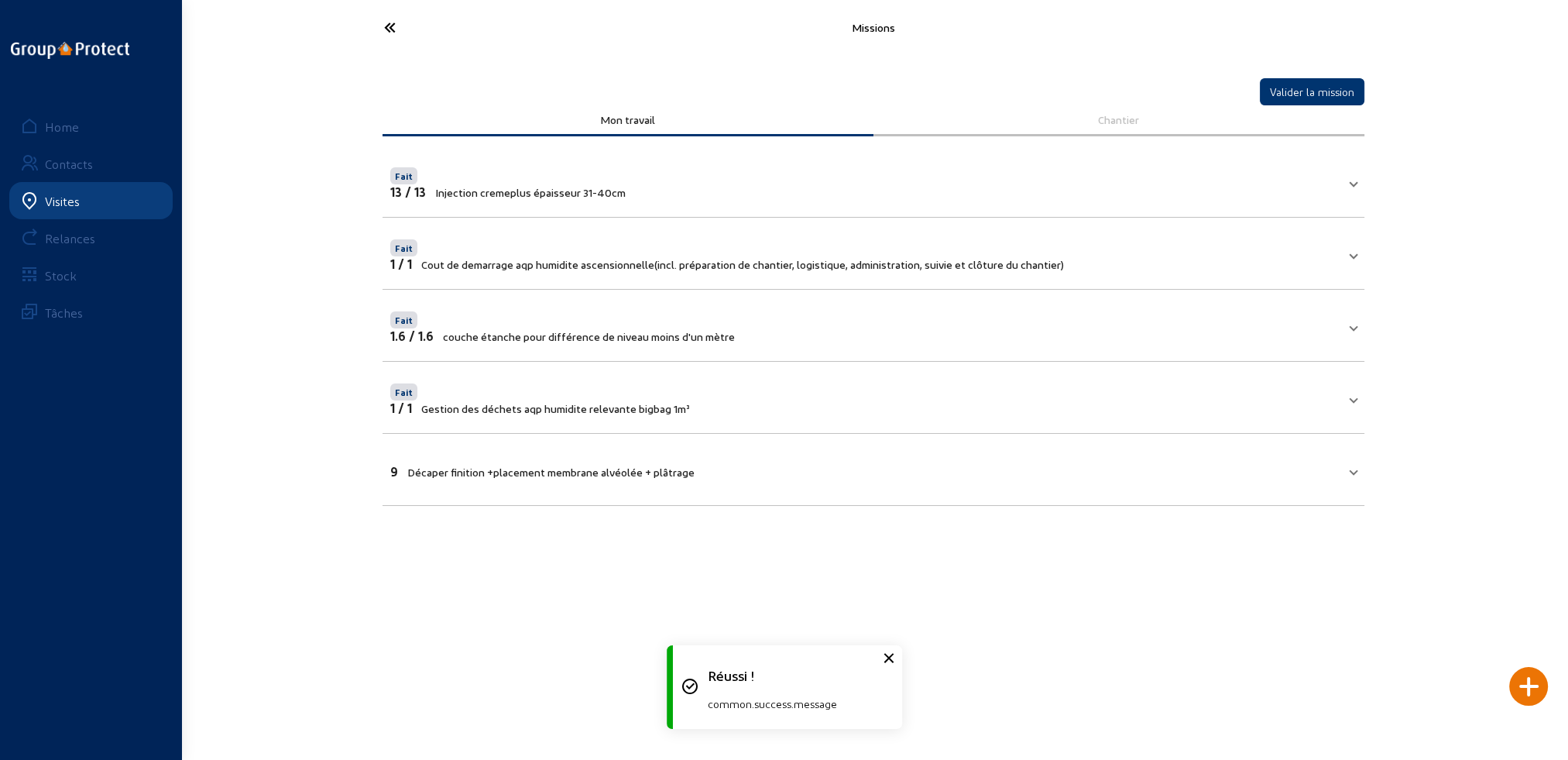
click at [548, 449] on mat-expansion-panel-header "9 Décaper finition +placement membrane alvéolée + plâtrage" at bounding box center [873, 469] width 982 height 53
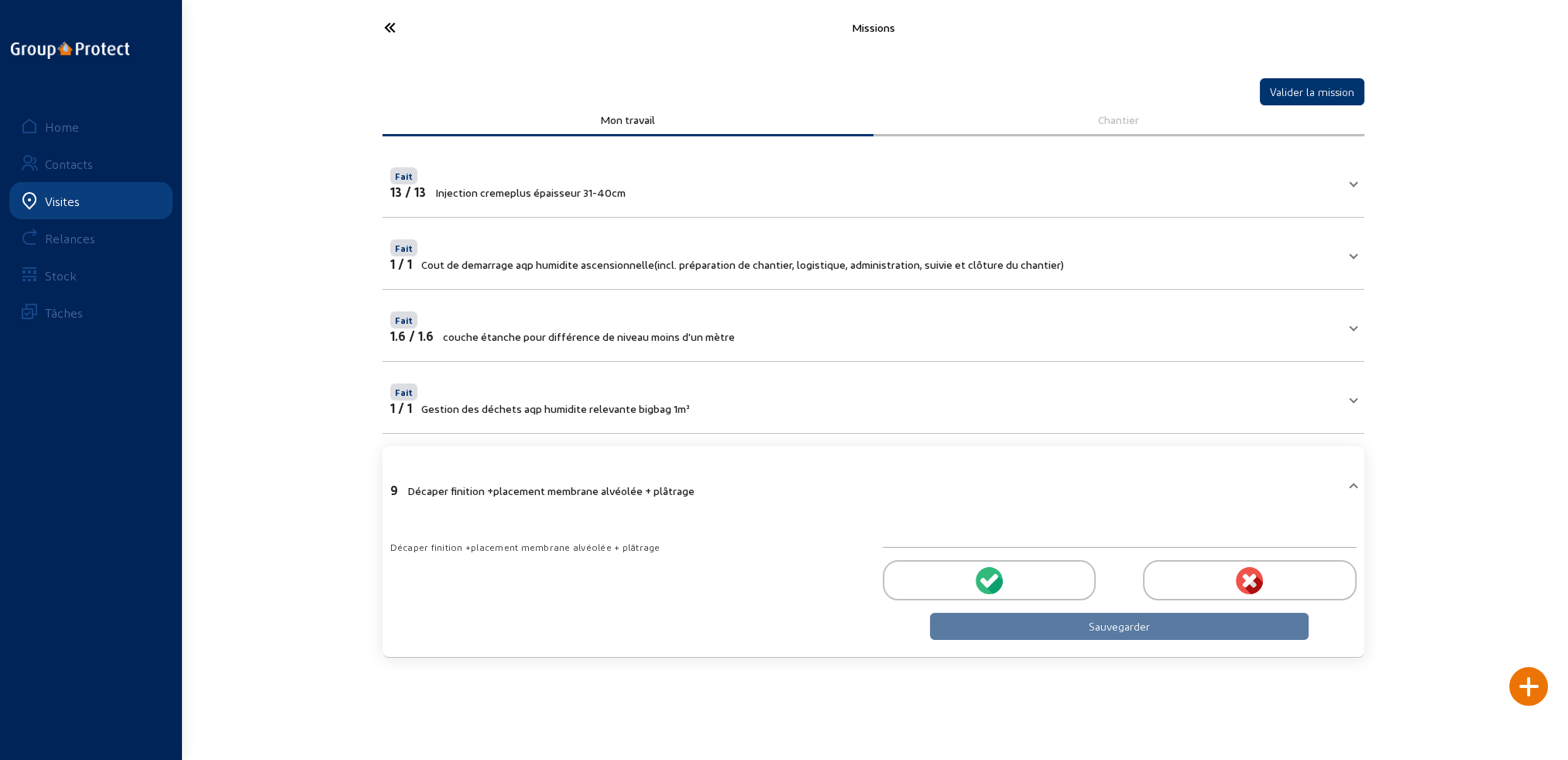
click at [997, 582] on icon at bounding box center [995, 583] width 18 height 18
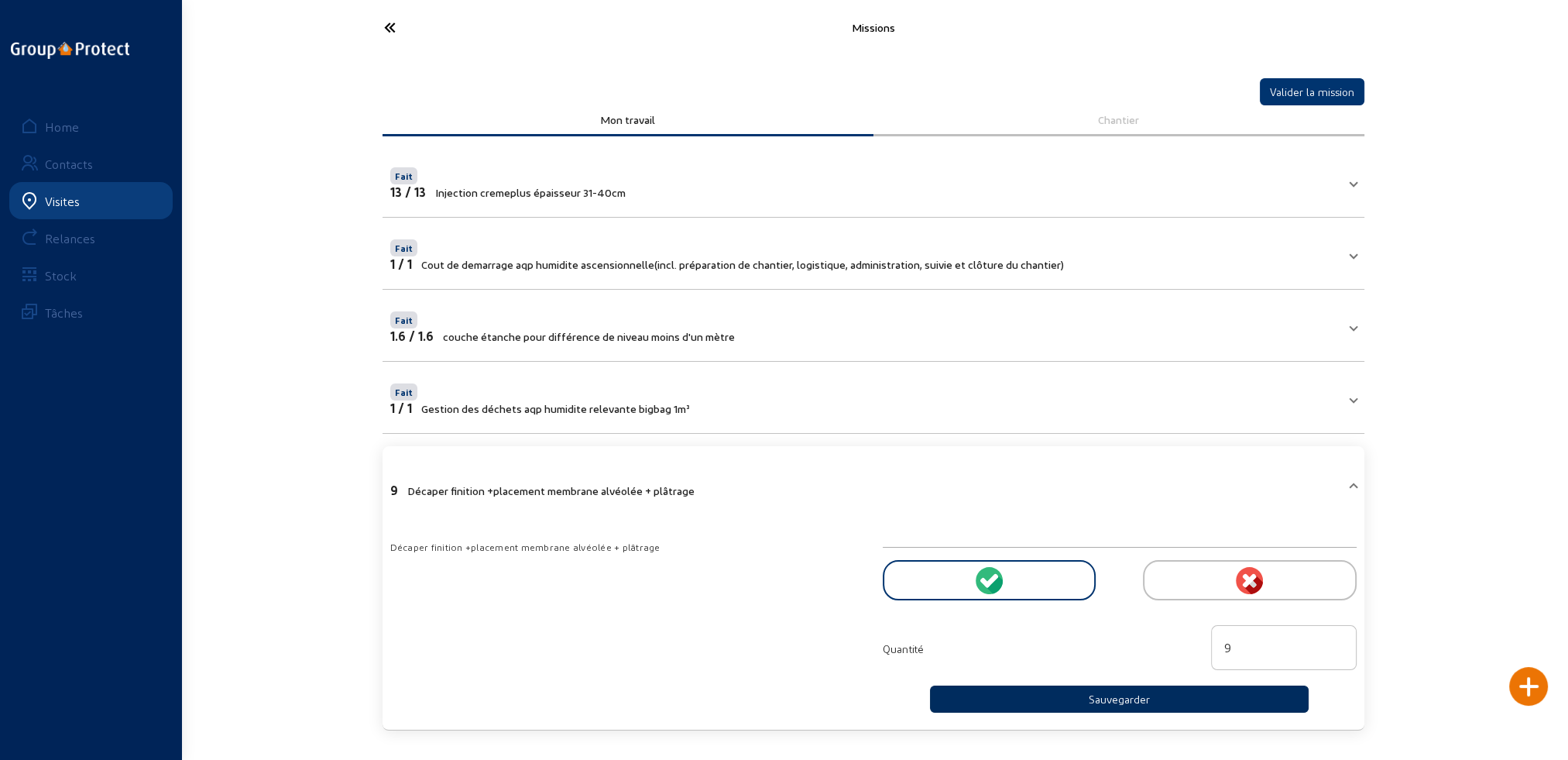
click at [1093, 696] on button "Sauvegarder" at bounding box center [1120, 699] width 380 height 27
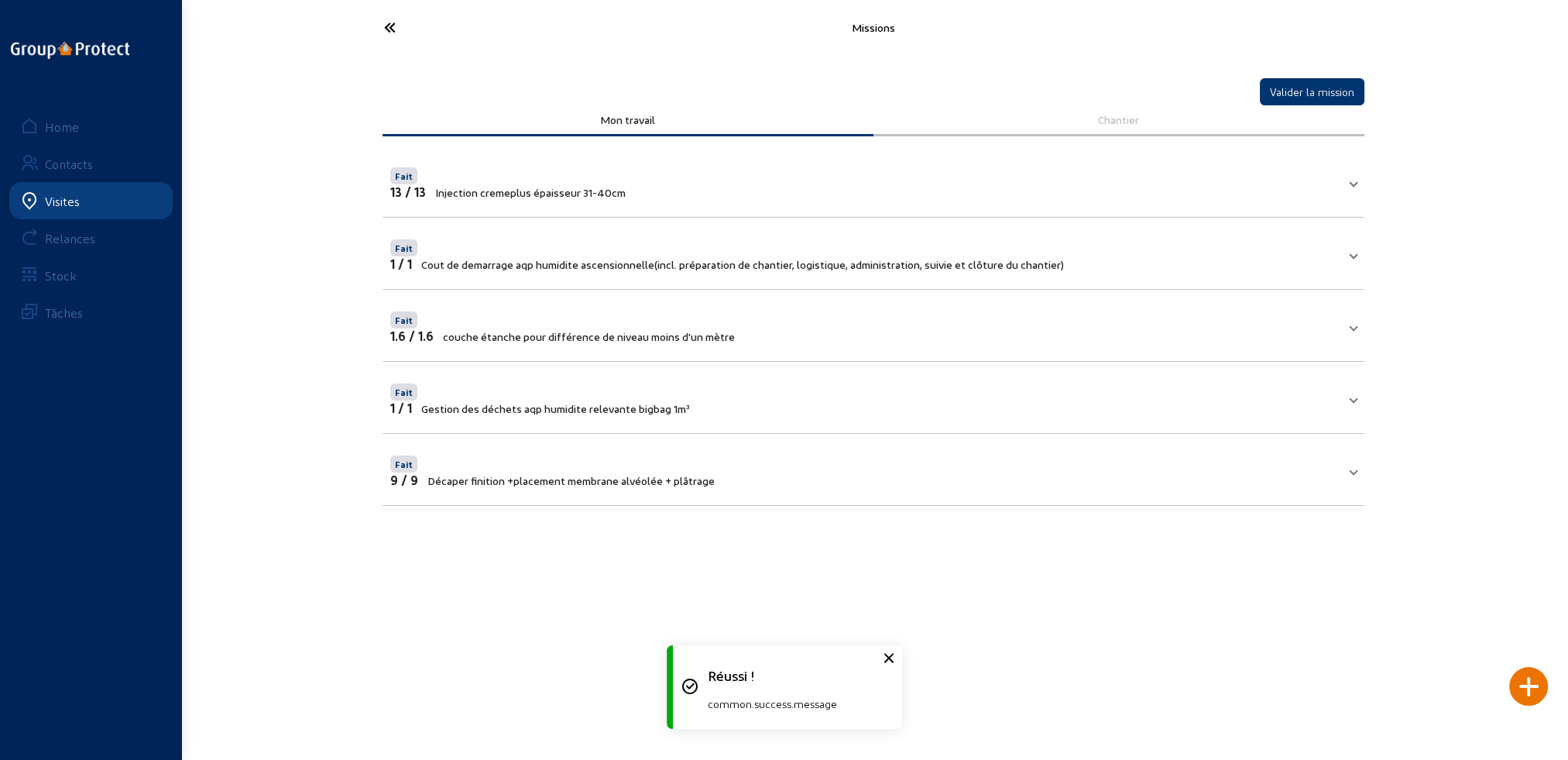
click at [1521, 693] on div at bounding box center [1529, 686] width 39 height 39
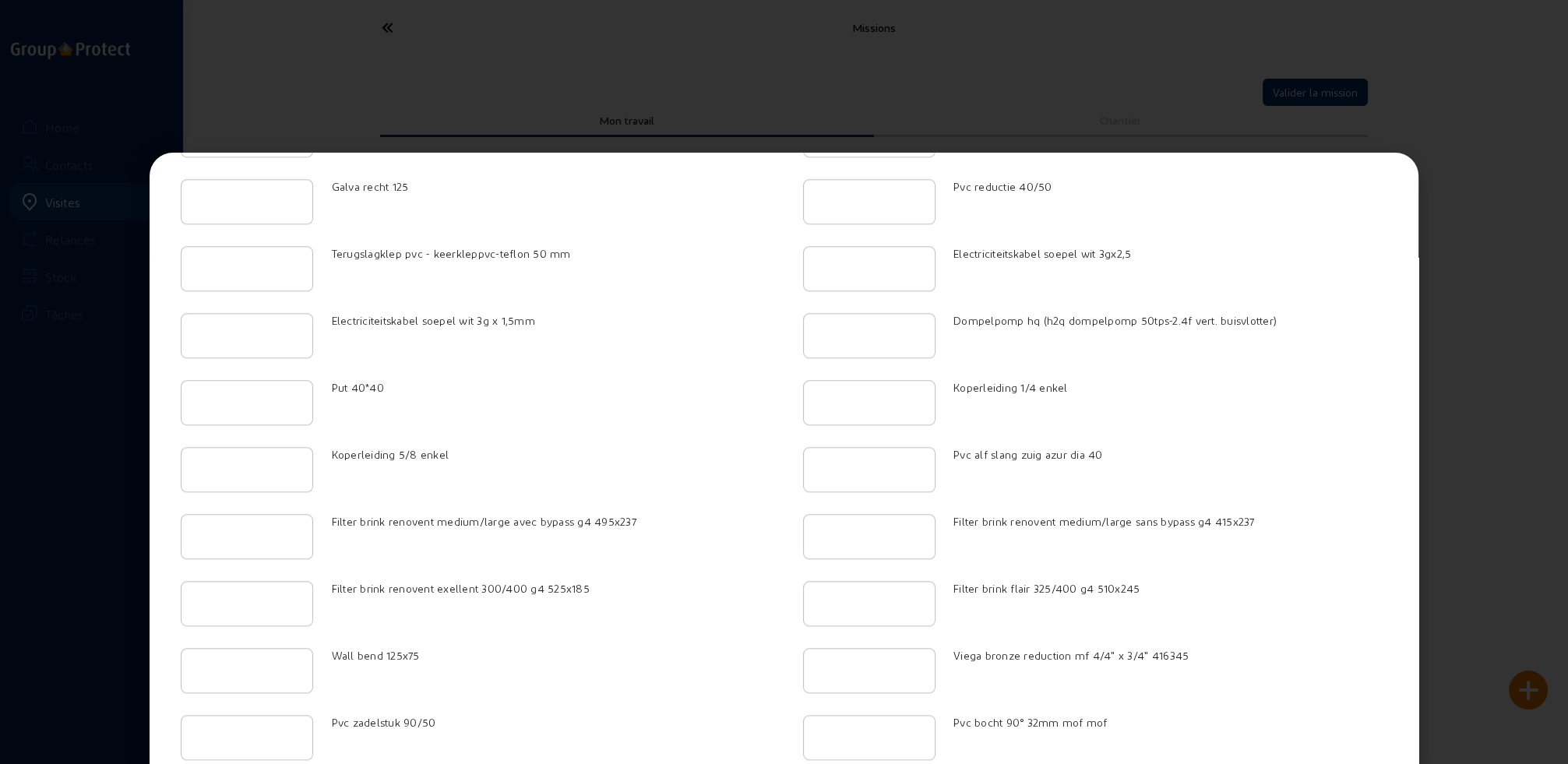
scroll to position [2474, 0]
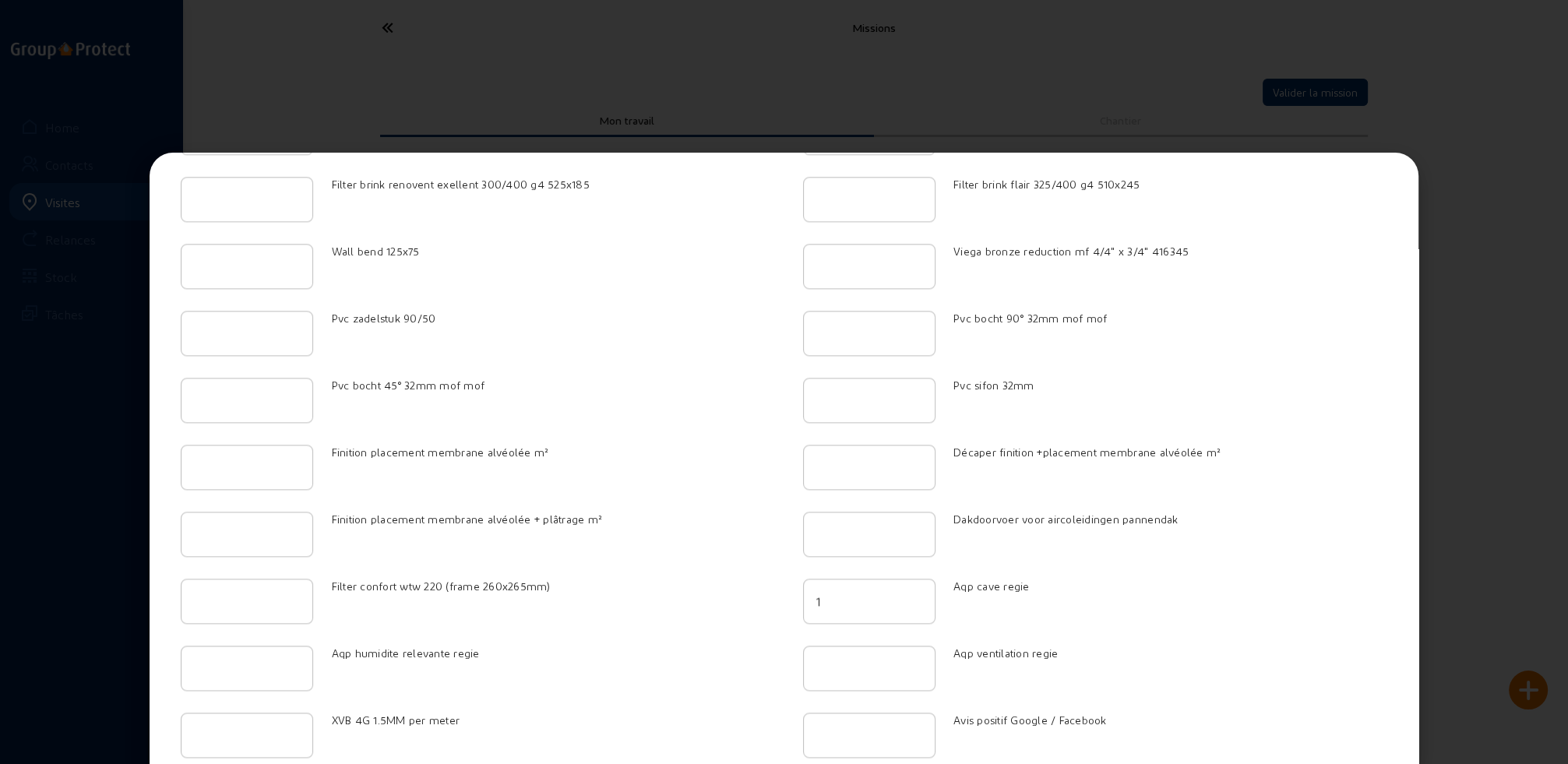
click at [909, 592] on input "1" at bounding box center [869, 601] width 106 height 19
click at [909, 592] on input "2" at bounding box center [869, 601] width 106 height 19
click at [909, 592] on input "3" at bounding box center [869, 601] width 106 height 19
click at [909, 592] on input "4" at bounding box center [869, 601] width 106 height 19
click at [909, 592] on input "5" at bounding box center [869, 601] width 106 height 19
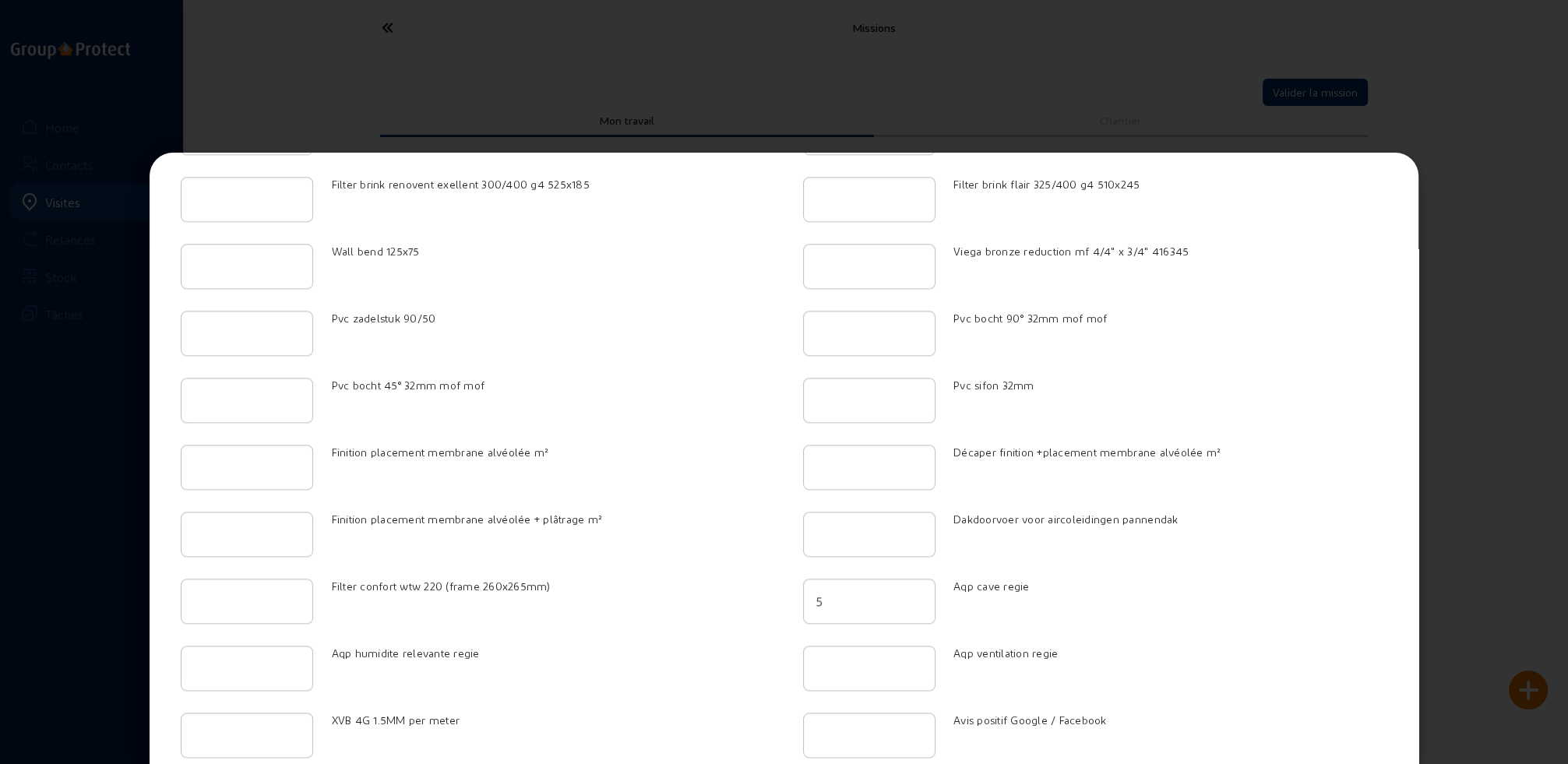
type input "6"
click at [909, 592] on input "6" at bounding box center [869, 601] width 106 height 19
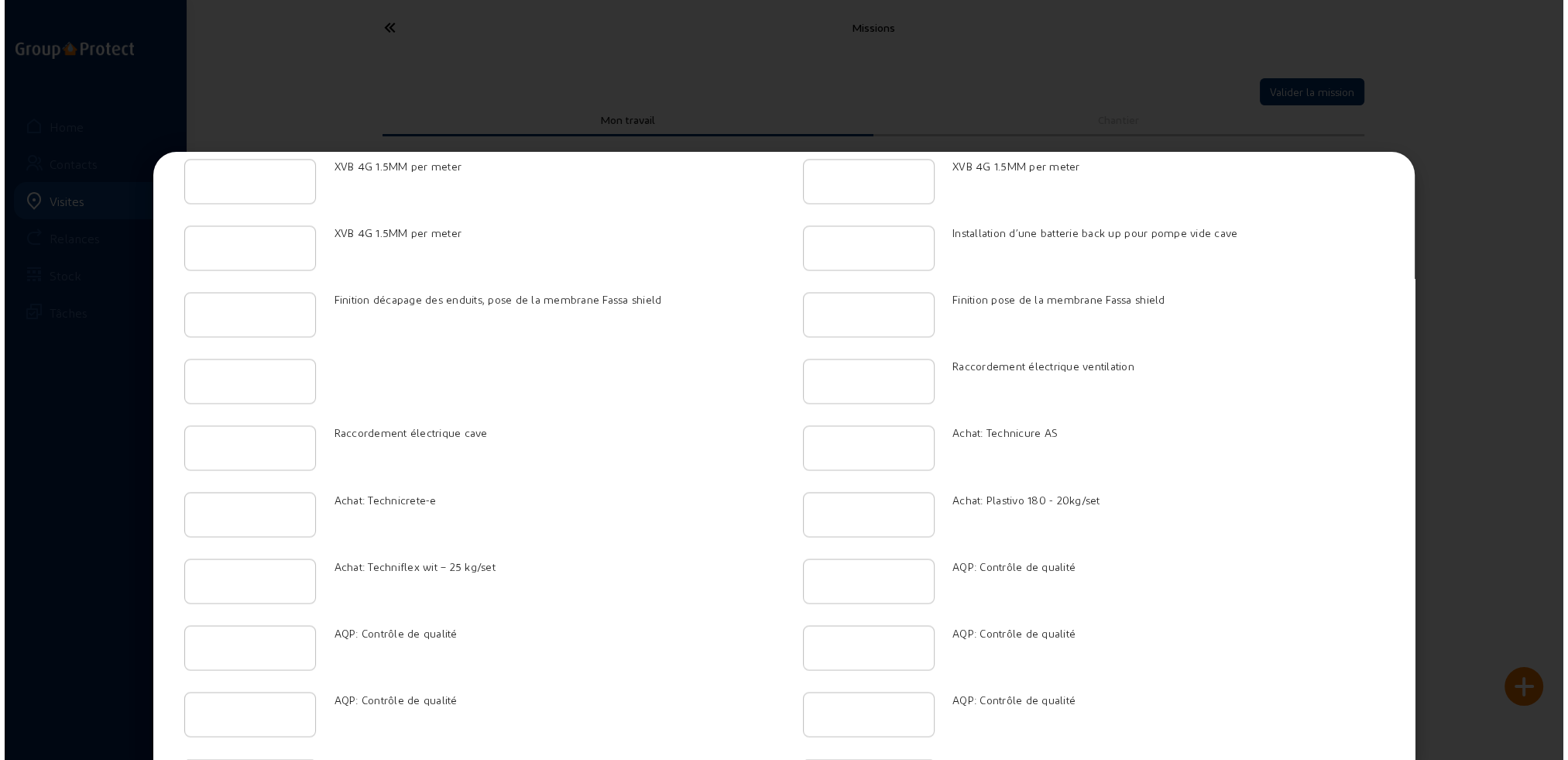
scroll to position [3821, 0]
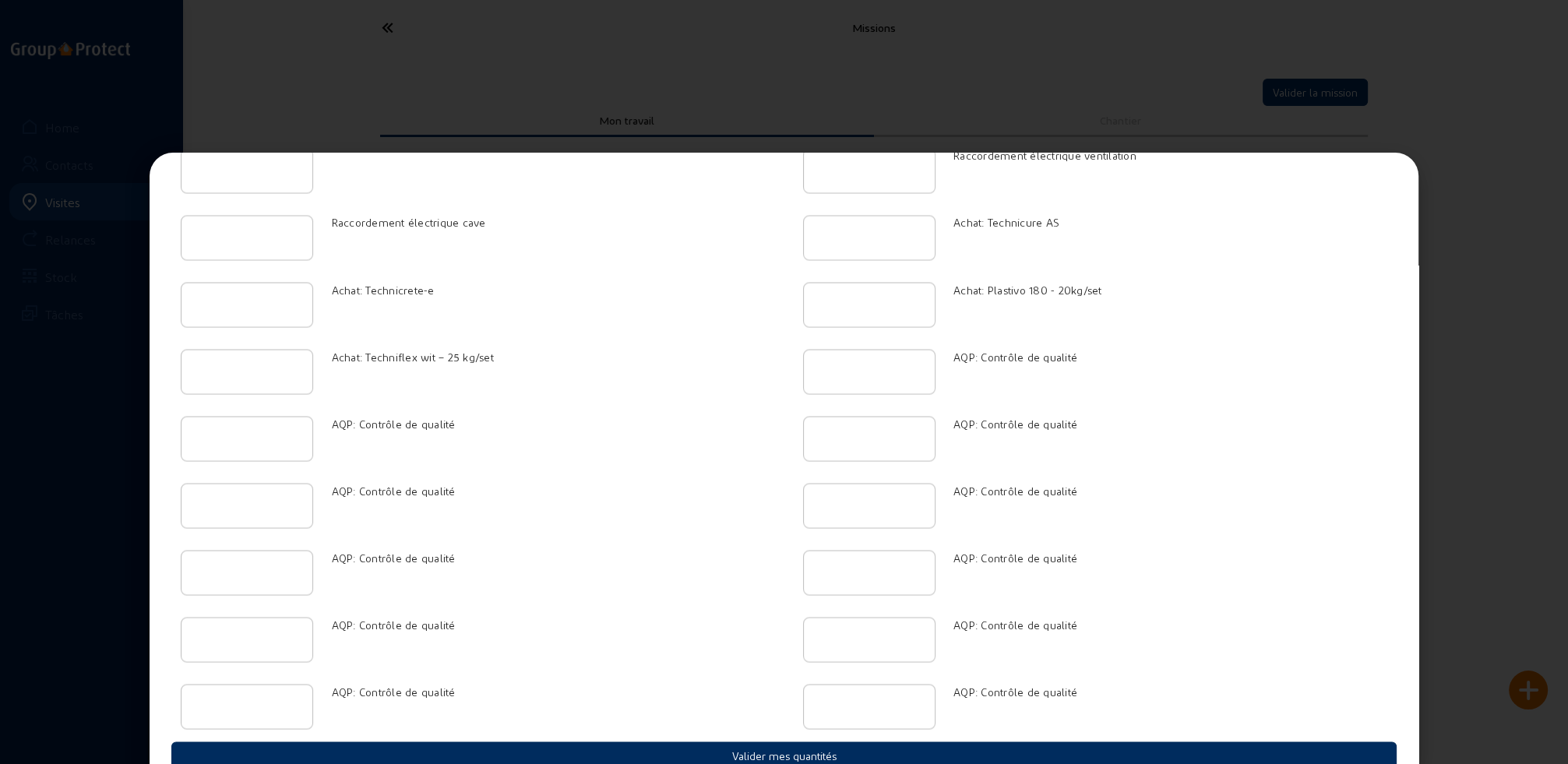
click at [761, 741] on button "Valider mes quantités" at bounding box center [784, 754] width 1225 height 27
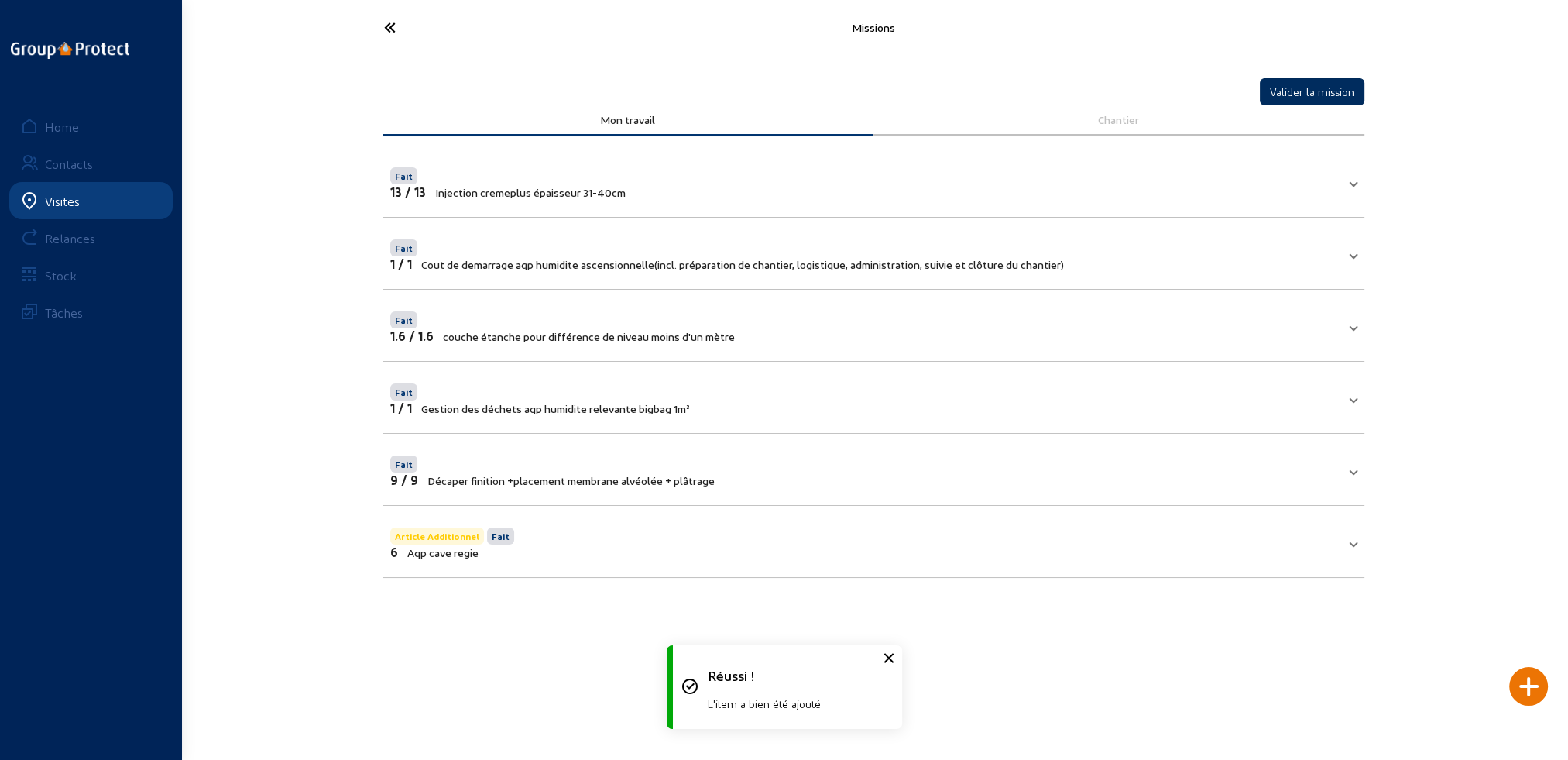
click at [1321, 91] on button "Valider la mission" at bounding box center [1312, 91] width 104 height 27
click at [387, 28] on icon at bounding box center [448, 27] width 142 height 27
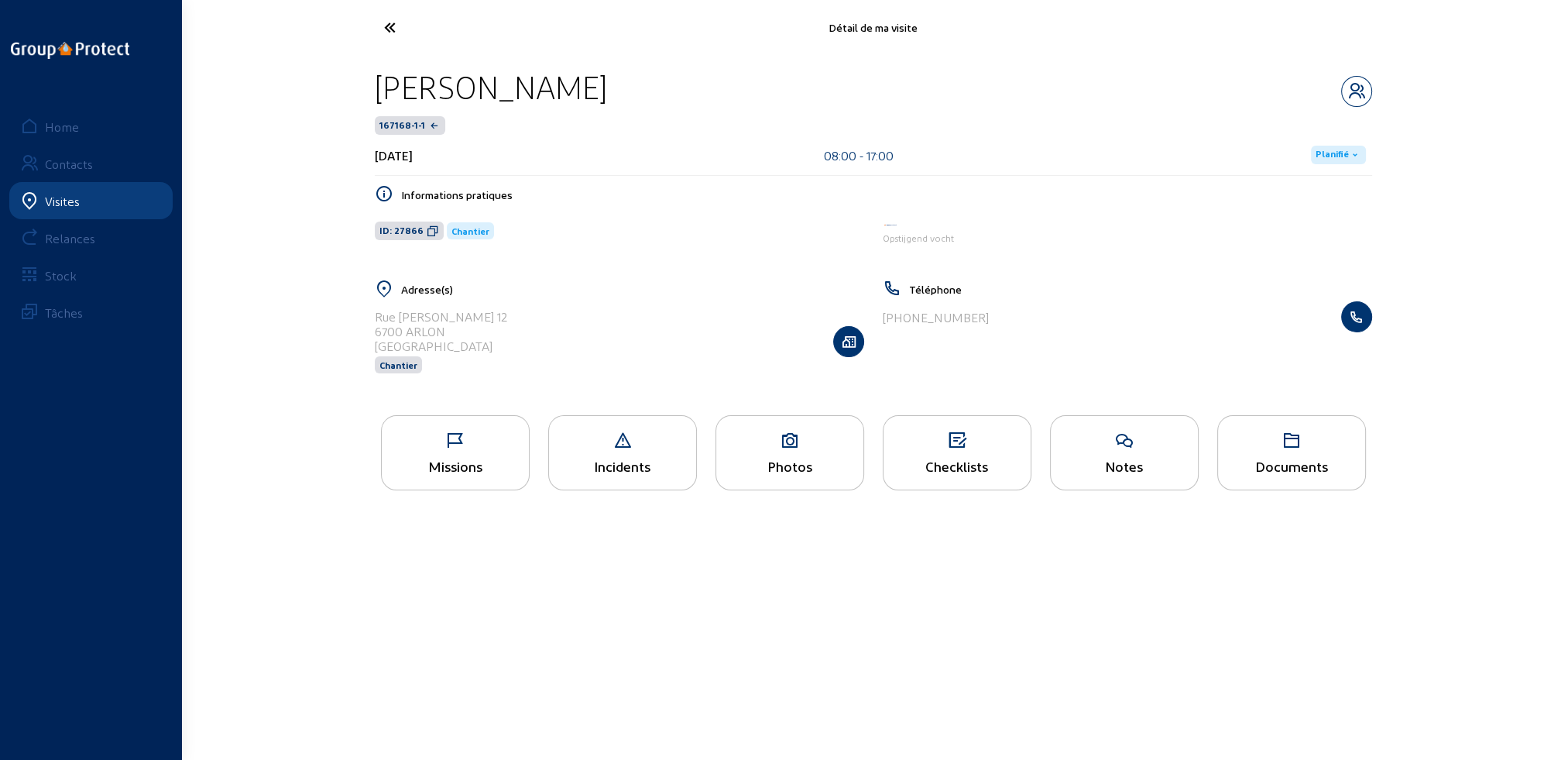
click at [1336, 155] on span "Planifié" at bounding box center [1332, 155] width 33 height 13
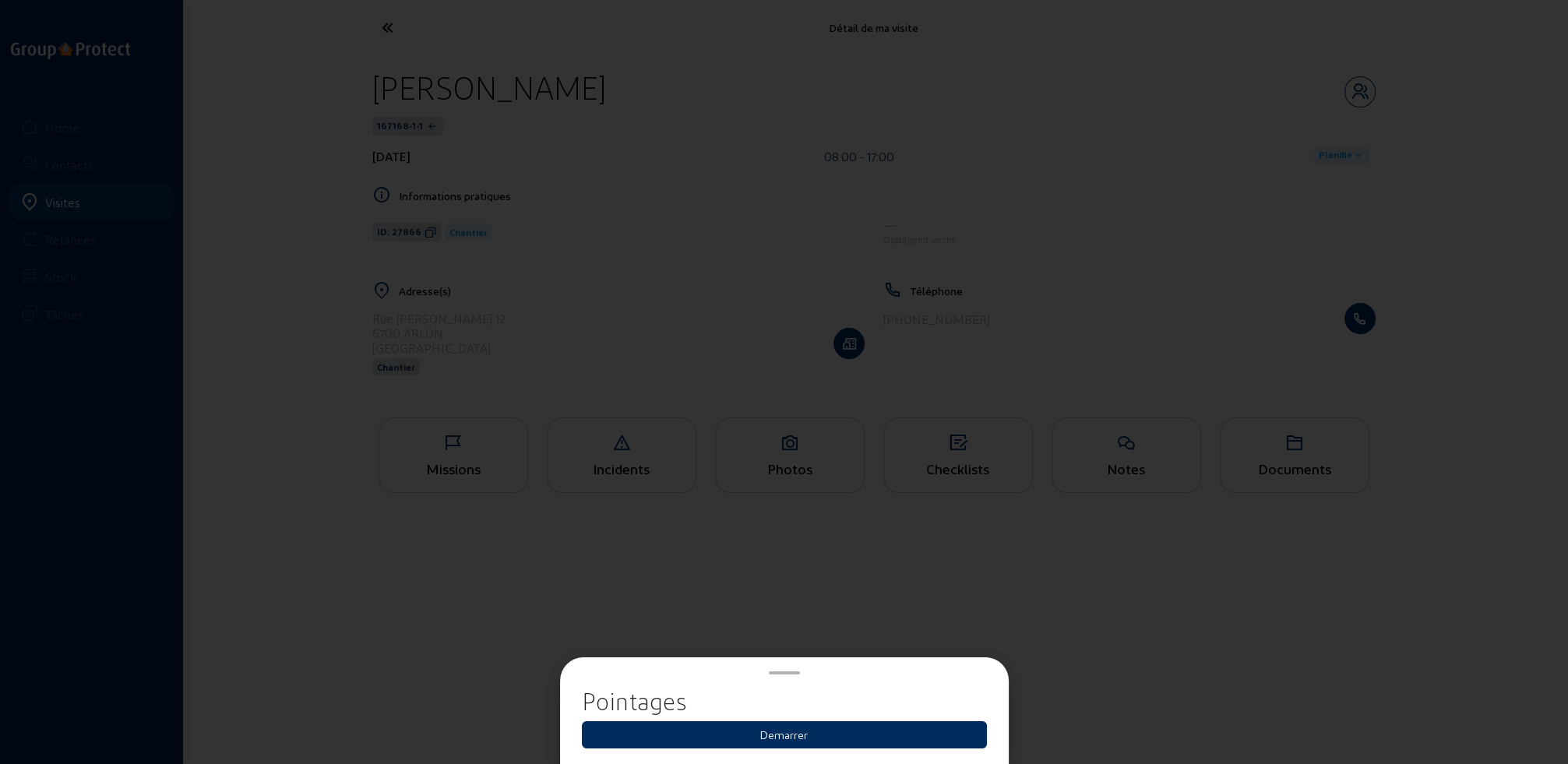
click at [817, 735] on button "Demarrer" at bounding box center [784, 735] width 405 height 27
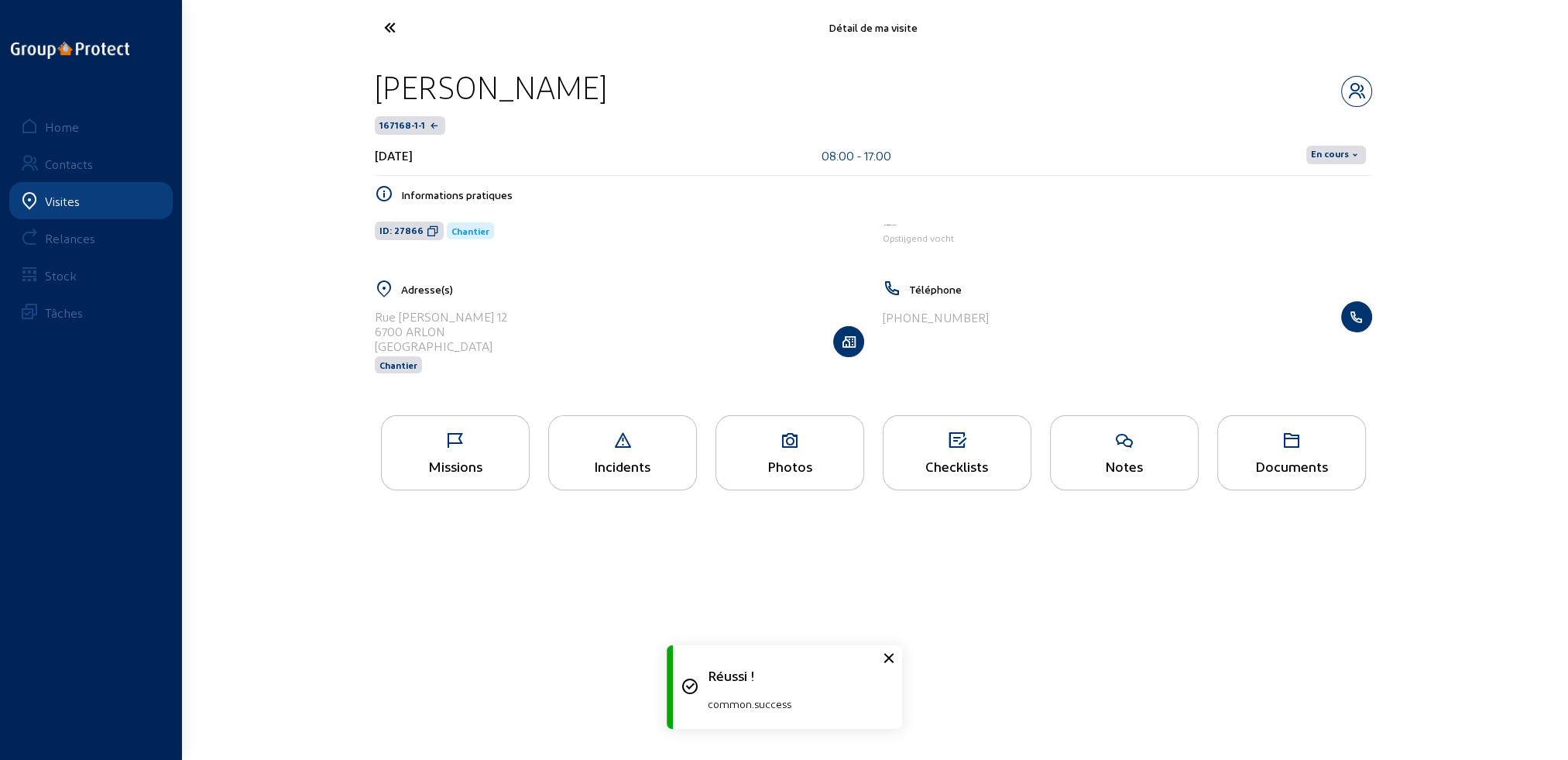
click at [1328, 155] on span "En cours" at bounding box center [1330, 155] width 38 height 13
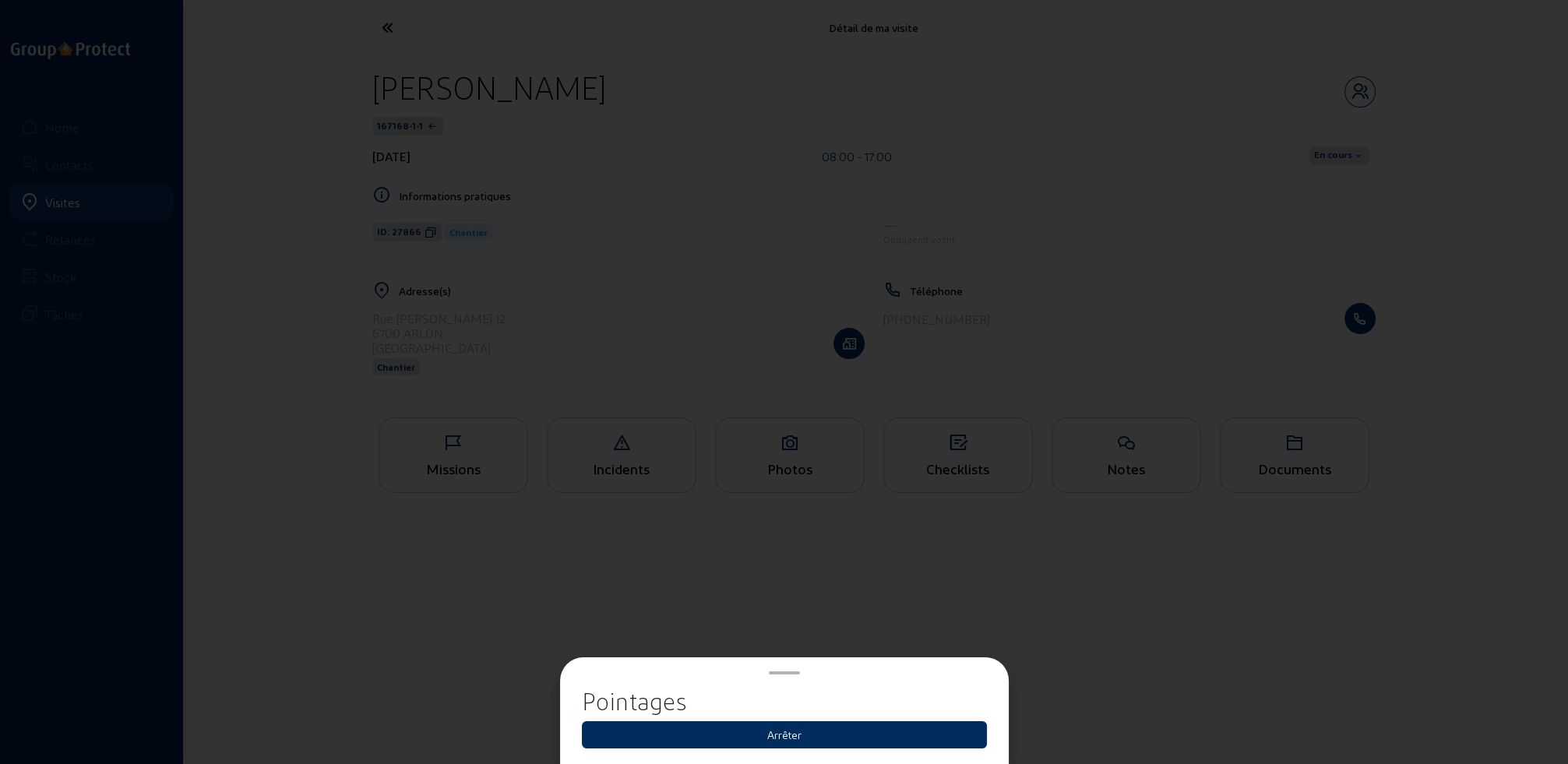
click at [791, 737] on button "Arrêter" at bounding box center [784, 735] width 405 height 27
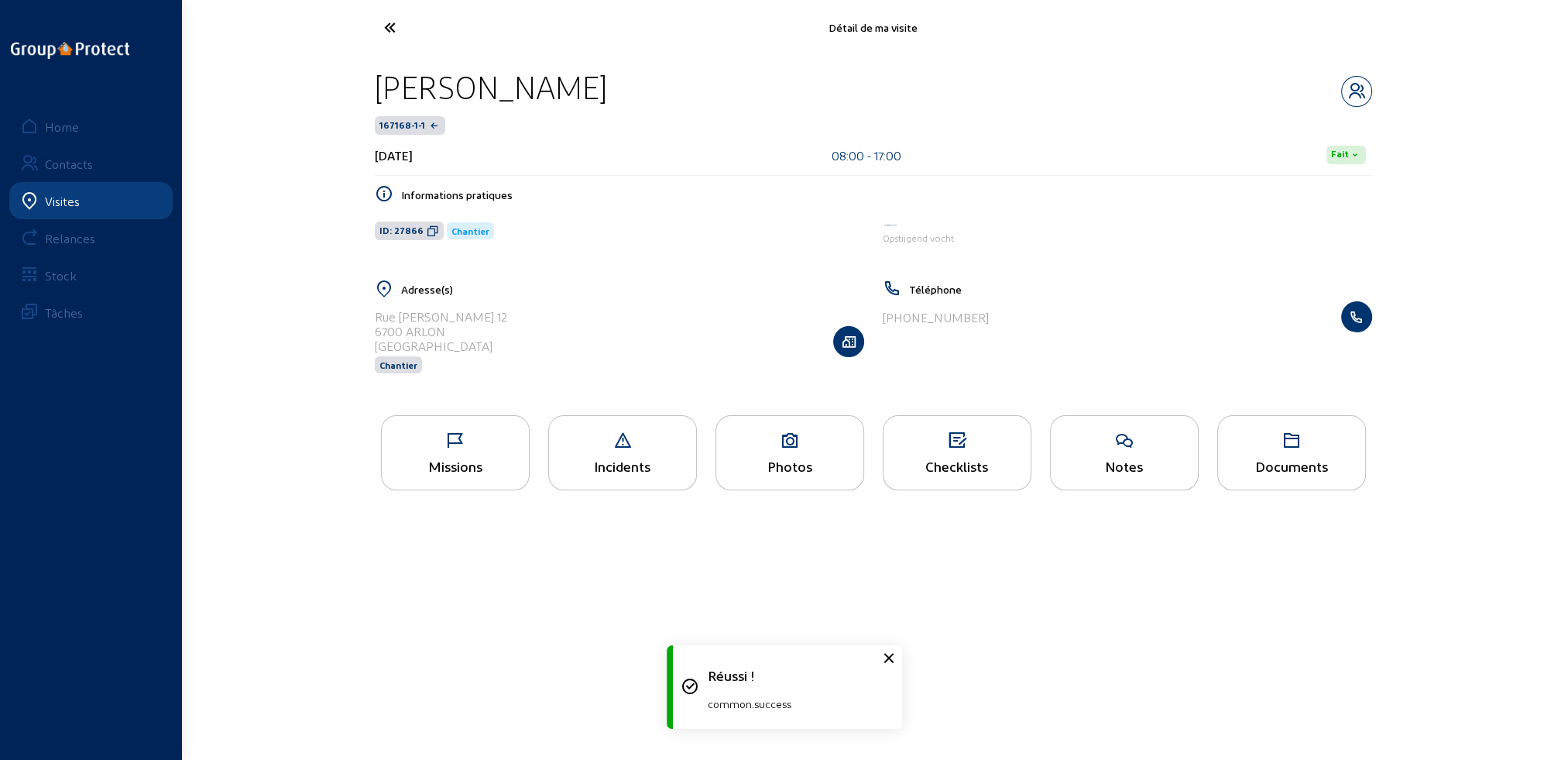
click at [388, 25] on icon at bounding box center [448, 27] width 142 height 27
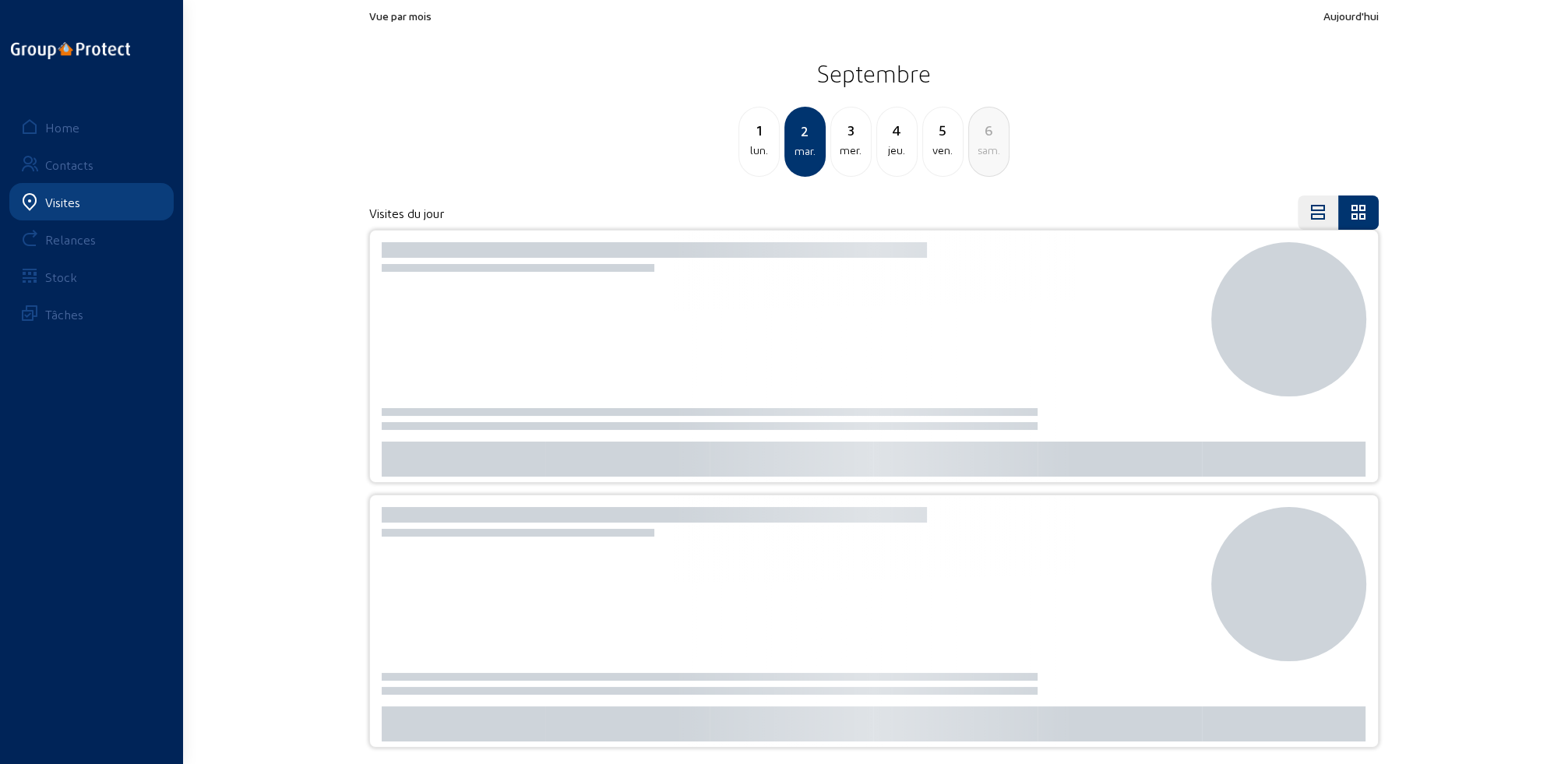
click at [761, 152] on div "lun." at bounding box center [759, 150] width 40 height 19
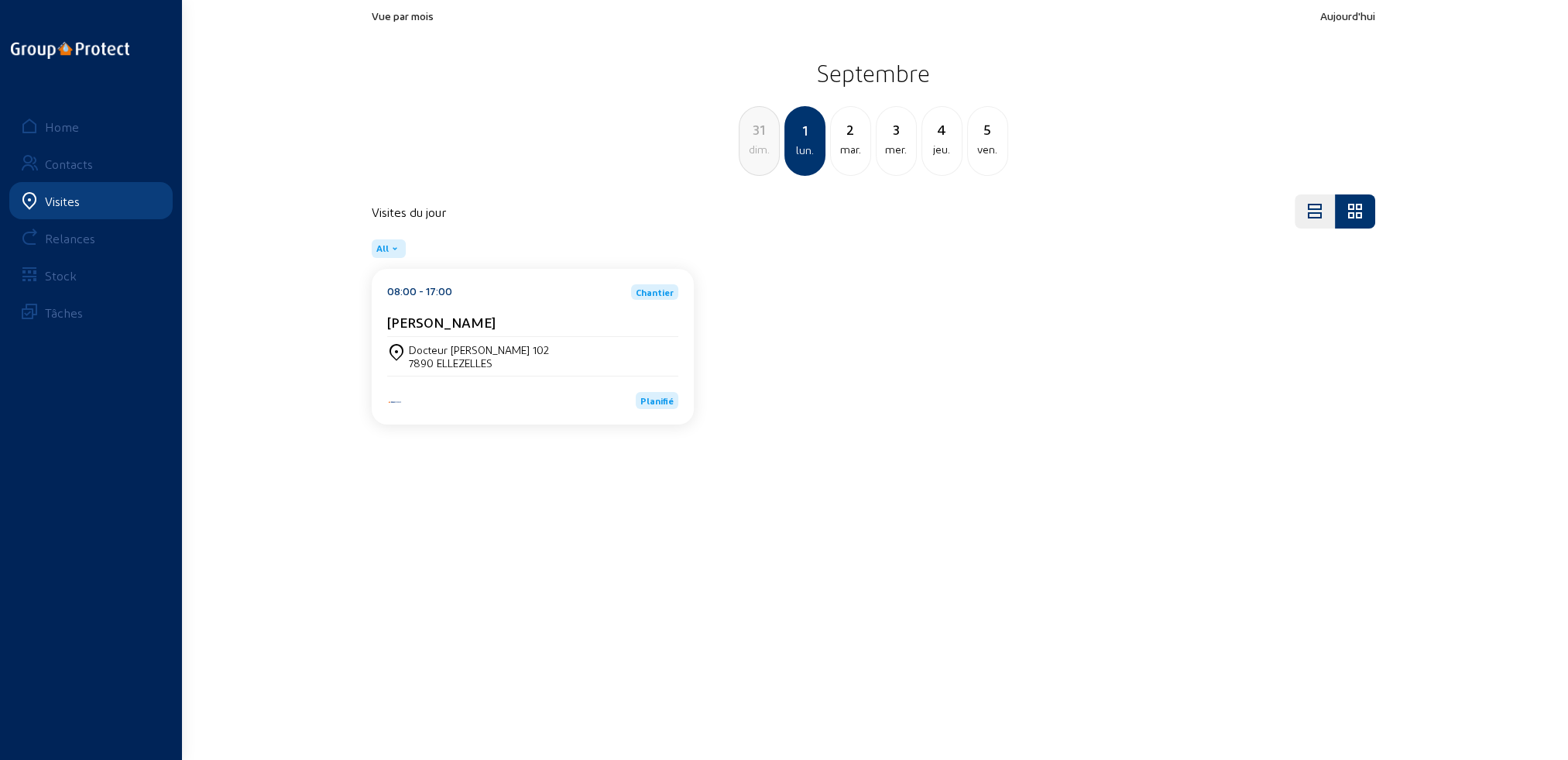
click at [498, 357] on div "Docteur André 102 7890 ELLEZELLES" at bounding box center [532, 355] width 291 height 26
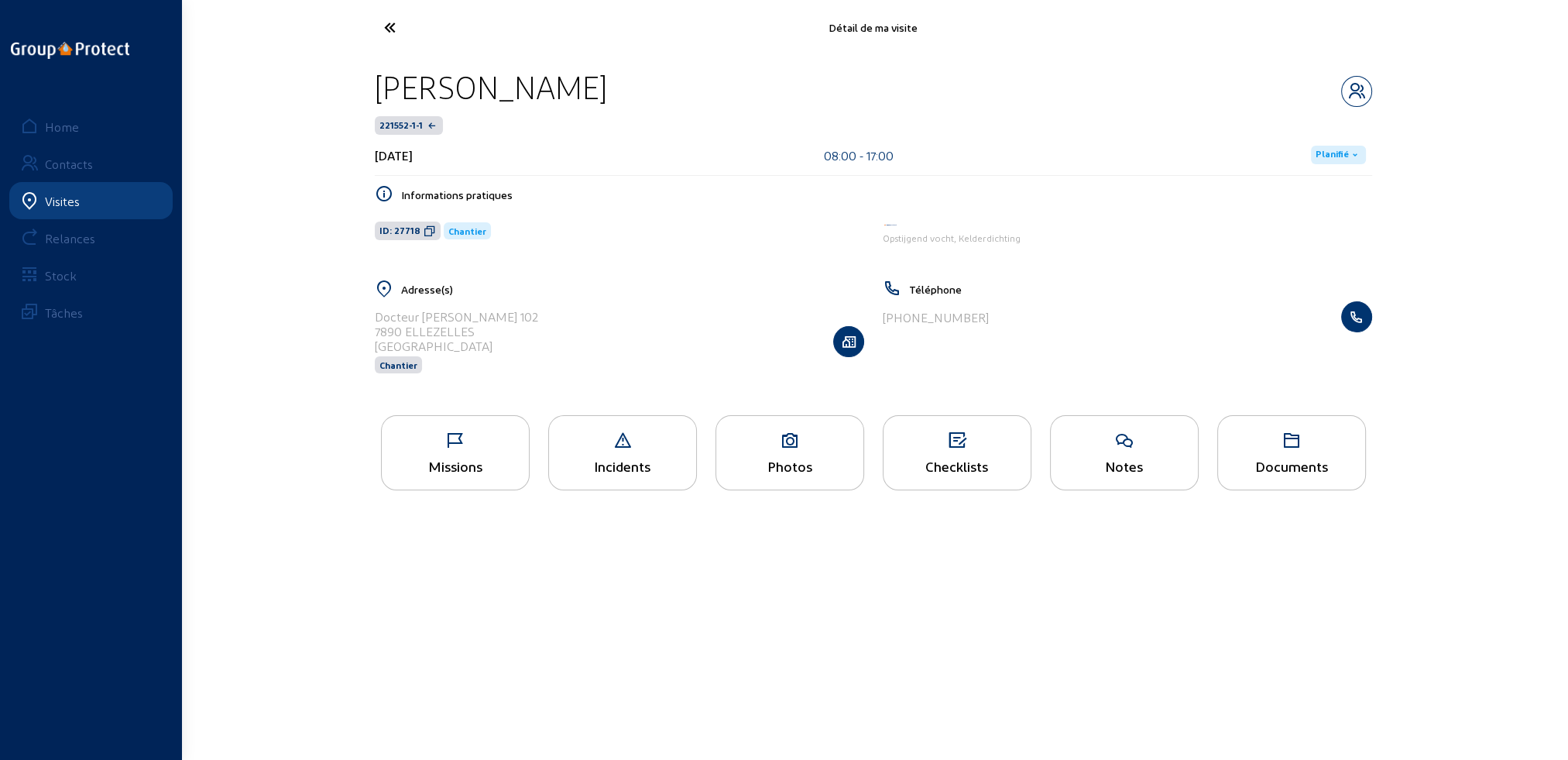
click at [494, 468] on div "Missions" at bounding box center [455, 465] width 147 height 17
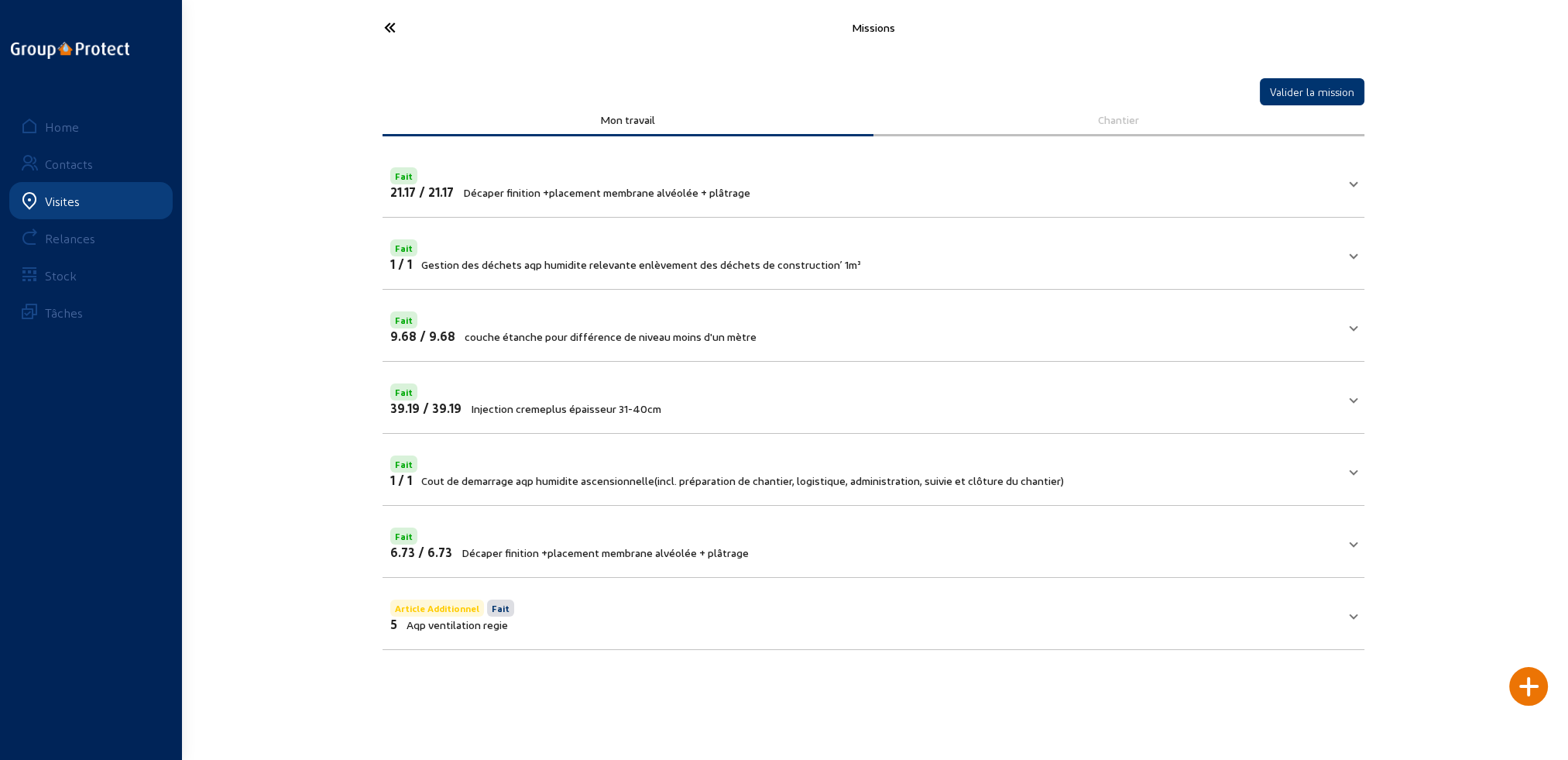
click at [394, 24] on icon at bounding box center [448, 27] width 142 height 27
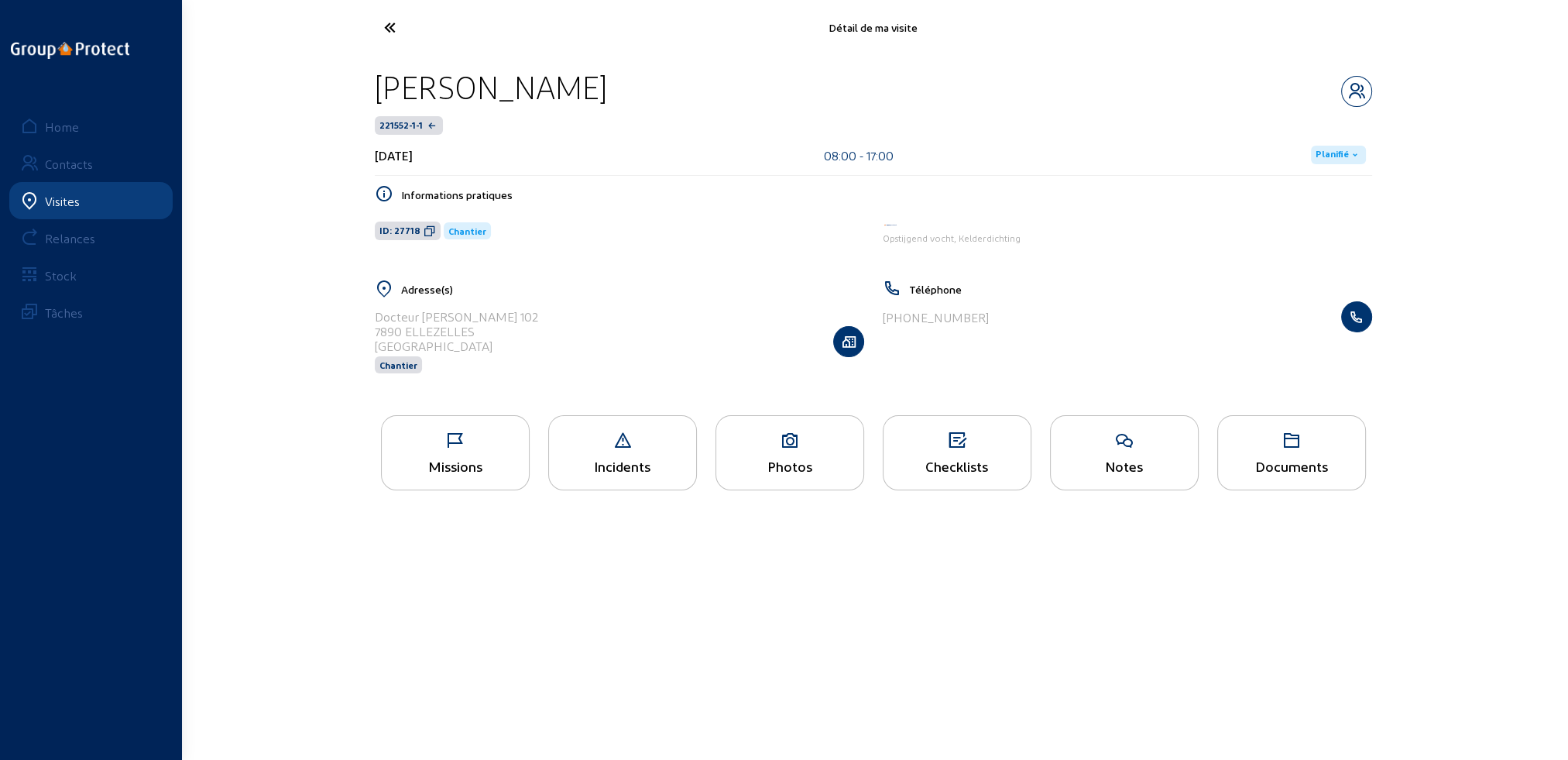
click at [1349, 155] on icon at bounding box center [1355, 155] width 13 height 13
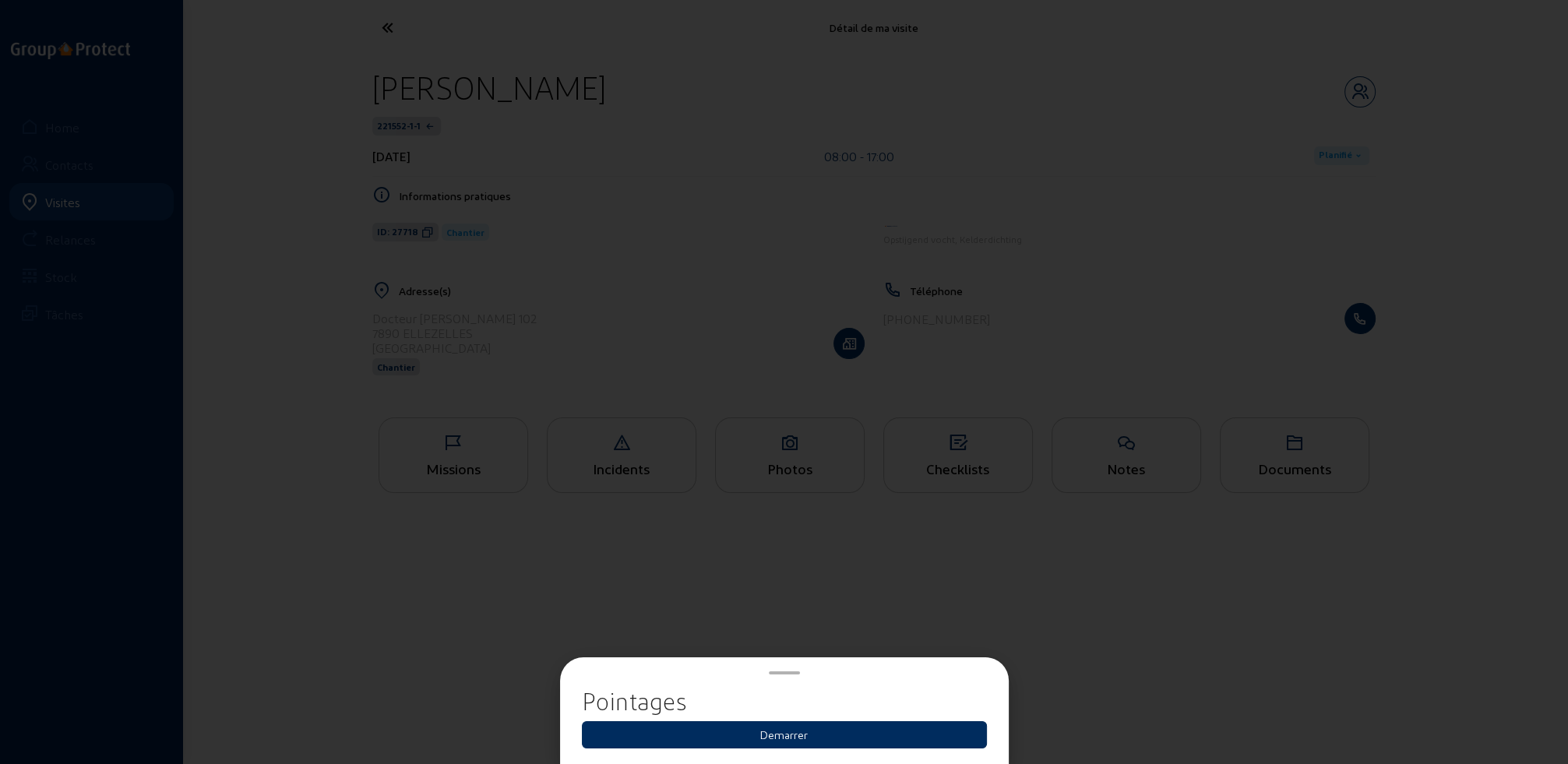
click at [823, 740] on button "Demarrer" at bounding box center [784, 735] width 405 height 27
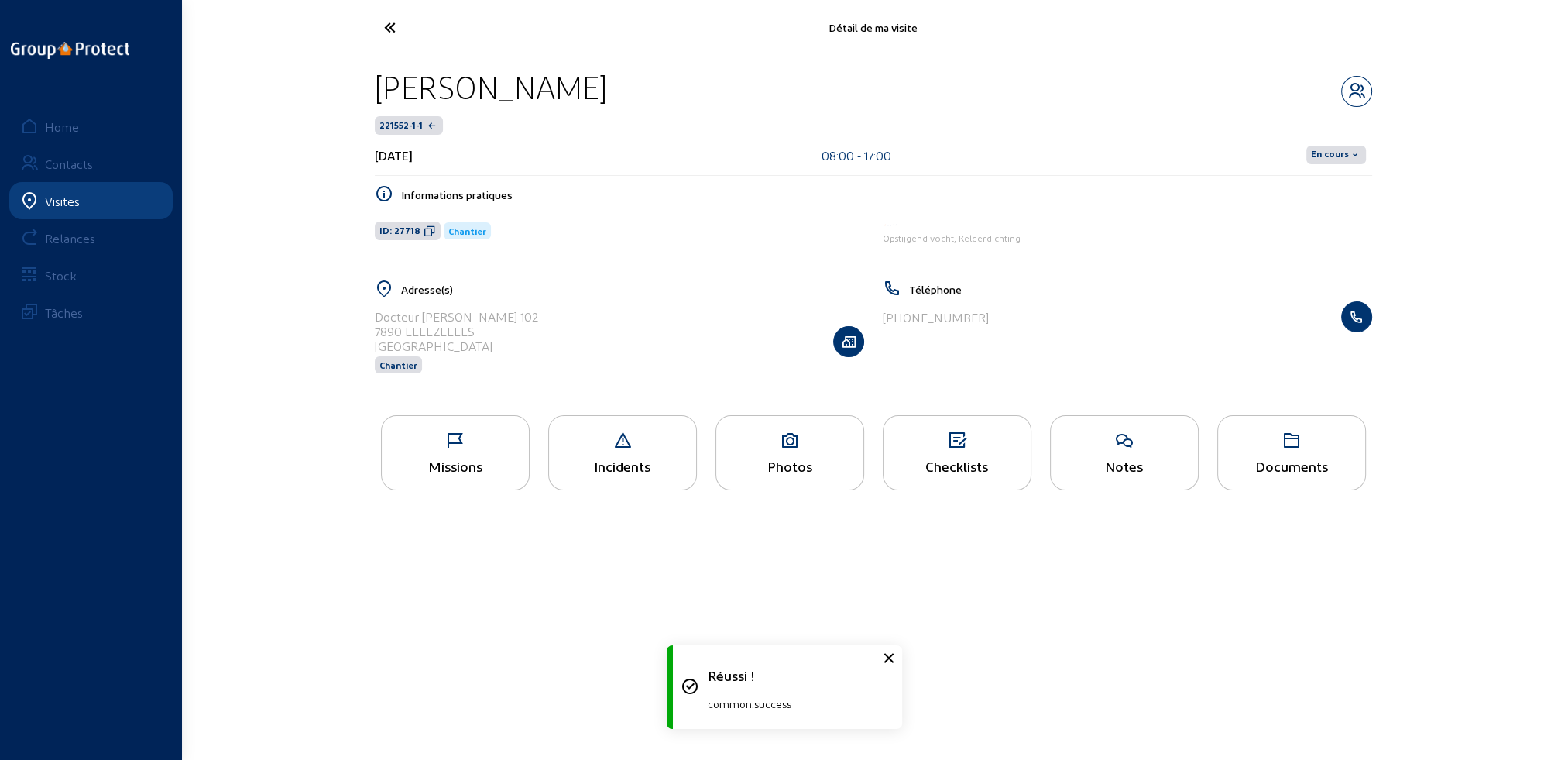
click at [1329, 154] on span "En cours" at bounding box center [1330, 155] width 38 height 13
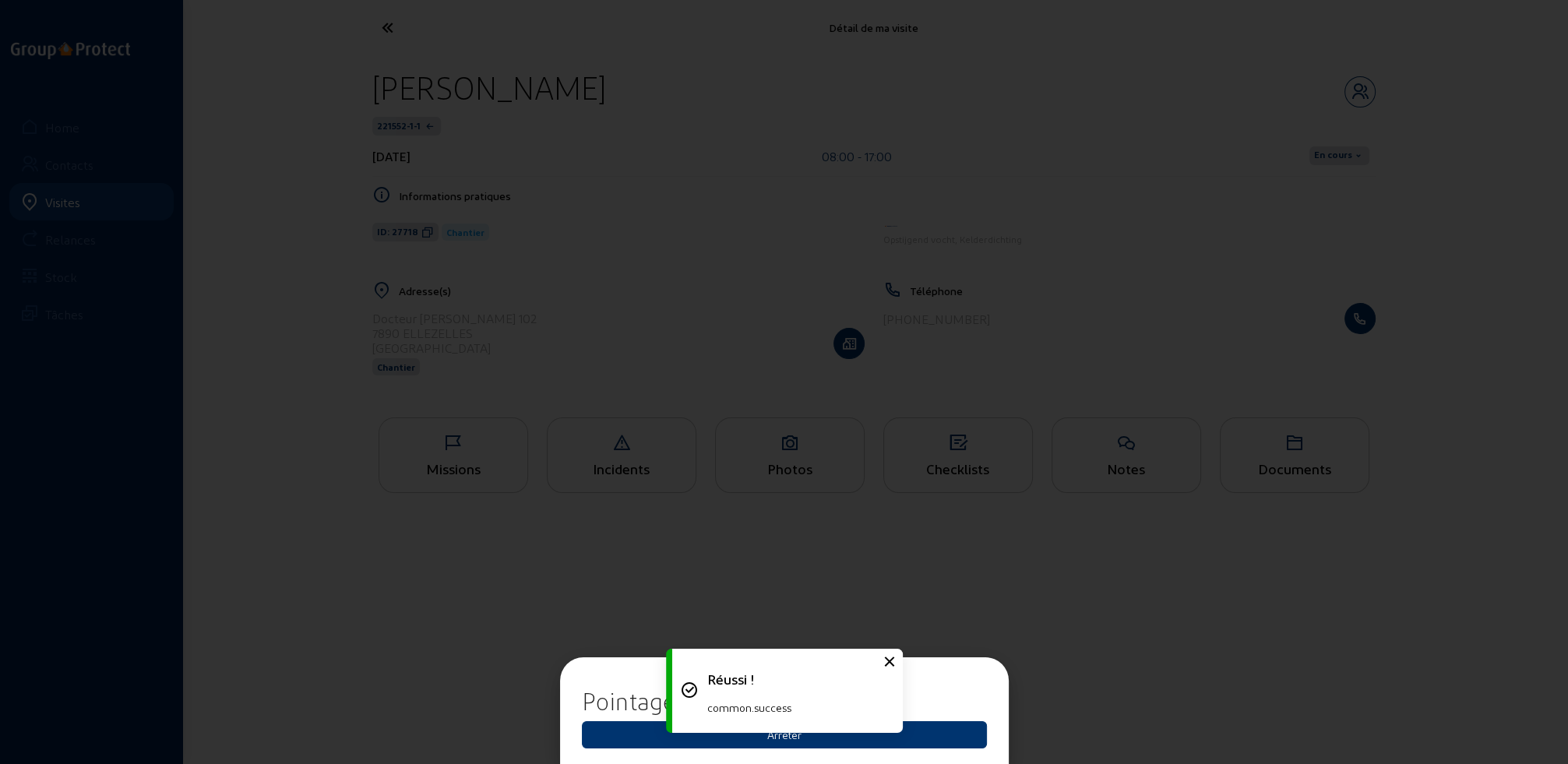
click at [788, 739] on div "Réussi ! common.success" at bounding box center [784, 691] width 234 height 100
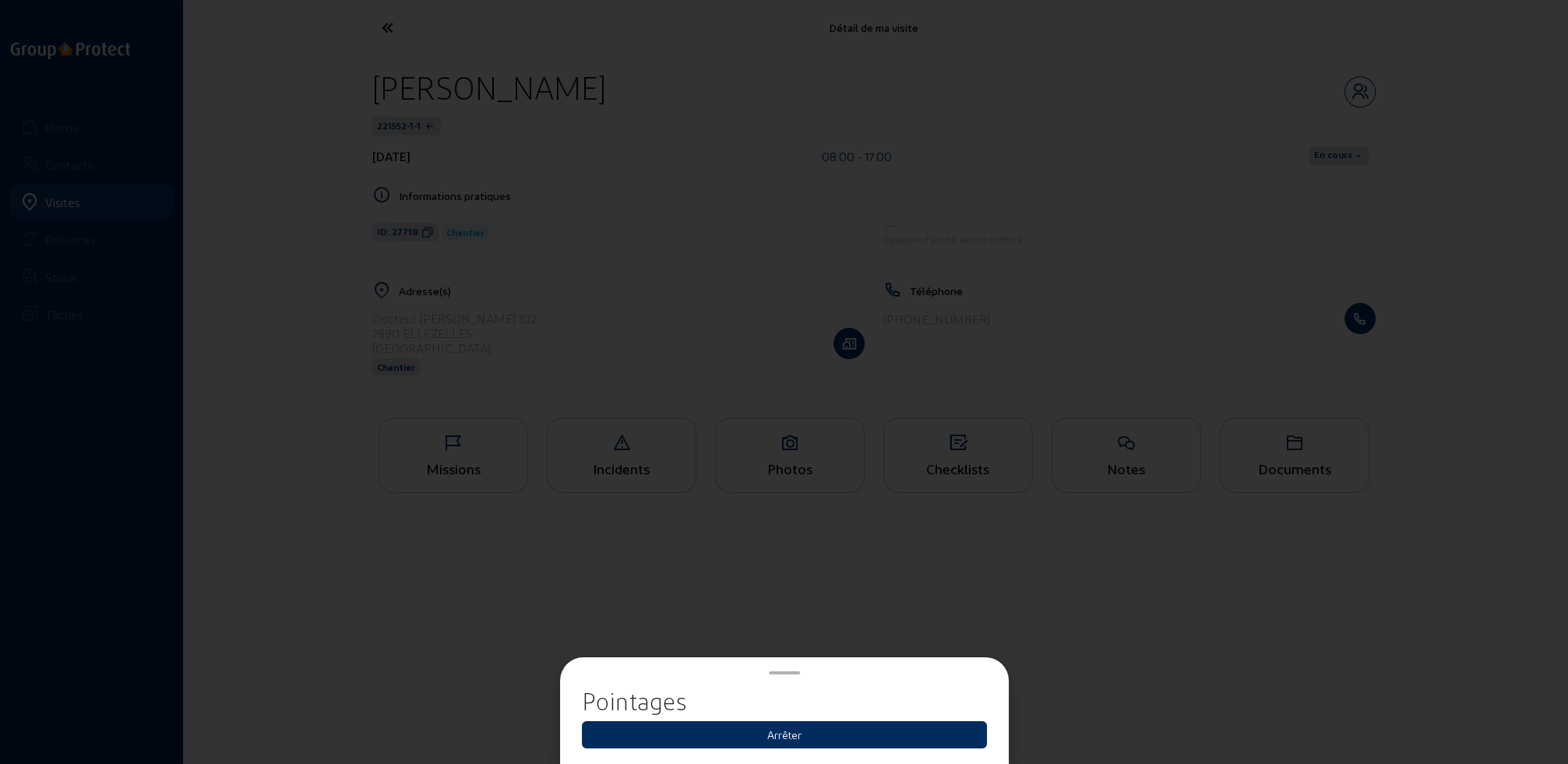
click at [789, 738] on button "Arrêter" at bounding box center [784, 735] width 405 height 27
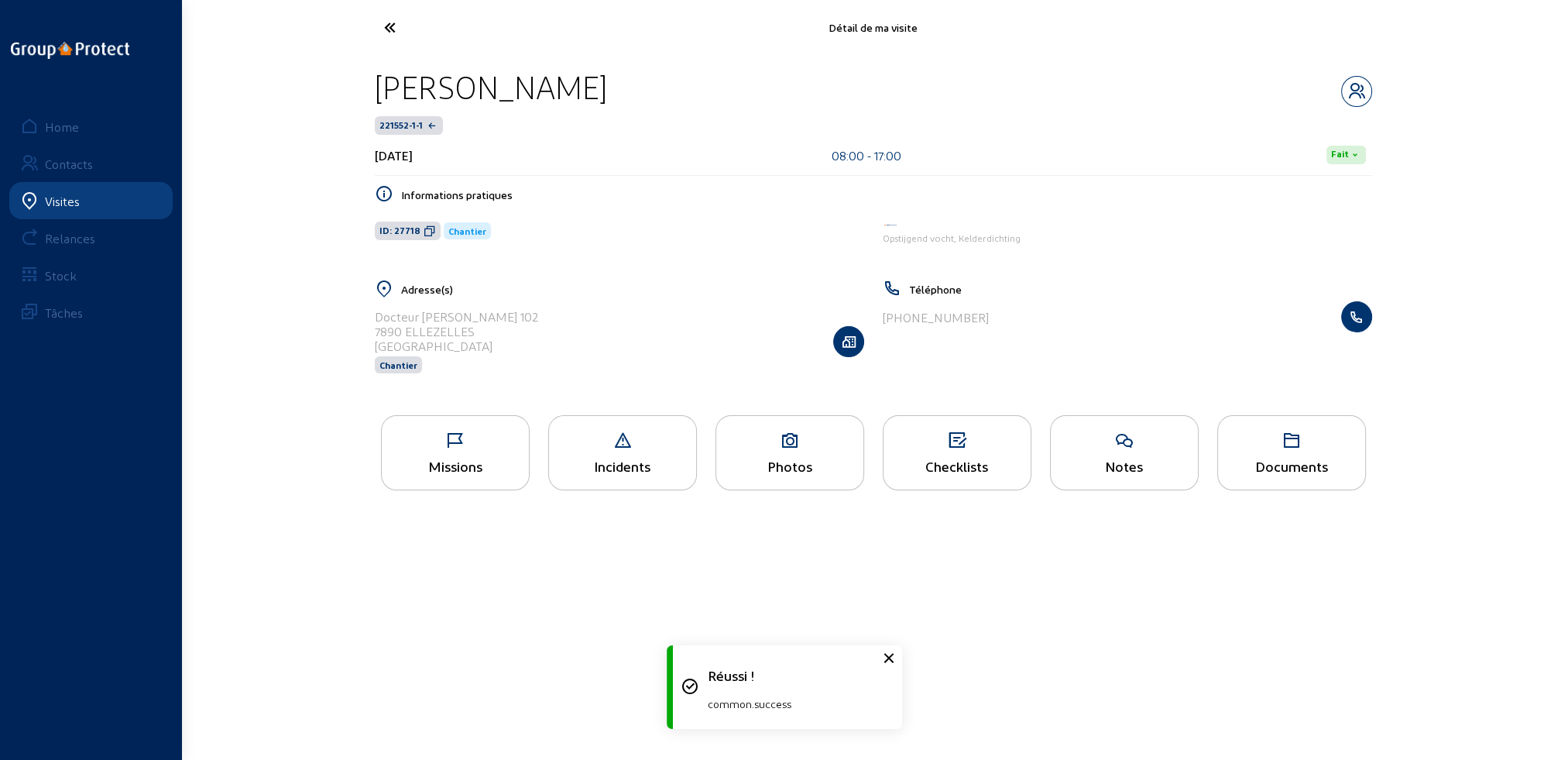
click at [392, 31] on icon at bounding box center [448, 27] width 142 height 27
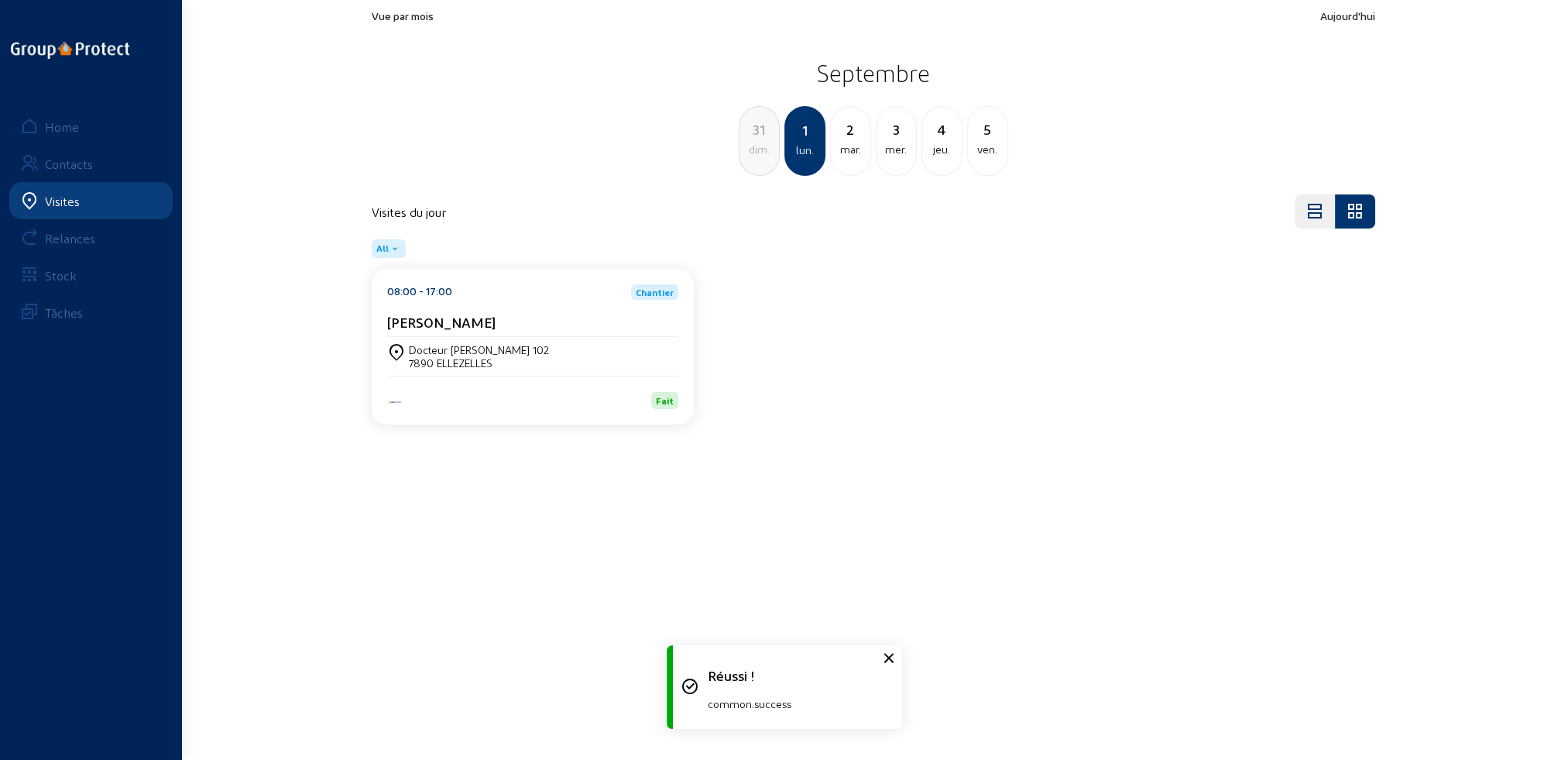
click at [751, 138] on div "31" at bounding box center [759, 129] width 40 height 21
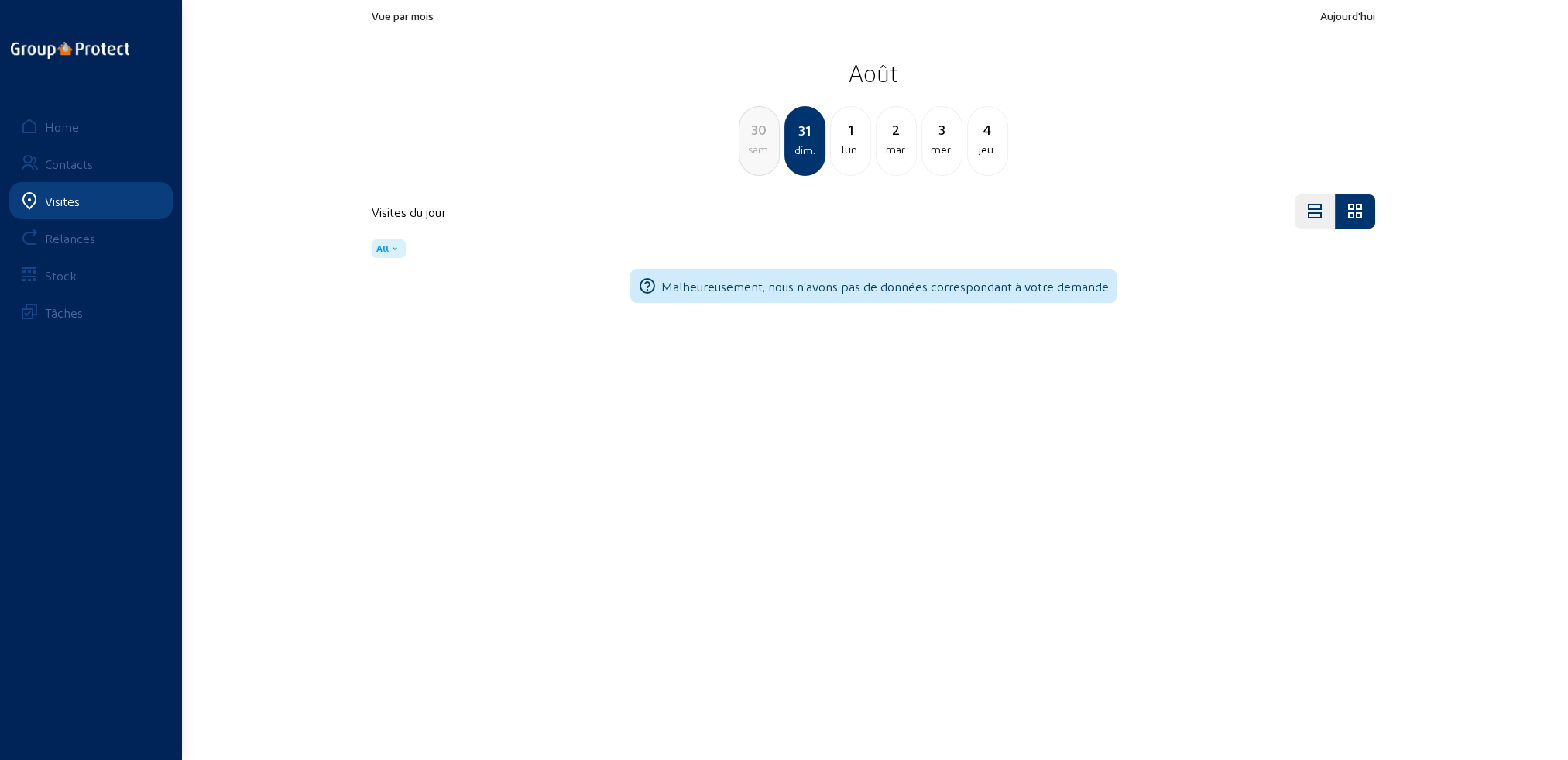
click at [751, 138] on div "30" at bounding box center [759, 129] width 40 height 21
click at [751, 138] on div "29" at bounding box center [759, 129] width 40 height 21
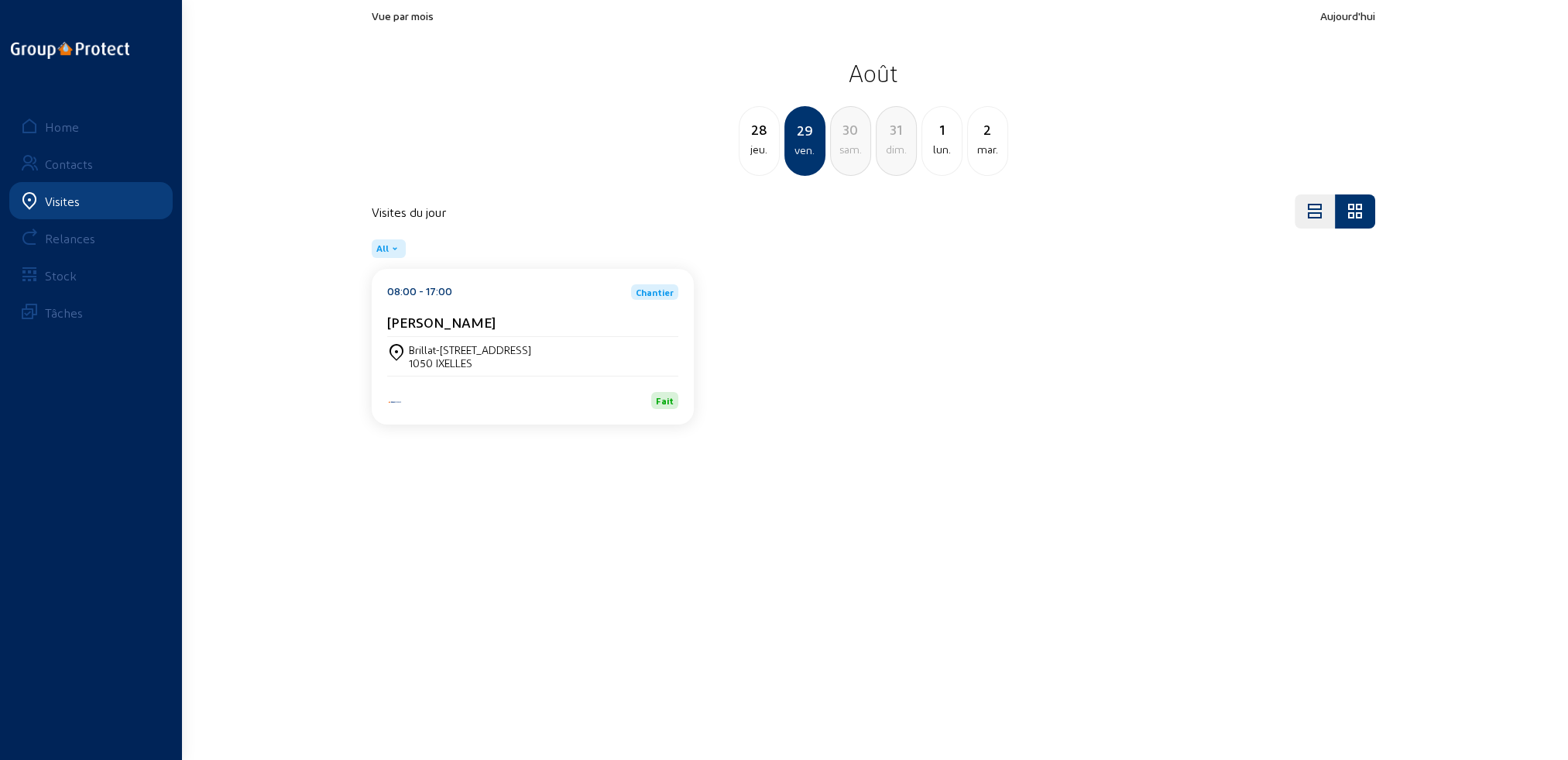
click at [751, 138] on div "28" at bounding box center [759, 129] width 40 height 21
click at [752, 138] on div "27" at bounding box center [759, 129] width 40 height 21
click at [752, 137] on div "26" at bounding box center [759, 129] width 40 height 21
click at [752, 137] on div "25" at bounding box center [759, 129] width 40 height 21
click at [752, 137] on div "24" at bounding box center [759, 129] width 40 height 21
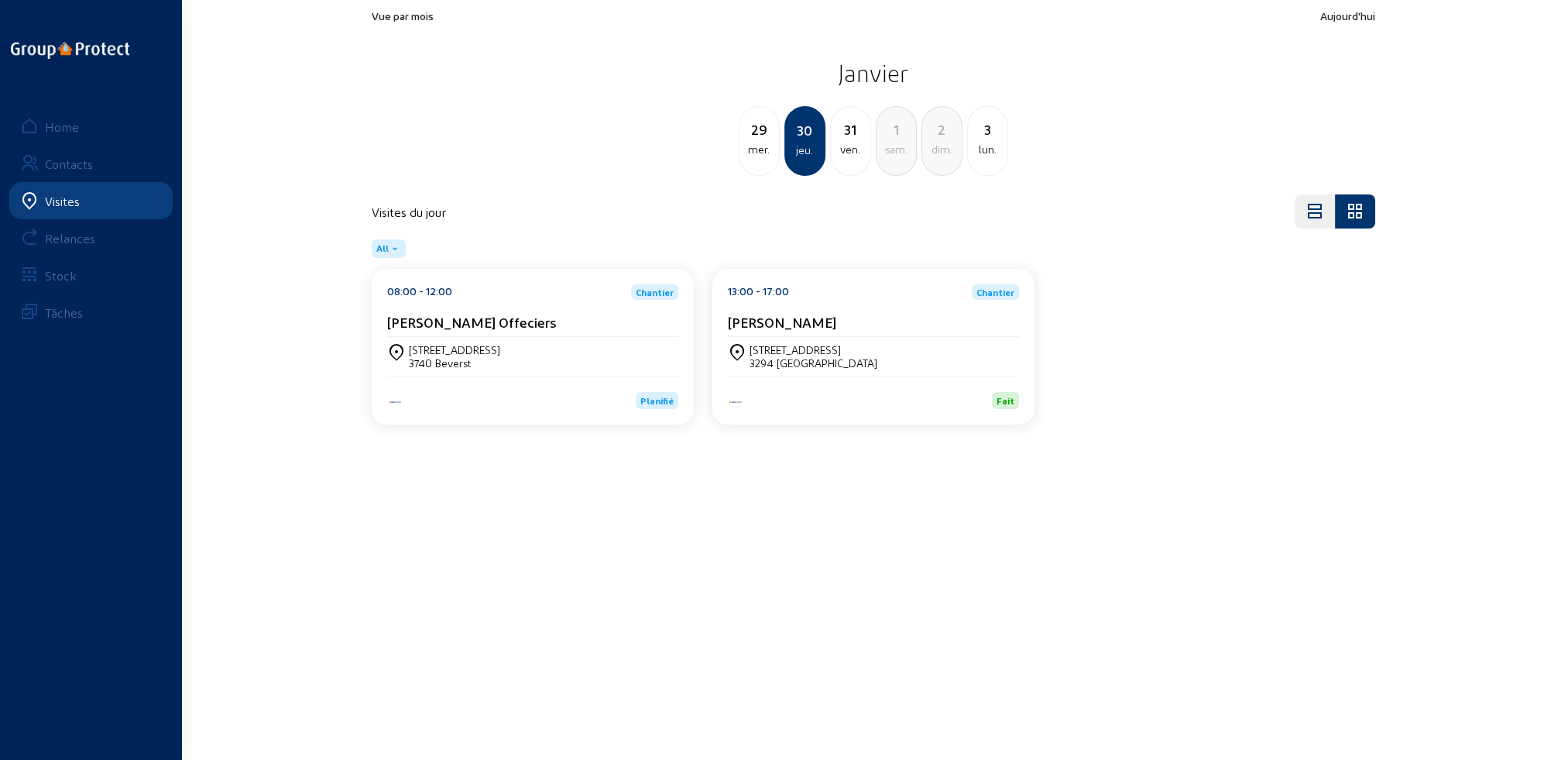
click at [53, 201] on div "Visites" at bounding box center [62, 200] width 35 height 15
click at [71, 122] on div "Home" at bounding box center [61, 127] width 34 height 15
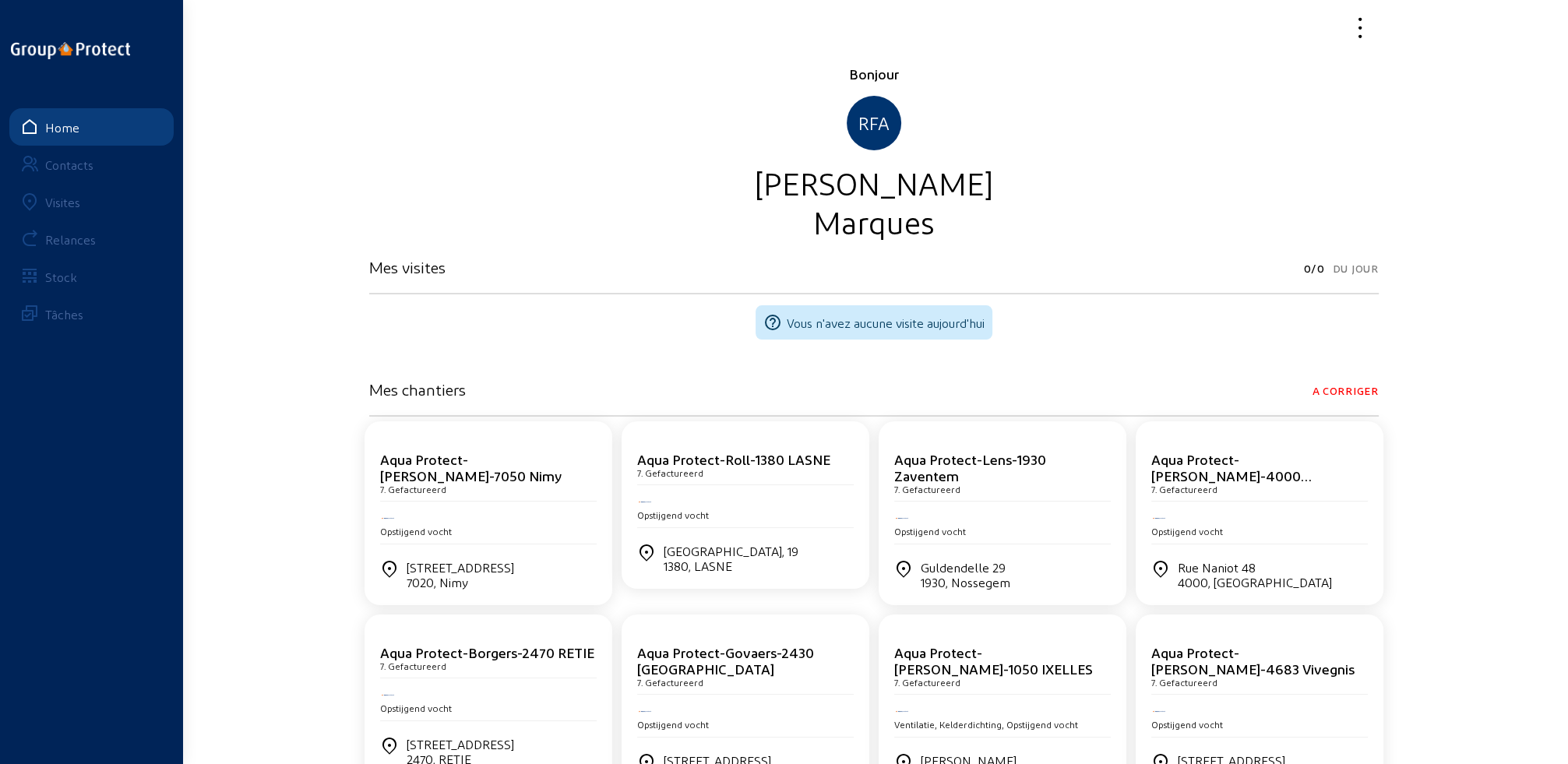
click at [52, 198] on div "Visites" at bounding box center [63, 202] width 35 height 15
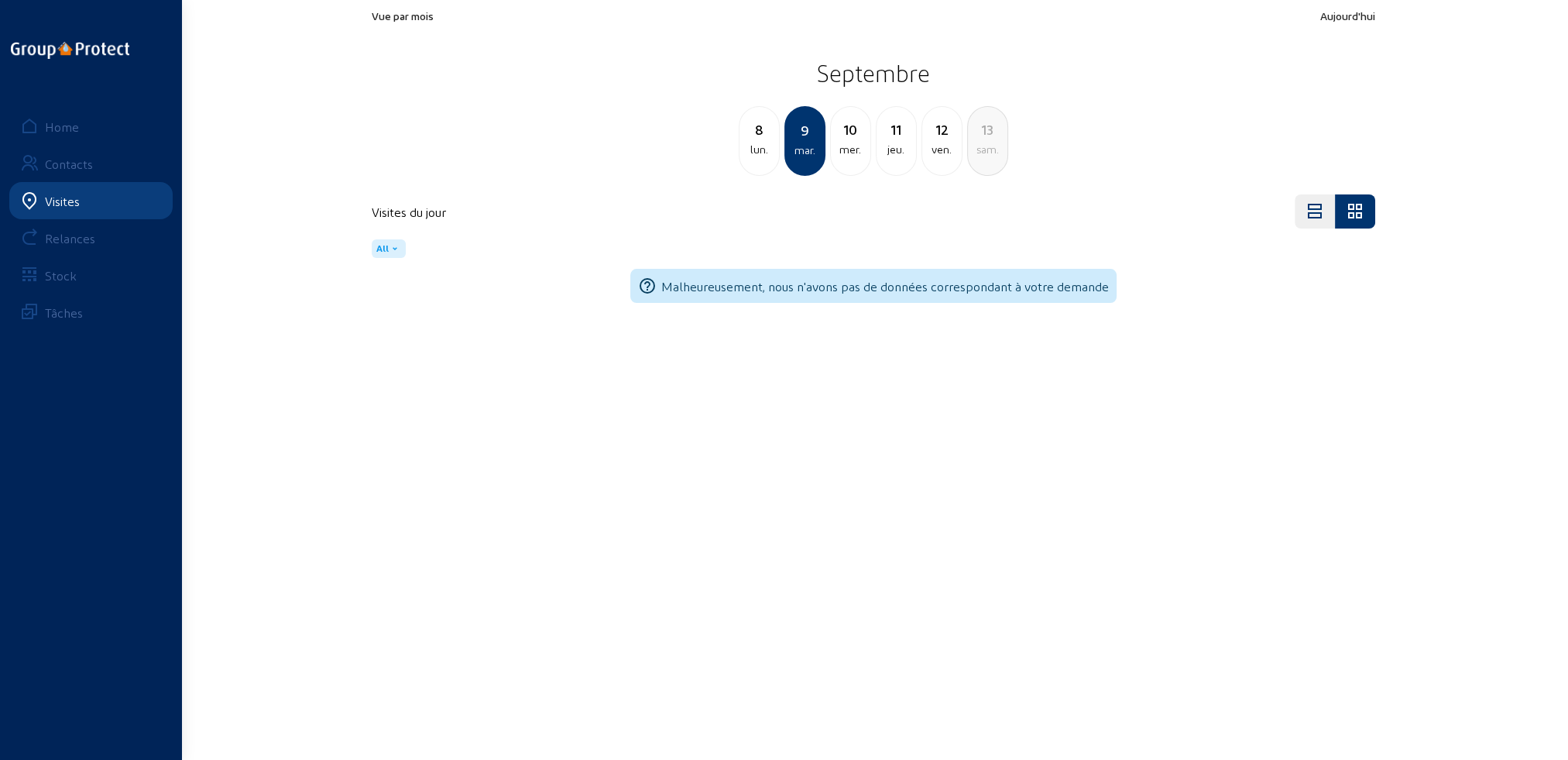
click at [757, 161] on div "8 lun." at bounding box center [759, 141] width 41 height 70
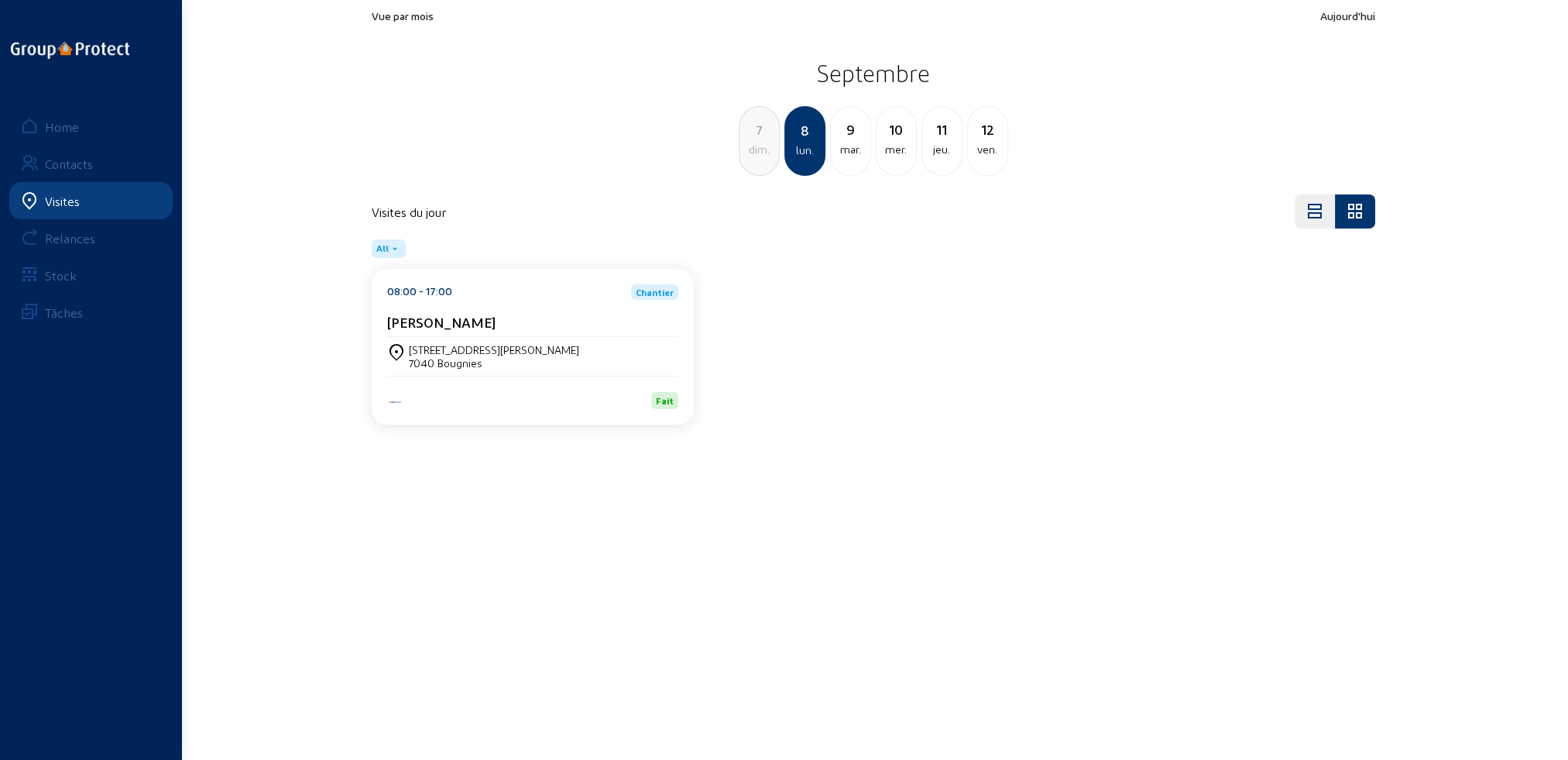
click at [858, 151] on div "mar." at bounding box center [851, 149] width 40 height 18
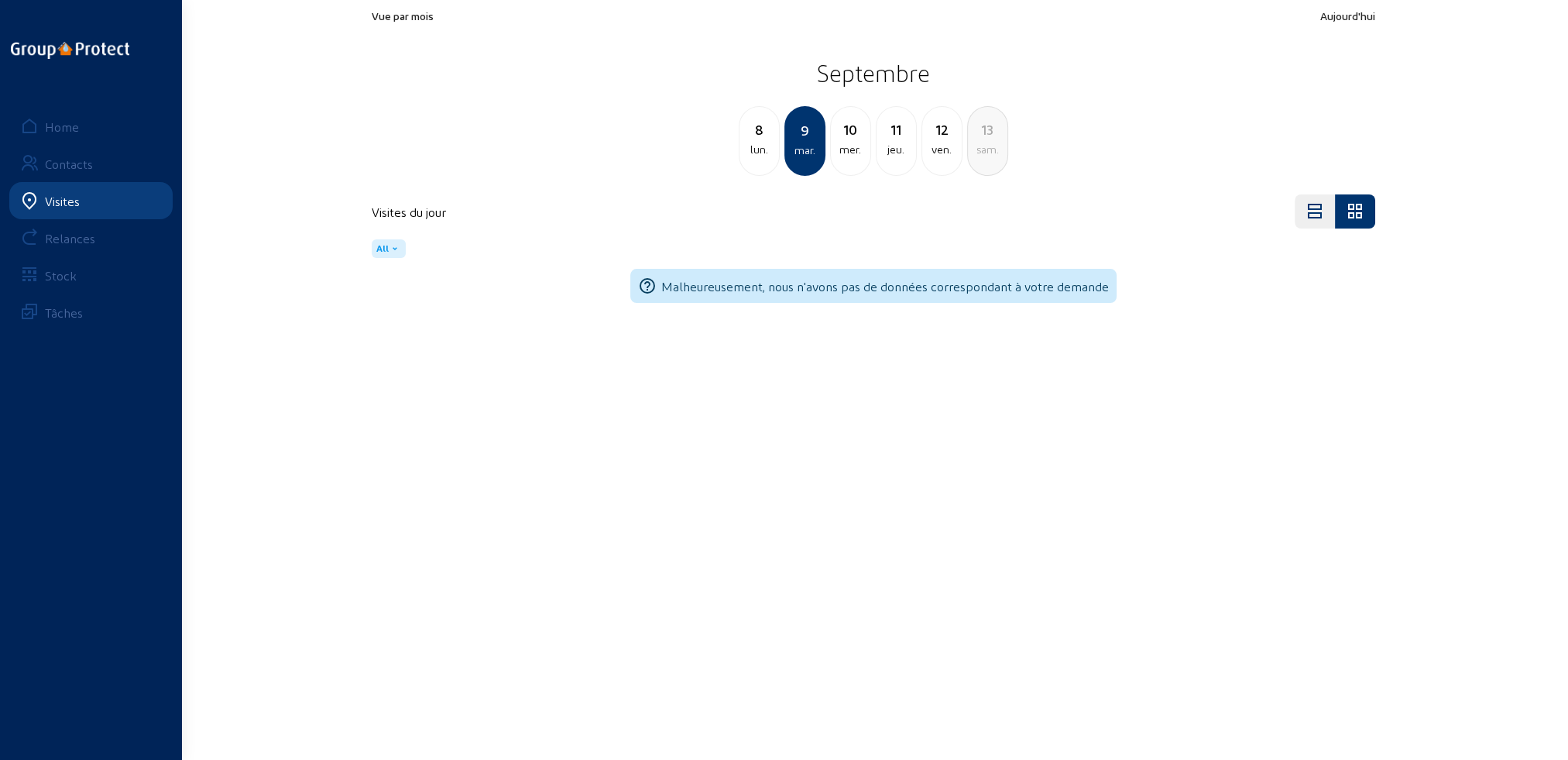
click at [858, 151] on div "mer." at bounding box center [851, 149] width 40 height 18
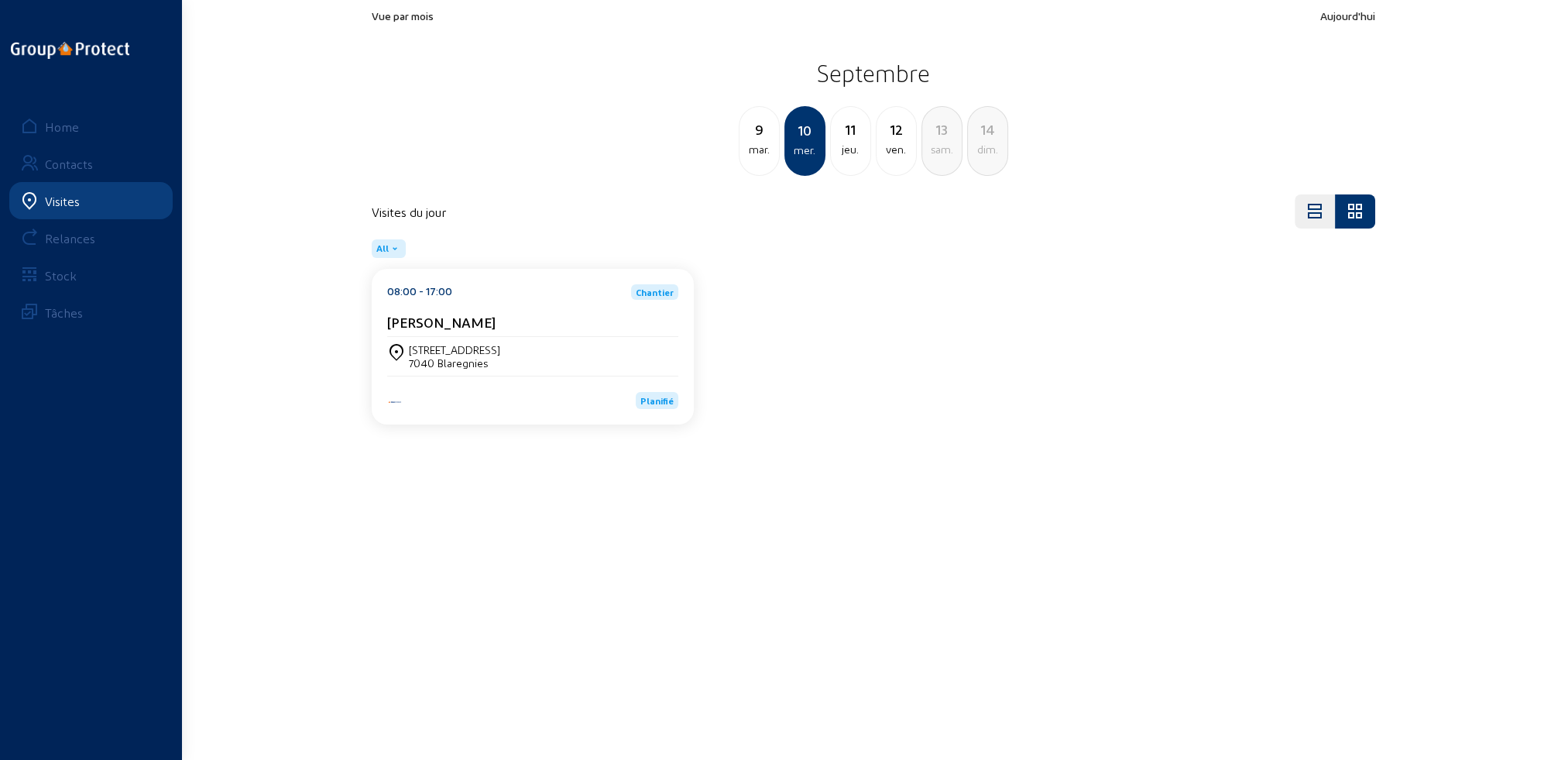
click at [536, 352] on div "[STREET_ADDRESS]" at bounding box center [532, 355] width 291 height 26
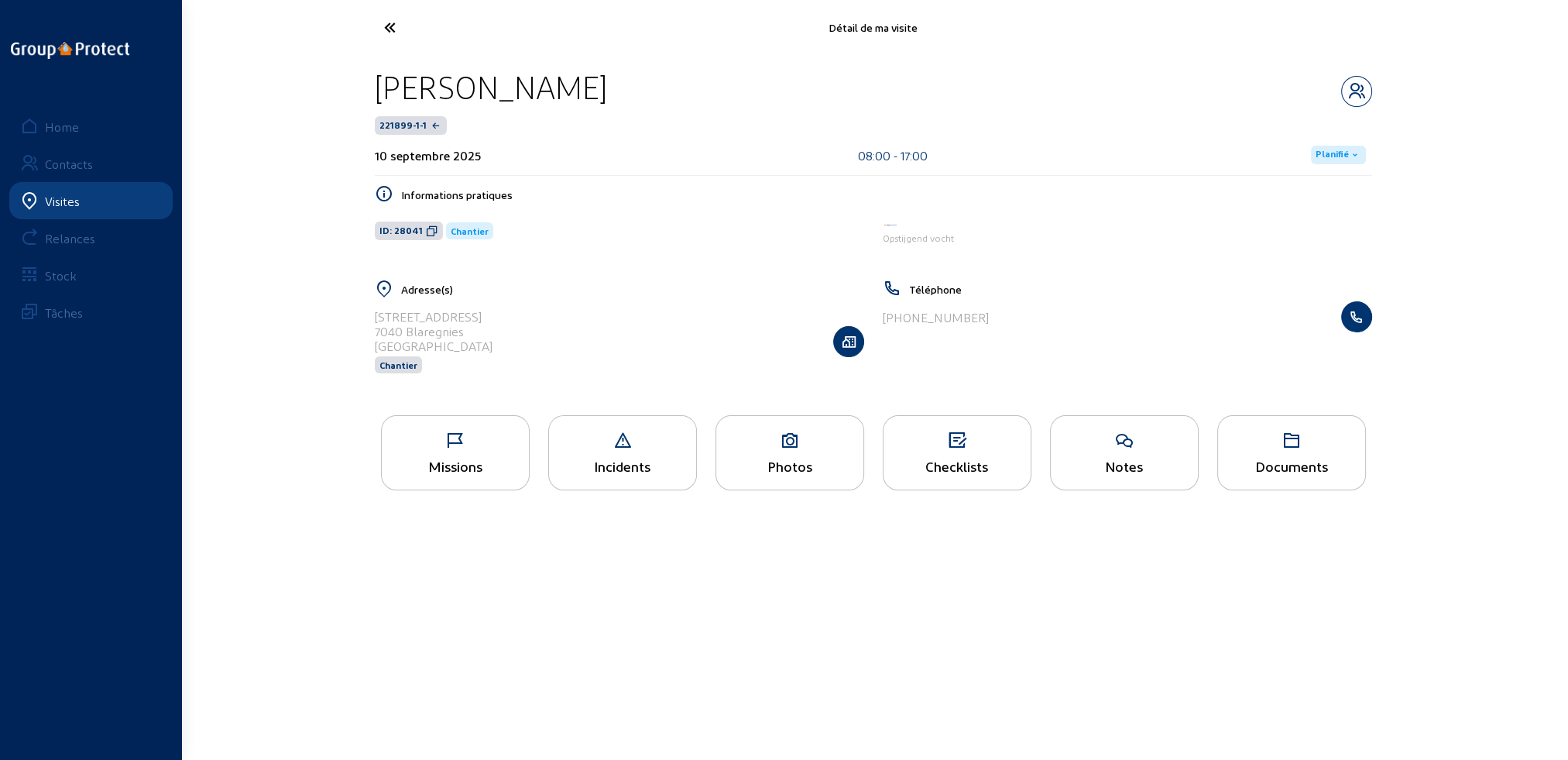
click at [464, 452] on div "Missions" at bounding box center [455, 452] width 149 height 75
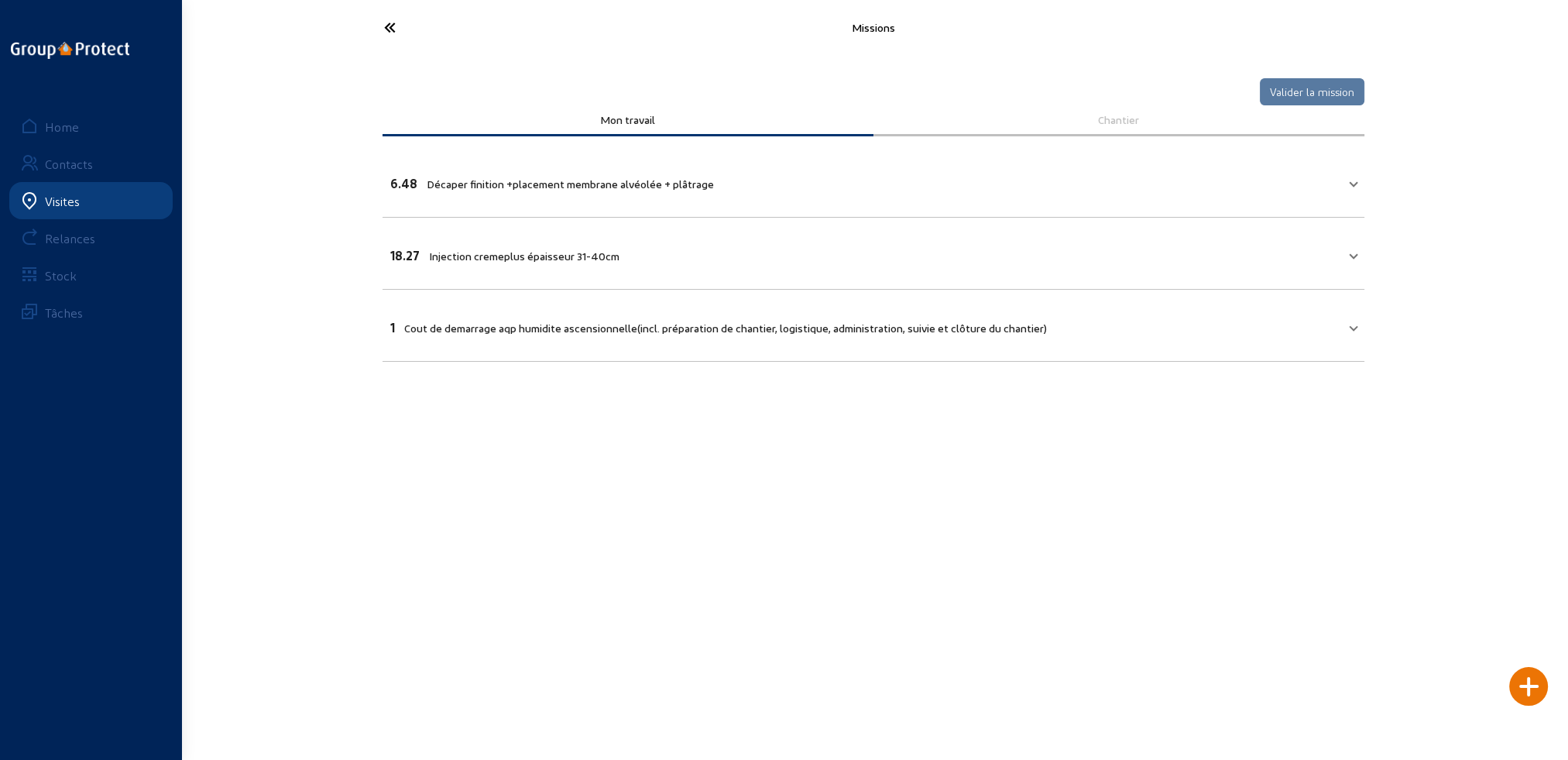
click at [391, 24] on icon at bounding box center [448, 27] width 142 height 27
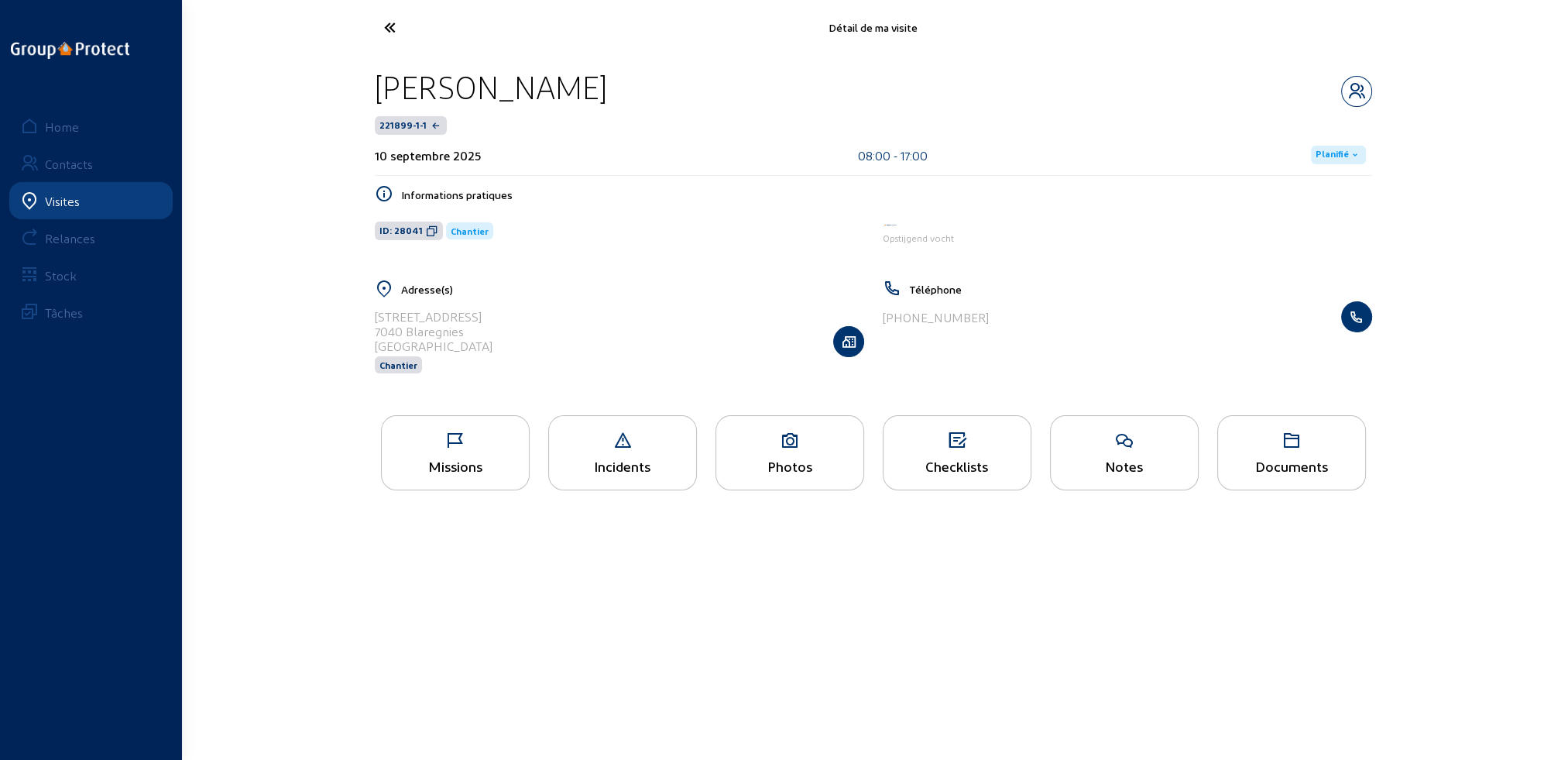
drag, startPoint x: 375, startPoint y: 317, endPoint x: 483, endPoint y: 317, distance: 108.0
click at [505, 316] on div "[STREET_ADDRESS] Chantier" at bounding box center [619, 342] width 490 height 80
copy div "[STREET_ADDRESS]"
drag, startPoint x: 375, startPoint y: 330, endPoint x: 468, endPoint y: 332, distance: 93.0
click at [468, 332] on div "7040 Blaregnies" at bounding box center [433, 331] width 118 height 15
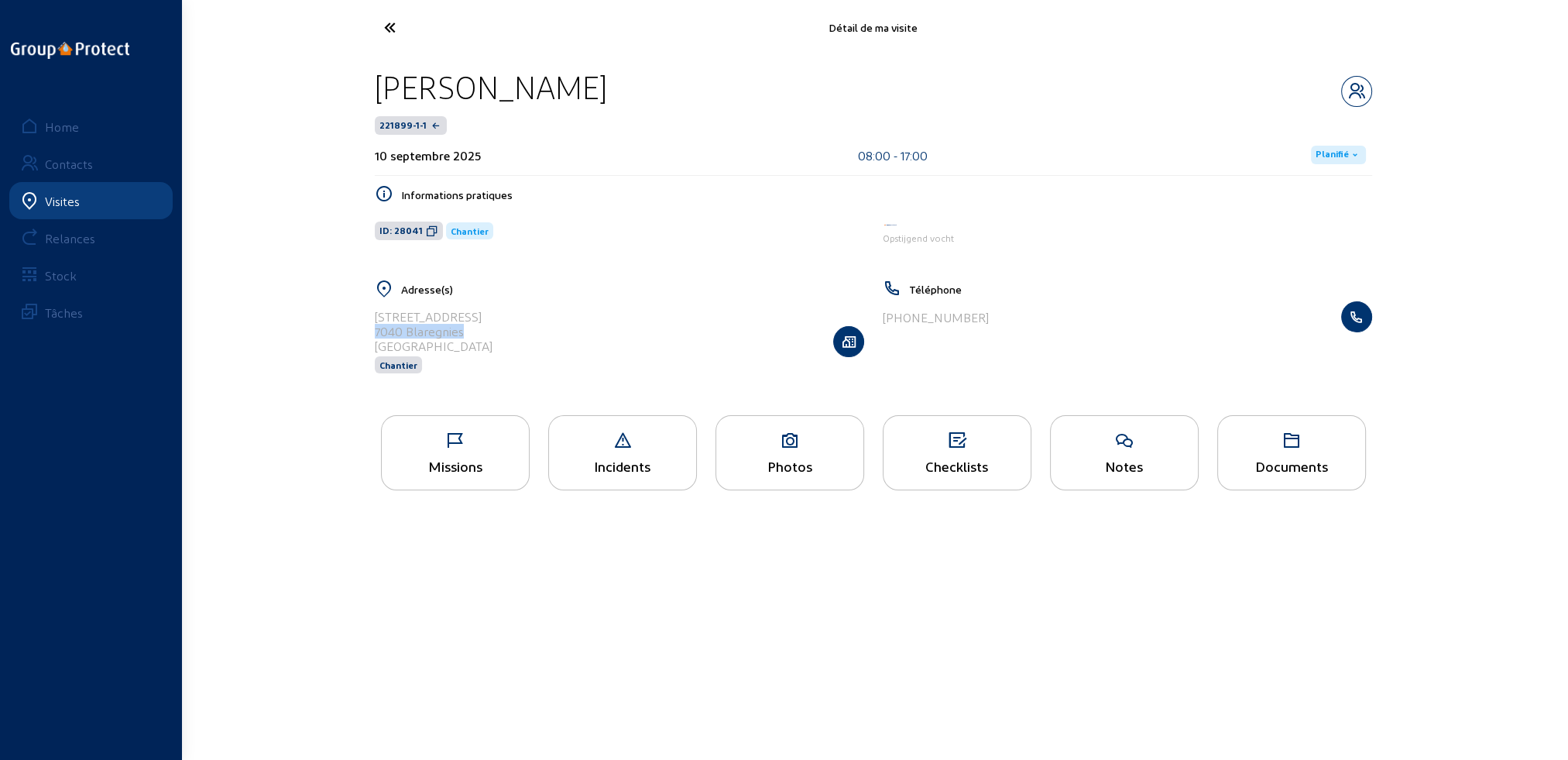
copy div "7040 Blaregnies"
drag, startPoint x: 378, startPoint y: 86, endPoint x: 544, endPoint y: 87, distance: 166.0
click at [544, 87] on div "[PERSON_NAME]" at bounding box center [491, 87] width 233 height 40
copy div "[PERSON_NAME]"
click at [810, 468] on div "Photos" at bounding box center [789, 465] width 147 height 17
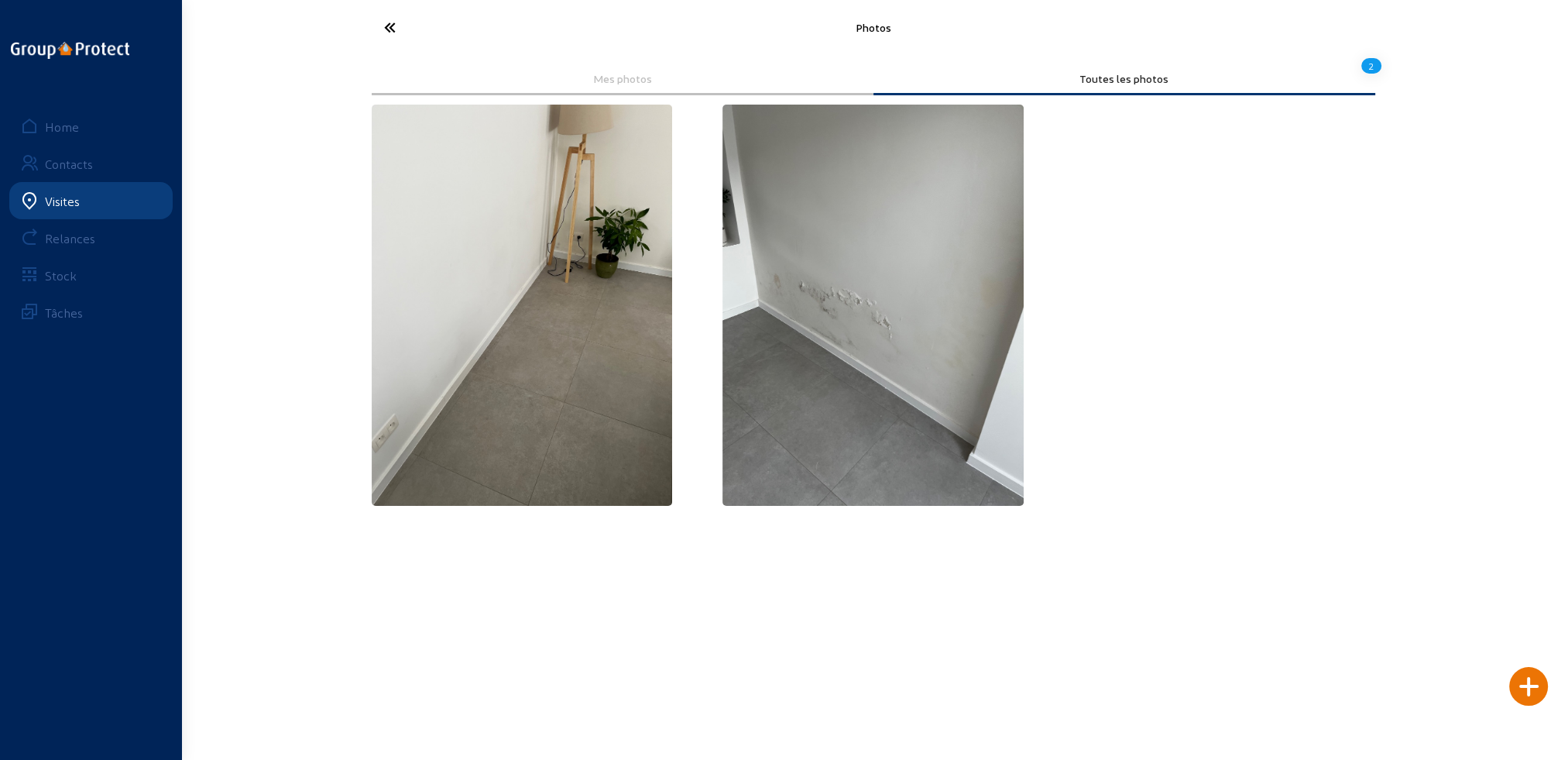
click at [388, 27] on icon at bounding box center [448, 27] width 142 height 27
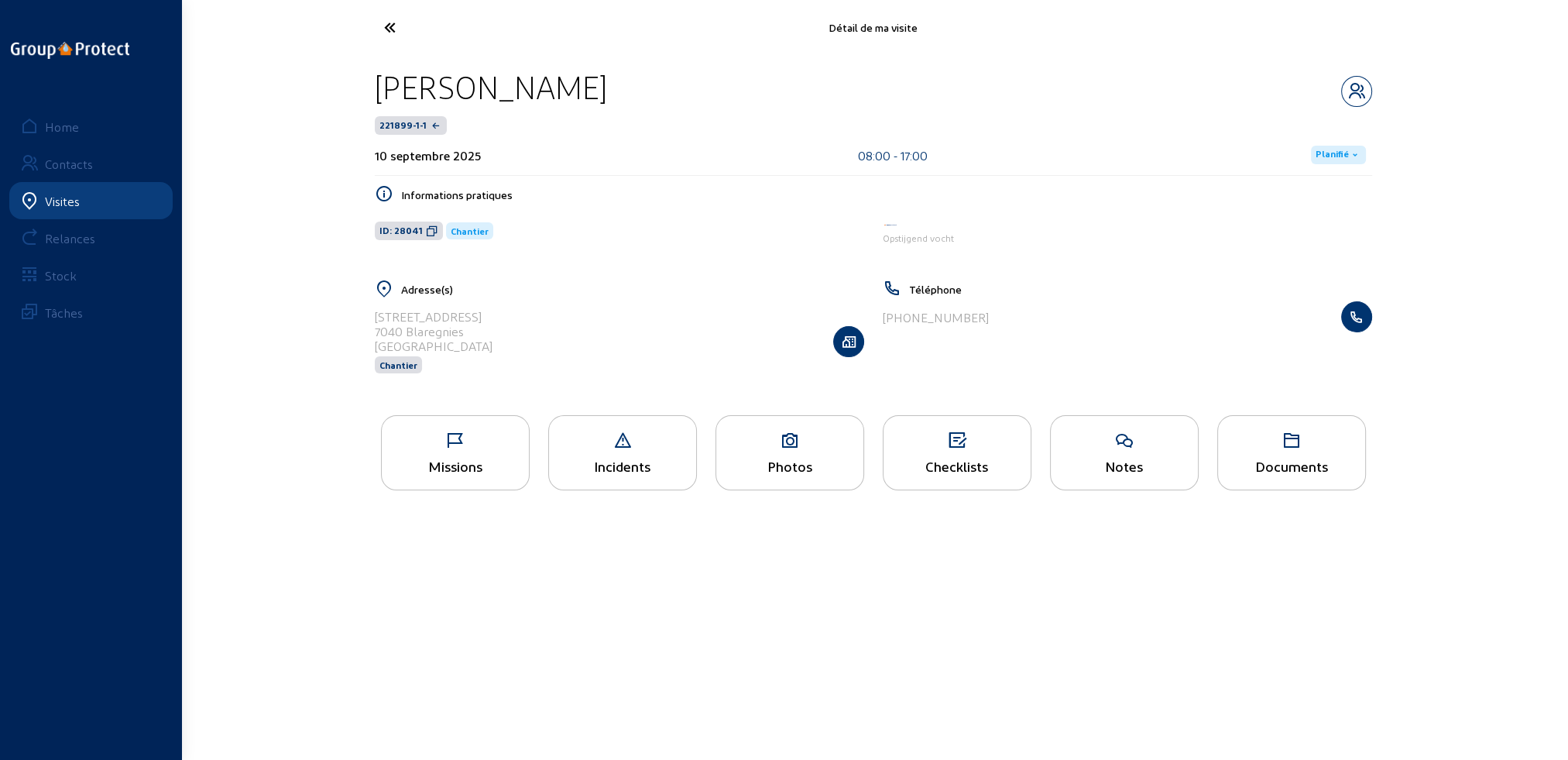
click at [1268, 663] on main "Détail de ma visite [PERSON_NAME] 221899-1-1 10 septembre 2025 08:00 - 17:00 Pl…" at bounding box center [784, 356] width 1568 height 713
click at [1276, 474] on div "Documents" at bounding box center [1292, 465] width 147 height 17
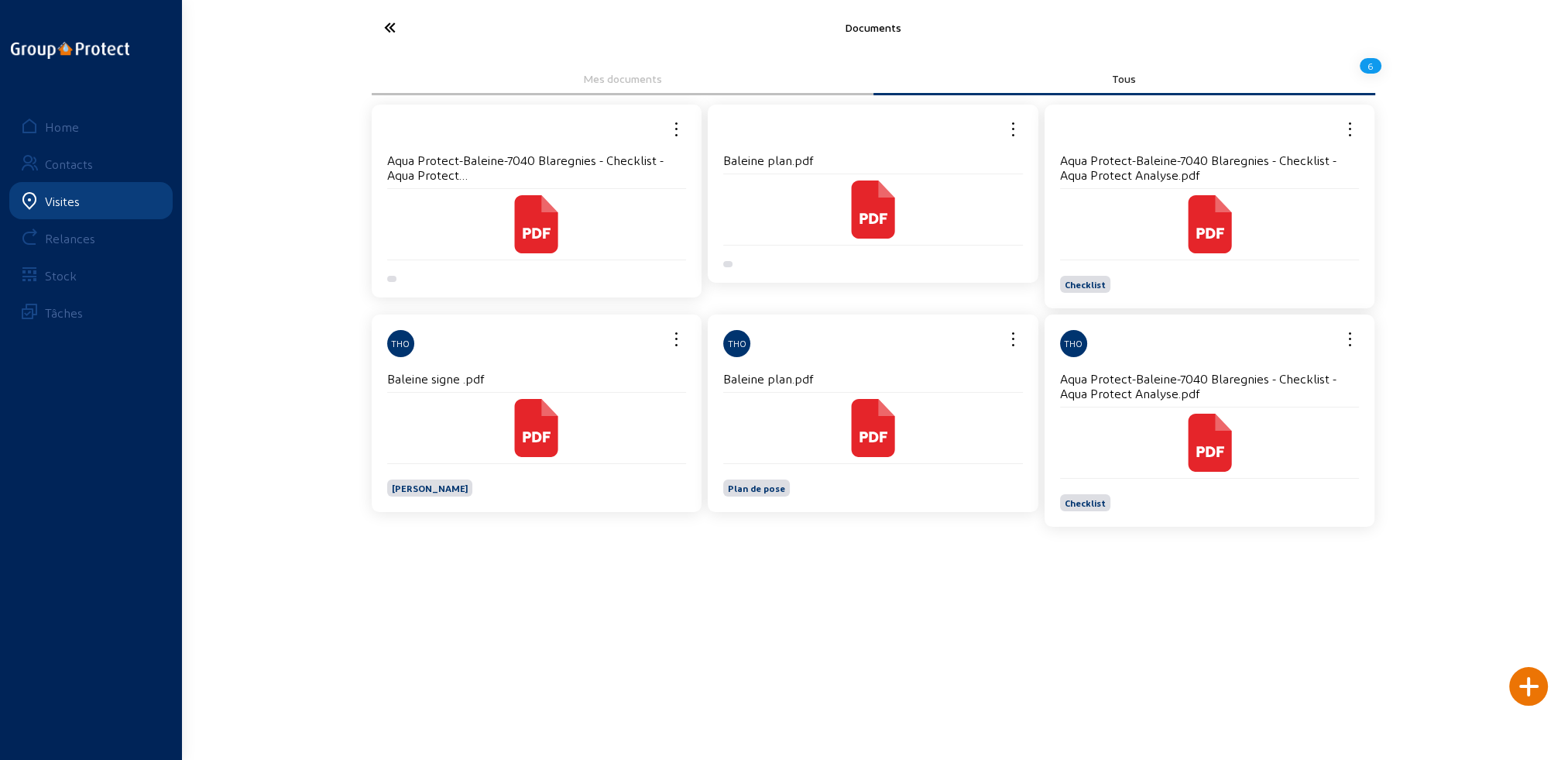
click at [868, 442] on icon at bounding box center [872, 428] width 44 height 58
